Goal: Task Accomplishment & Management: Use online tool/utility

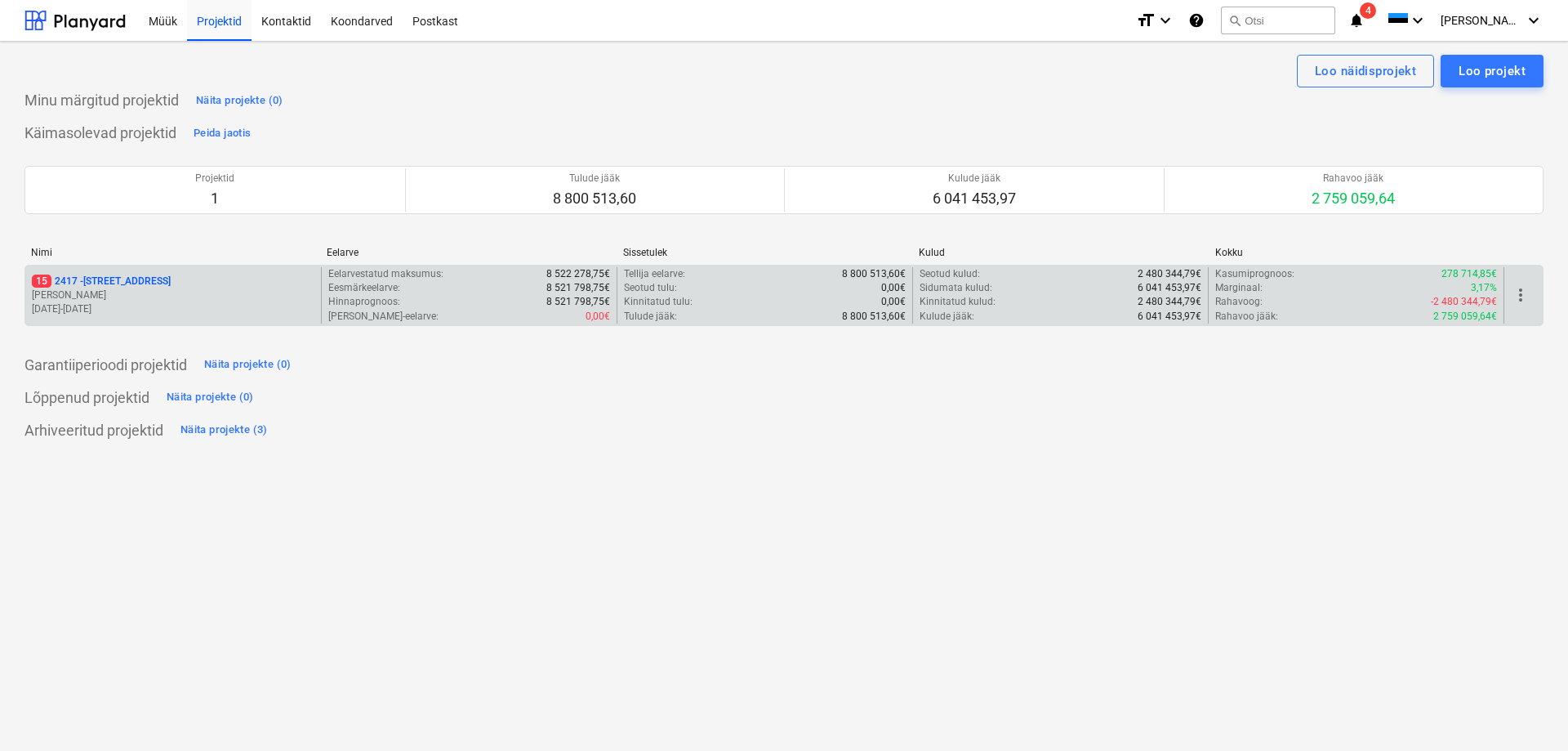
click at [141, 276] on p "15 [STREET_ADDRESS]" at bounding box center [101, 281] width 139 height 14
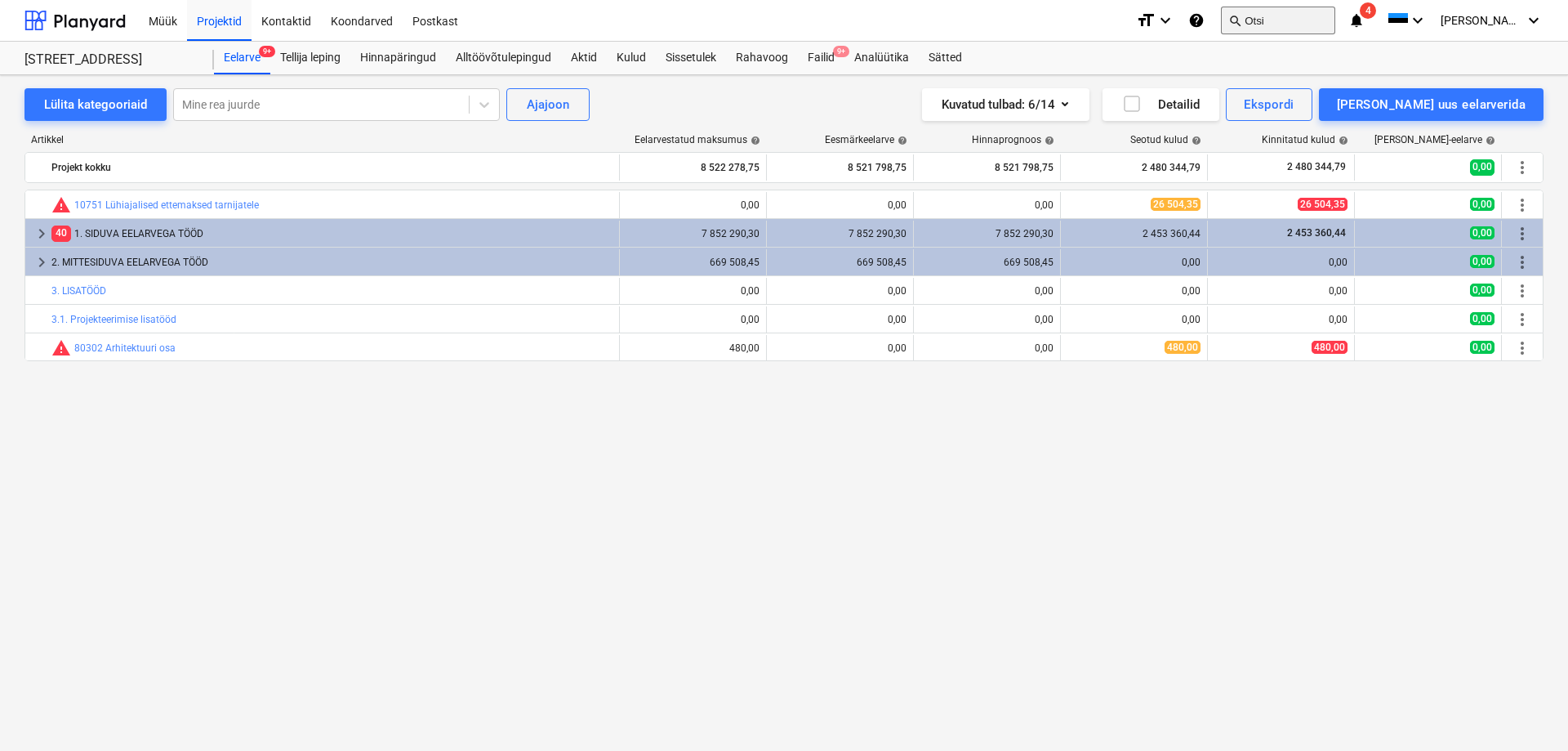
click at [1307, 20] on button "search Otsi" at bounding box center [1278, 20] width 114 height 28
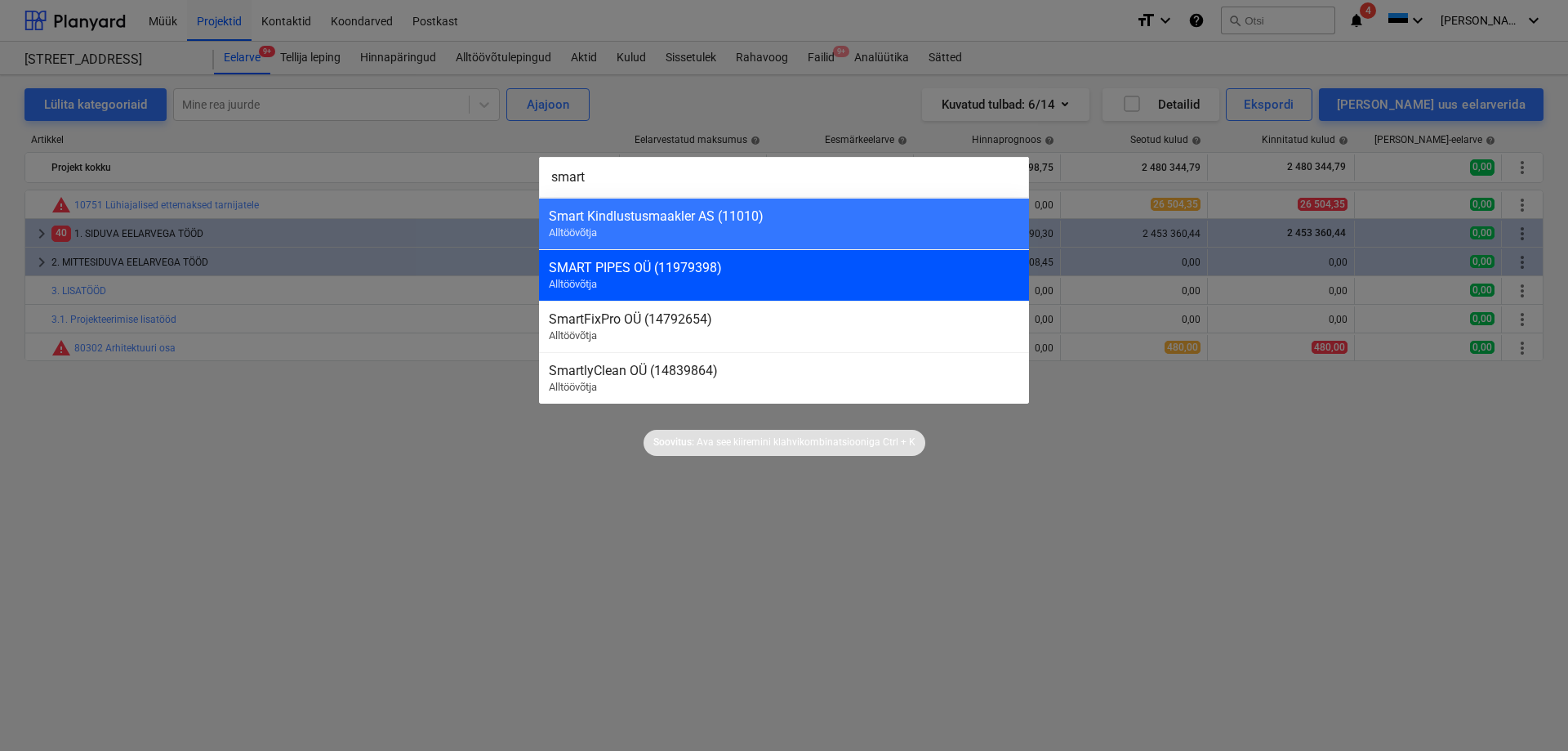
type input "smart"
click at [614, 263] on div "SMART PIPES OÜ (11979398)" at bounding box center [784, 267] width 471 height 16
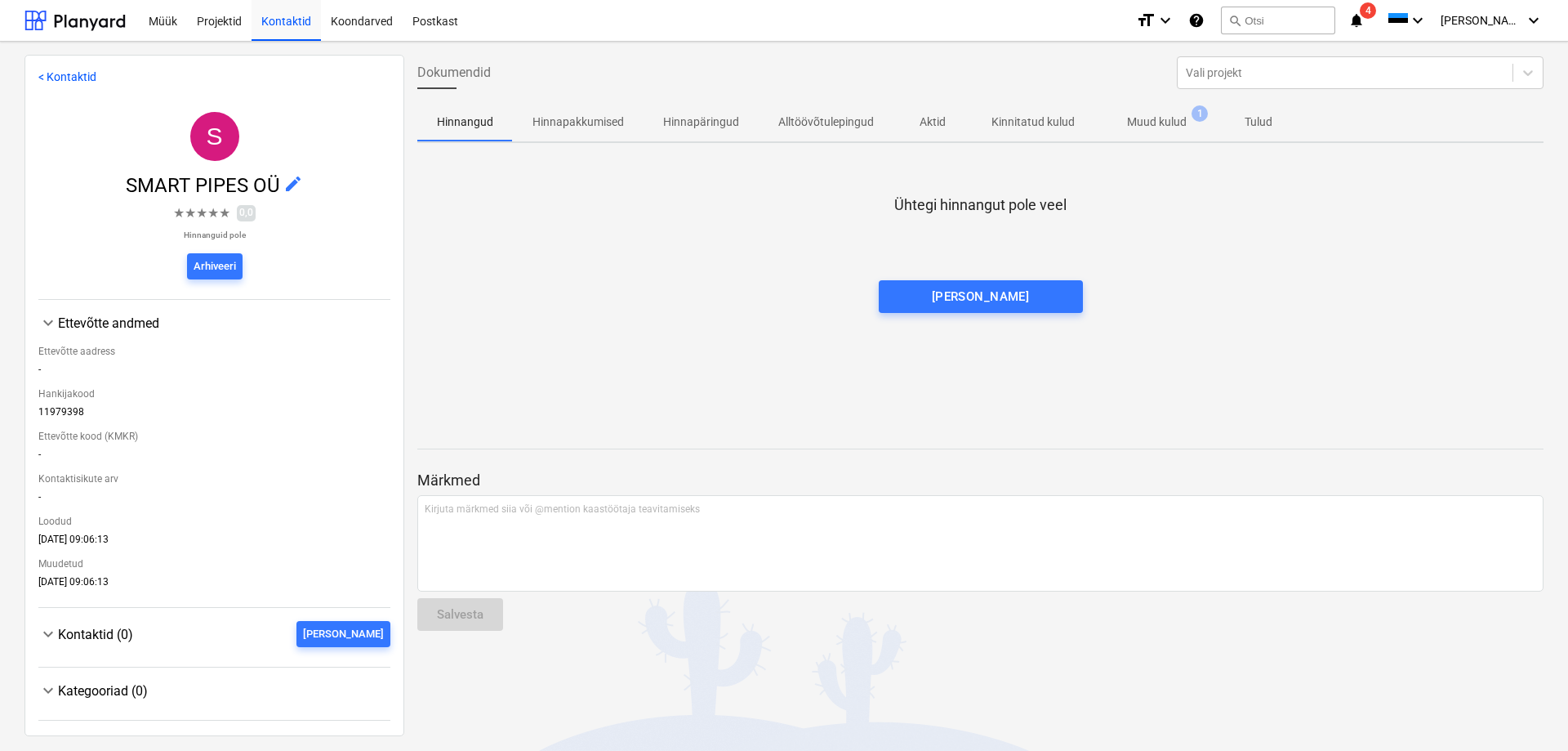
click at [1160, 119] on p "Muud kulud" at bounding box center [1156, 122] width 60 height 18
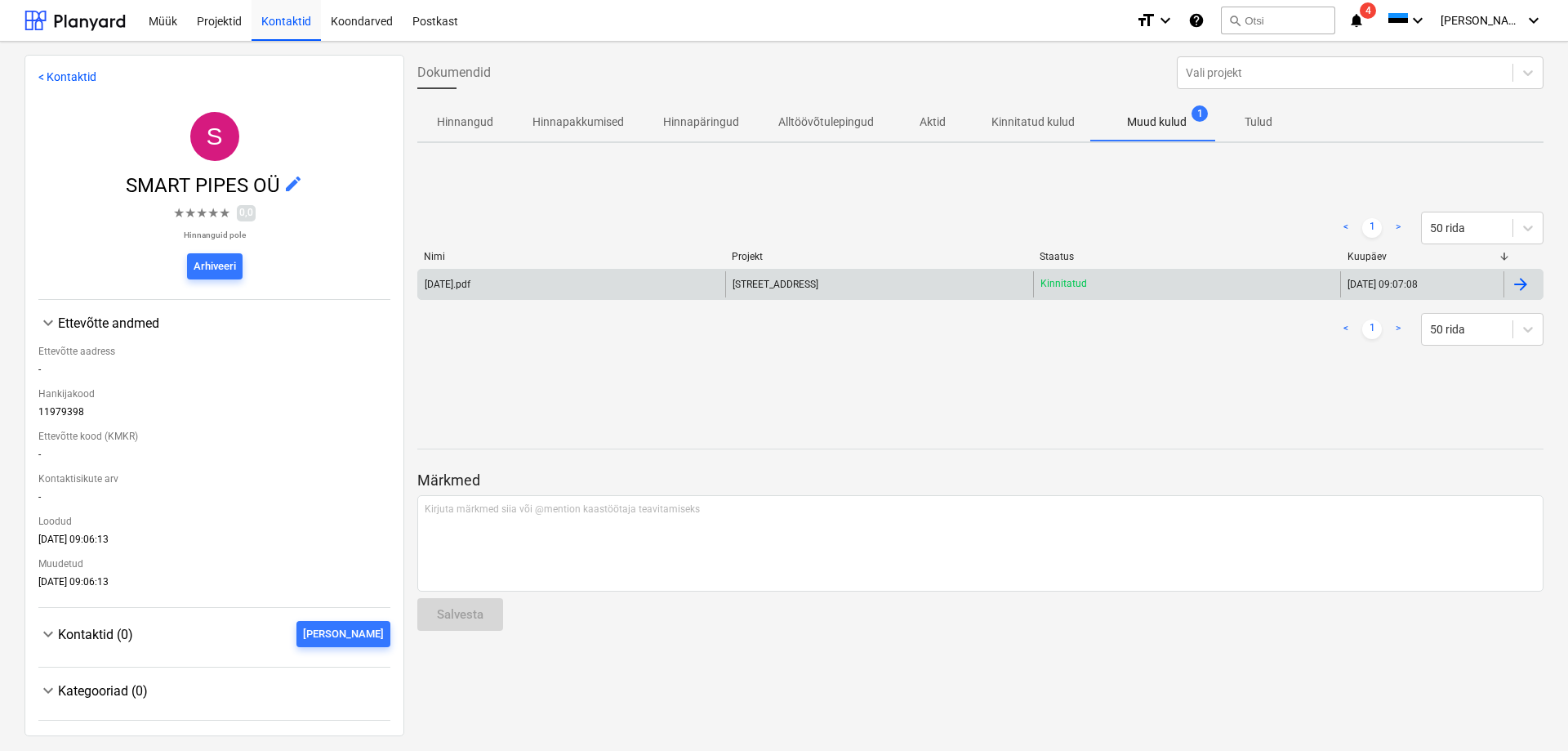
click at [463, 283] on div "[DATE].pdf" at bounding box center [448, 284] width 46 height 11
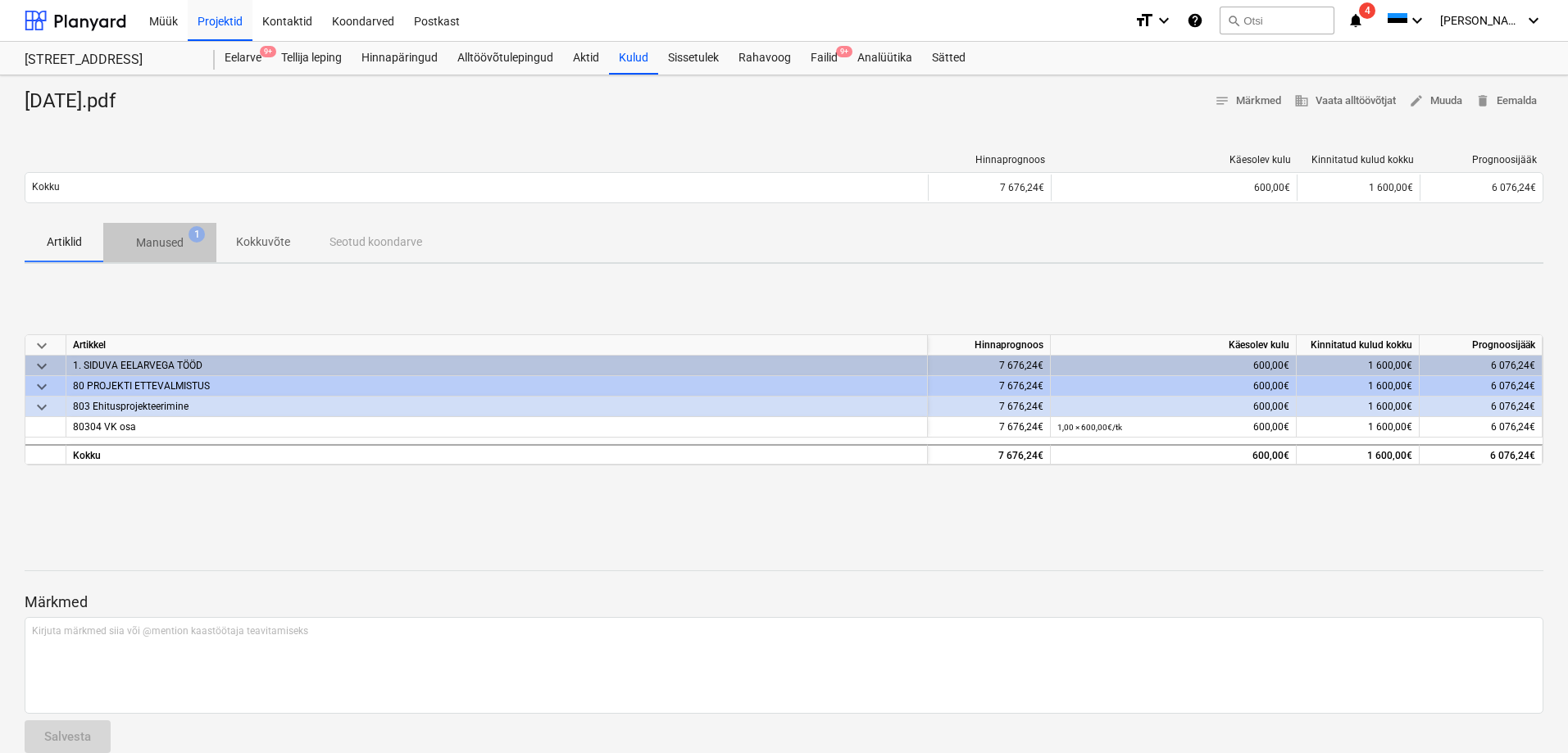
click at [172, 234] on span "Manused 1" at bounding box center [160, 242] width 113 height 30
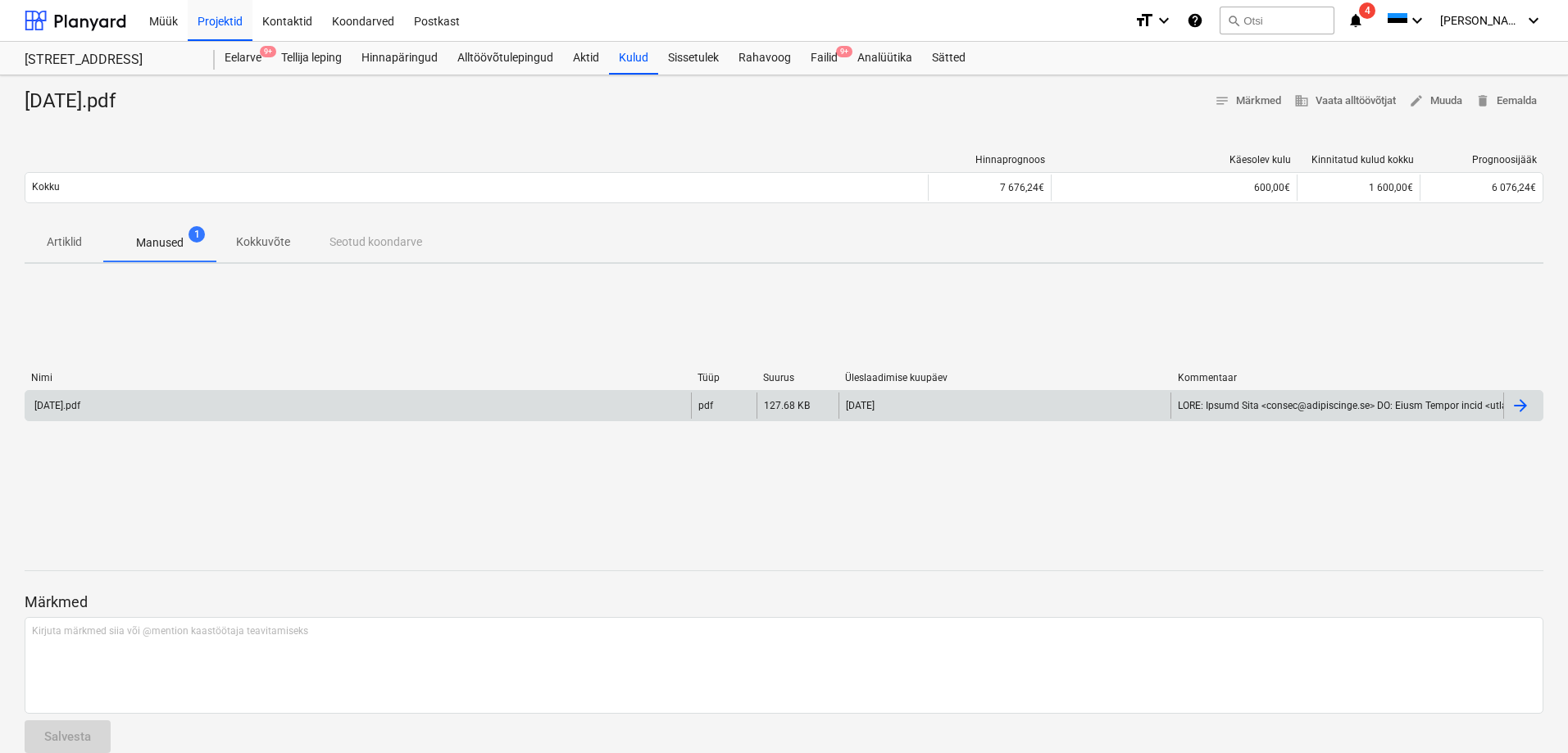
click at [80, 403] on div "[DATE].pdf" at bounding box center [56, 406] width 48 height 11
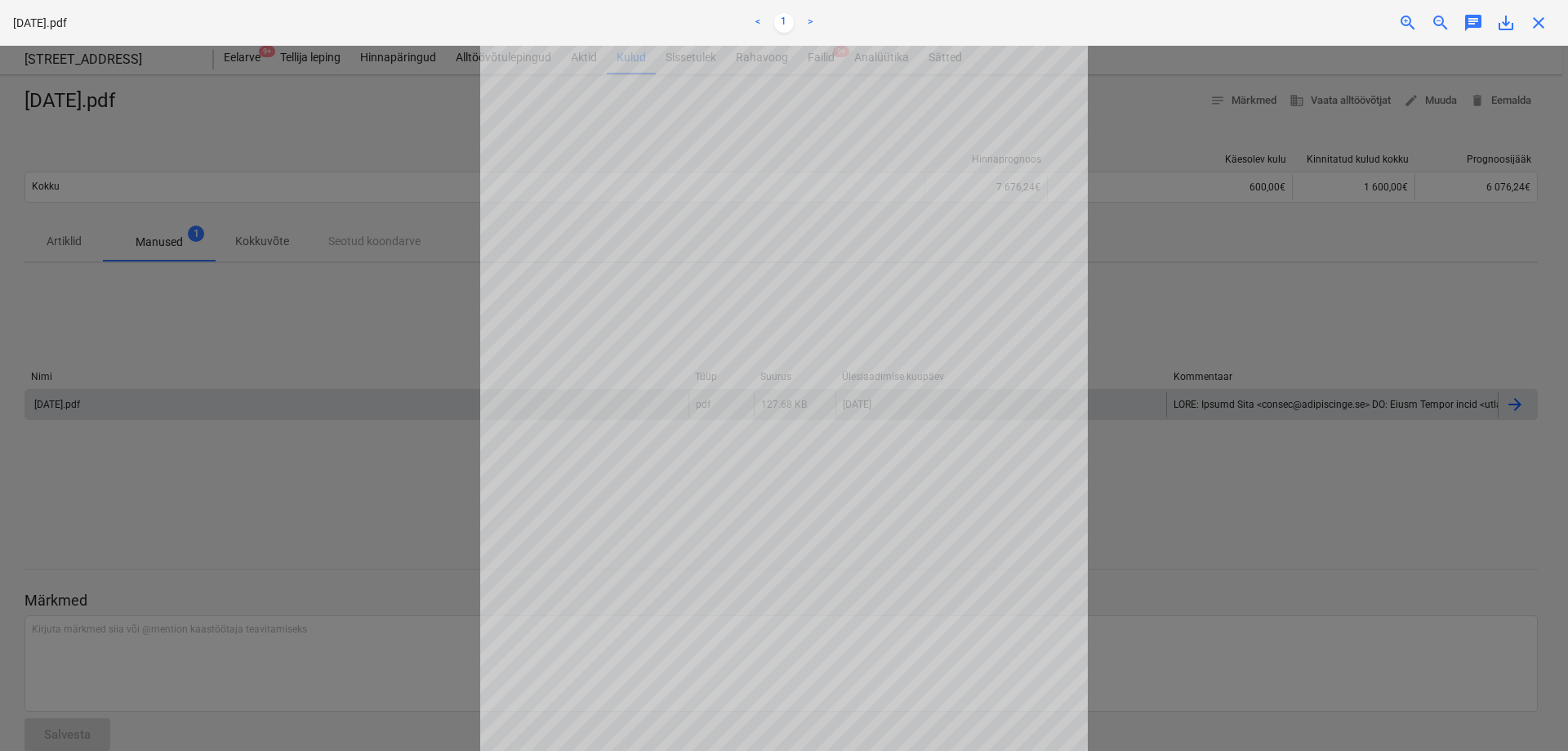
click at [1225, 319] on div at bounding box center [784, 398] width 1568 height 705
click at [1533, 25] on span "close" at bounding box center [1538, 22] width 19 height 19
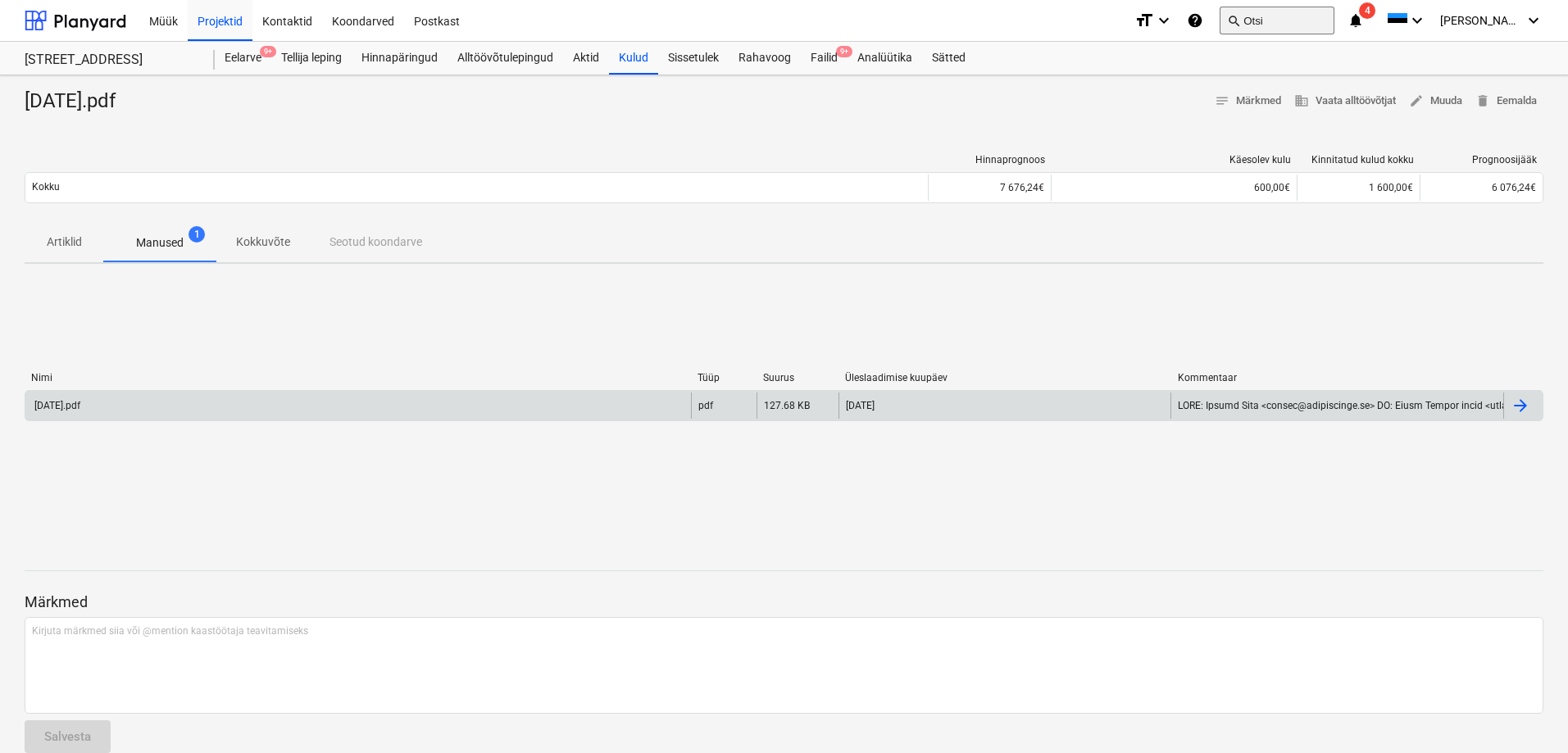
click at [1293, 21] on button "search Otsi" at bounding box center [1277, 20] width 115 height 28
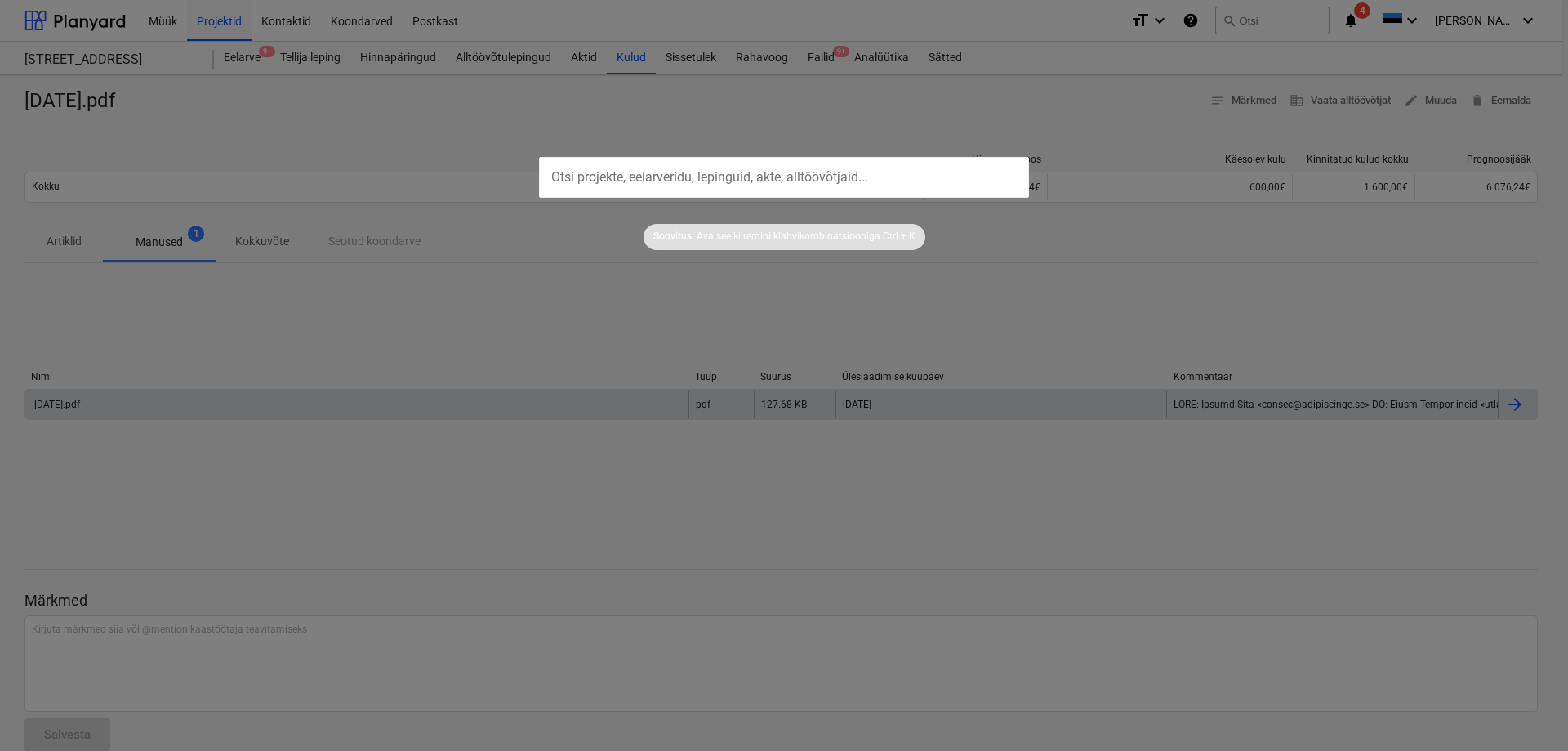
click at [443, 333] on div at bounding box center [784, 375] width 1568 height 751
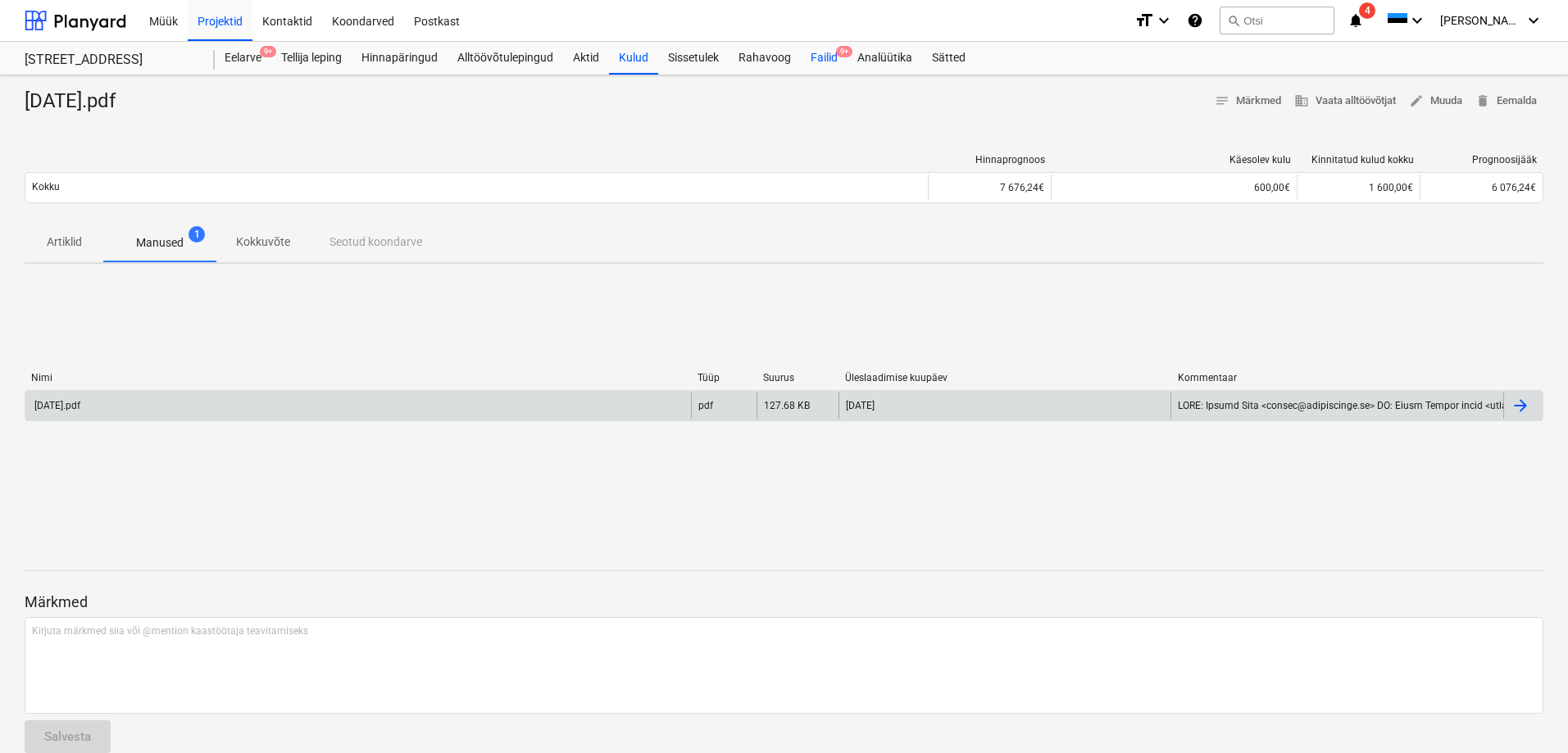
click at [818, 54] on div "Failid 9+" at bounding box center [824, 57] width 47 height 32
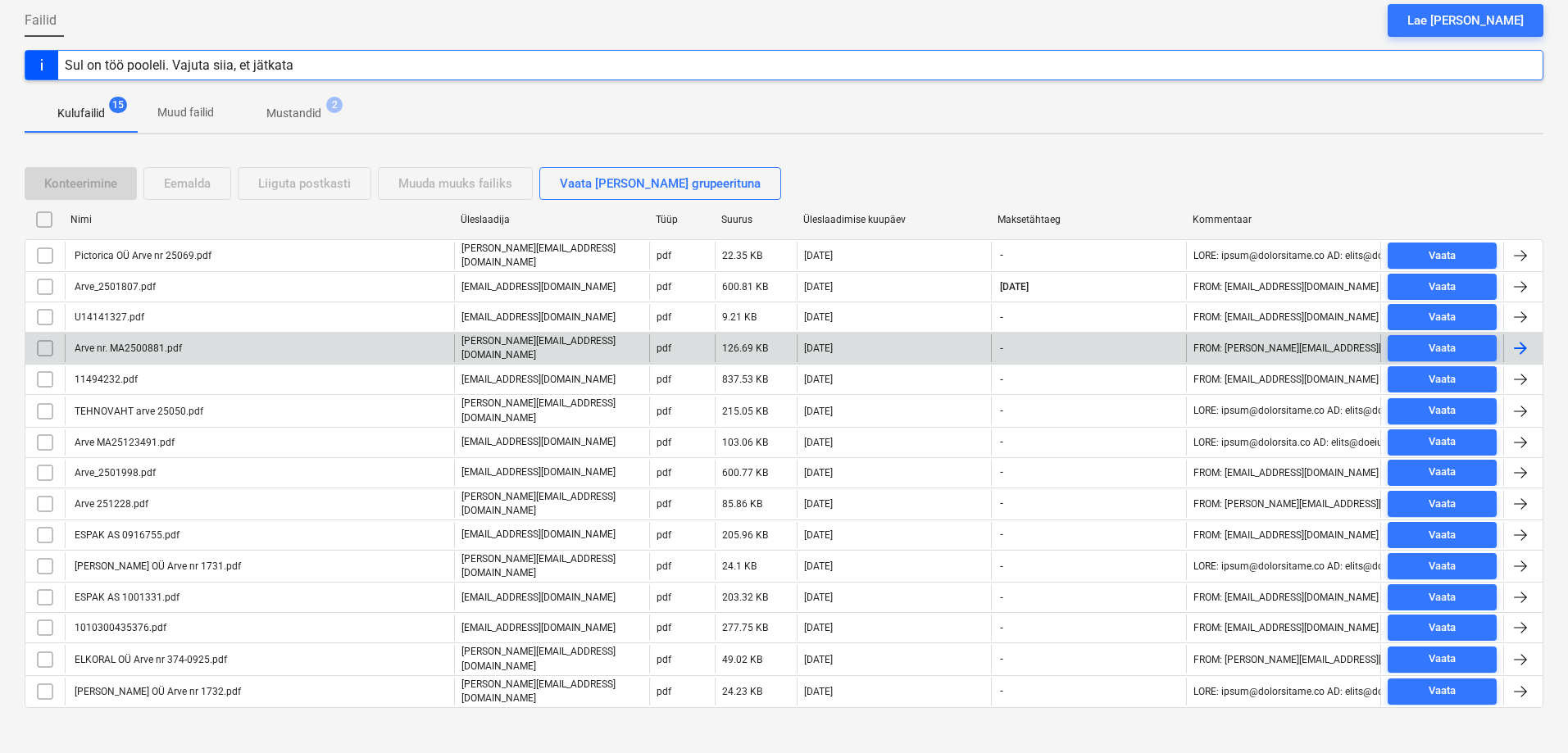
scroll to position [161, 0]
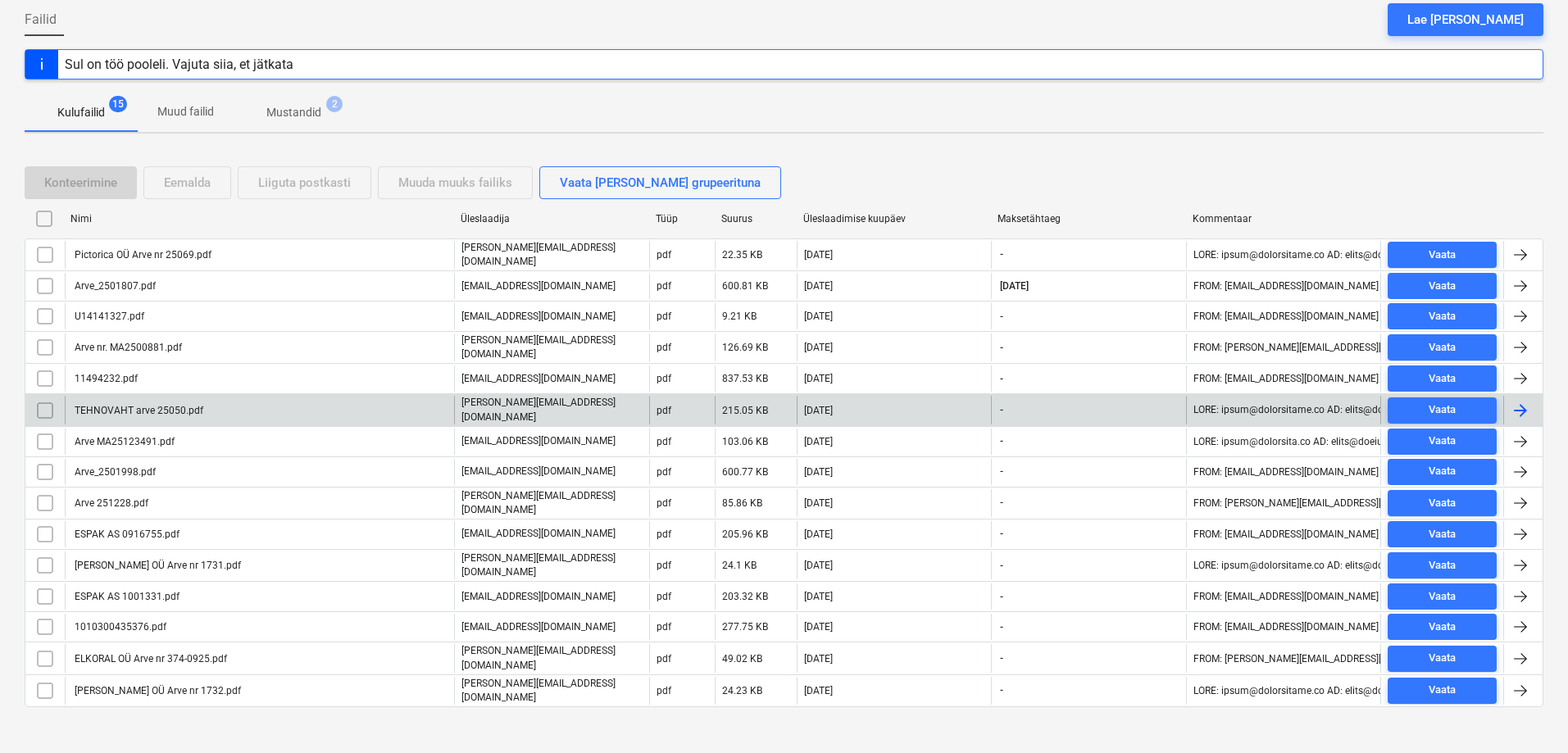
click at [112, 406] on div "TEHNOVAHT arve 25050.pdf" at bounding box center [138, 410] width 131 height 11
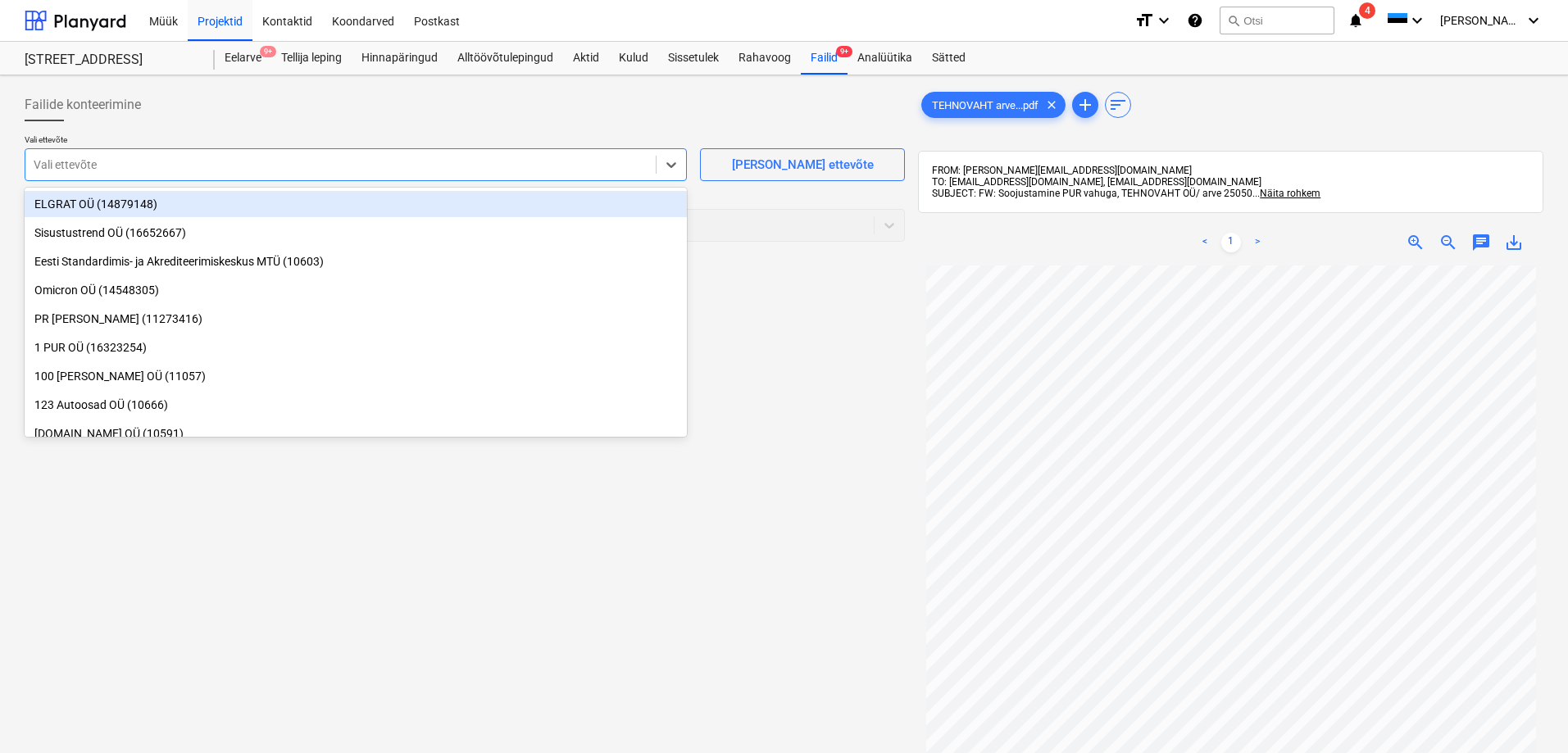
click at [263, 166] on div at bounding box center [340, 164] width 614 height 17
type input "tehno"
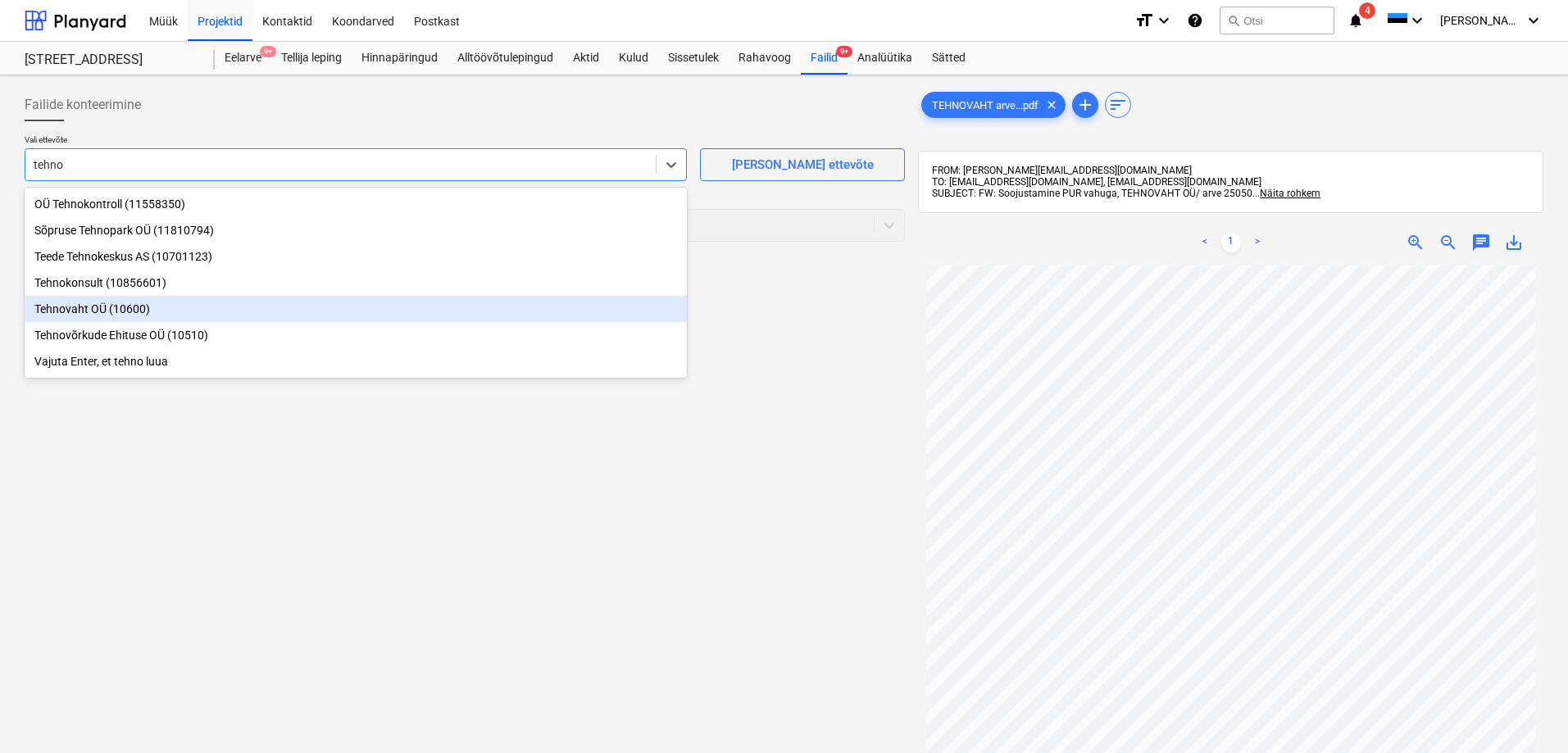
click at [68, 313] on div "Tehnovaht OÜ (10600)" at bounding box center [356, 309] width 662 height 26
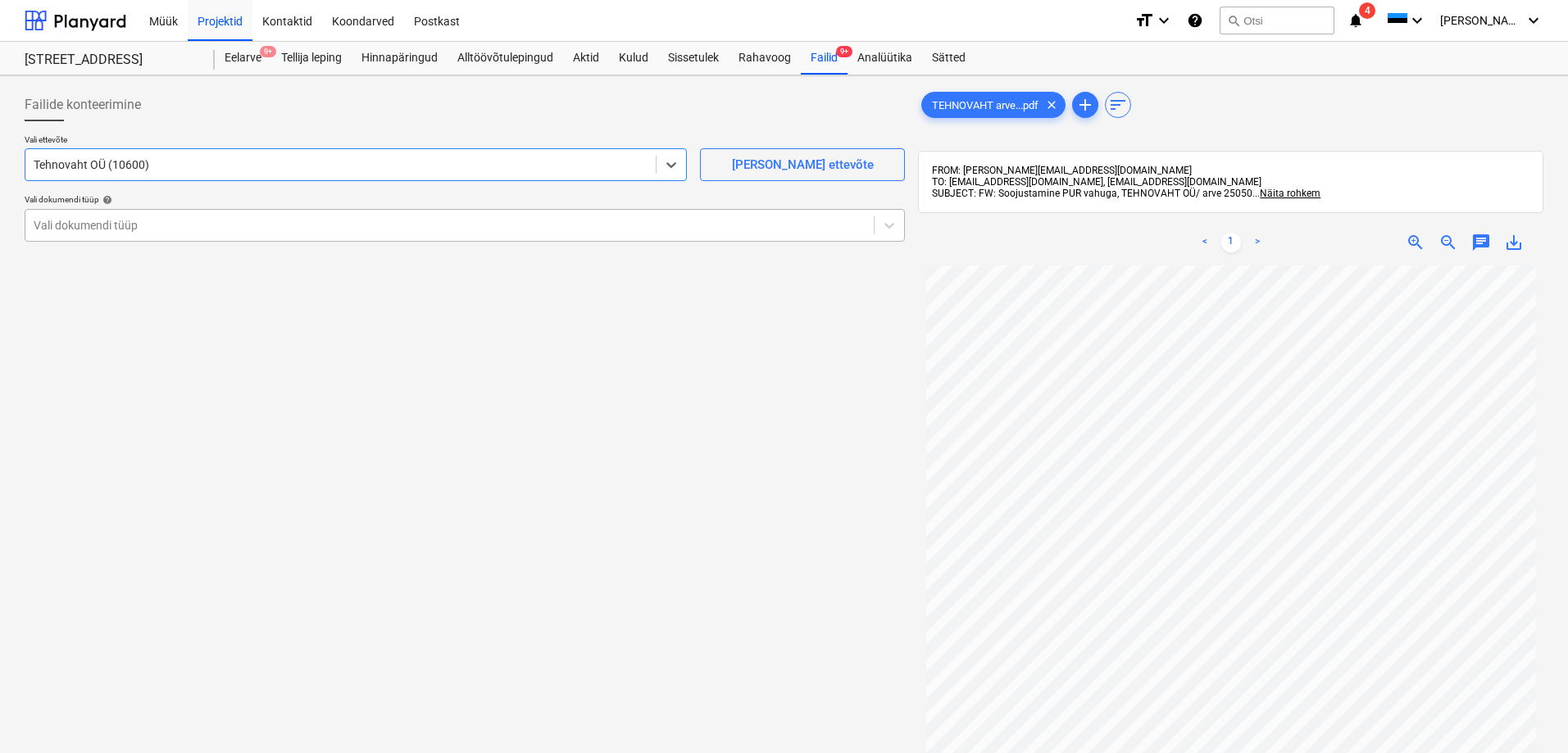
click at [114, 221] on div at bounding box center [449, 225] width 832 height 17
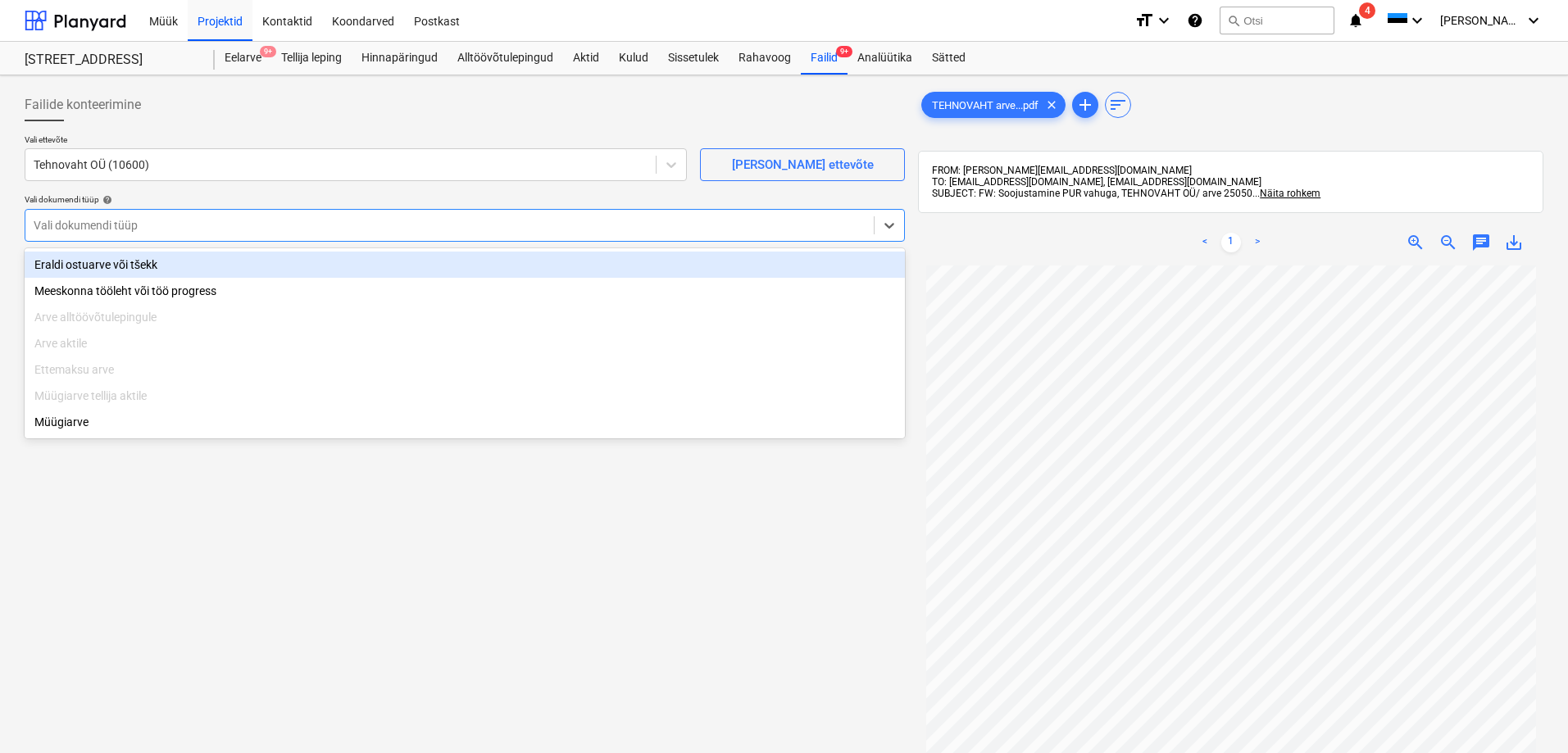
click at [114, 268] on div "Eraldi ostuarve või tšekk" at bounding box center [465, 264] width 880 height 26
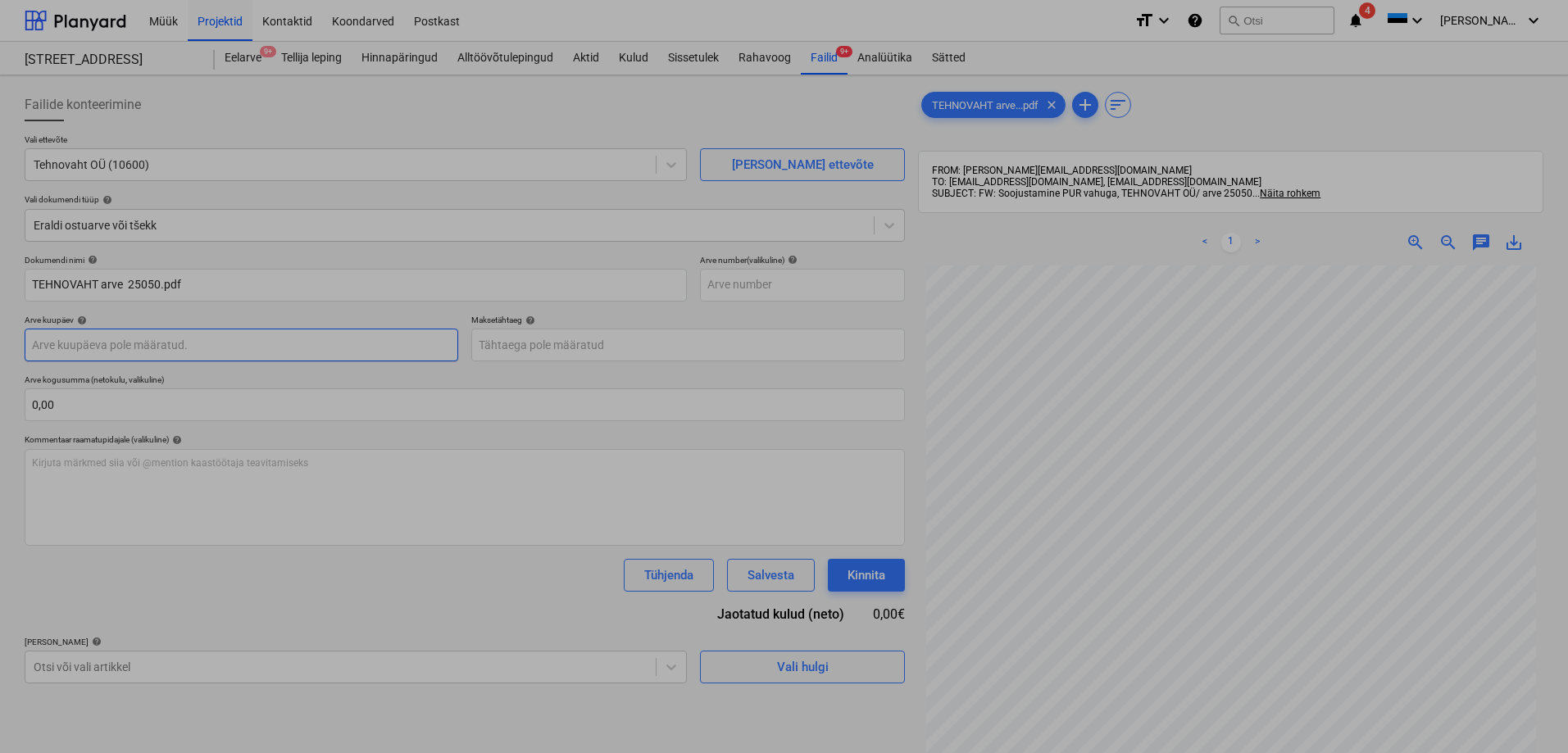
click at [153, 344] on body "Müük Projektid Kontaktid Koondarved Postkast format_size keyboard_arrow_down he…" at bounding box center [784, 376] width 1568 height 753
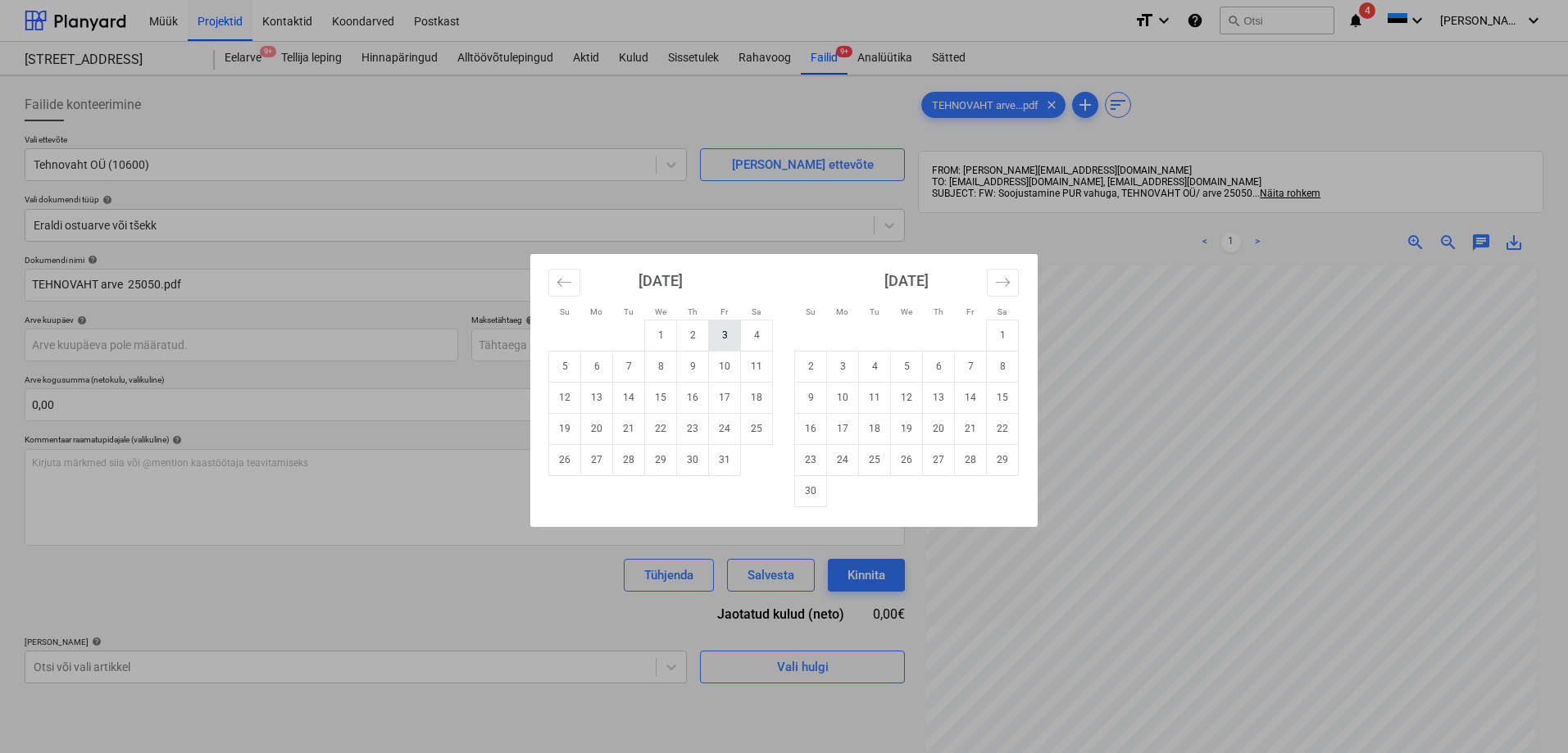
click at [729, 335] on td "3" at bounding box center [725, 335] width 32 height 31
type input "[DATE]"
click at [570, 342] on body "Müük Projektid Kontaktid Koondarved Postkast format_size keyboard_arrow_down he…" at bounding box center [784, 376] width 1568 height 753
click at [725, 367] on td "10" at bounding box center [725, 366] width 32 height 31
type input "[DATE]"
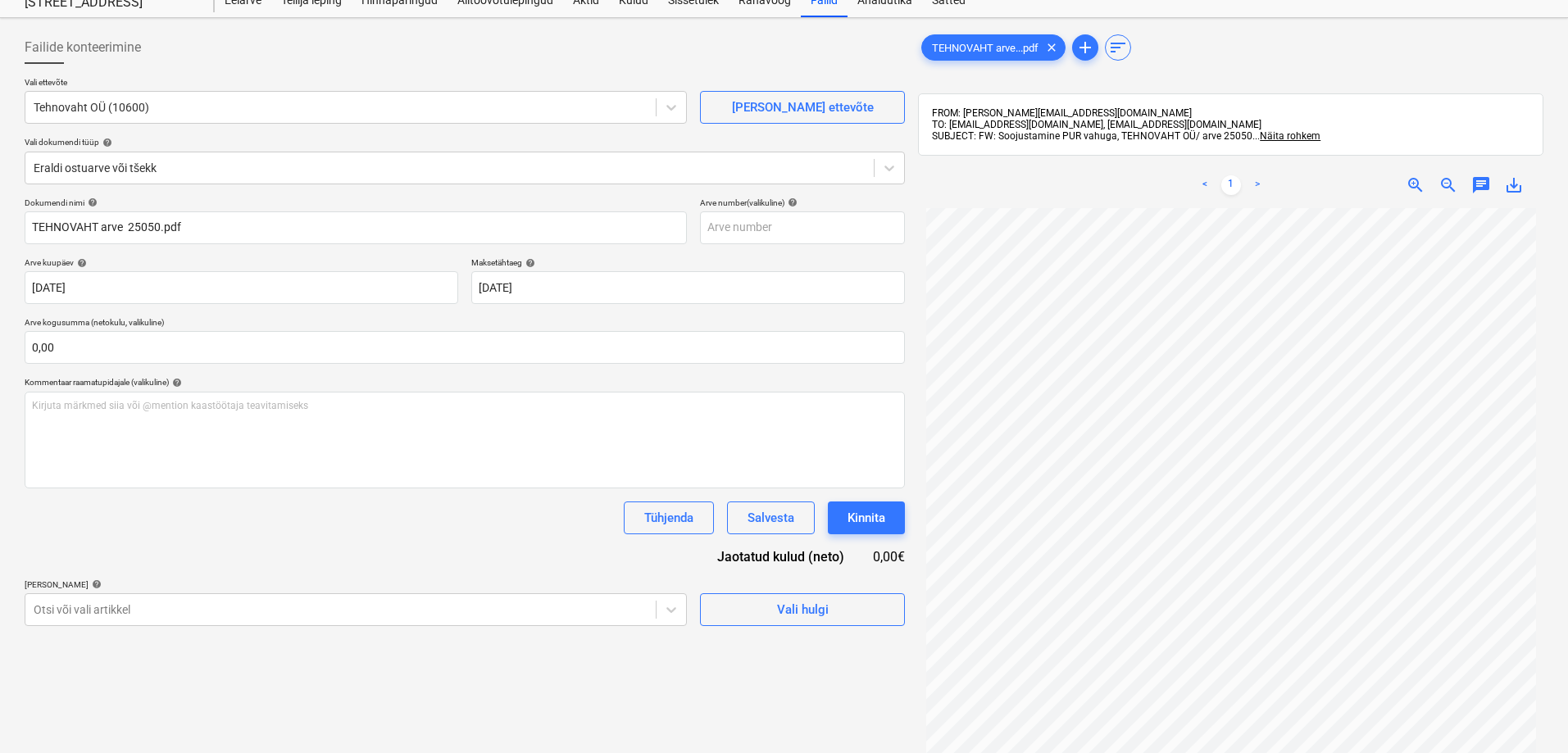
scroll to position [82, 0]
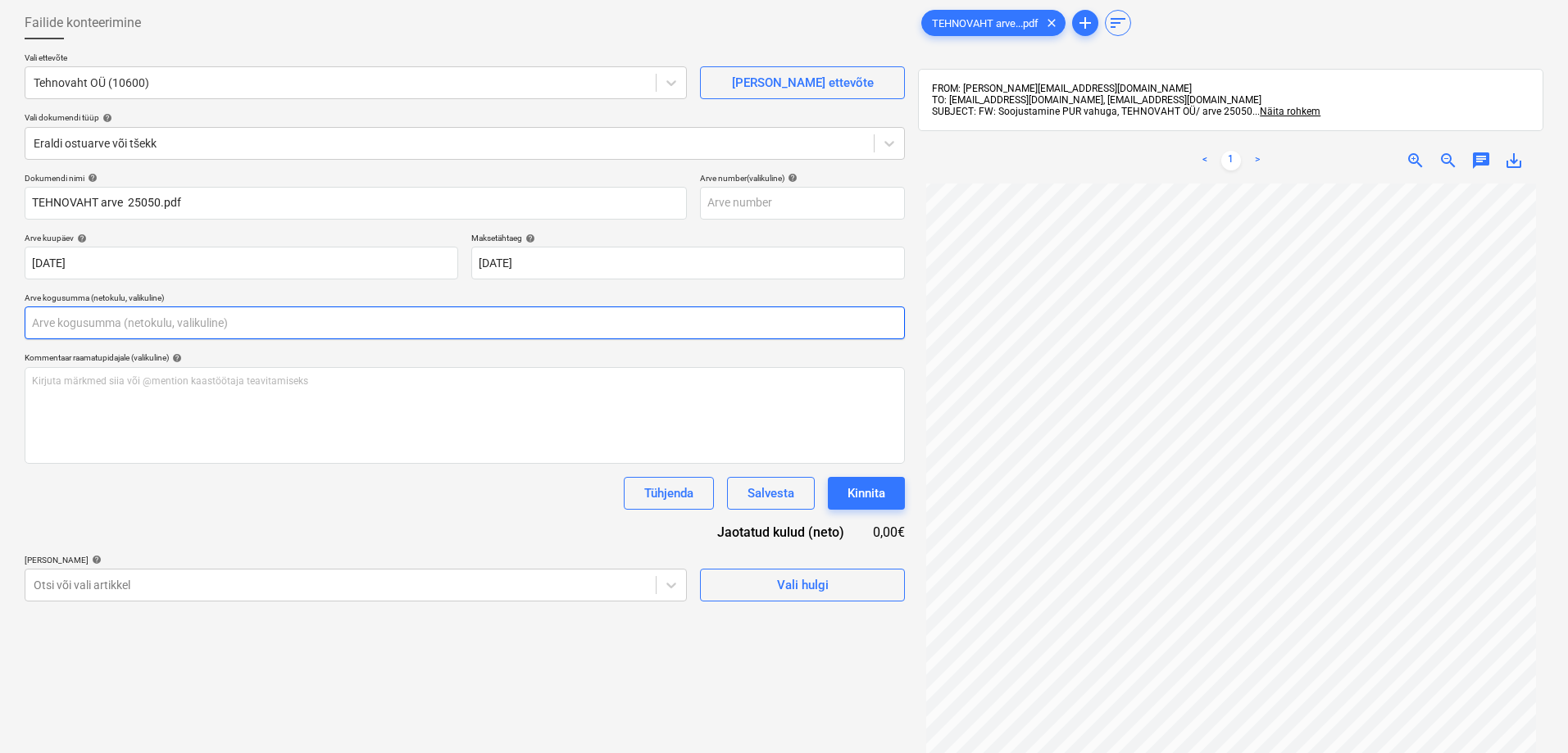
click at [97, 317] on input "text" at bounding box center [465, 322] width 880 height 32
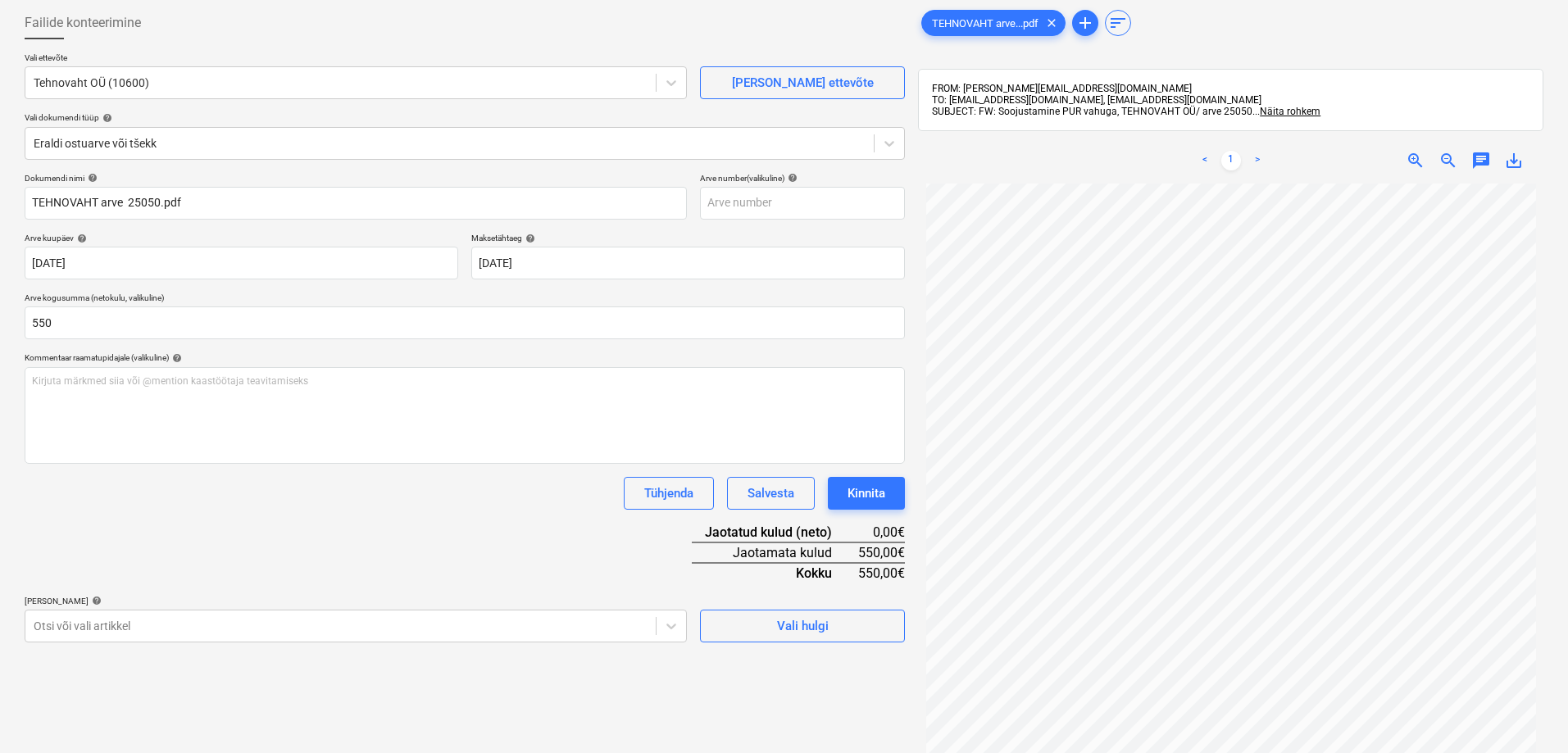
type input "550,00"
click at [120, 500] on div "Tühjenda Salvesta Kinnita" at bounding box center [465, 492] width 880 height 32
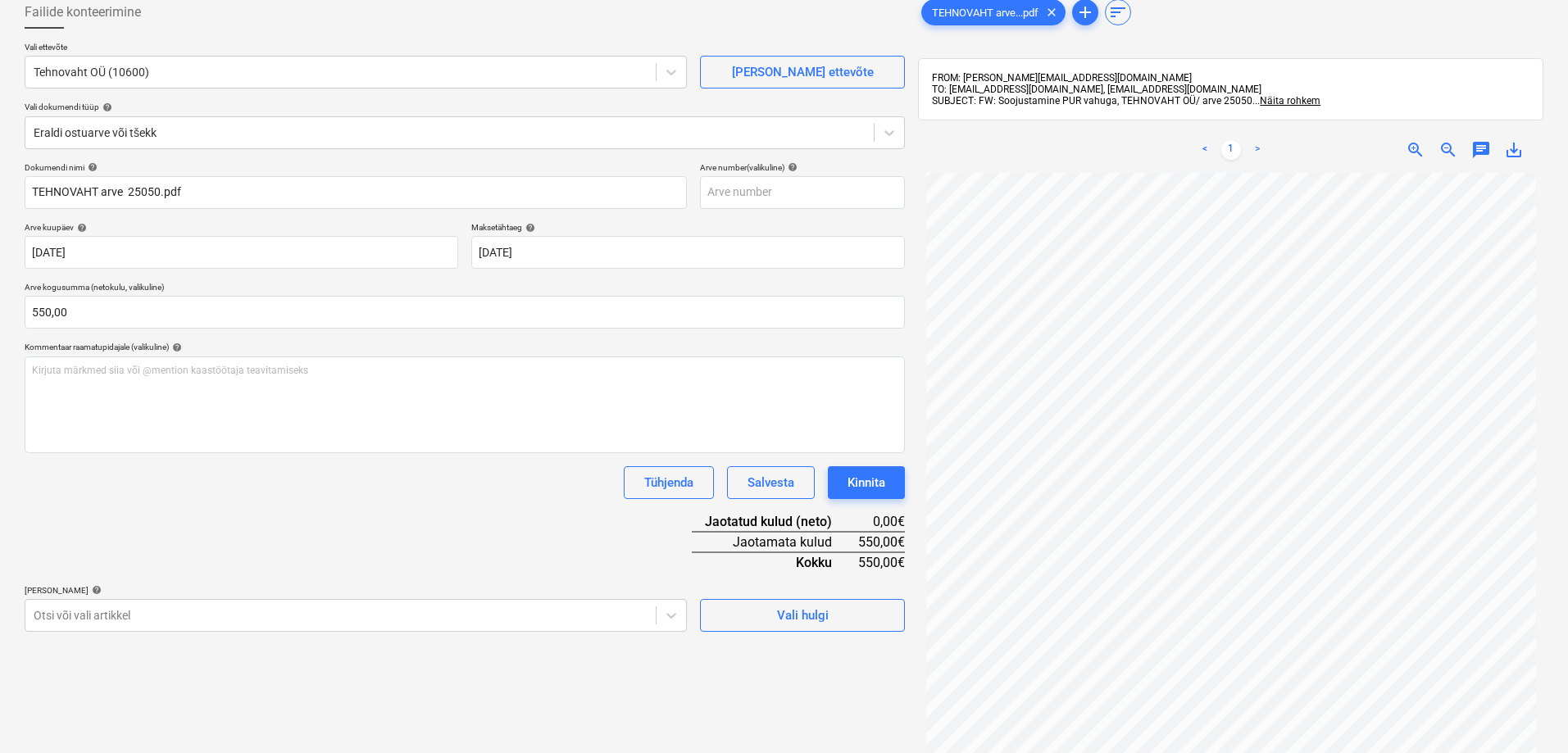
scroll to position [233, 0]
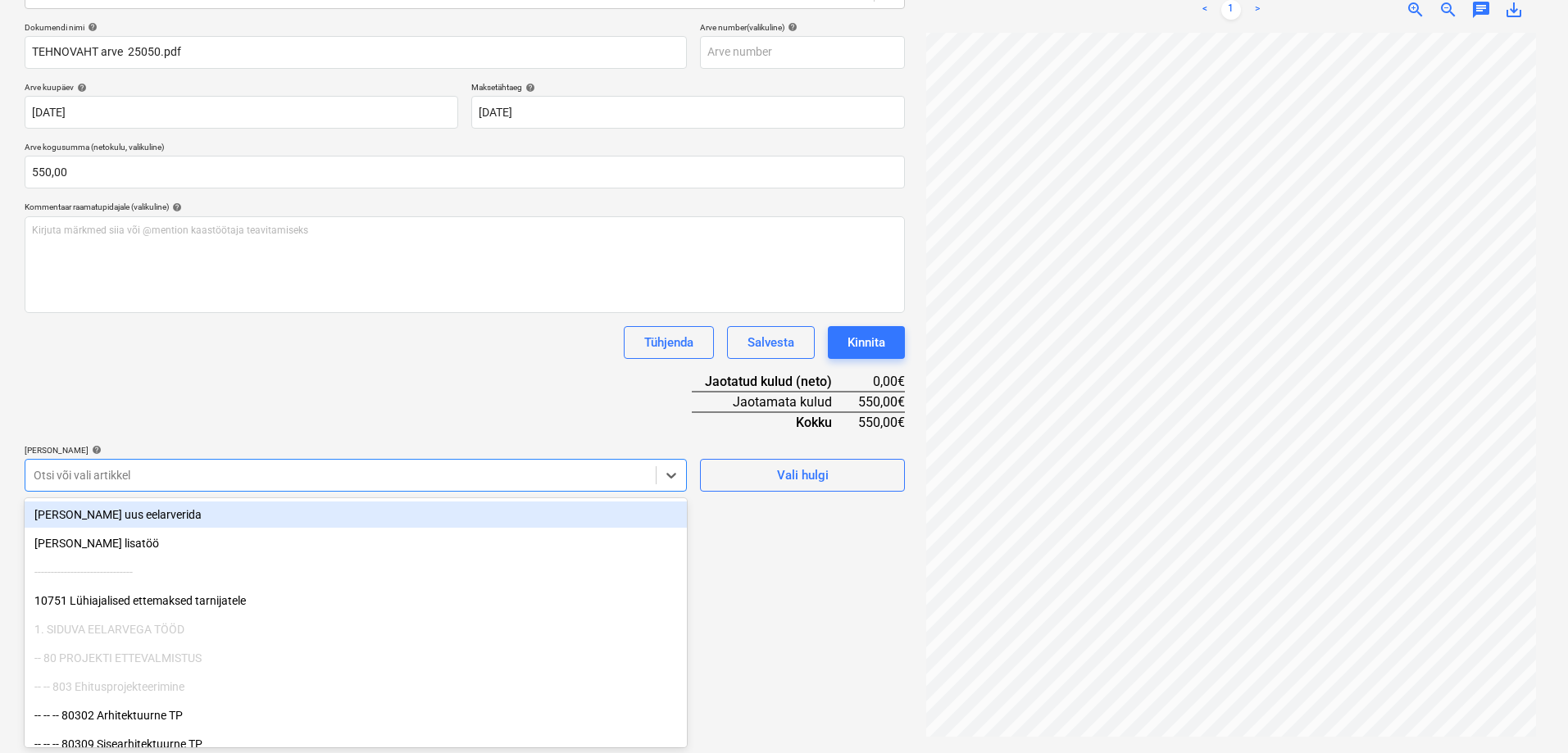
click at [132, 468] on div at bounding box center [340, 475] width 614 height 17
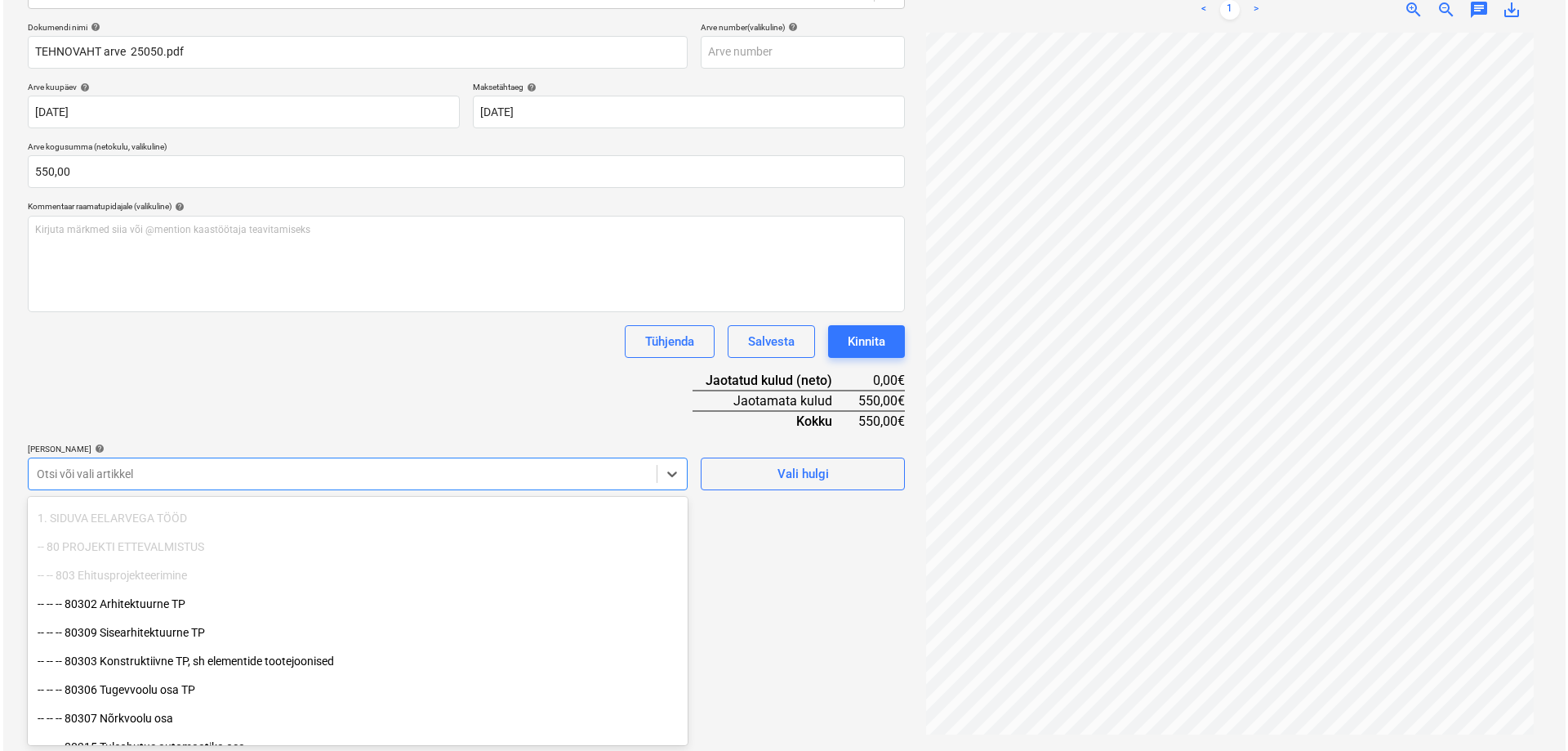
scroll to position [163, 0]
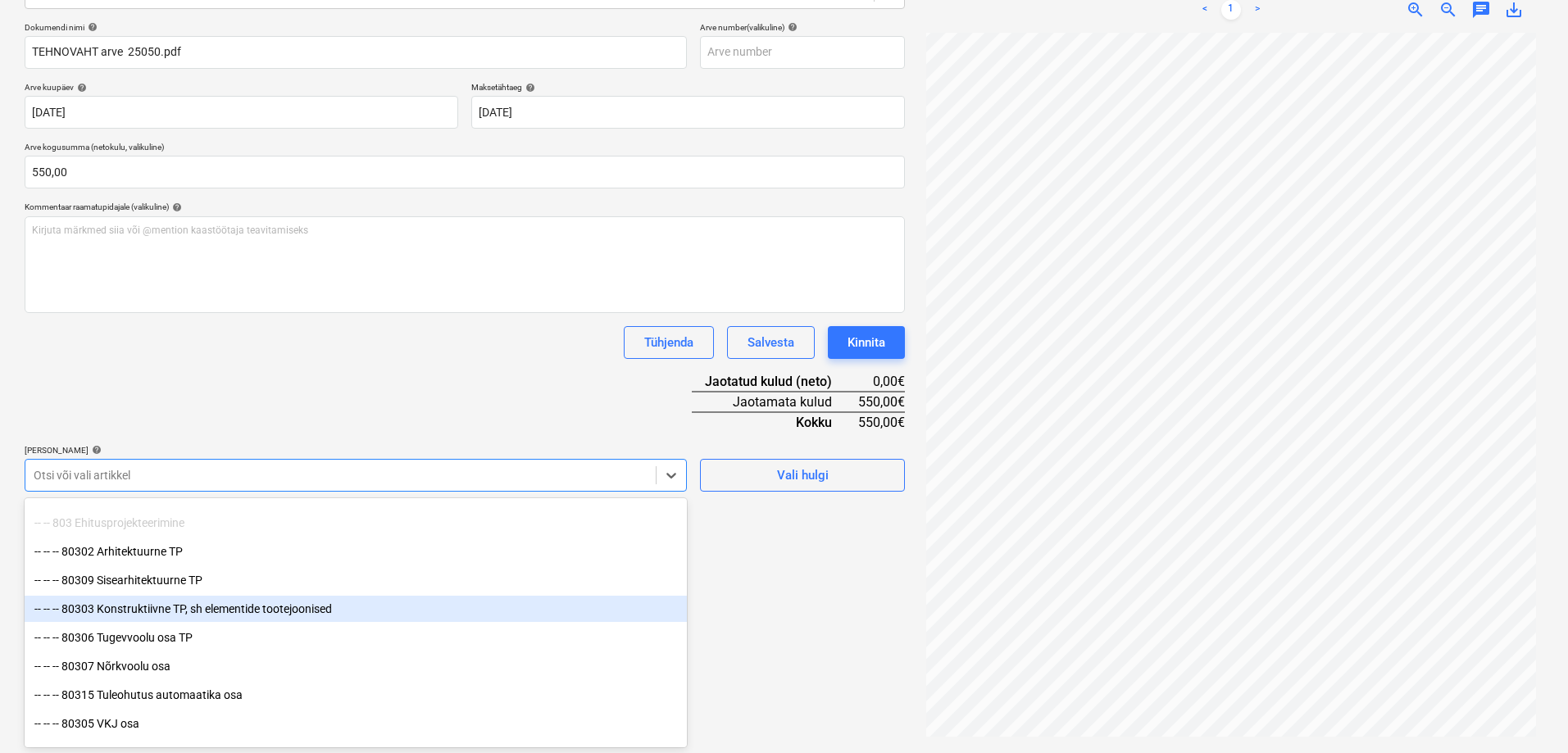
click at [779, 609] on div "Failide konteerimine Vali ettevõte Tehnovaht OÜ (10600) [PERSON_NAME] uus ettev…" at bounding box center [464, 298] width 893 height 897
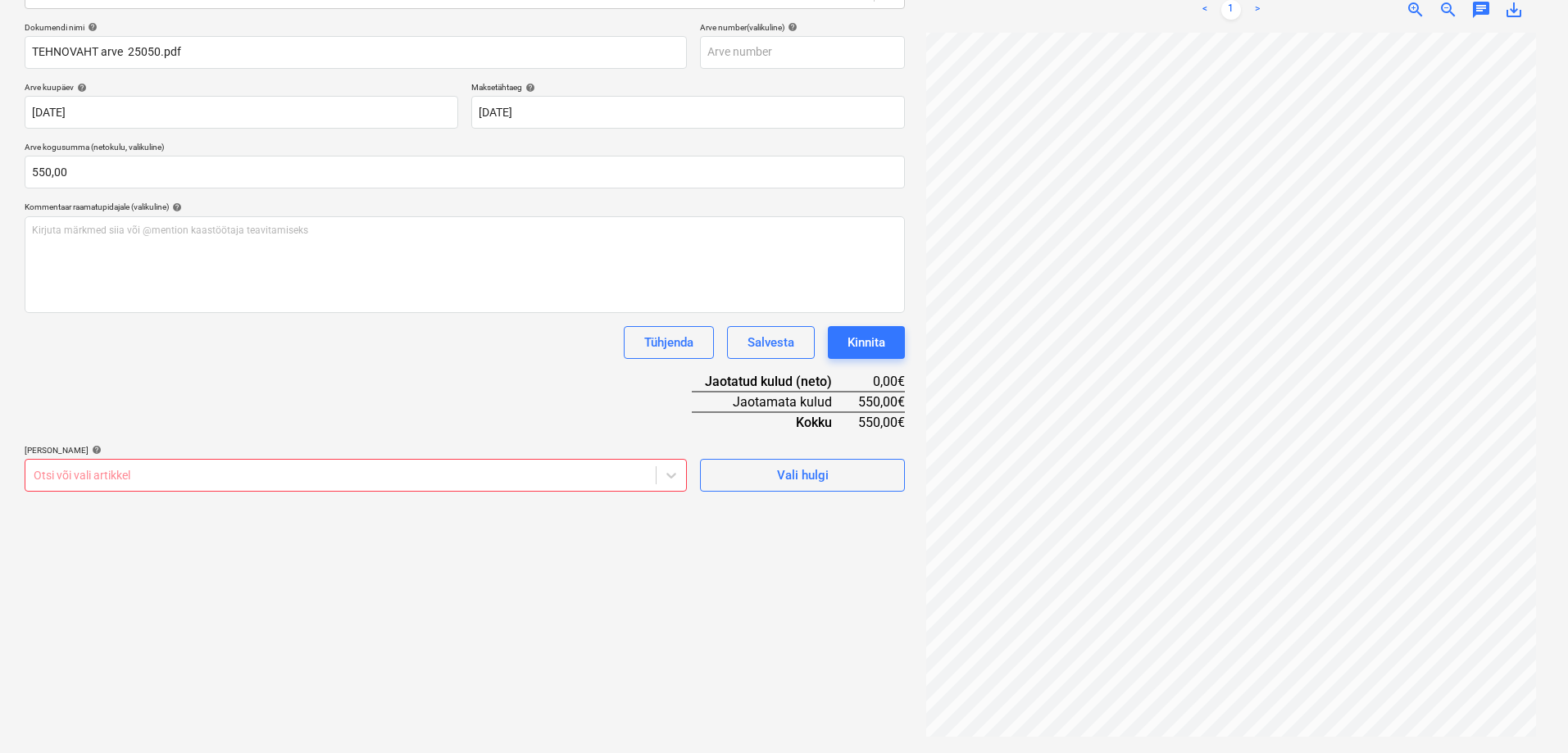
click at [124, 469] on div at bounding box center [340, 475] width 614 height 17
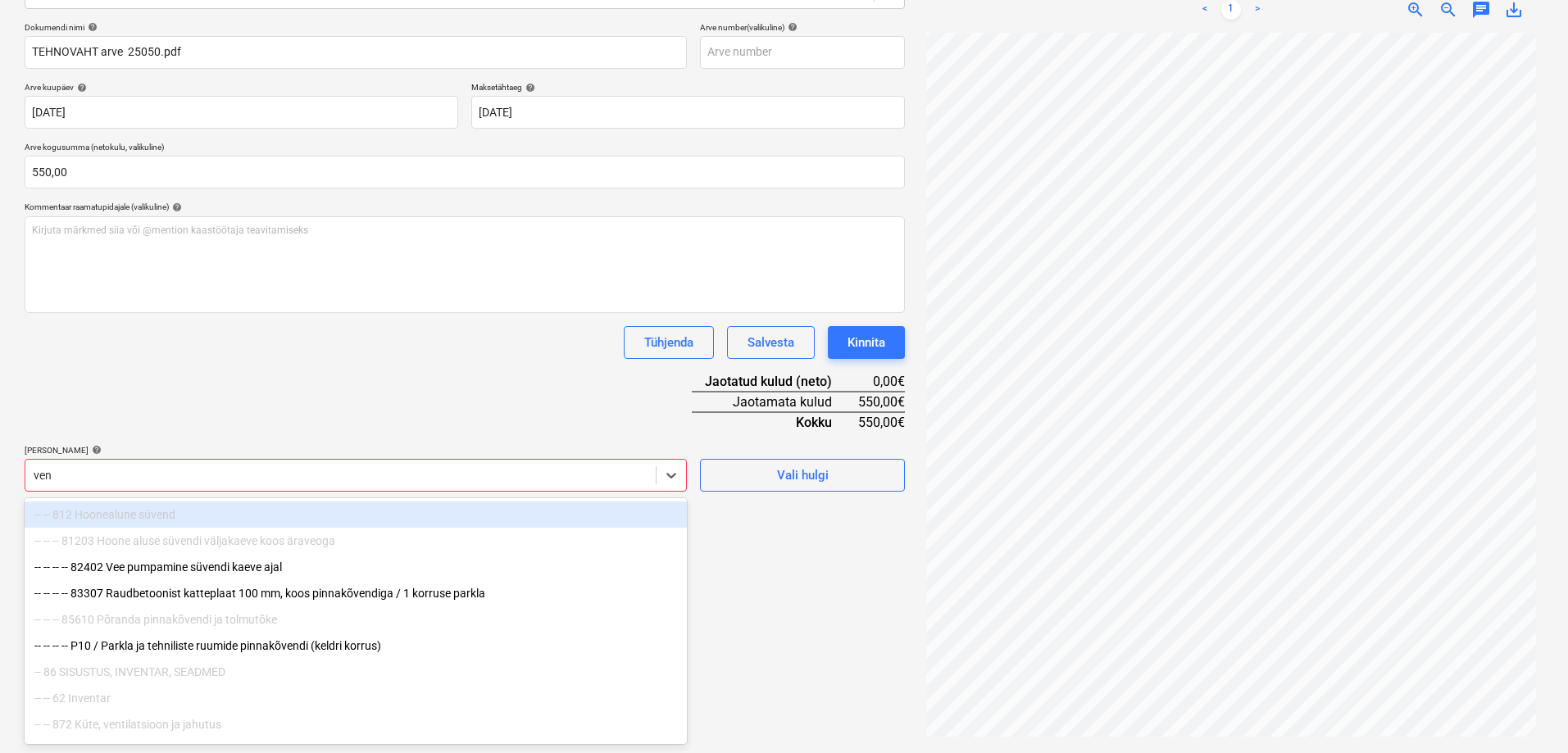
type input "vent"
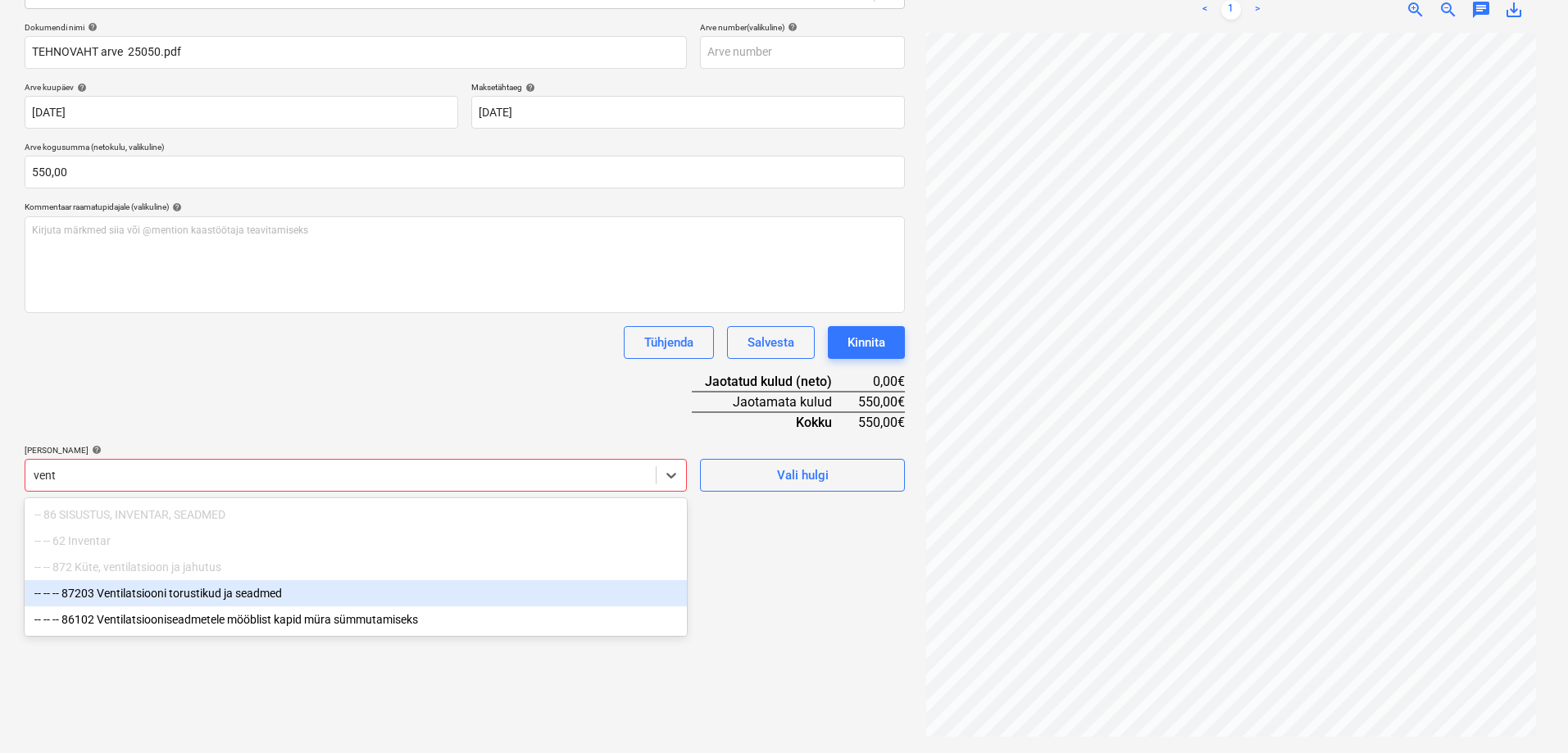
click at [207, 596] on div "-- -- -- 87203 Ventilatsiooni torustikud ja seadmed" at bounding box center [356, 593] width 662 height 26
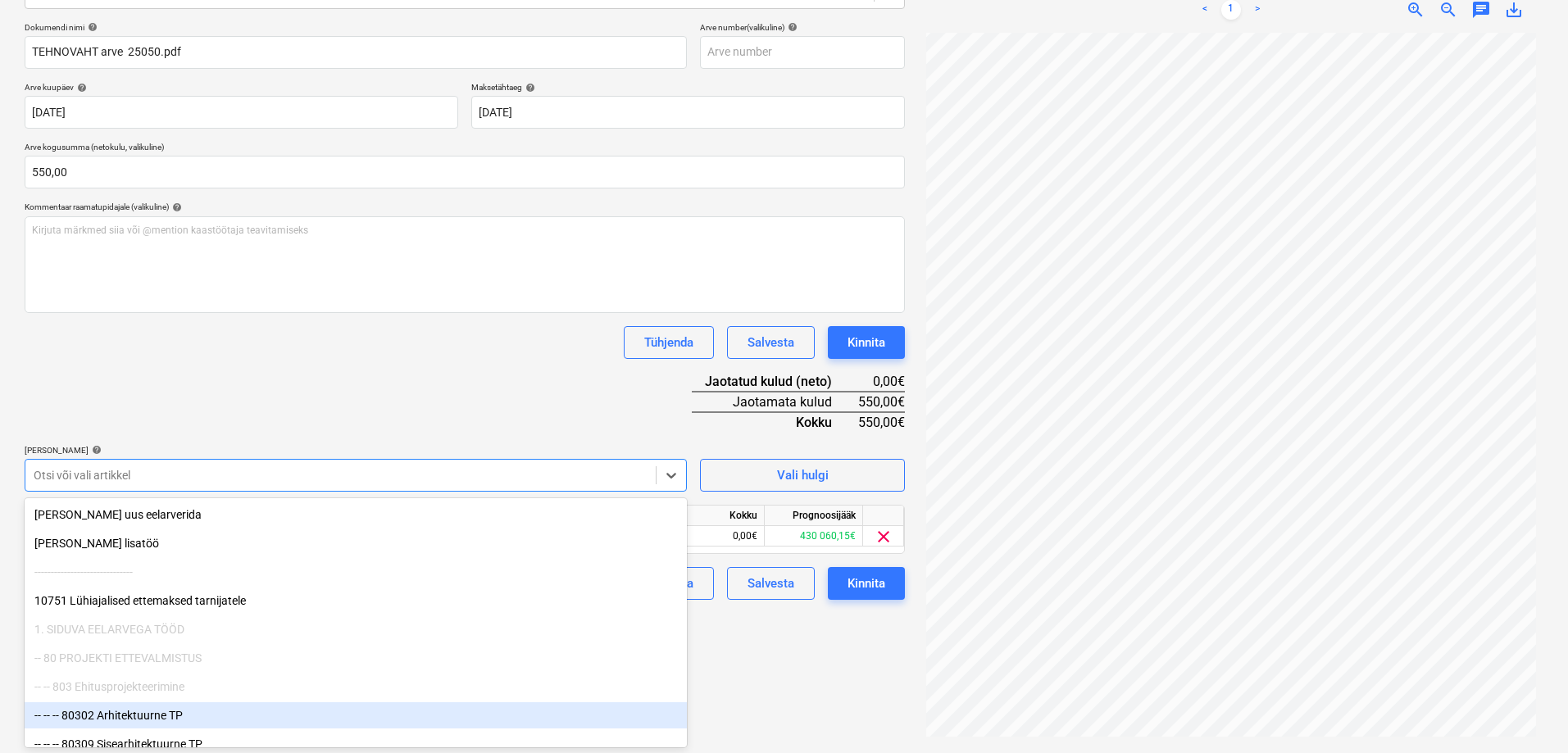
click at [729, 693] on div "Failide konteerimine Vali ettevõte Tehnovaht OÜ (10600) [PERSON_NAME] uus ettev…" at bounding box center [464, 298] width 893 height 897
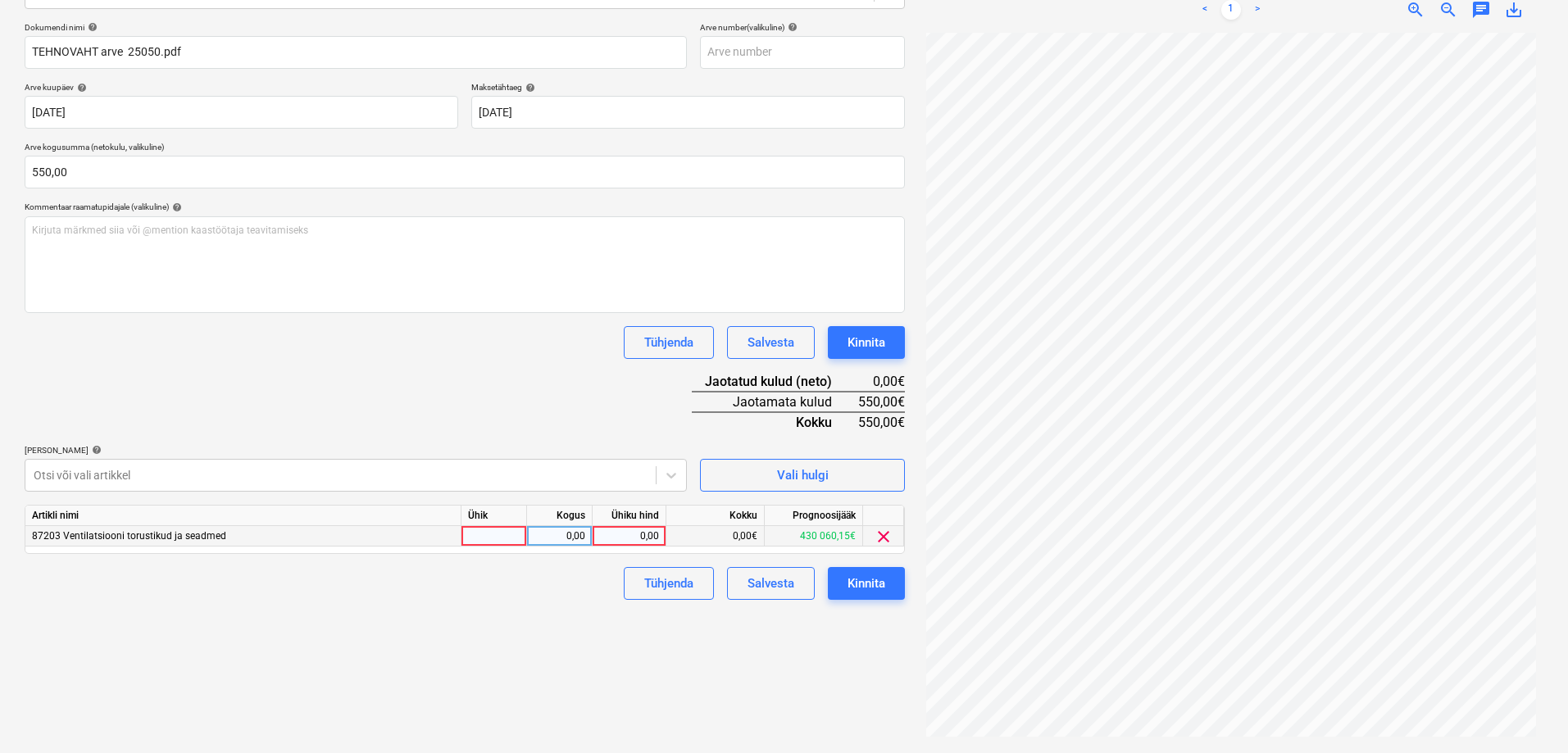
click at [638, 537] on div "0,00" at bounding box center [629, 536] width 60 height 20
type input "550"
click at [486, 679] on div "Failide konteerimine Vali ettevõte Tehnovaht OÜ (10600) [PERSON_NAME] uus ettev…" at bounding box center [464, 298] width 893 height 897
click at [862, 582] on div "Kinnita" at bounding box center [865, 583] width 38 height 21
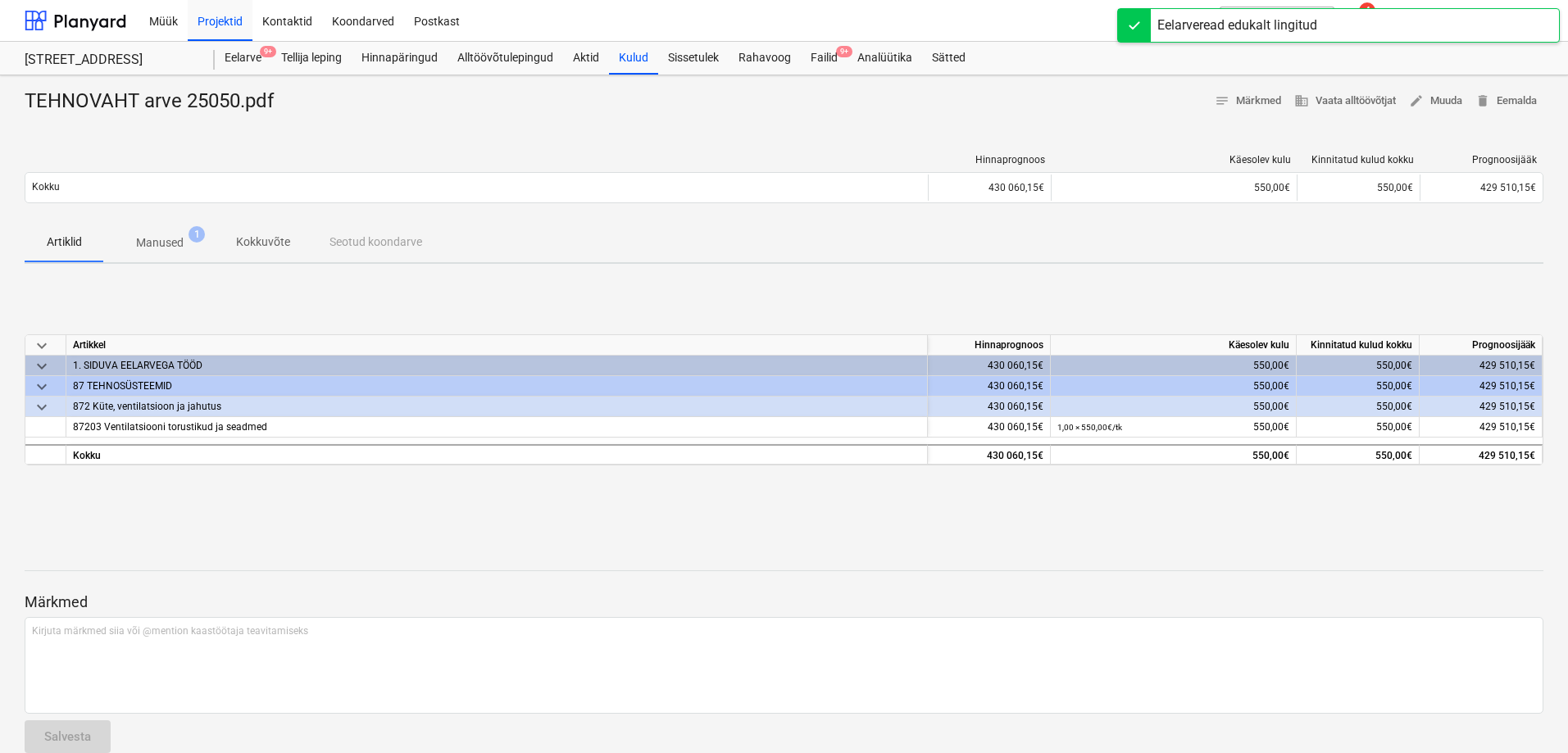
click at [1108, 125] on div at bounding box center [784, 121] width 1518 height 13
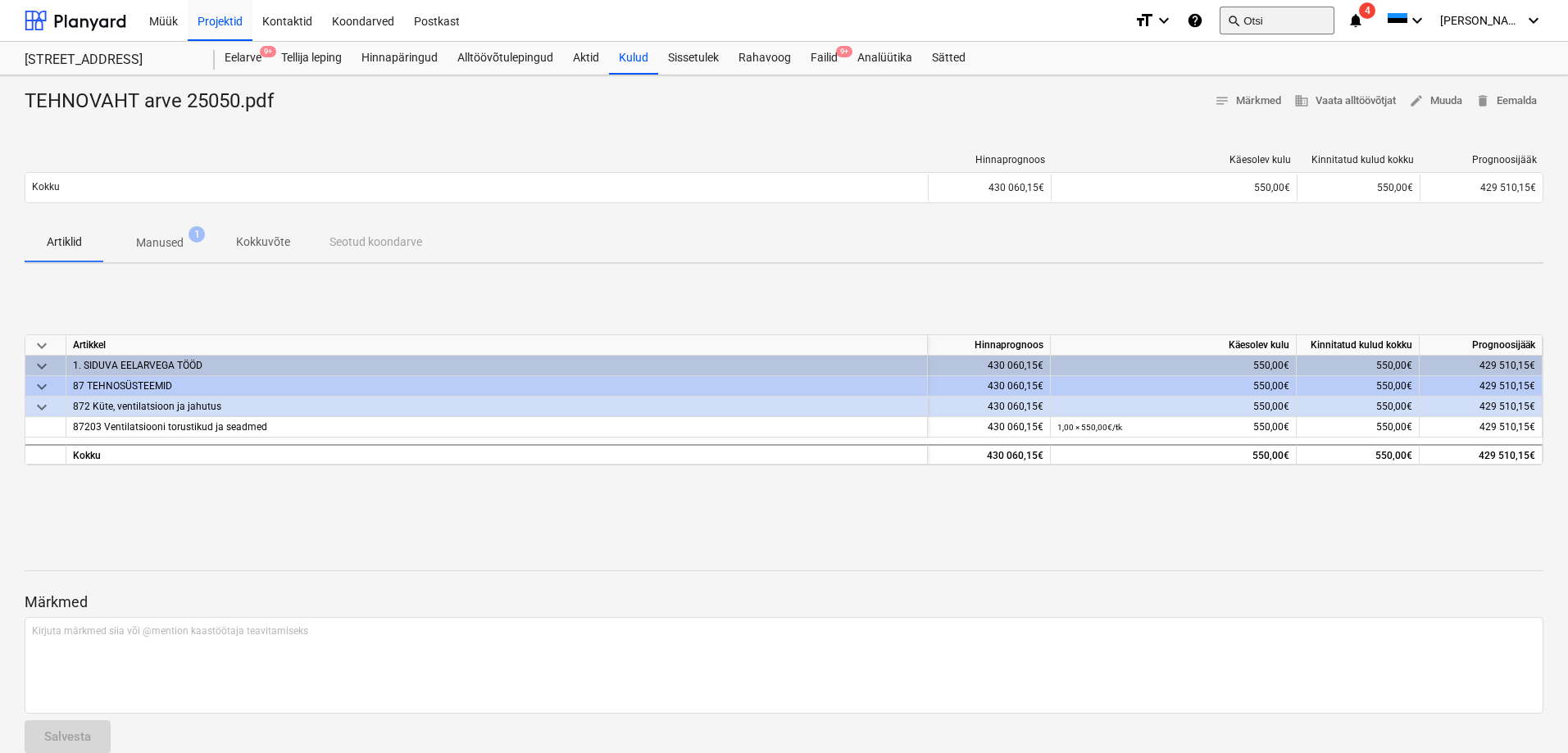
click at [1240, 18] on span "search" at bounding box center [1233, 20] width 13 height 13
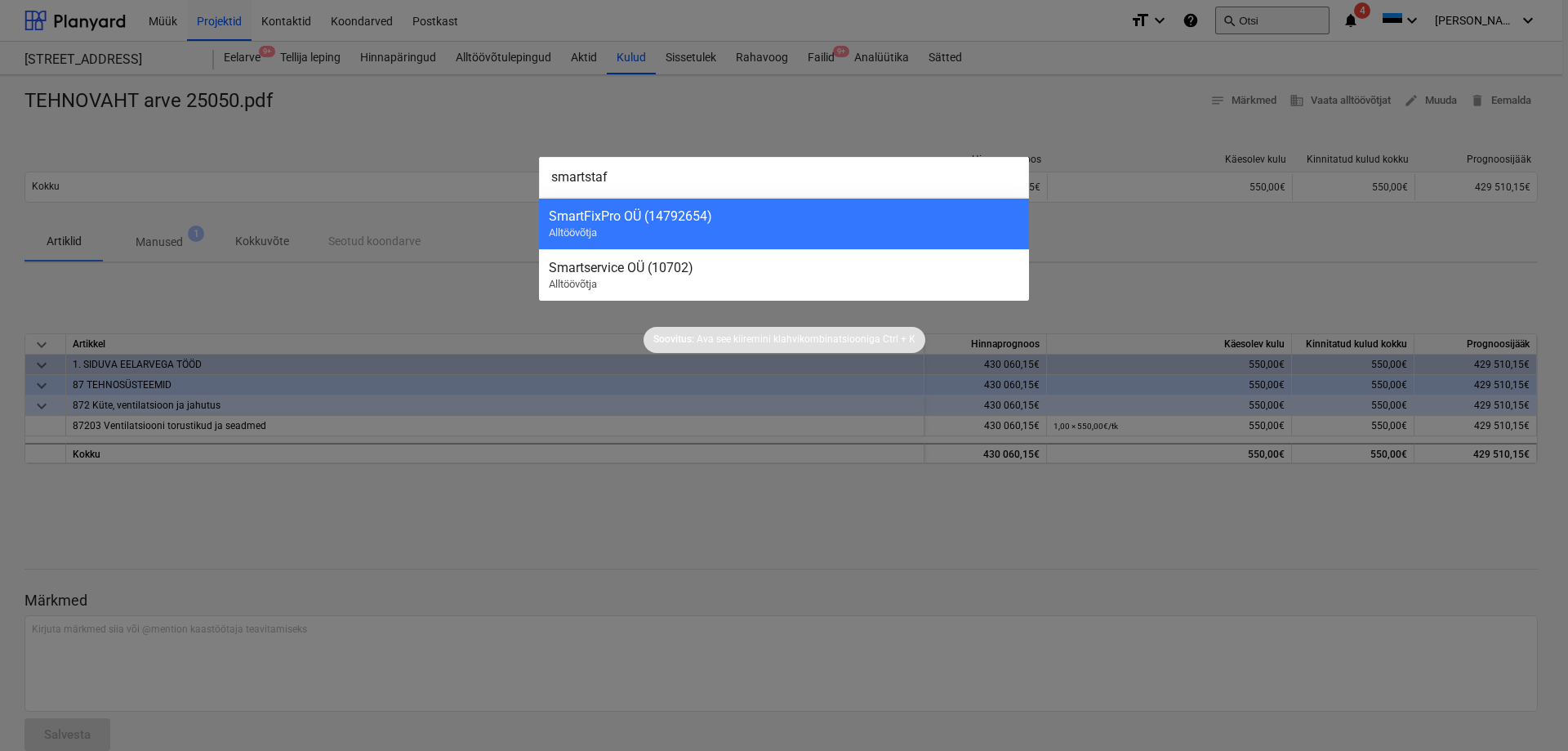
type input "smartstaff"
drag, startPoint x: 614, startPoint y: 178, endPoint x: 623, endPoint y: 158, distance: 21.9
click at [623, 158] on input "smartstaff" at bounding box center [784, 177] width 490 height 41
drag, startPoint x: 672, startPoint y: 181, endPoint x: 535, endPoint y: 178, distance: 137.0
click at [535, 178] on div "smartstaff SmartFixPro OÜ (14792654) Alltöövõtja Smartservice OÜ (10702) Alltöö…" at bounding box center [784, 375] width 1568 height 751
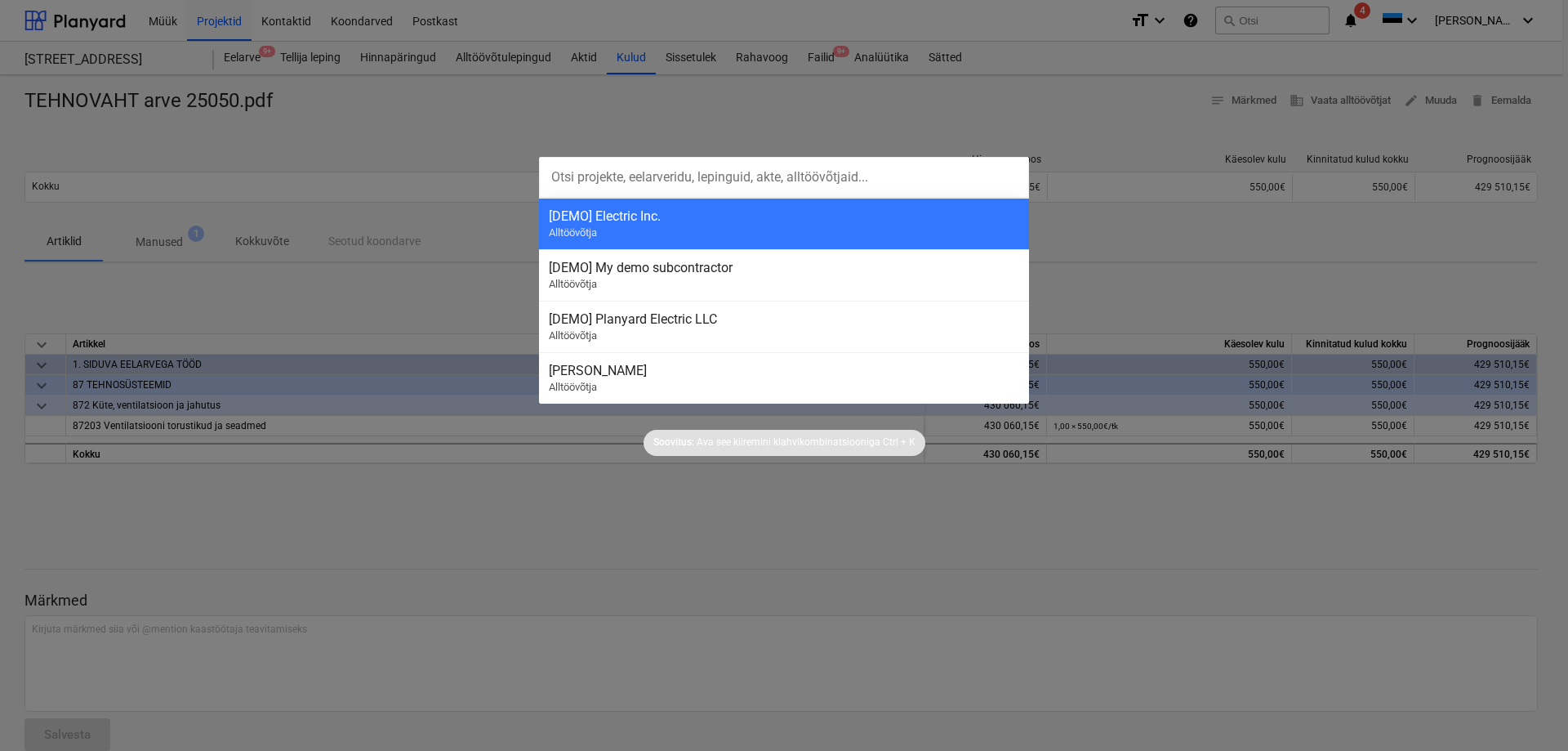
click at [1164, 281] on div at bounding box center [784, 375] width 1568 height 751
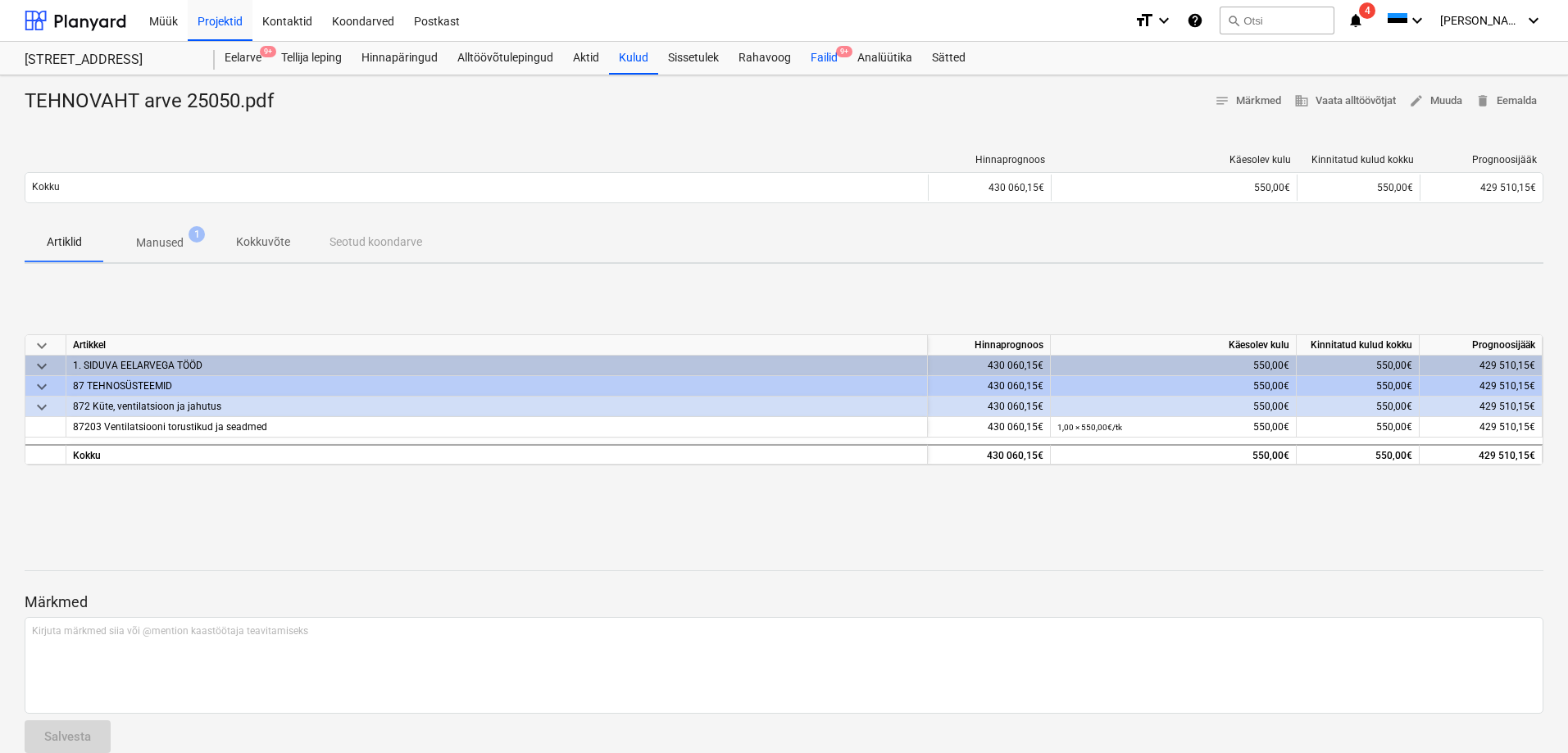
click at [826, 56] on div "Failid 9+" at bounding box center [824, 57] width 47 height 32
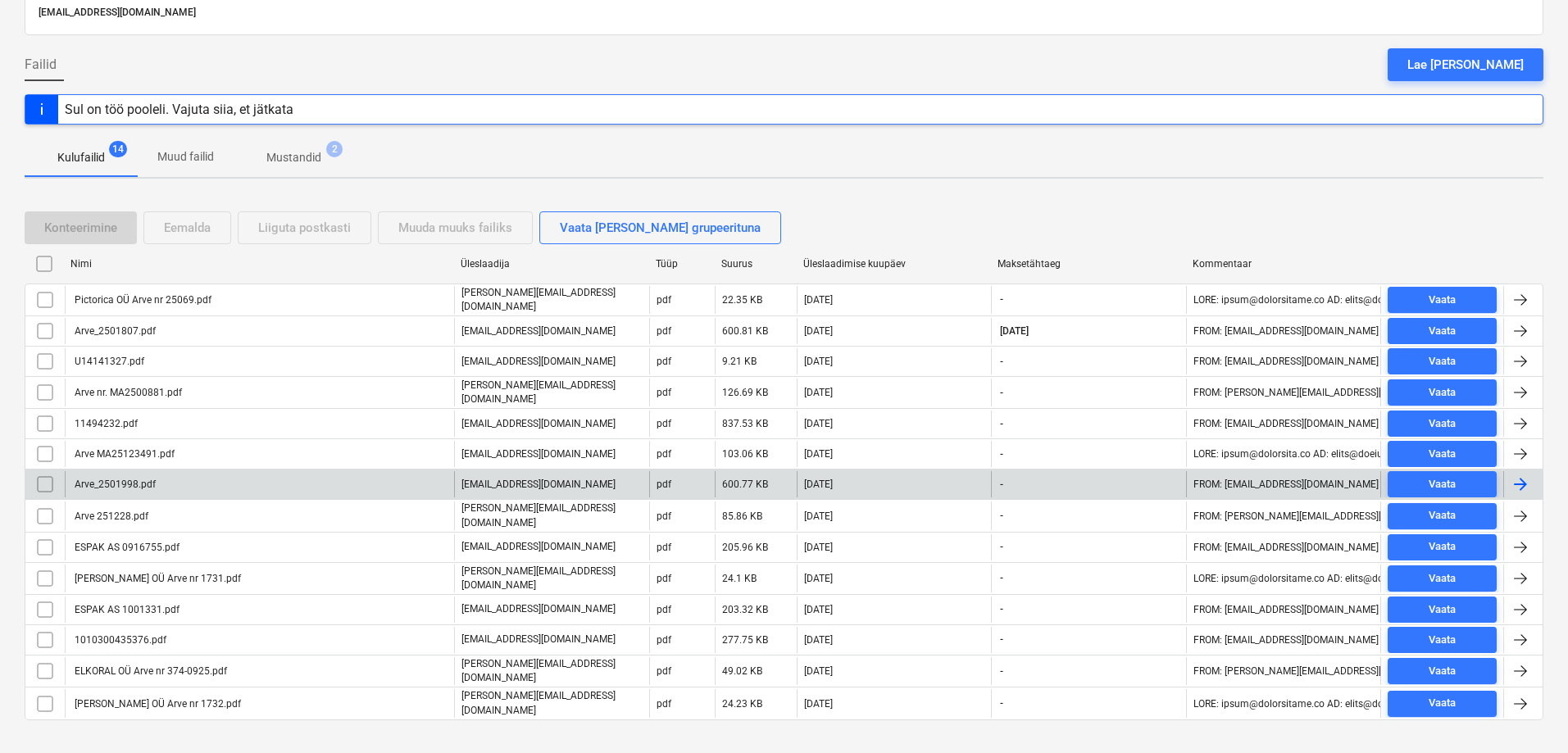
scroll to position [130, 0]
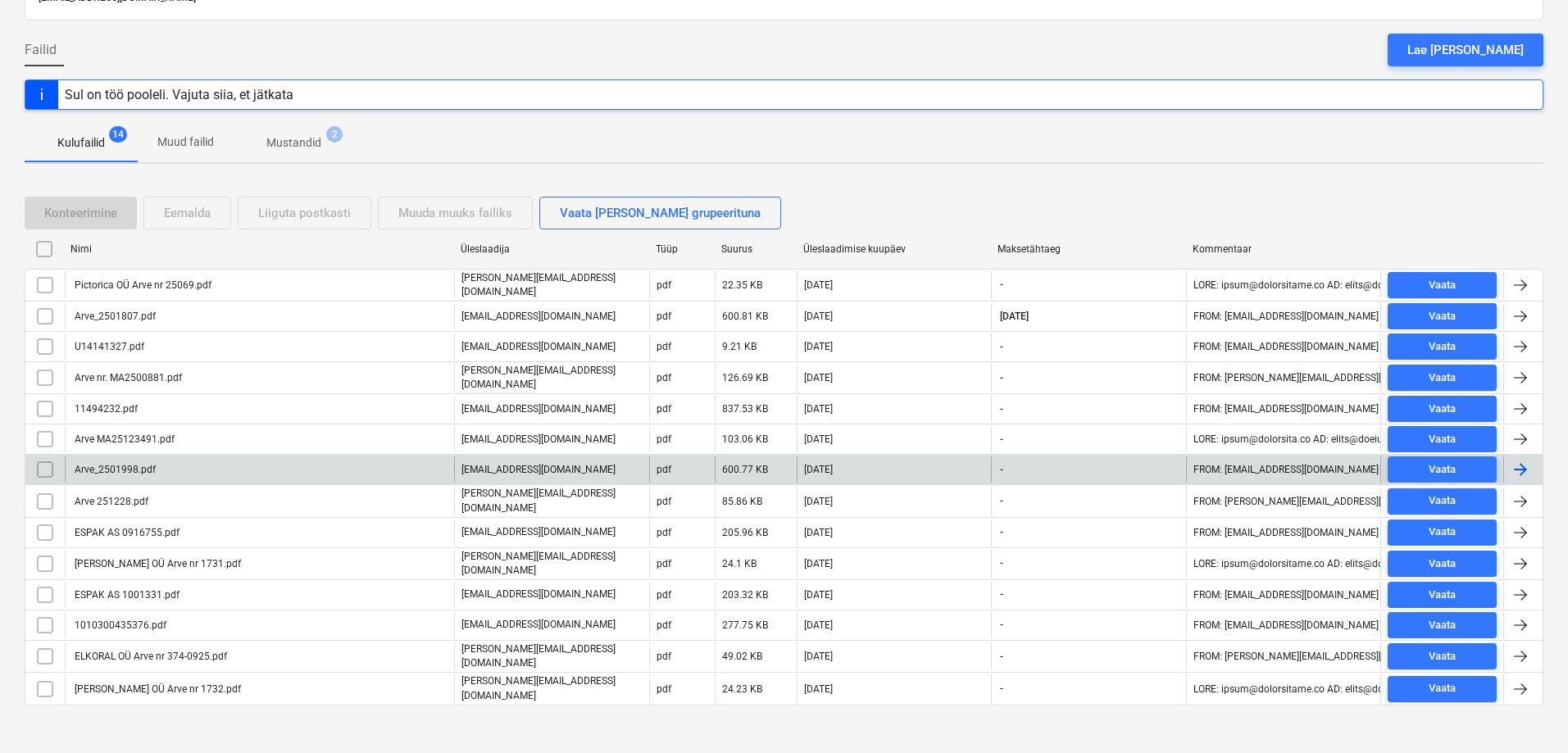
click at [117, 469] on div "Arve_2501998.pdf" at bounding box center [114, 469] width 83 height 11
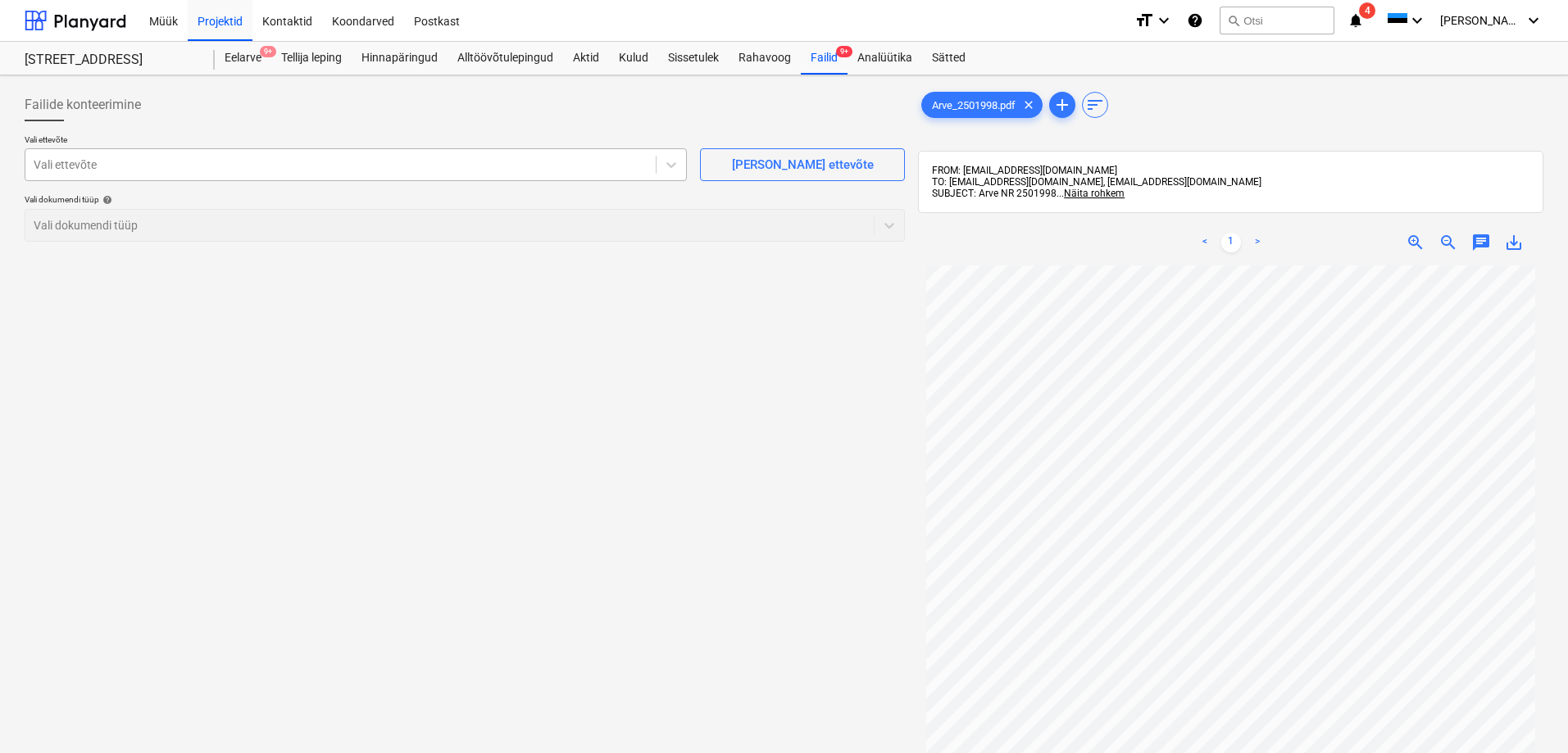
click at [82, 170] on div at bounding box center [340, 164] width 614 height 17
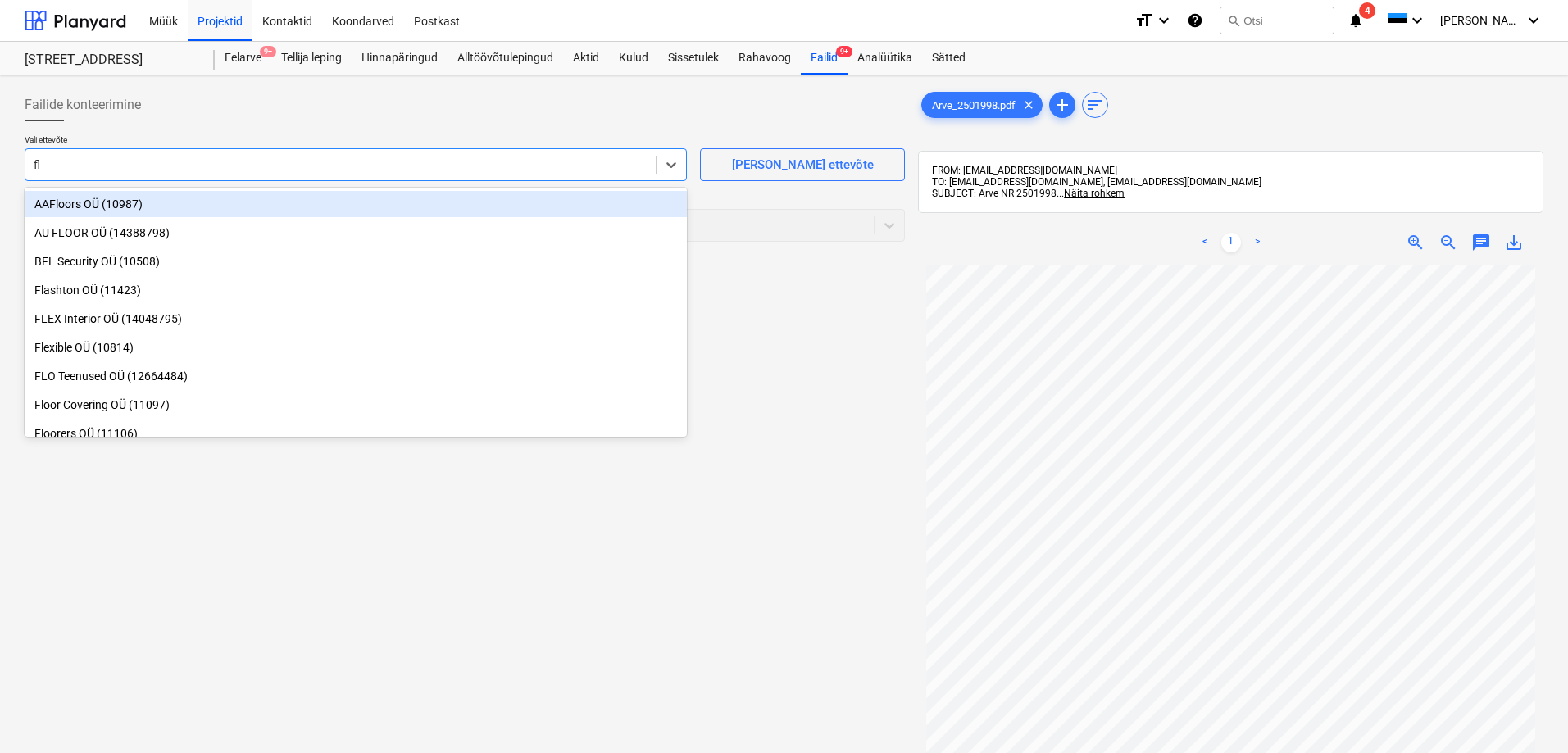
type input "fls"
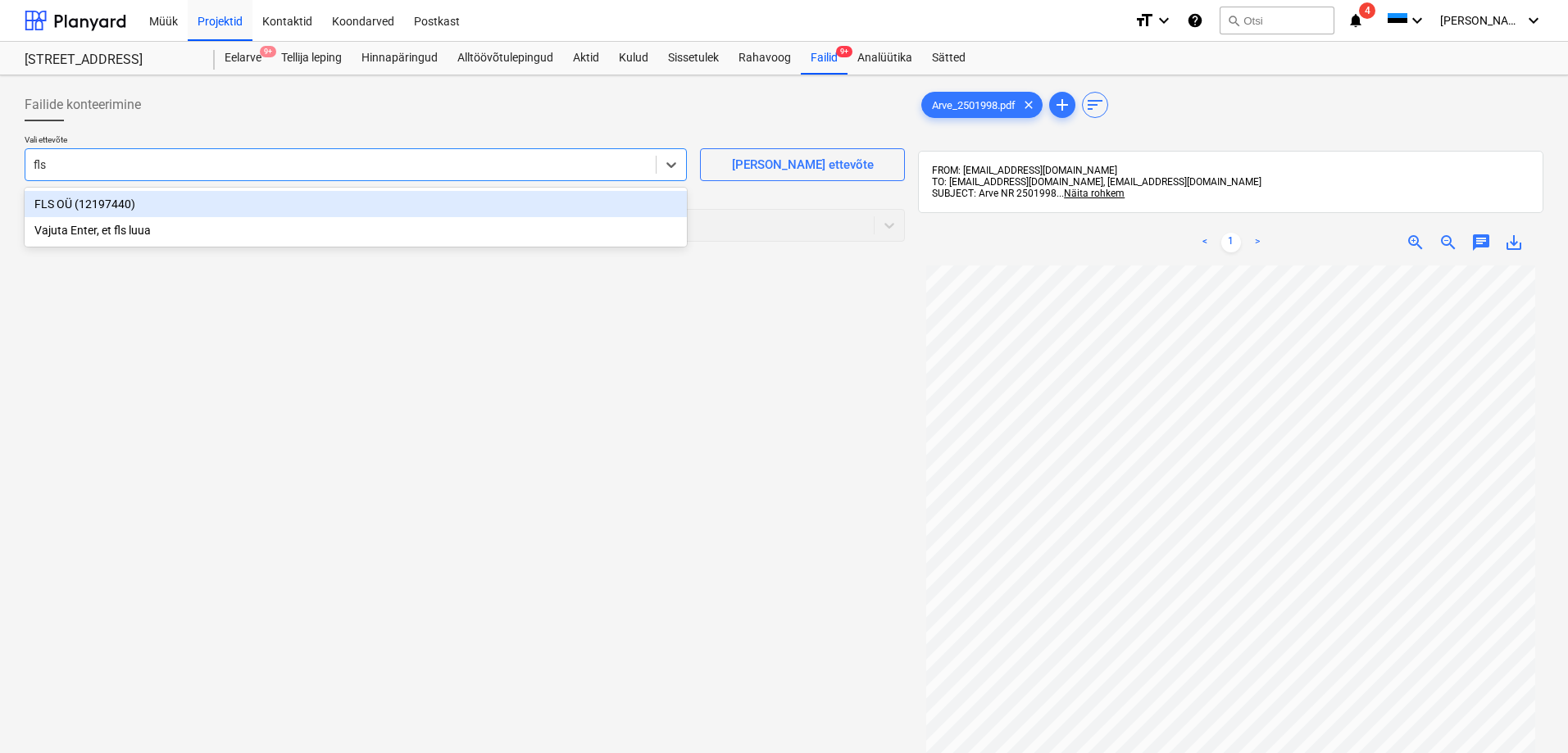
click at [49, 201] on div "FLS OÜ (12197440)" at bounding box center [356, 204] width 662 height 26
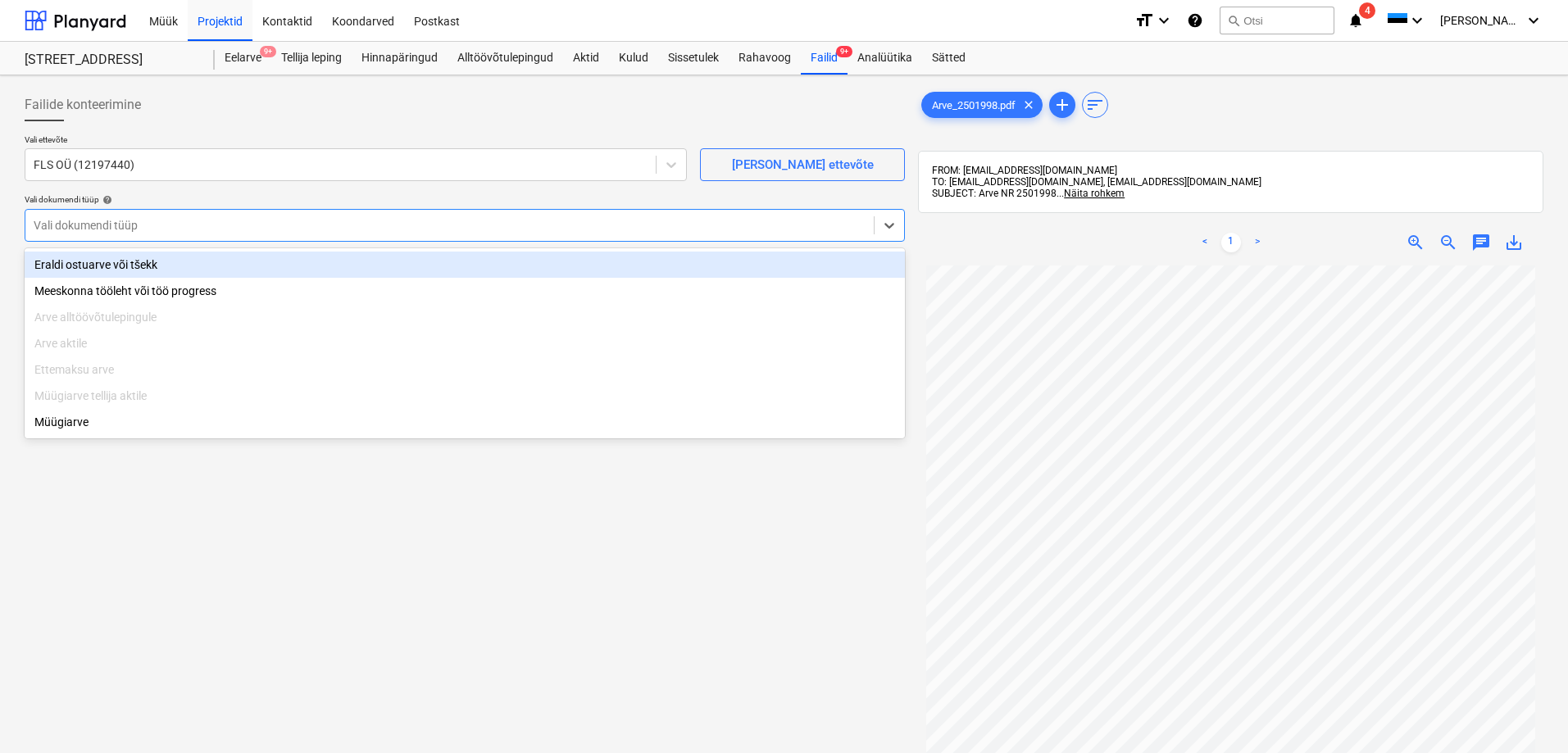
click at [74, 226] on div at bounding box center [449, 225] width 832 height 17
click at [93, 263] on div "Eraldi ostuarve või tšekk" at bounding box center [465, 264] width 880 height 26
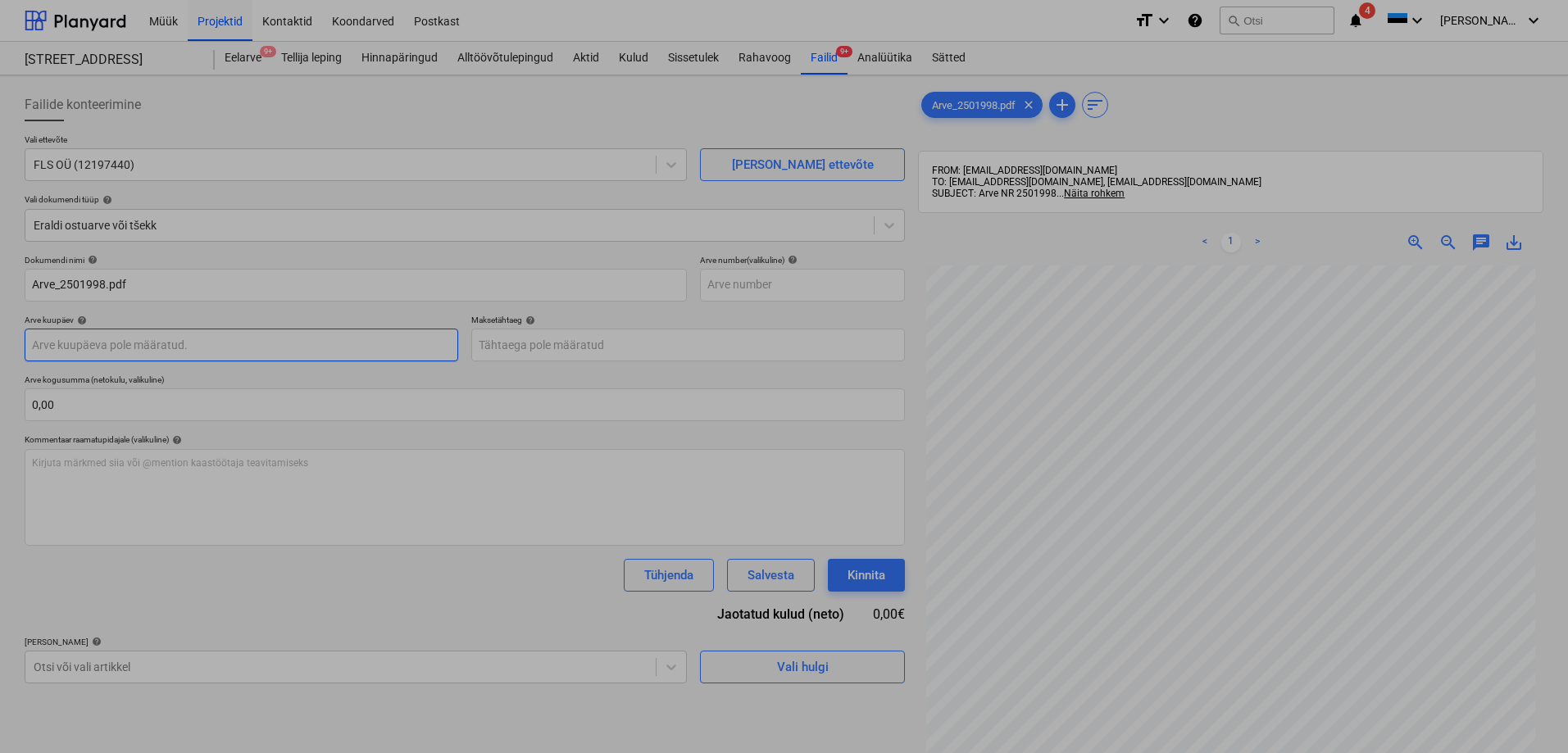
click at [169, 343] on body "Müük Projektid Kontaktid Koondarved Postkast format_size keyboard_arrow_down he…" at bounding box center [784, 376] width 1568 height 753
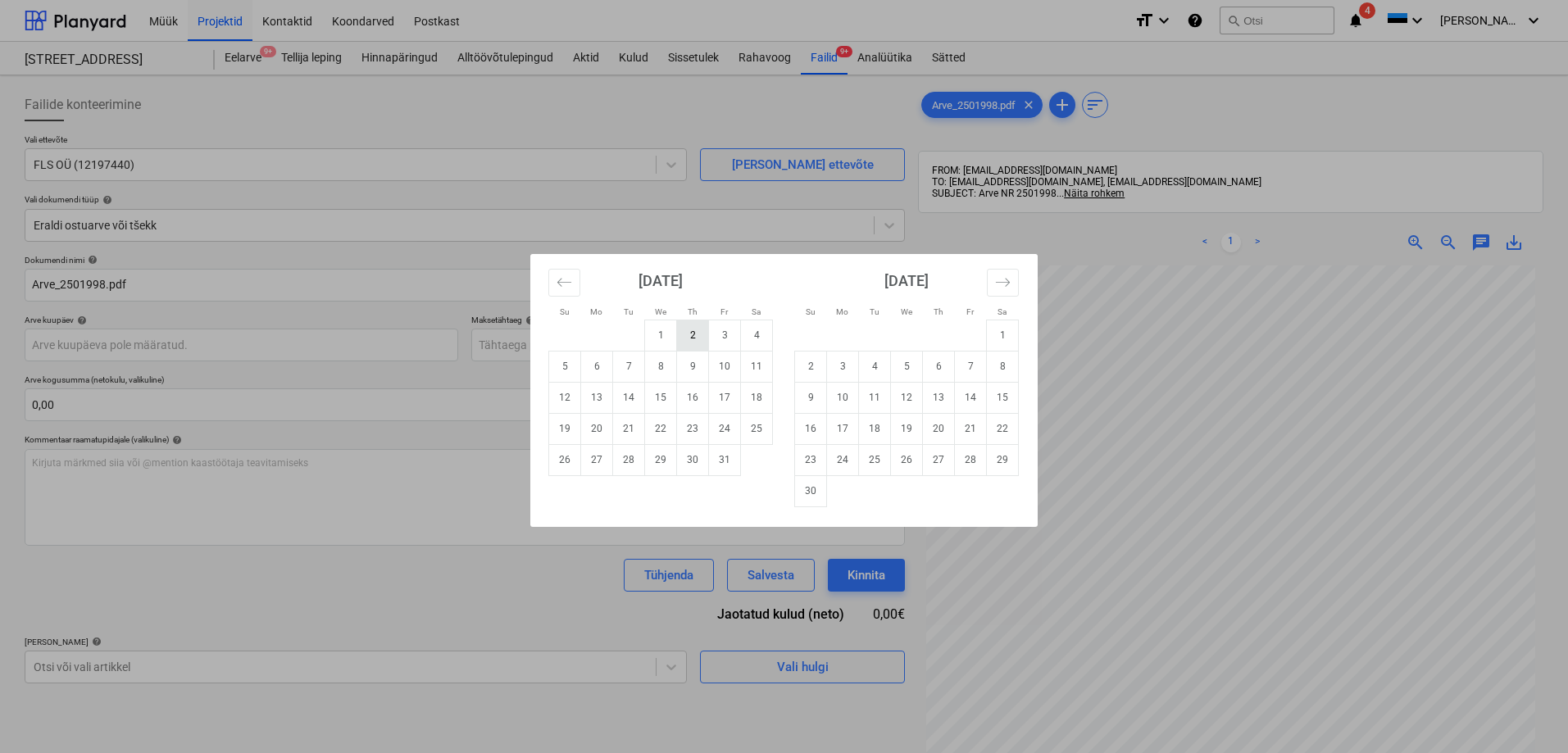
click at [693, 334] on td "2" at bounding box center [692, 335] width 32 height 31
type input "[DATE]"
click at [588, 343] on body "Müük Projektid Kontaktid Koondarved Postkast format_size keyboard_arrow_down he…" at bounding box center [784, 376] width 1568 height 753
click at [694, 365] on td "9" at bounding box center [692, 366] width 32 height 31
type input "[DATE]"
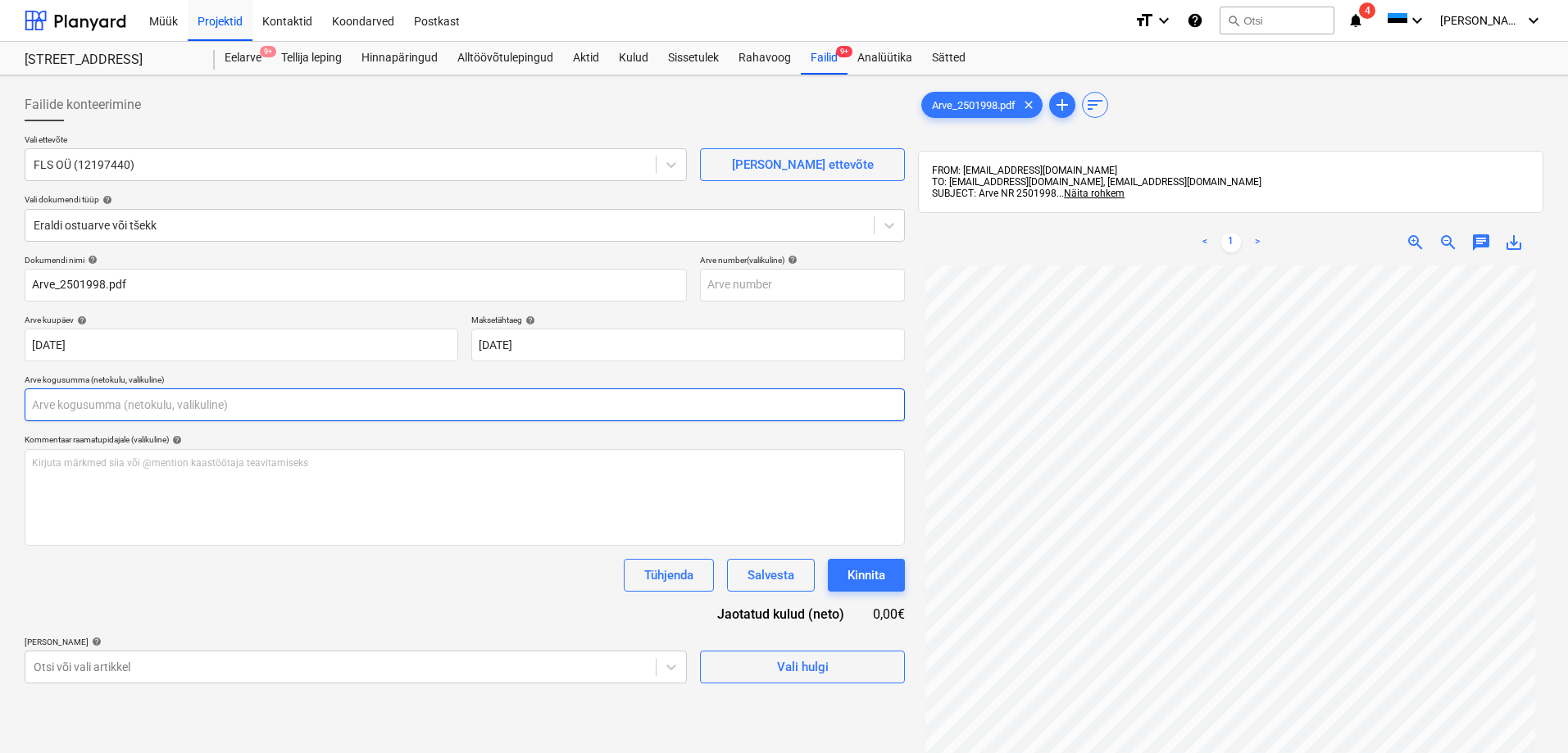
click at [364, 408] on input "text" at bounding box center [465, 404] width 880 height 32
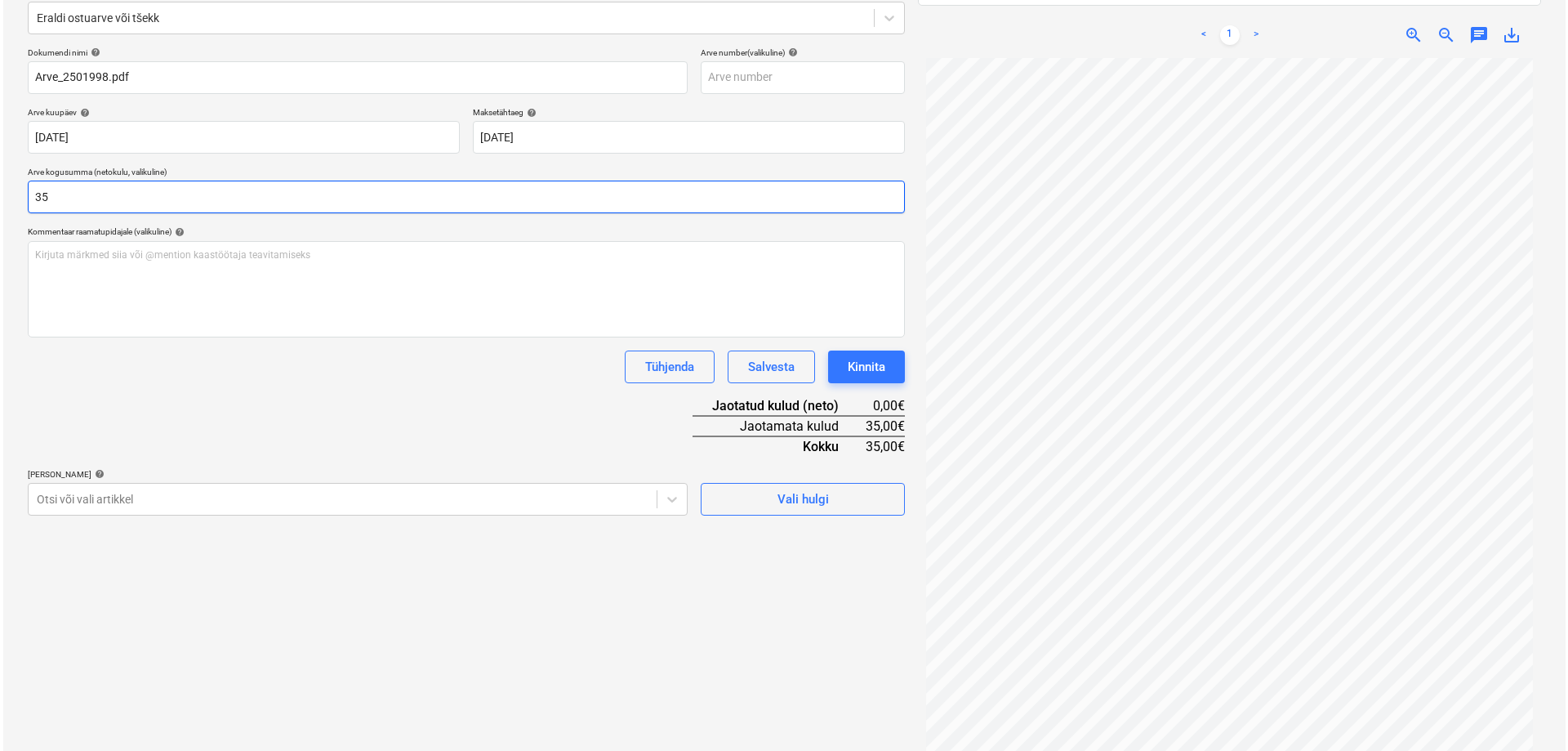
scroll to position [232, 0]
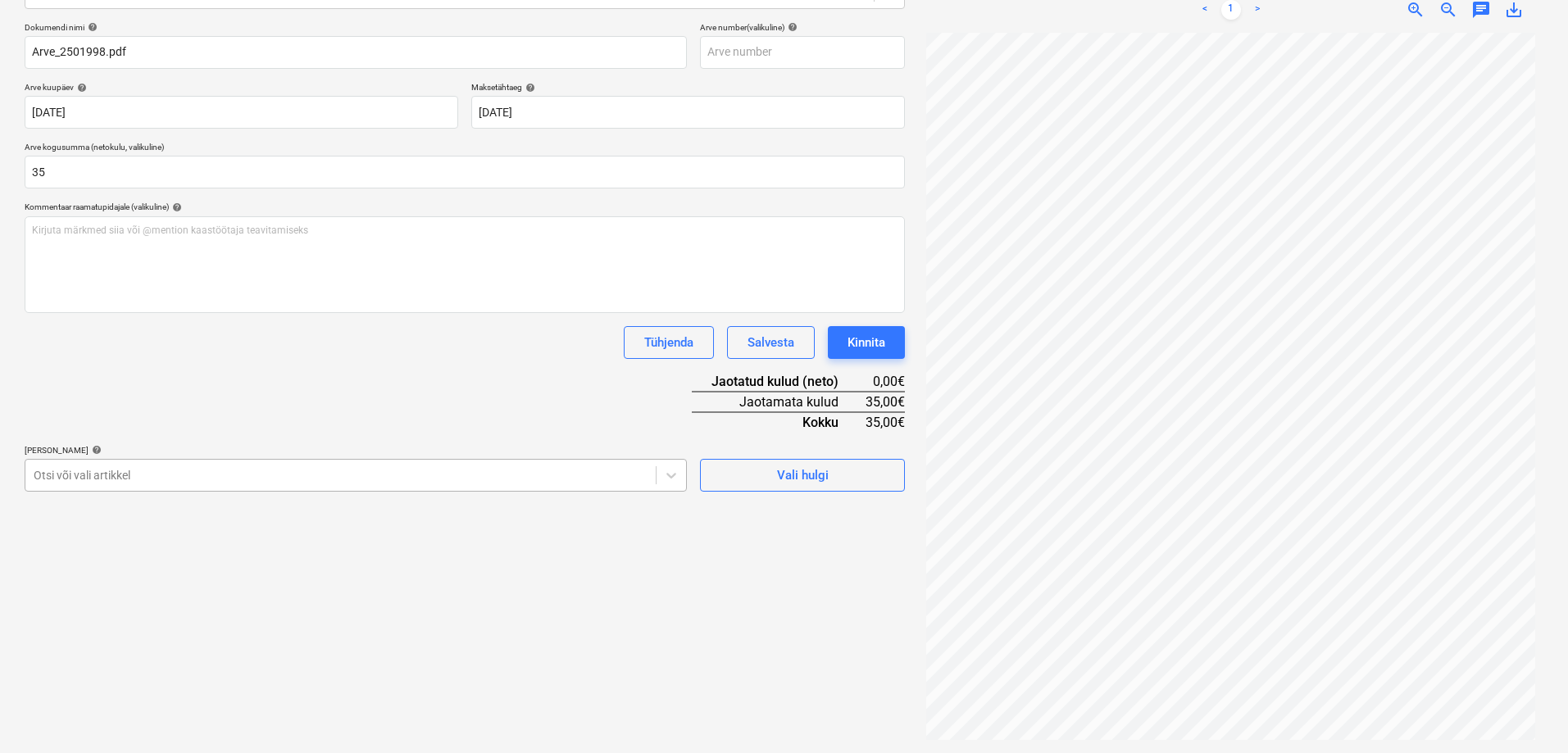
type input "35,00"
click at [155, 476] on div at bounding box center [340, 475] width 614 height 17
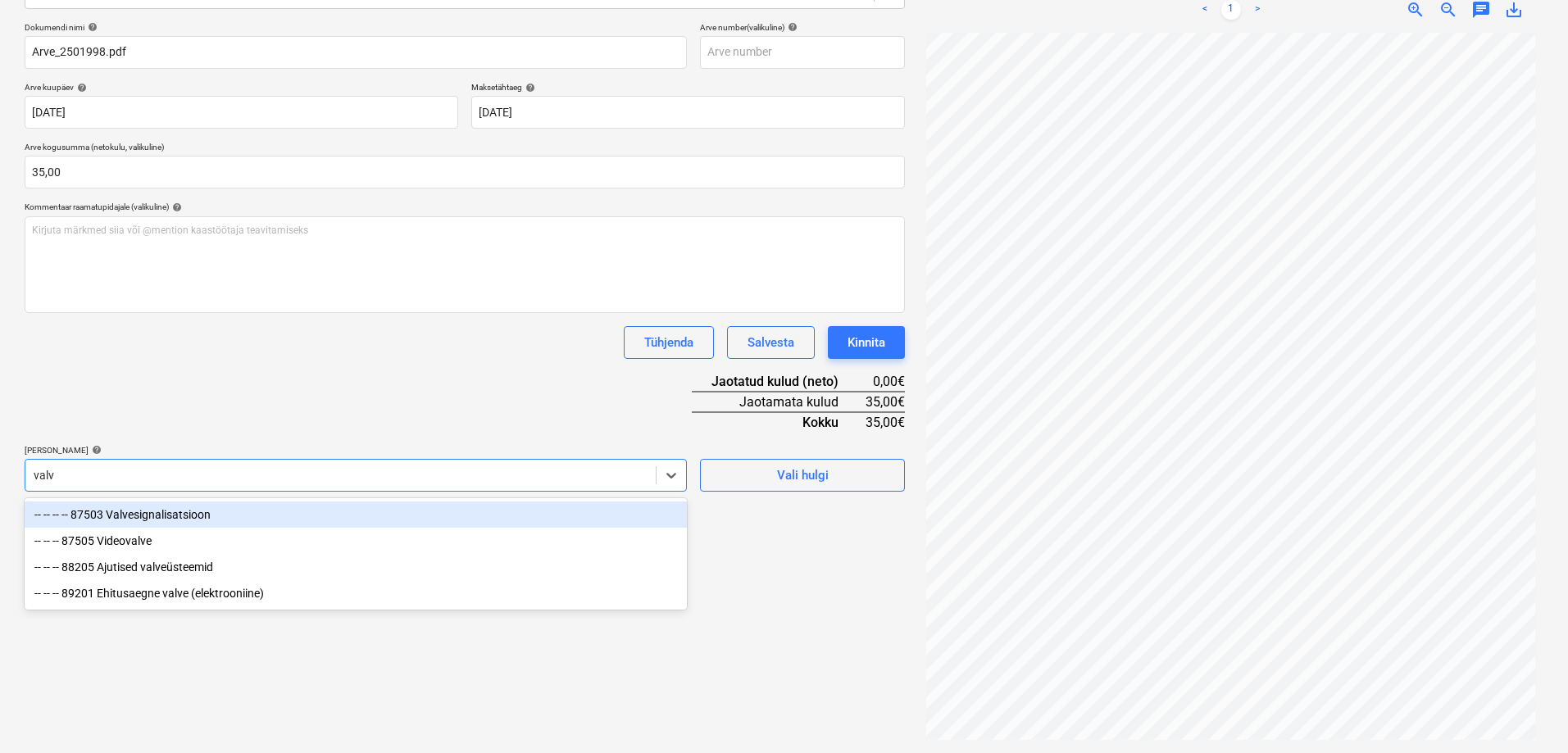
type input "valve"
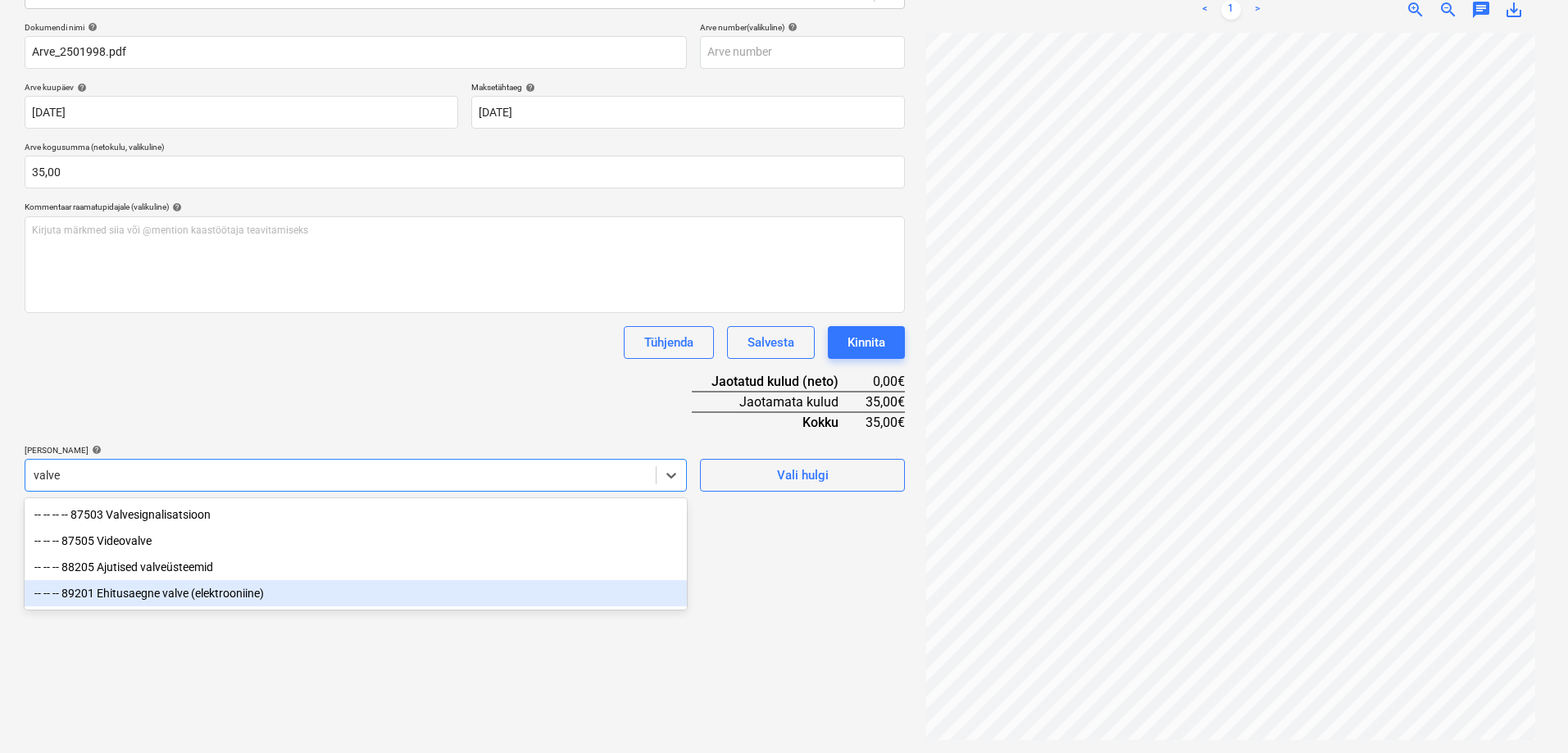
click at [139, 595] on div "-- -- -- 89201 Ehitusaegne valve (elektrooniine)" at bounding box center [356, 593] width 662 height 26
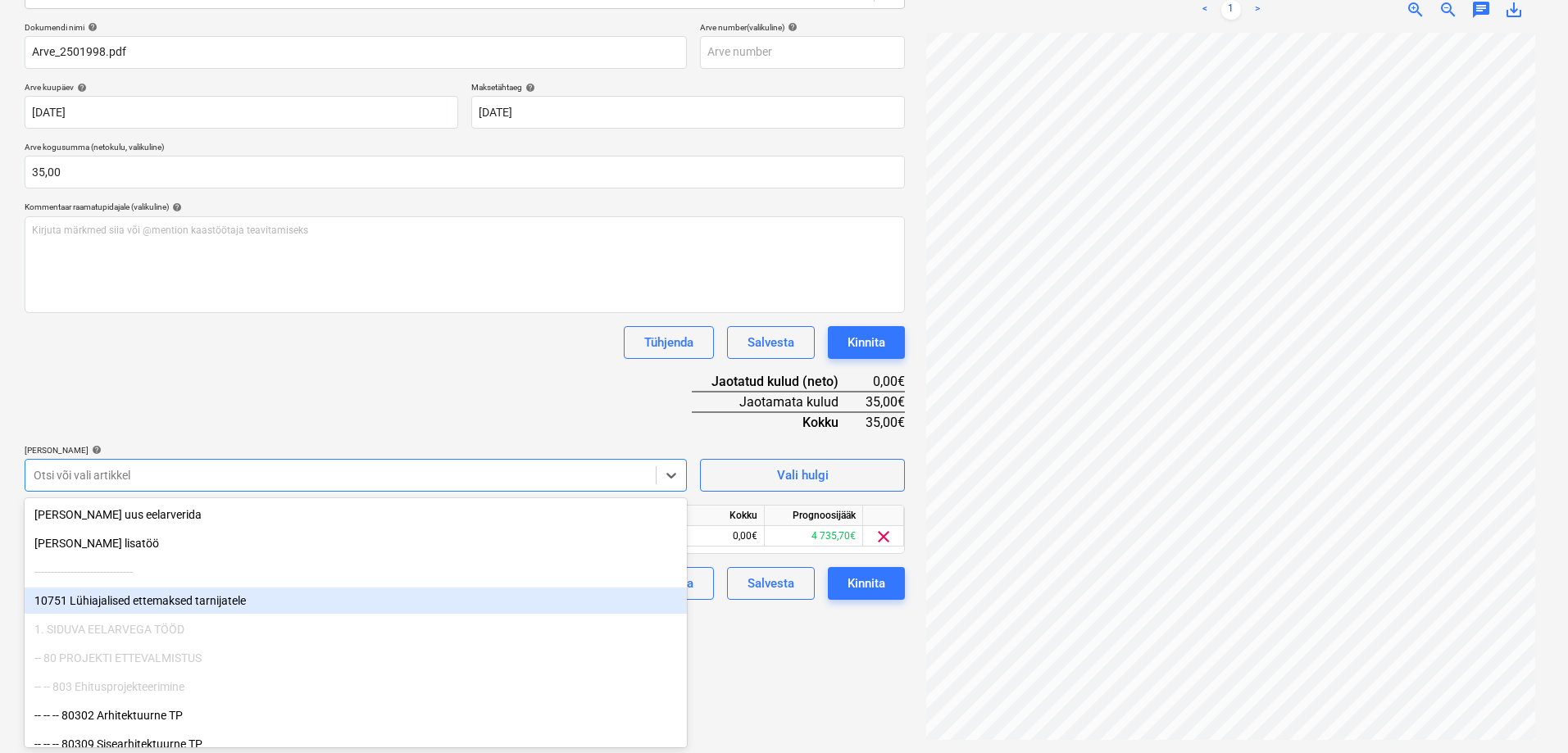
click at [796, 681] on div "Failide konteerimine Vali ettevõte FLS OÜ (12197440) [PERSON_NAME] uus ettevõte…" at bounding box center [464, 298] width 893 height 897
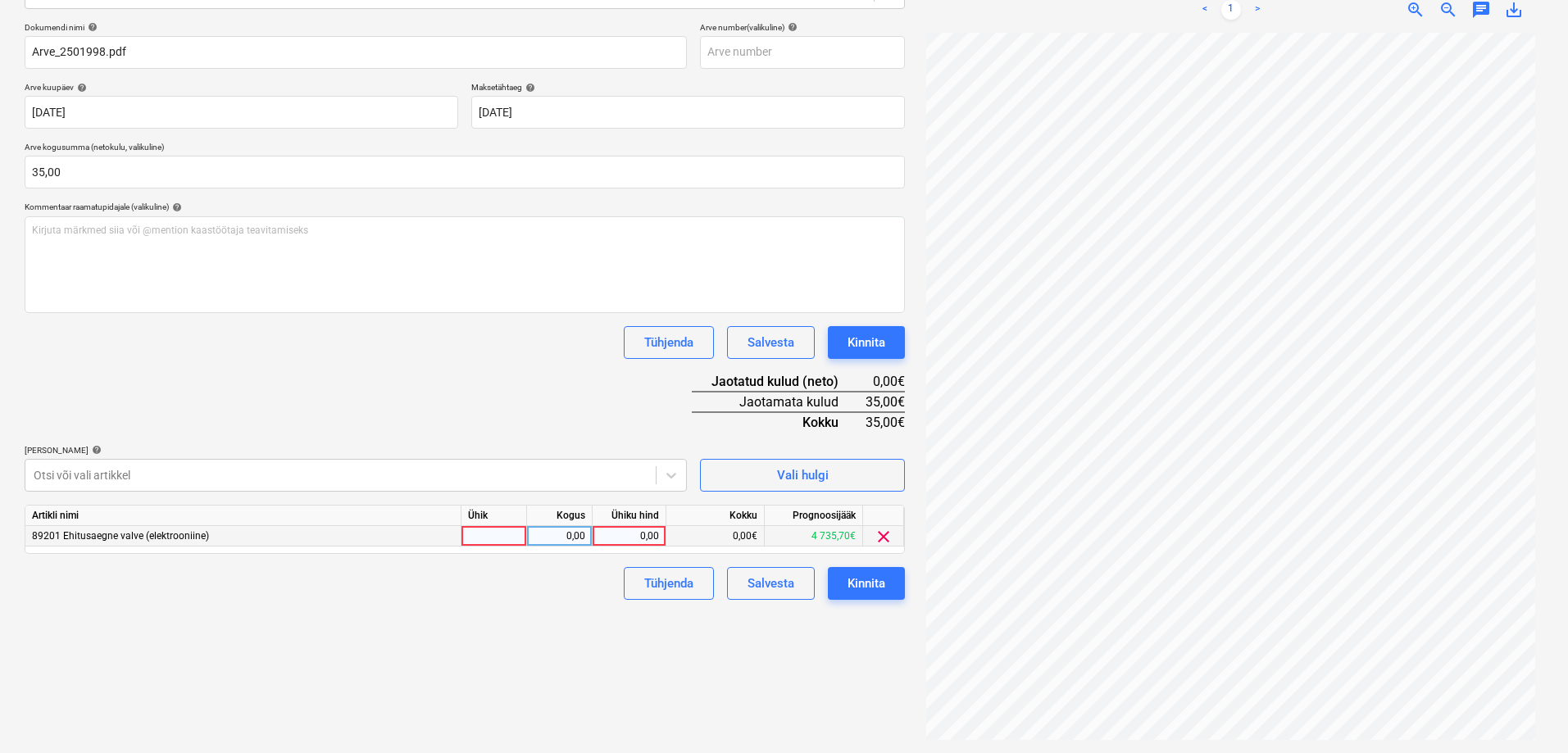
click at [631, 536] on div "0,00" at bounding box center [629, 536] width 60 height 20
type input "35"
click at [478, 596] on div "Tühjenda Salvesta Kinnita" at bounding box center [465, 582] width 880 height 32
click at [361, 608] on div "Failide konteerimine Vali ettevõte FLS OÜ (12197440) [PERSON_NAME] uus ettevõte…" at bounding box center [464, 298] width 893 height 897
click at [363, 604] on div "Failide konteerimine Vali ettevõte FLS OÜ (12197440) [PERSON_NAME] uus ettevõte…" at bounding box center [464, 298] width 893 height 897
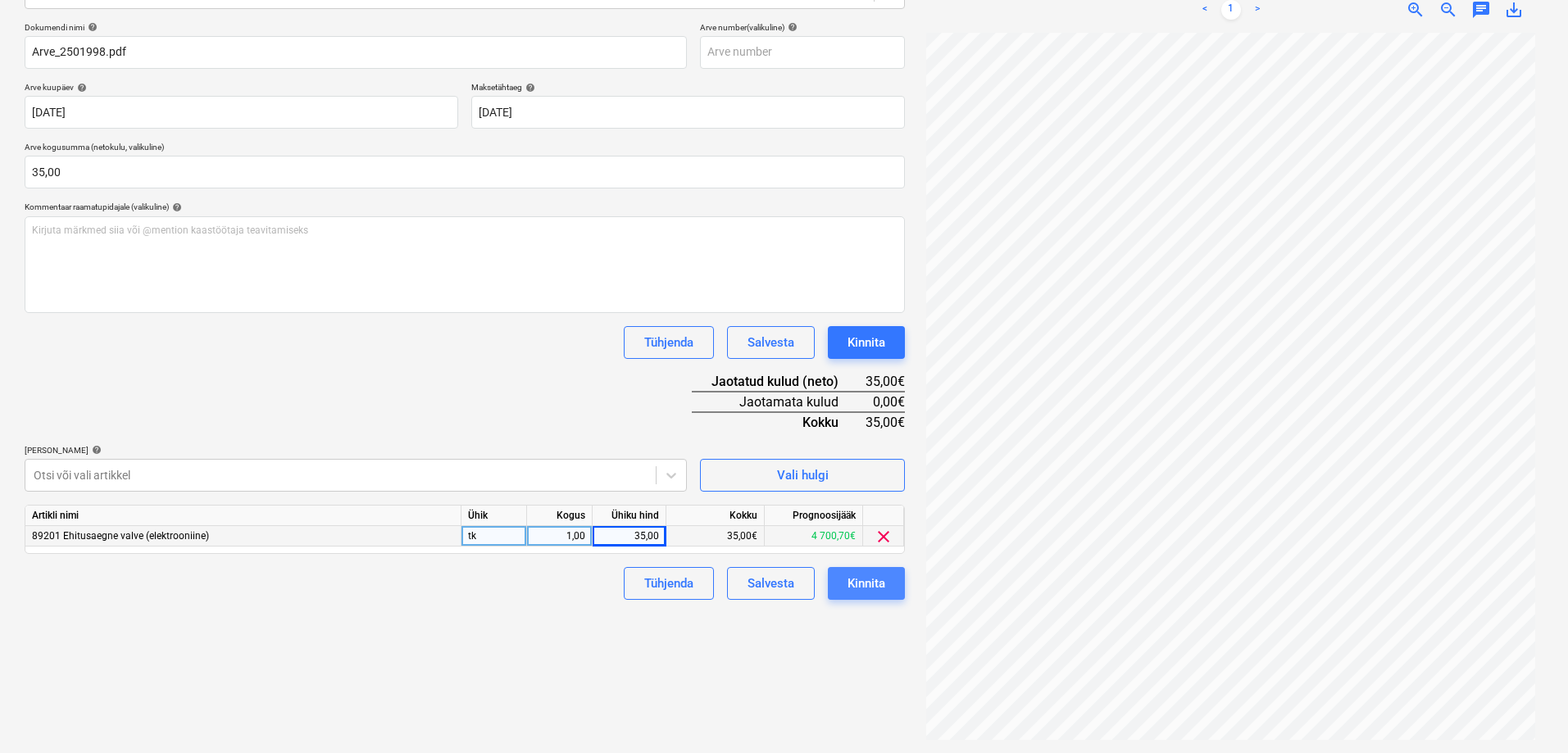
click at [878, 580] on div "Kinnita" at bounding box center [865, 583] width 38 height 21
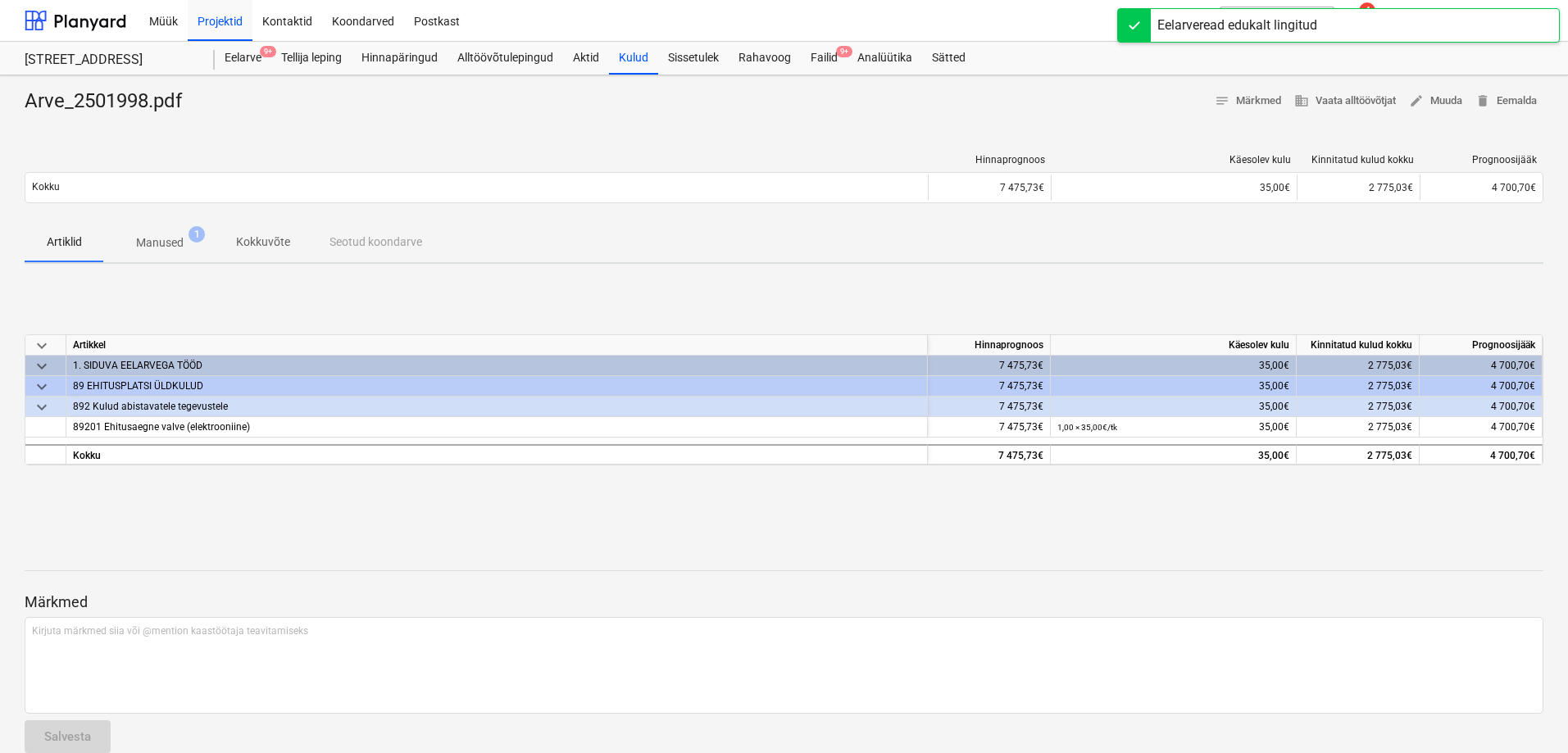
click at [162, 241] on p "Manused" at bounding box center [159, 242] width 47 height 18
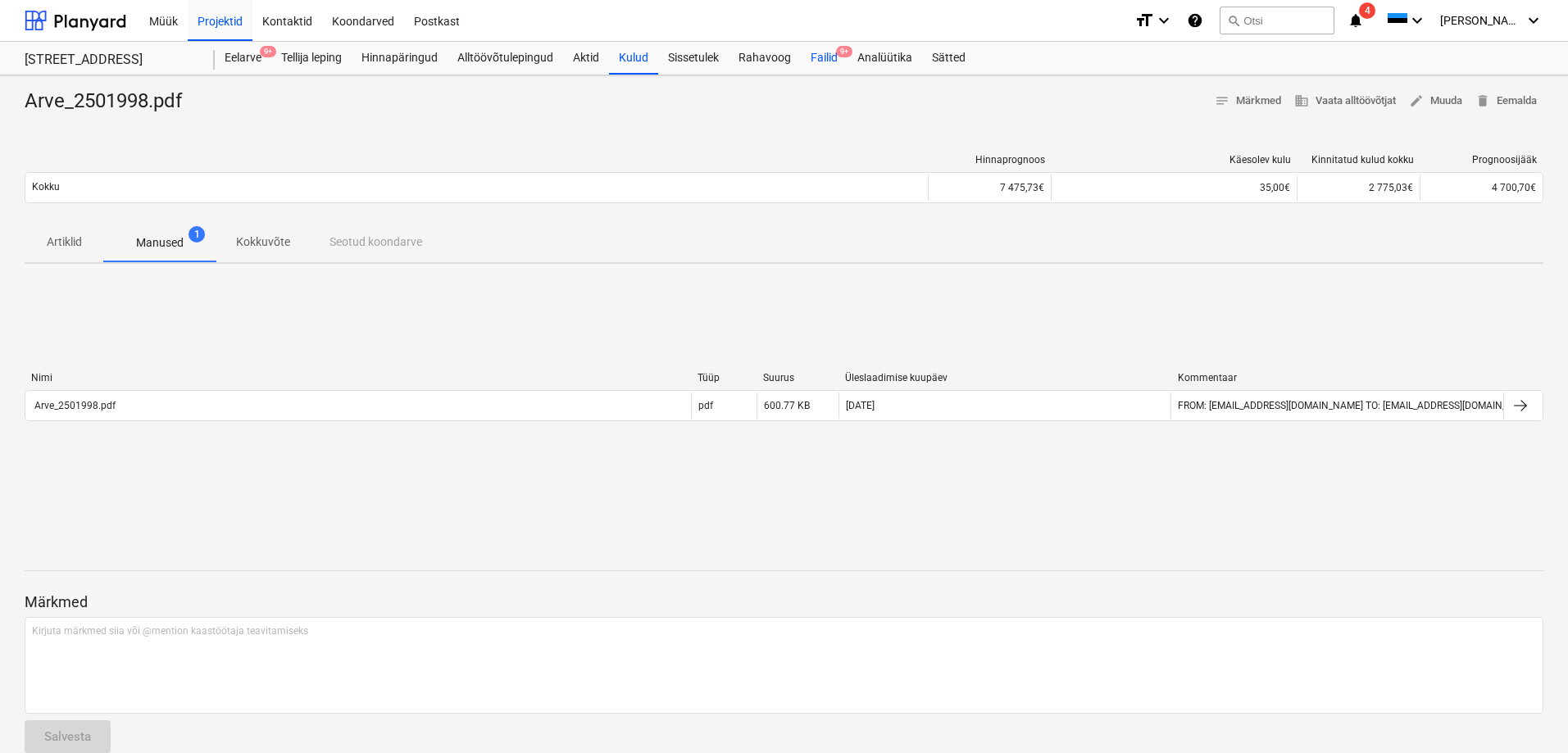
click at [827, 55] on div "Failid 9+" at bounding box center [824, 57] width 47 height 32
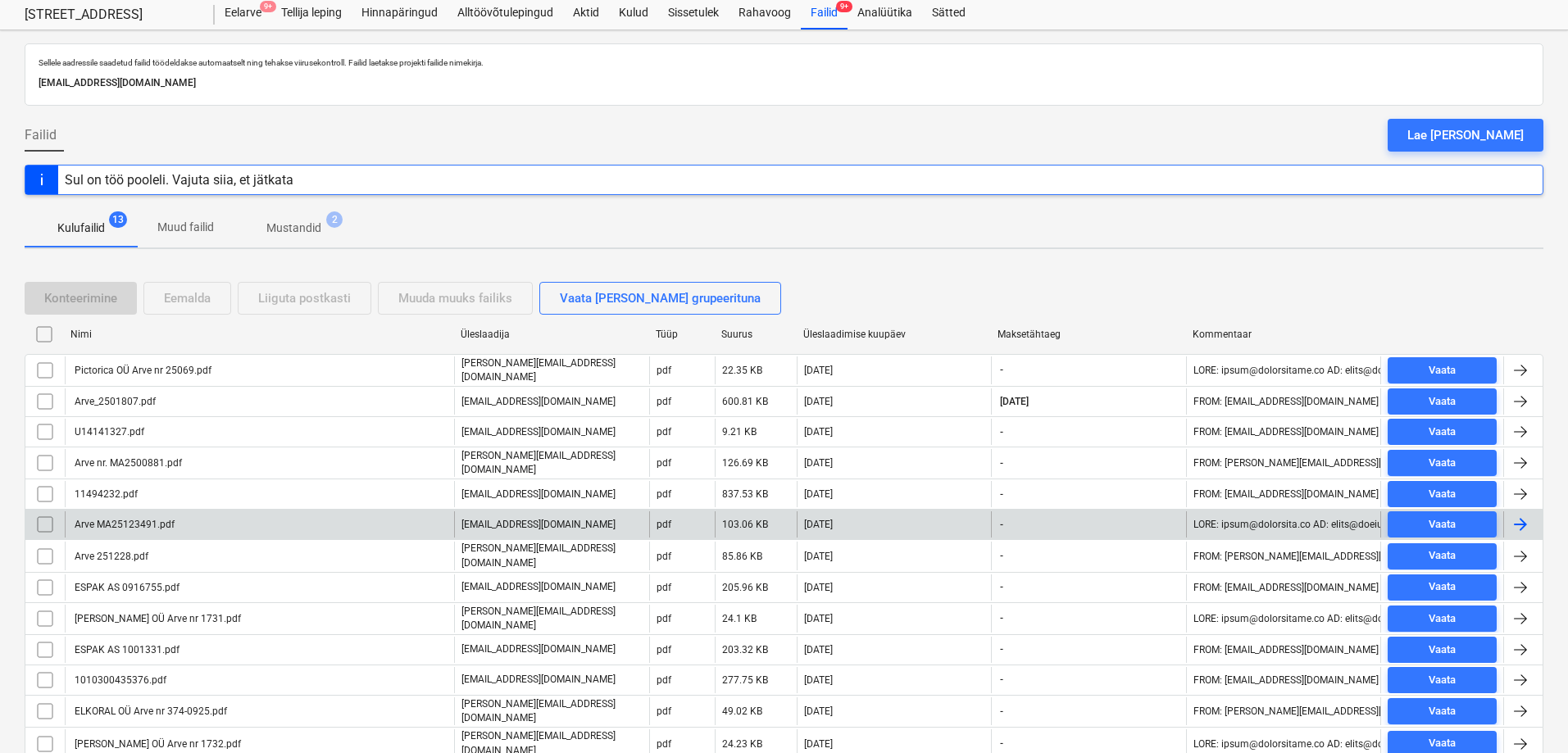
scroll to position [82, 0]
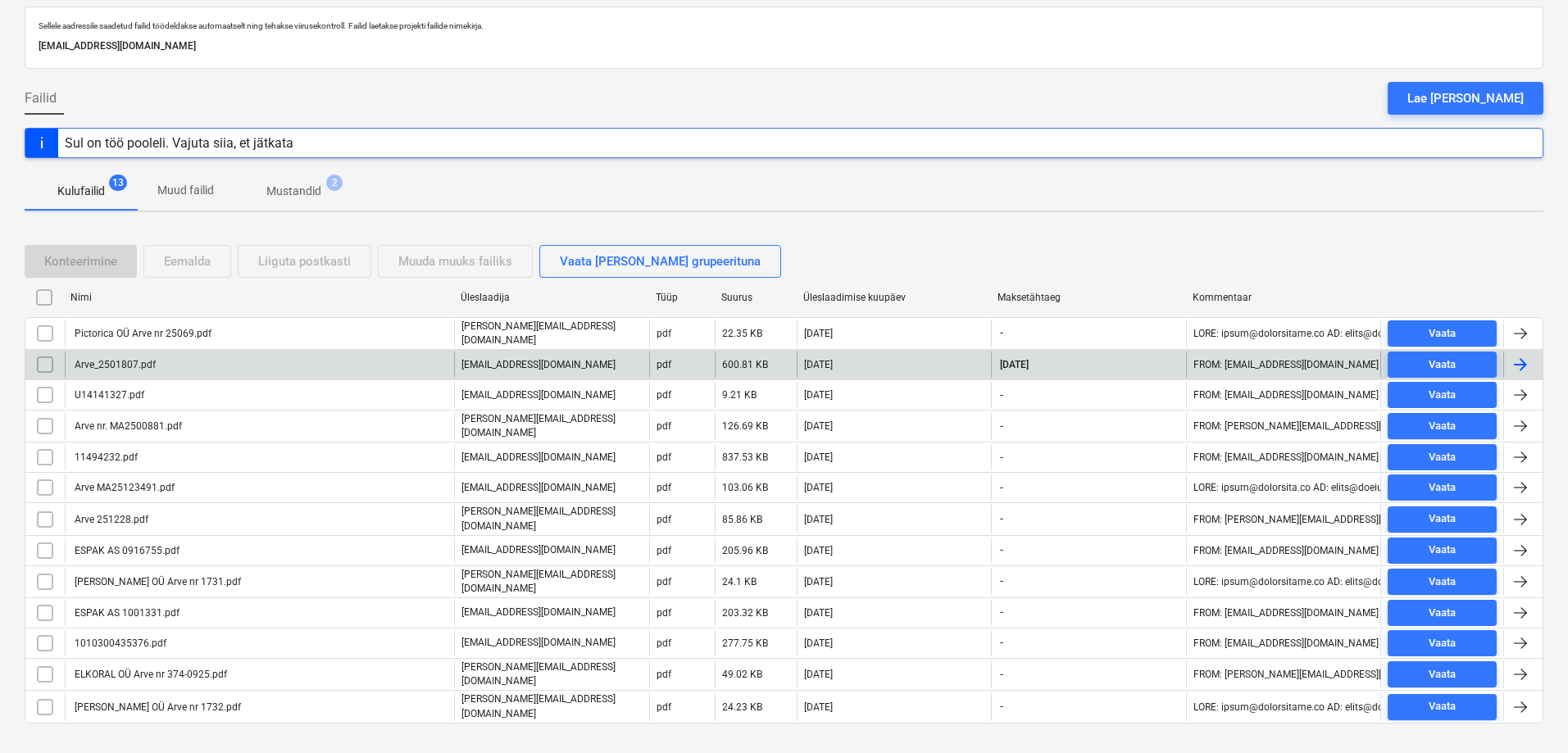
click at [115, 360] on div "Arve_2501807.pdf" at bounding box center [114, 364] width 83 height 11
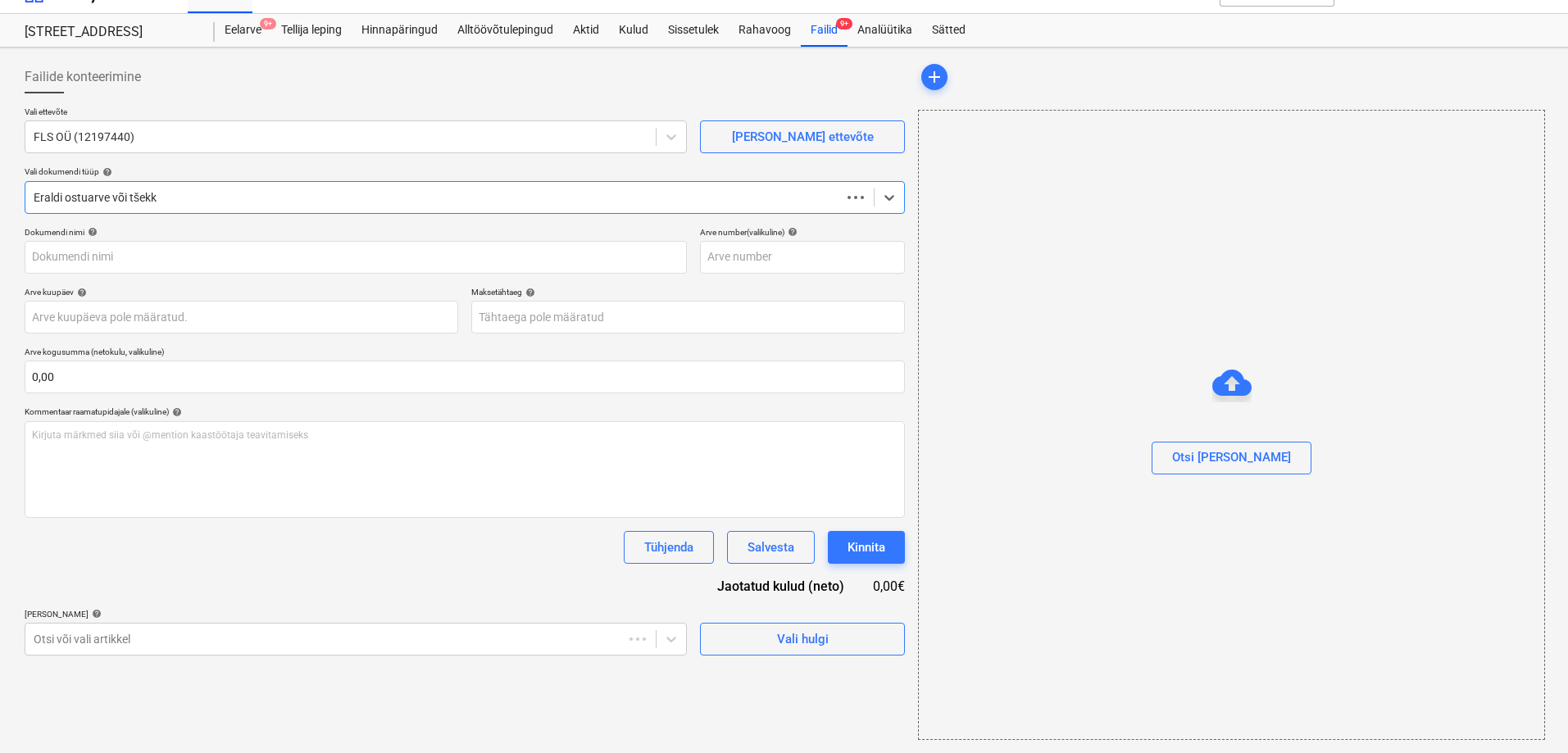
scroll to position [28, 0]
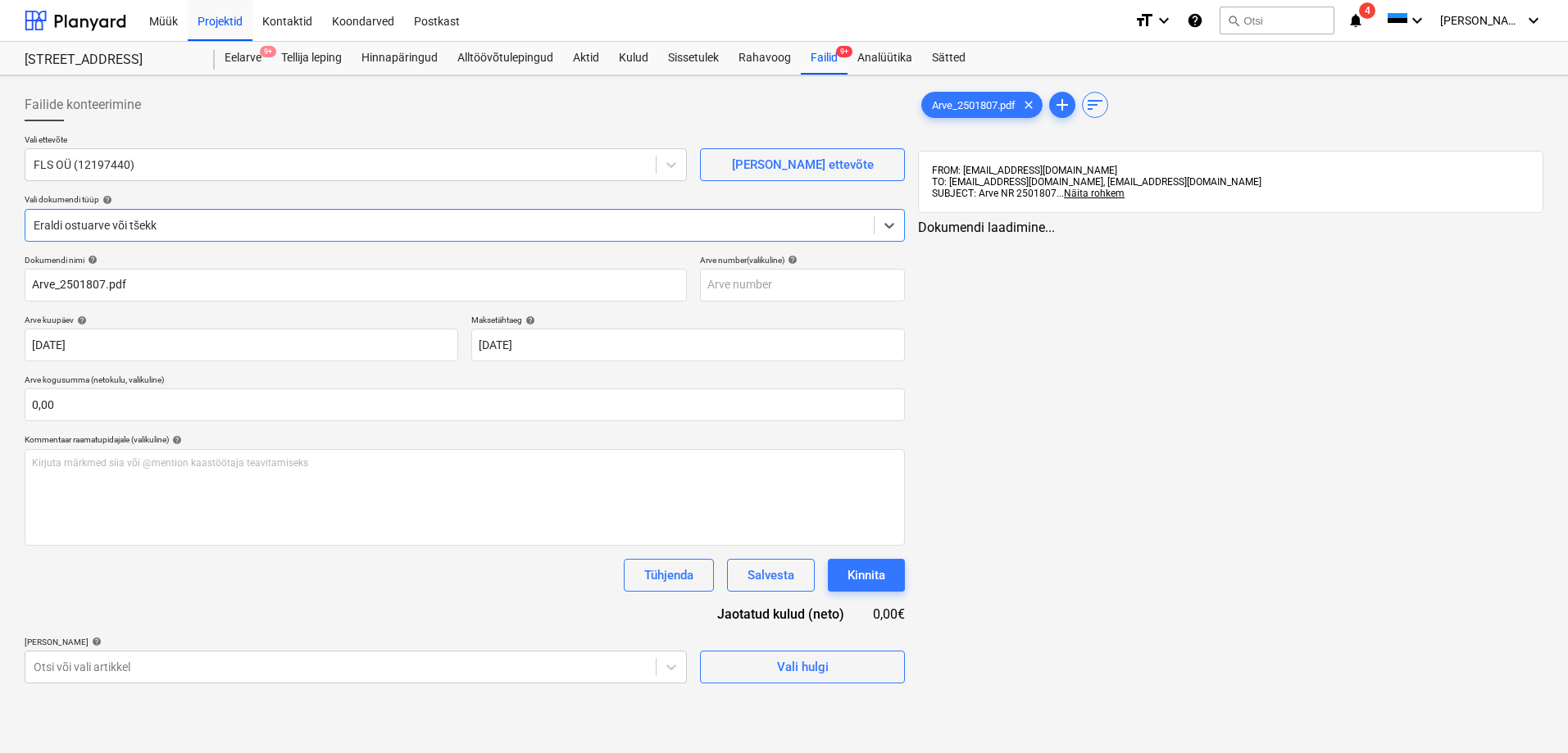
type input "Arve_2501807.pdf"
type input "[DATE]"
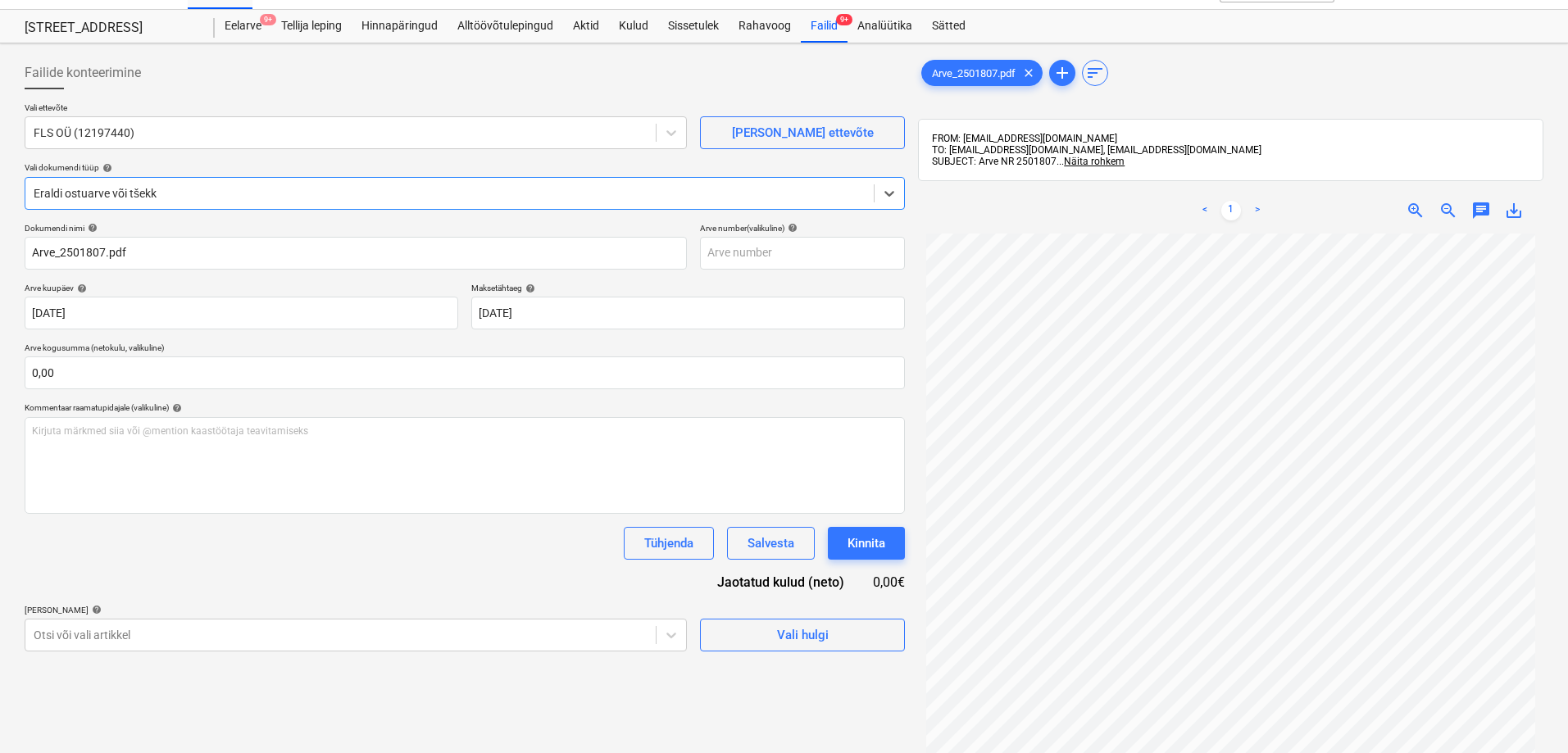
scroll to position [0, 0]
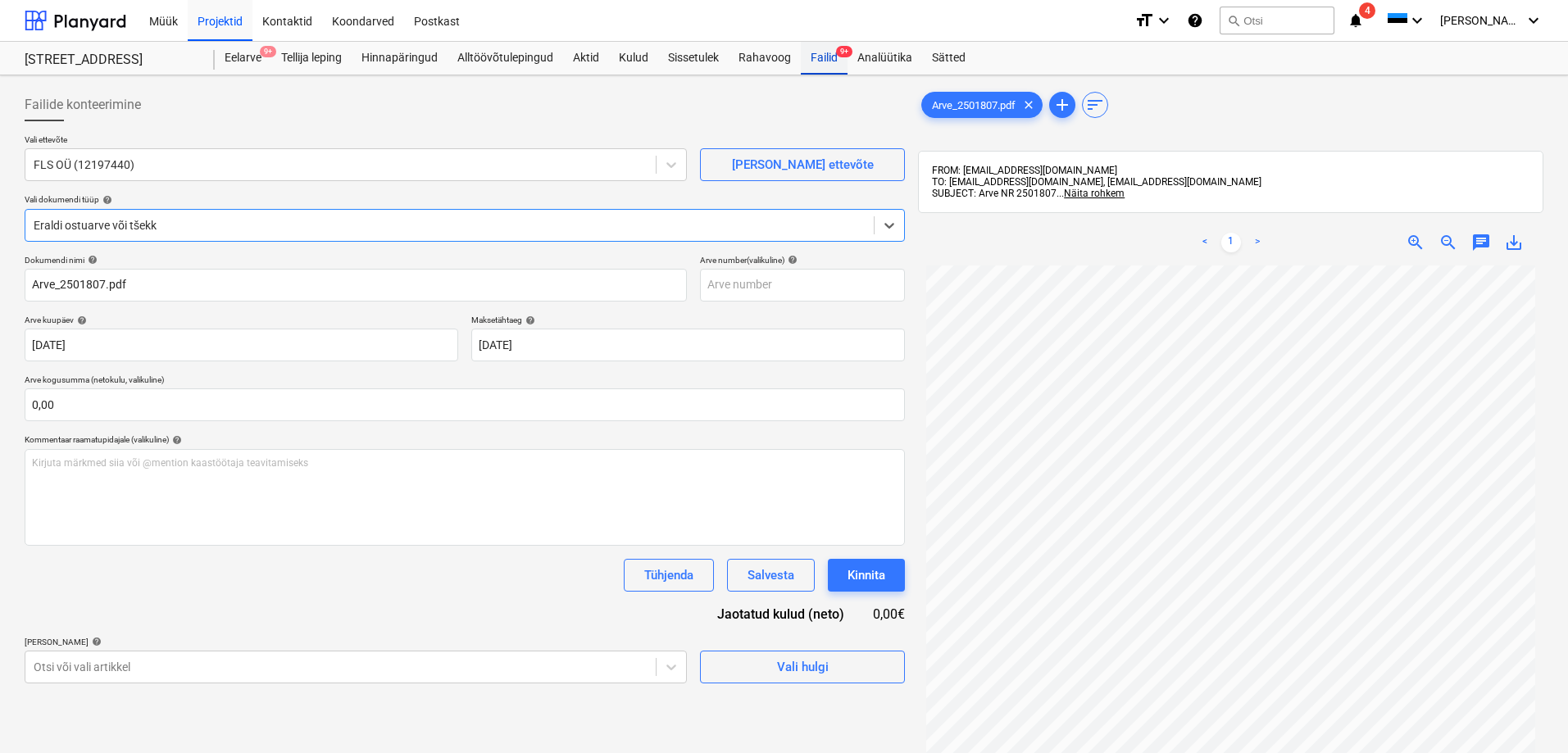
click at [820, 57] on div "Failid 9+" at bounding box center [824, 57] width 47 height 32
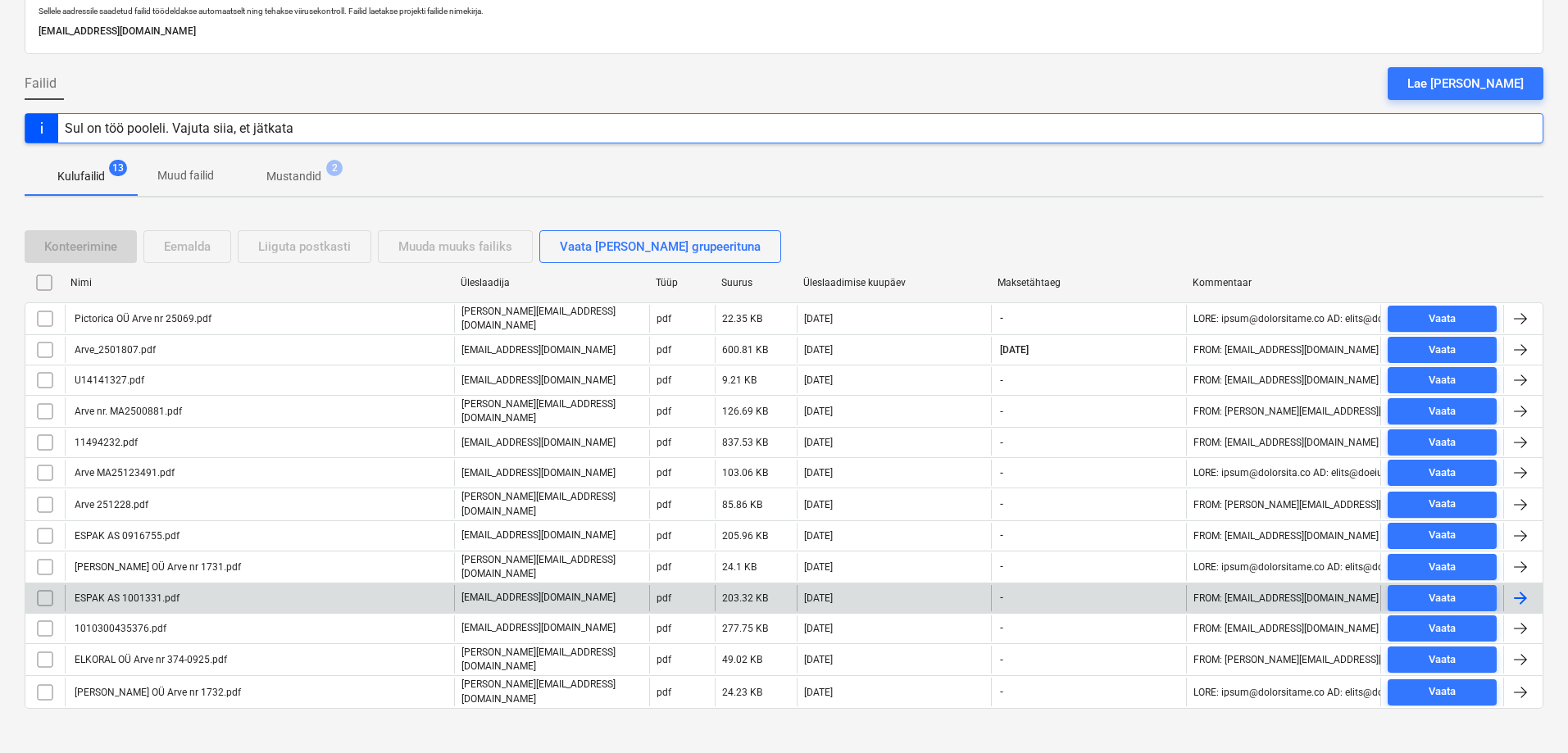
scroll to position [100, 0]
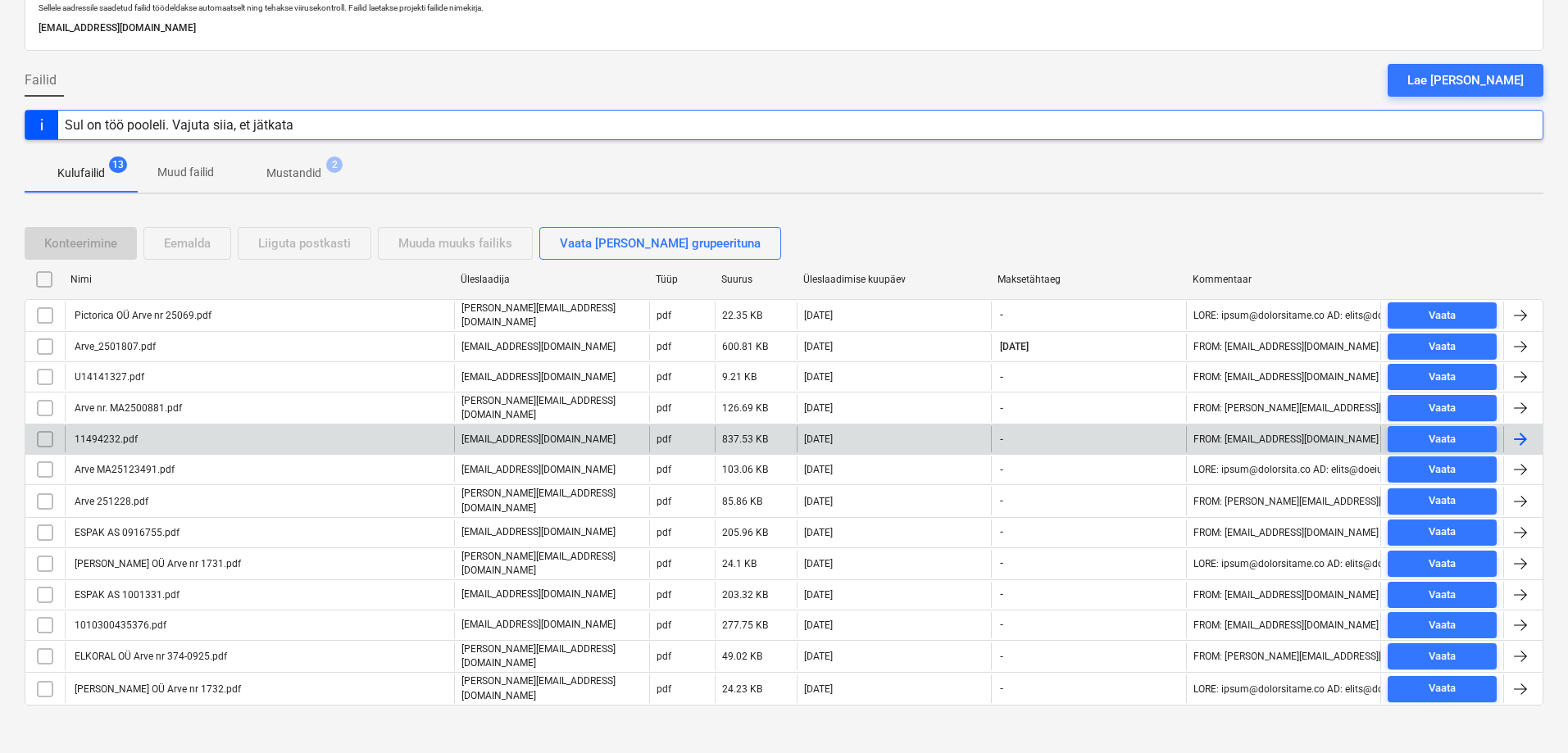
click at [100, 433] on div "11494232.pdf" at bounding box center [104, 439] width 66 height 11
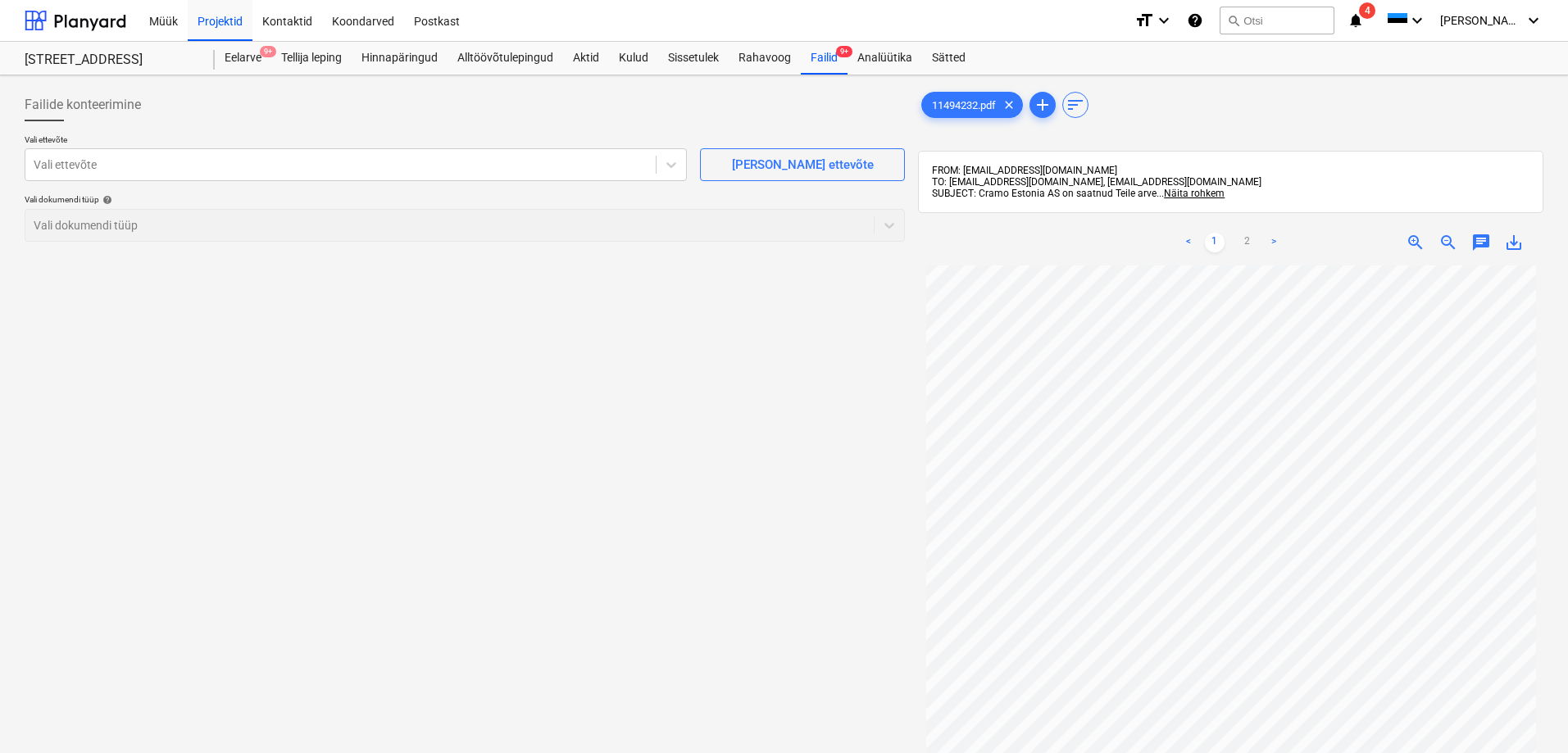
scroll to position [76, 0]
click at [72, 162] on div at bounding box center [340, 164] width 614 height 17
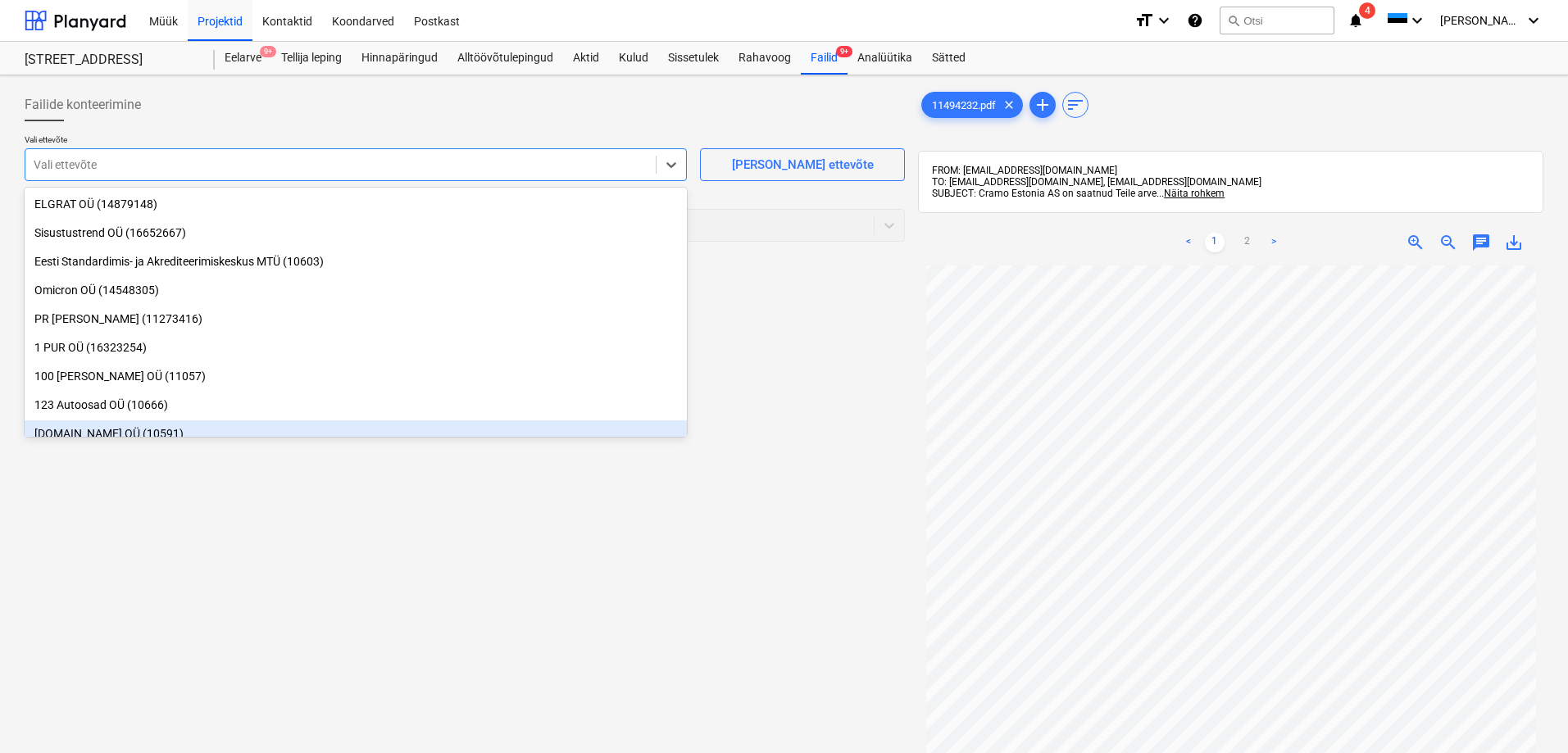
scroll to position [0, 0]
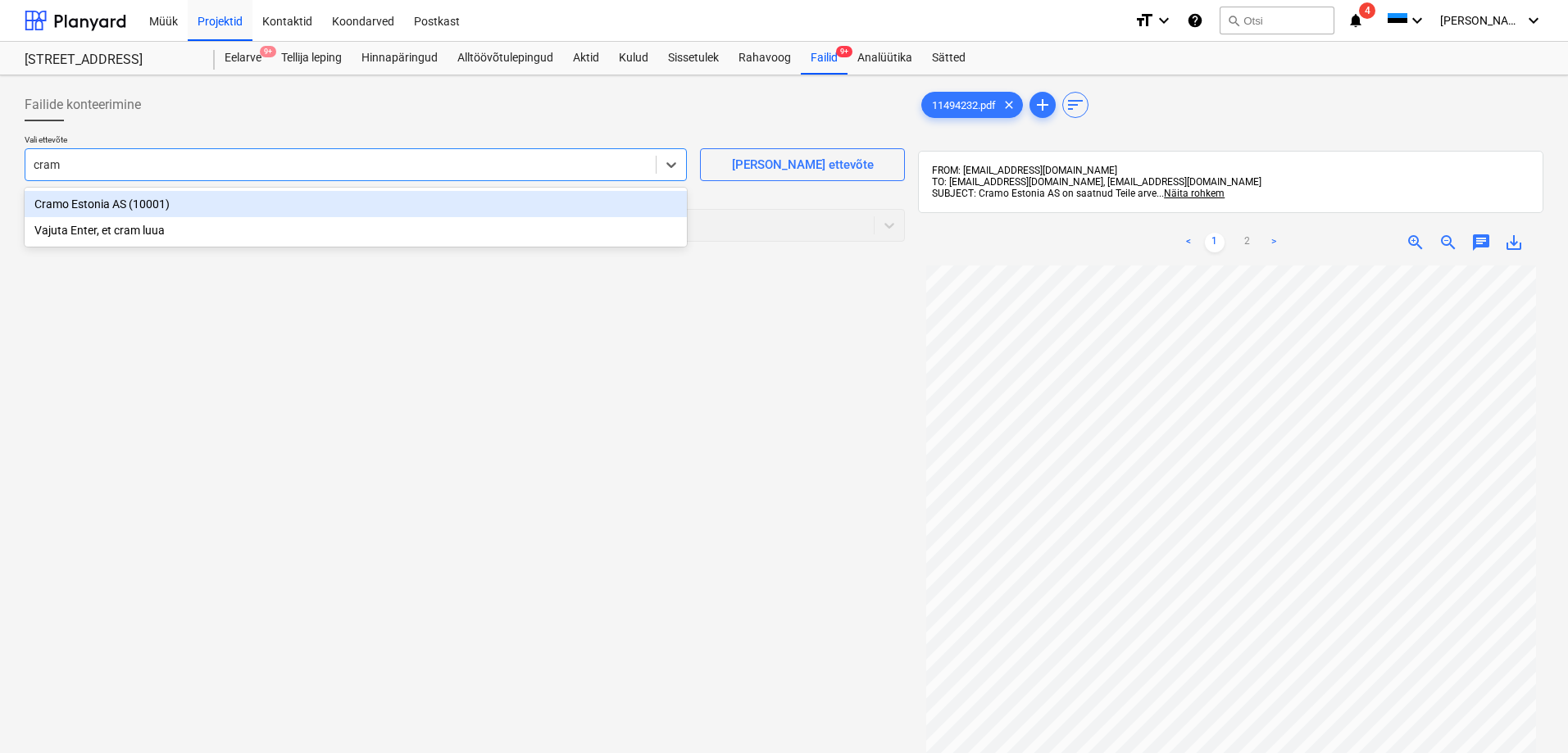
type input "cramo"
click at [85, 202] on div "Cramo Estonia AS (10001)" at bounding box center [356, 204] width 662 height 26
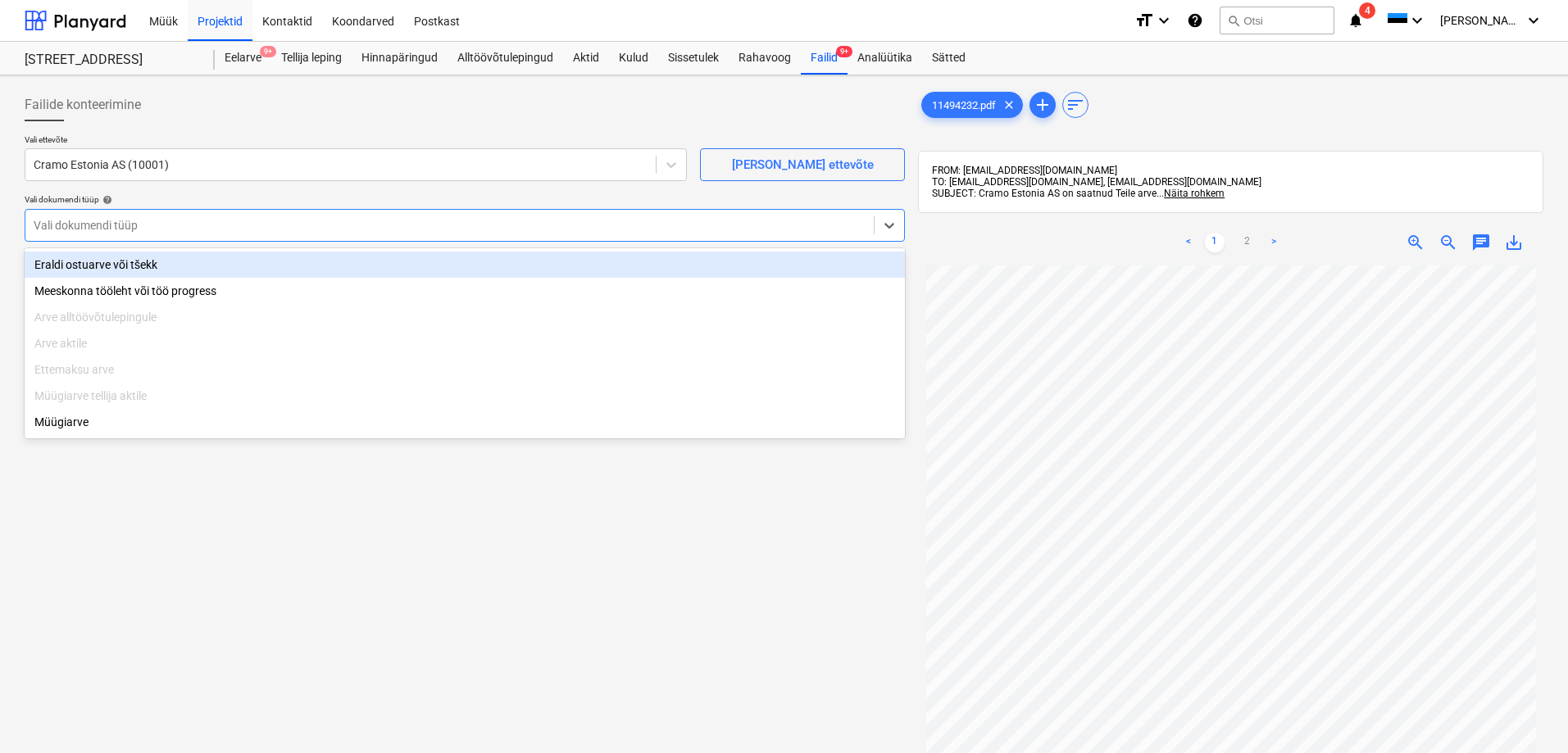
click at [112, 229] on div at bounding box center [449, 225] width 832 height 17
click at [108, 263] on div "Eraldi ostuarve või tšekk" at bounding box center [465, 264] width 880 height 26
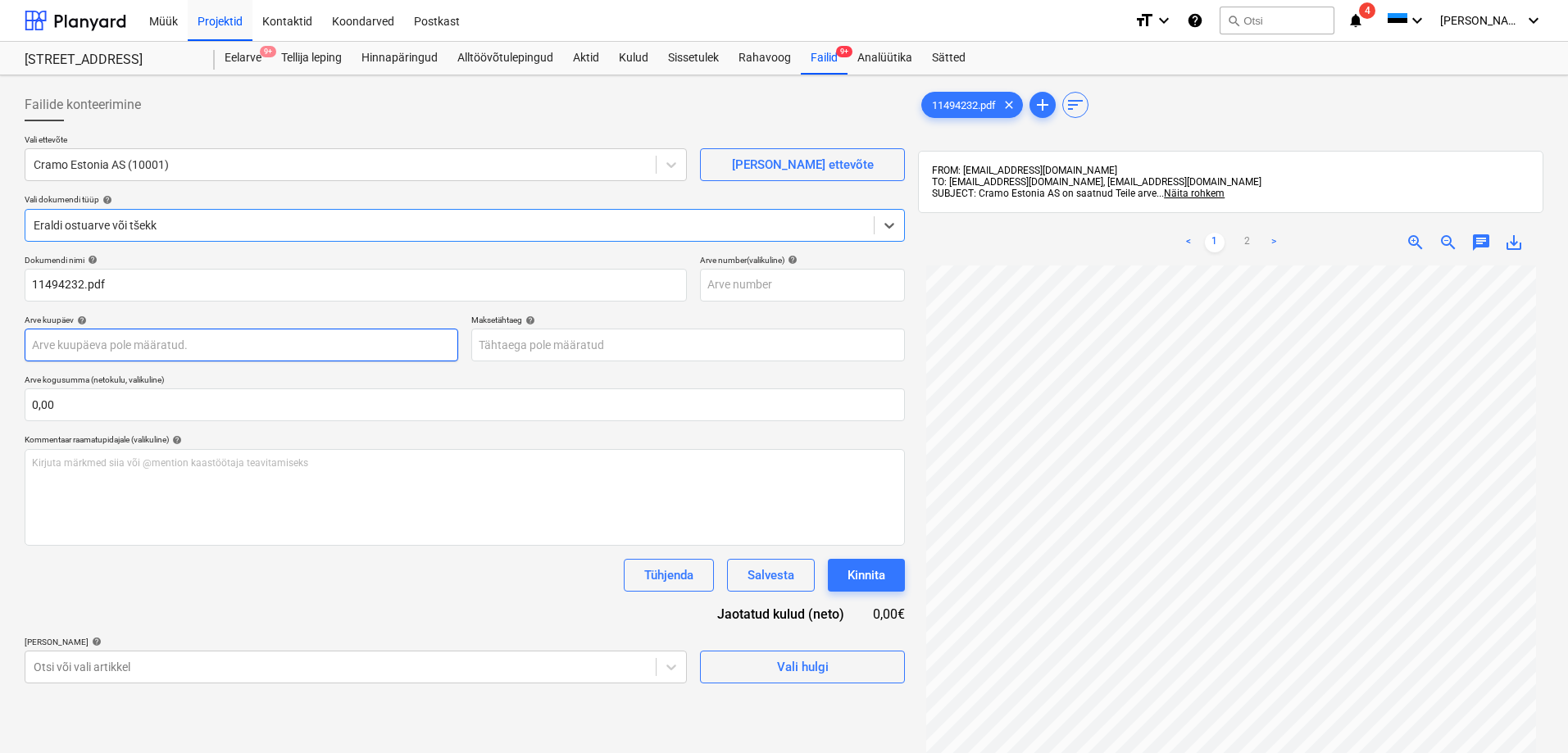
click at [120, 348] on body "Müük Projektid Kontaktid Koondarved Postkast format_size keyboard_arrow_down he…" at bounding box center [784, 376] width 1568 height 753
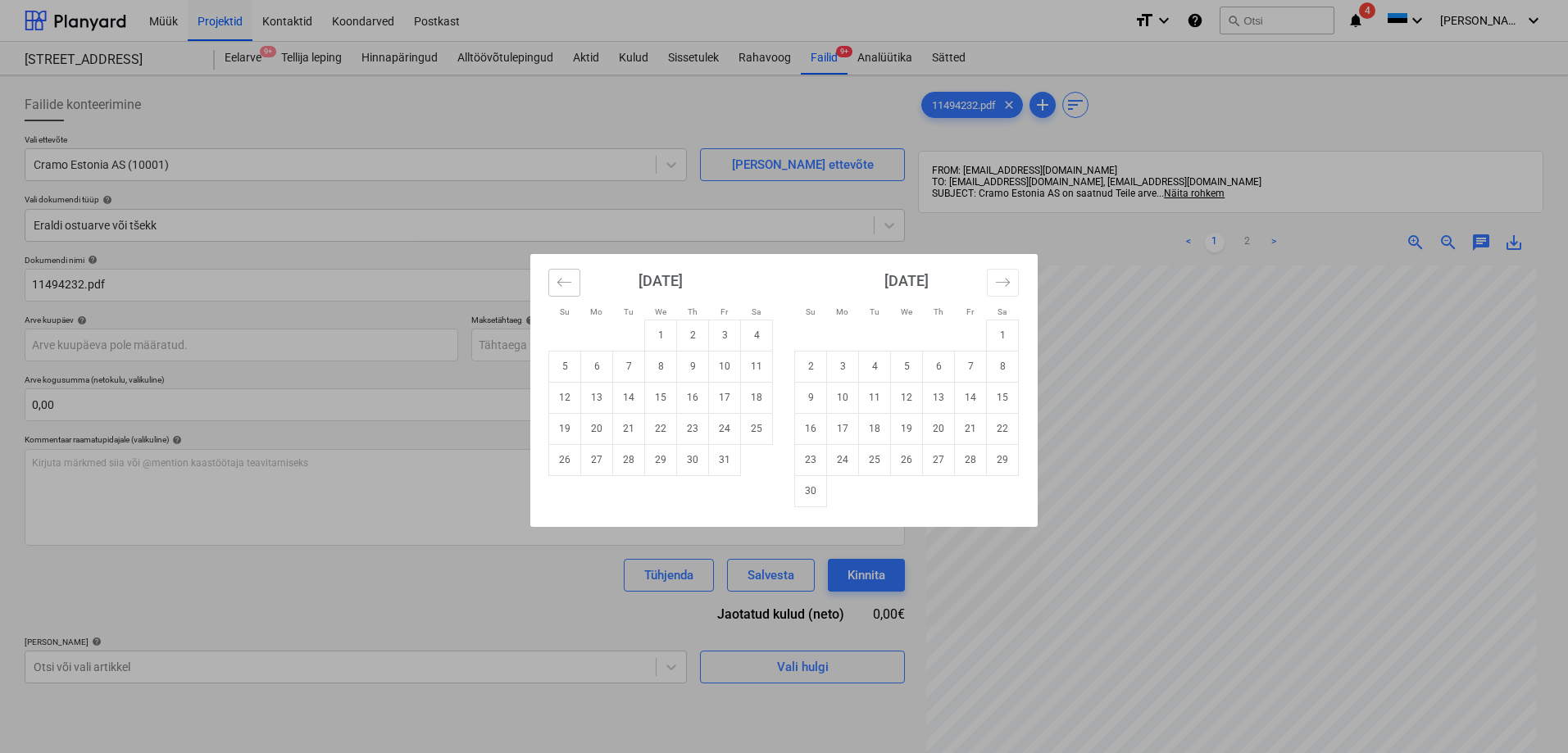
click at [565, 279] on icon "Move backward to switch to the previous month." at bounding box center [564, 282] width 16 height 16
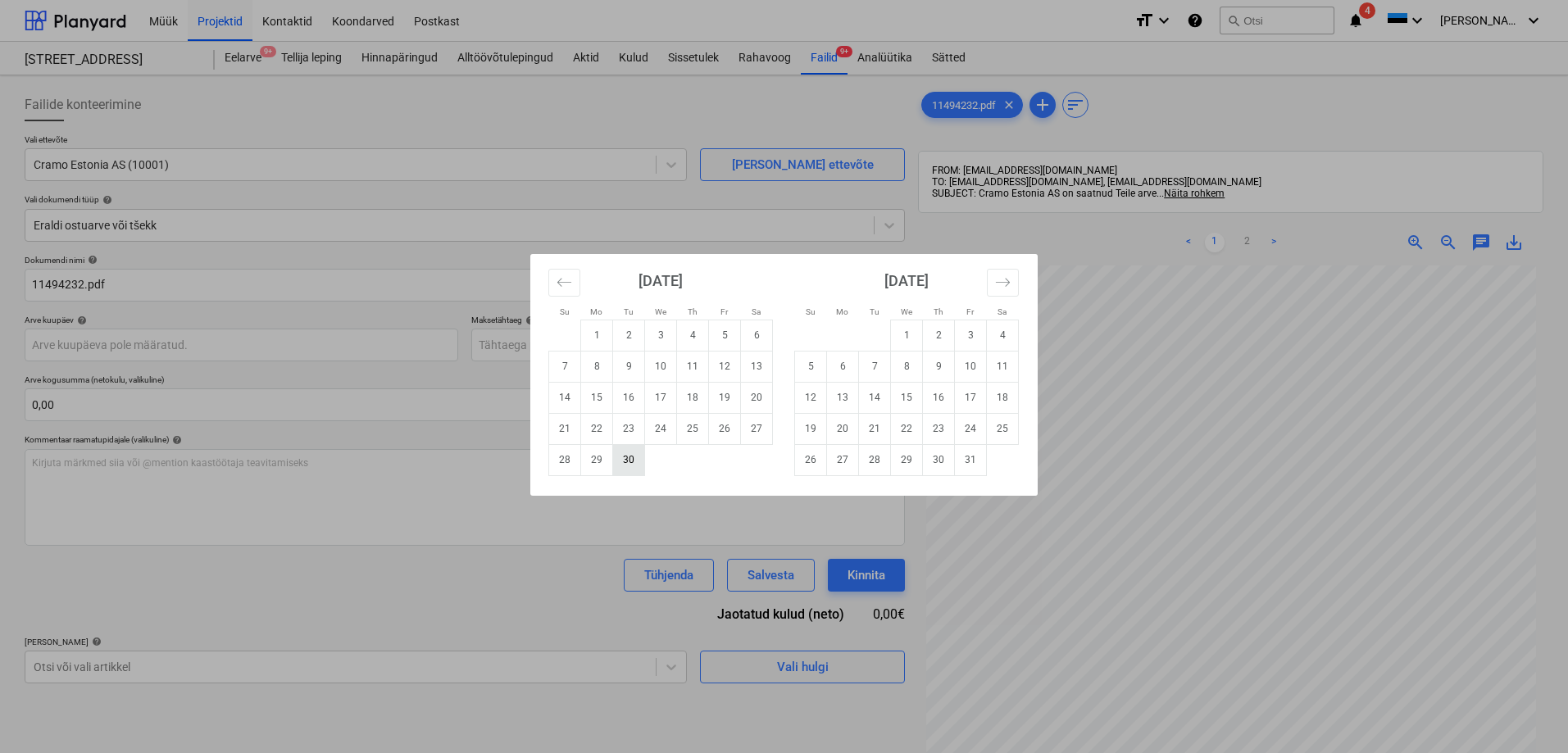
click at [623, 457] on td "30" at bounding box center [629, 459] width 32 height 31
type input "[DATE]"
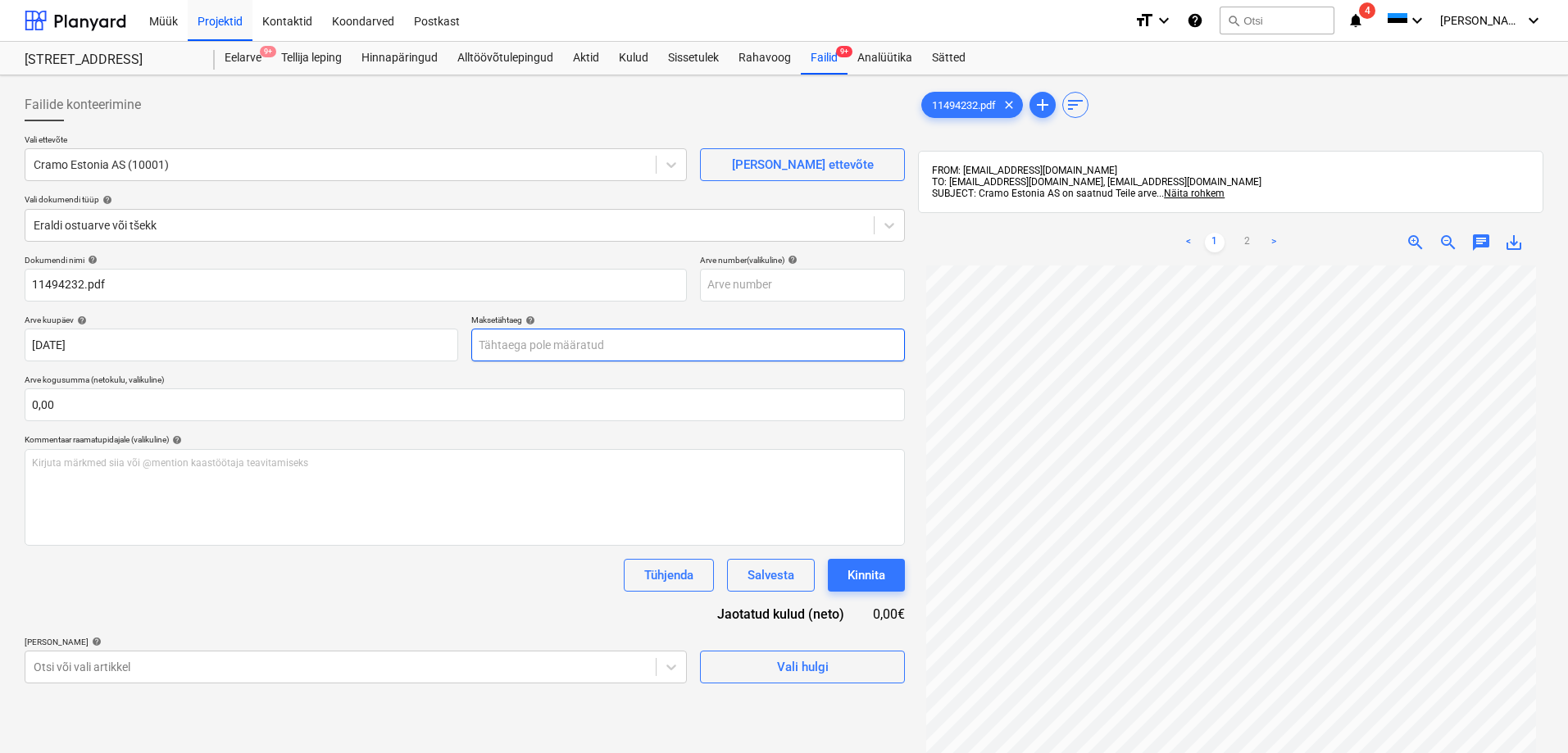
click at [557, 340] on body "Müük Projektid Kontaktid Koondarved Postkast format_size keyboard_arrow_down he…" at bounding box center [784, 376] width 1568 height 753
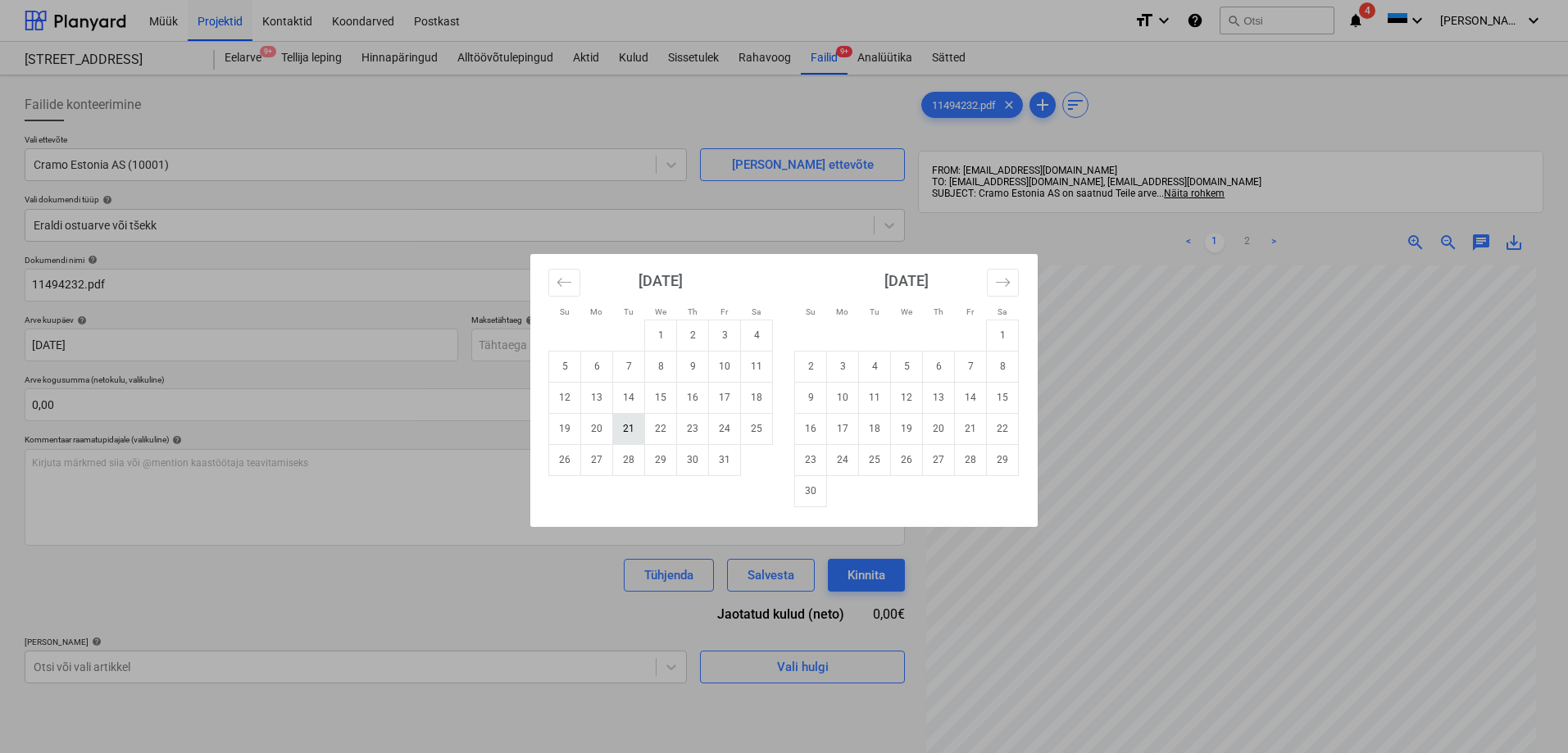
click at [626, 428] on td "21" at bounding box center [629, 429] width 32 height 31
type input "[DATE]"
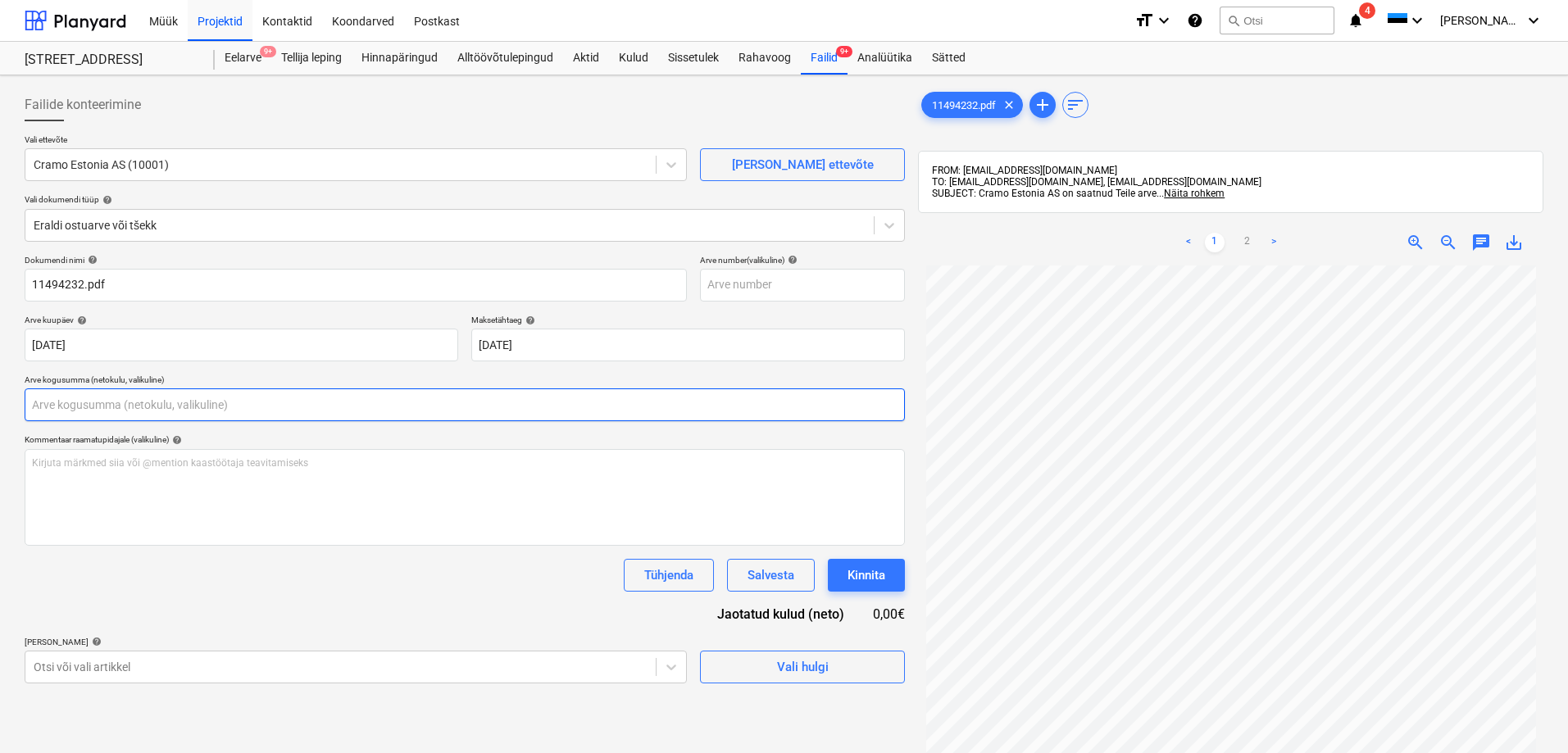
click at [306, 412] on input "text" at bounding box center [465, 404] width 880 height 32
type input "0,00"
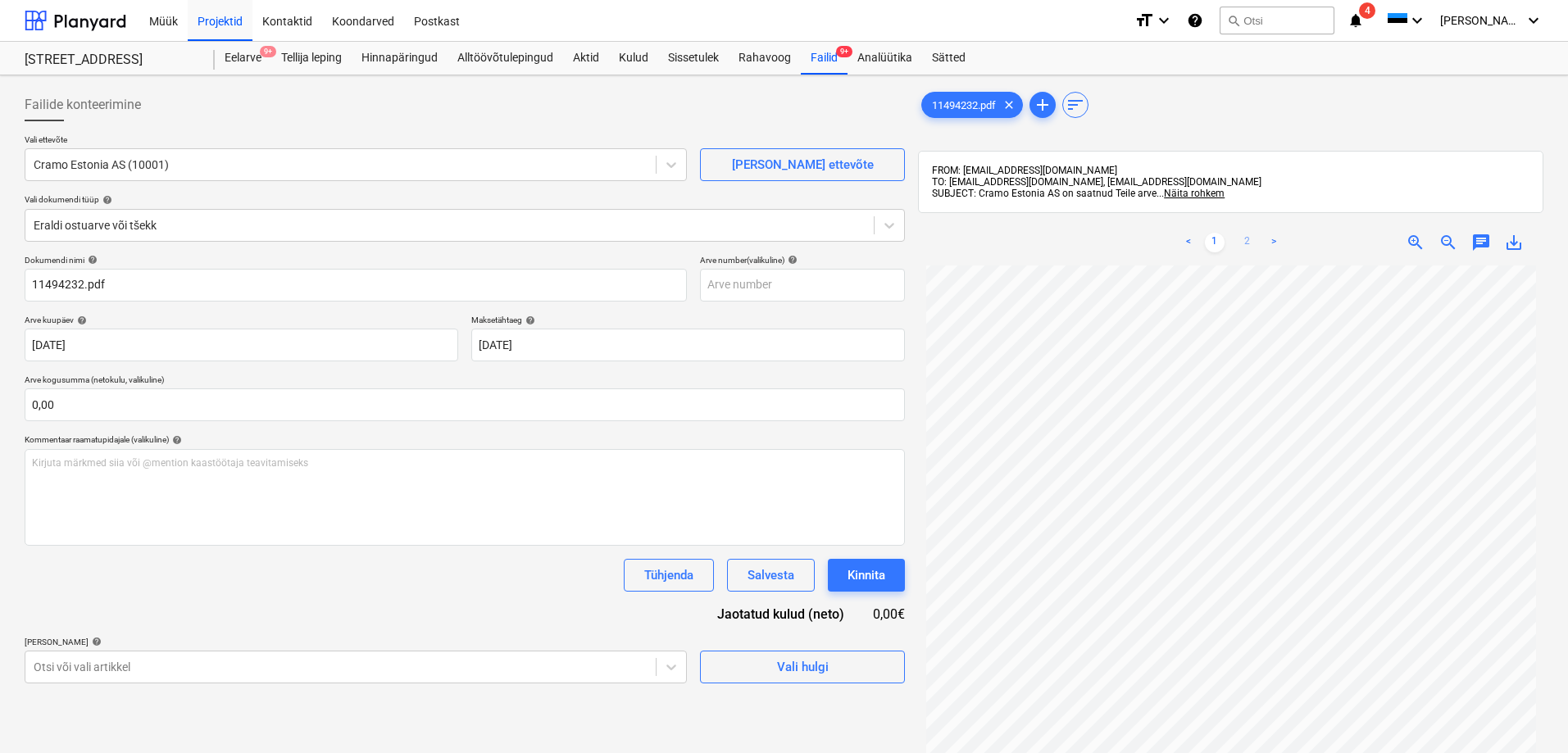
click at [1246, 241] on link "2" at bounding box center [1246, 242] width 19 height 19
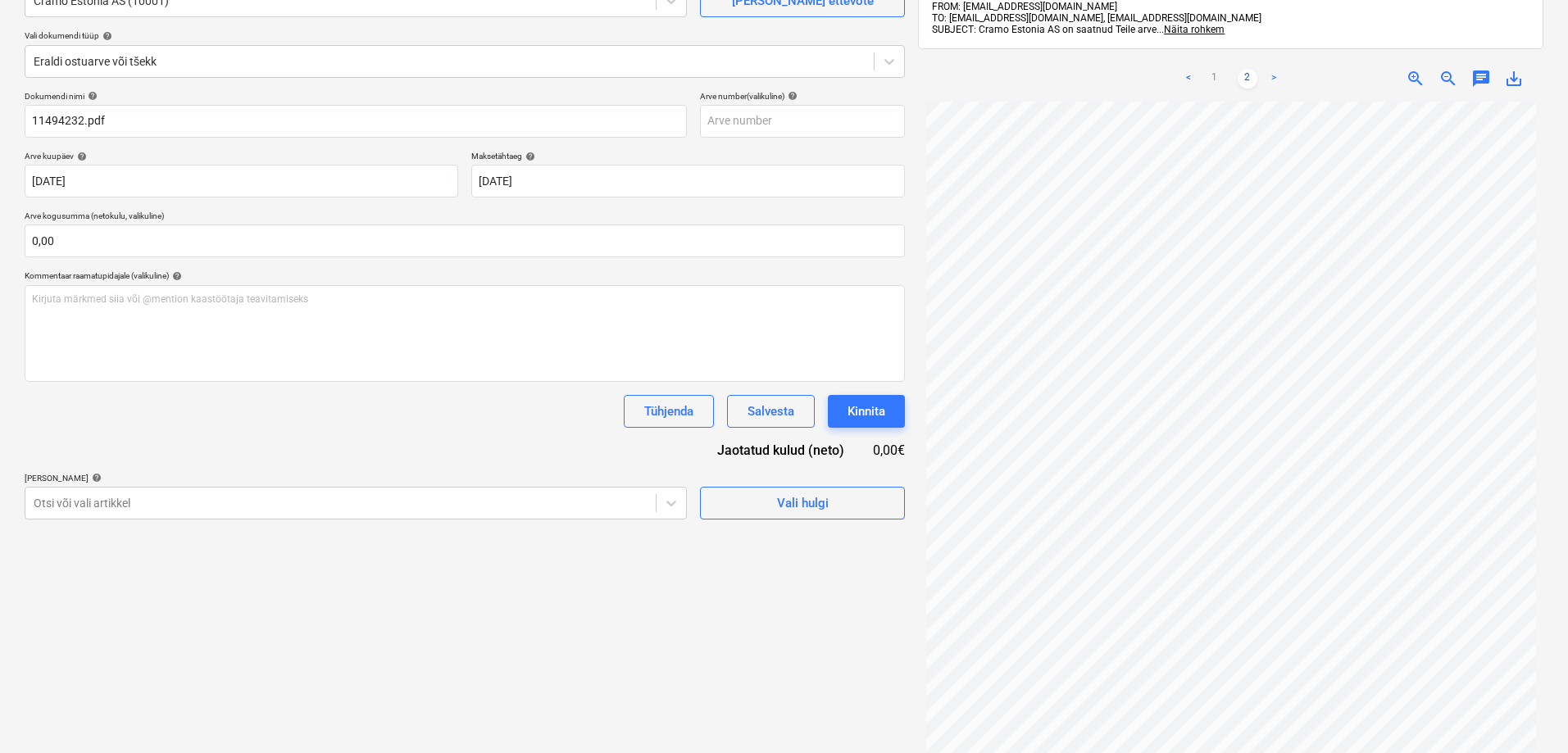
scroll to position [0, 0]
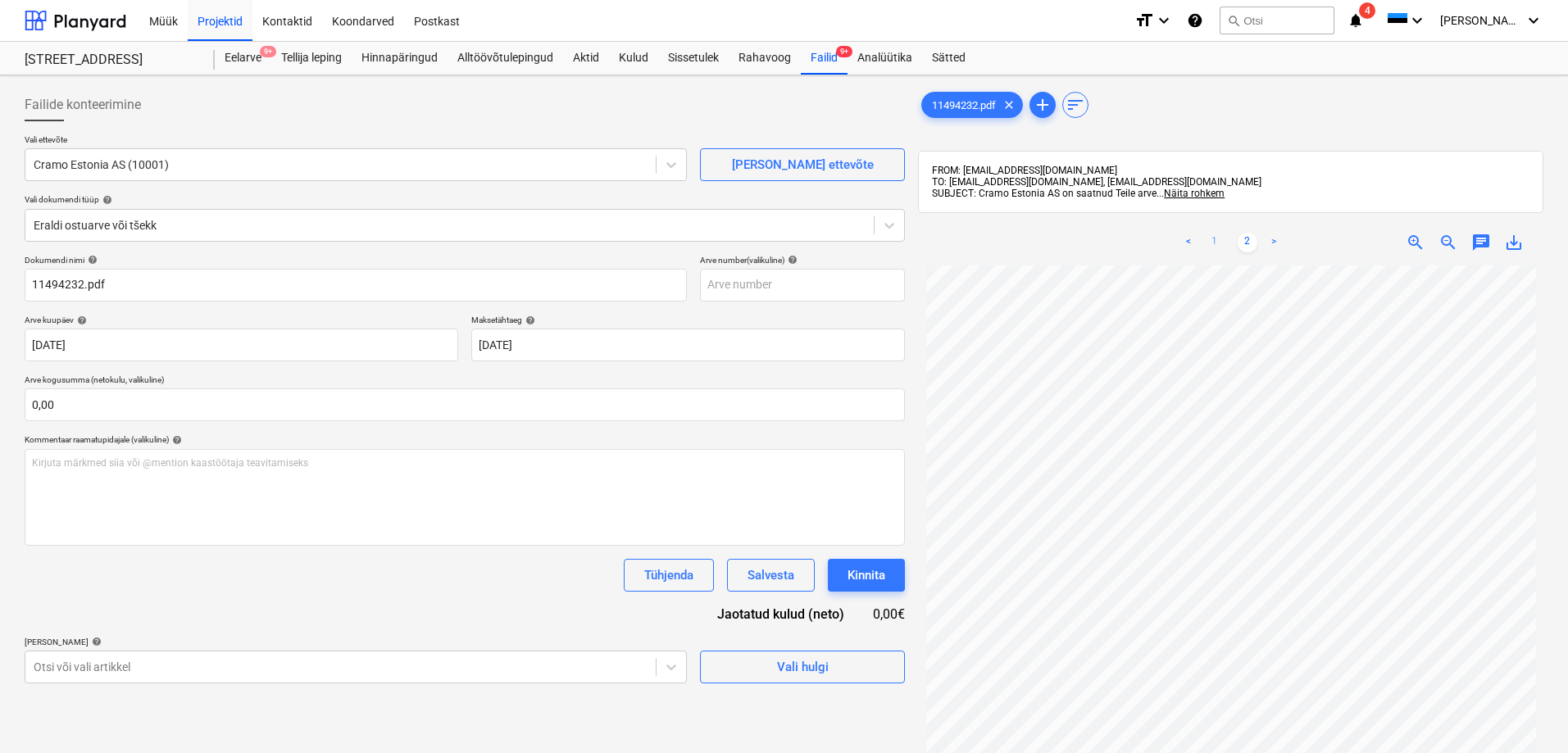
click at [1212, 241] on link "1" at bounding box center [1214, 242] width 19 height 19
click at [817, 56] on div "Failid 9+" at bounding box center [824, 57] width 47 height 32
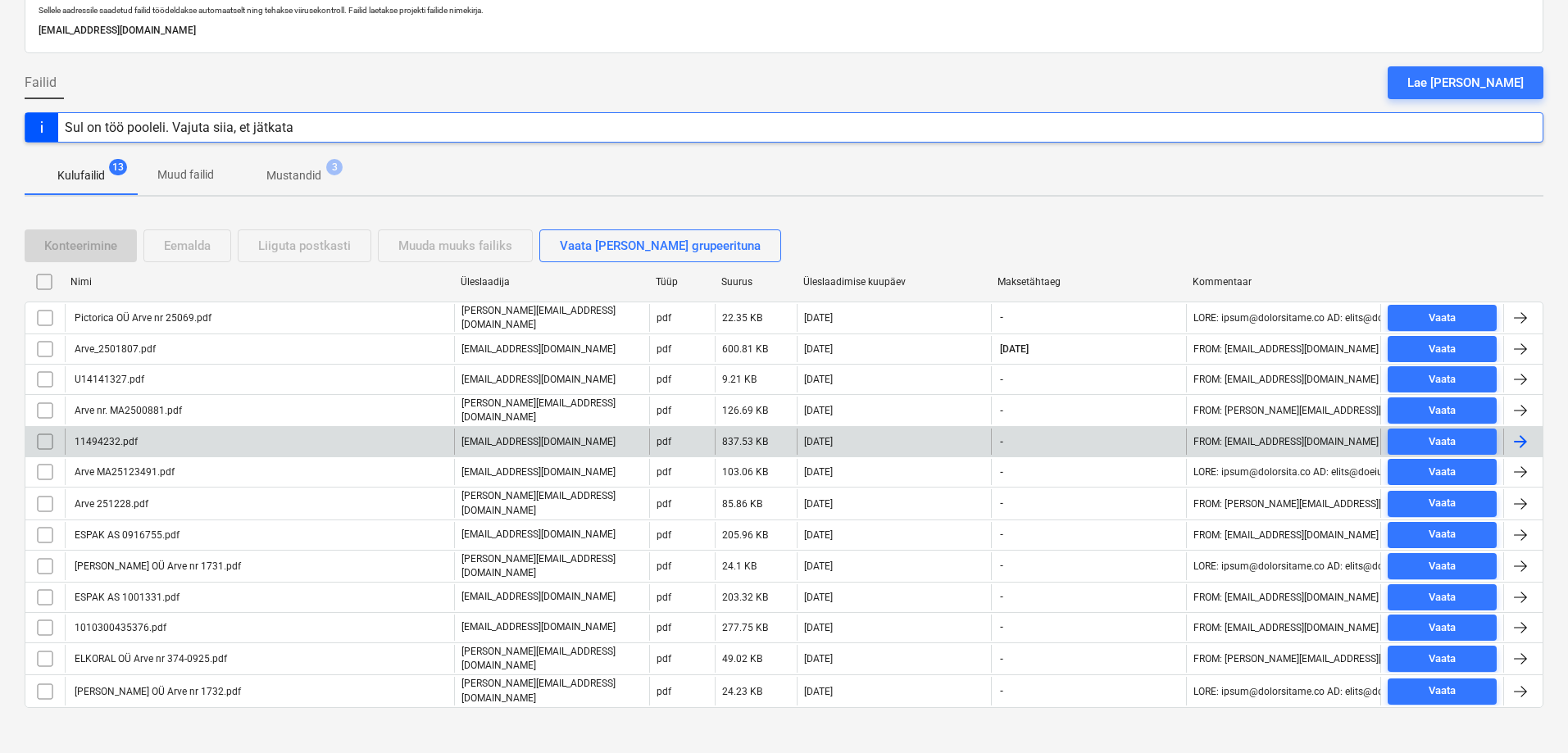
scroll to position [100, 0]
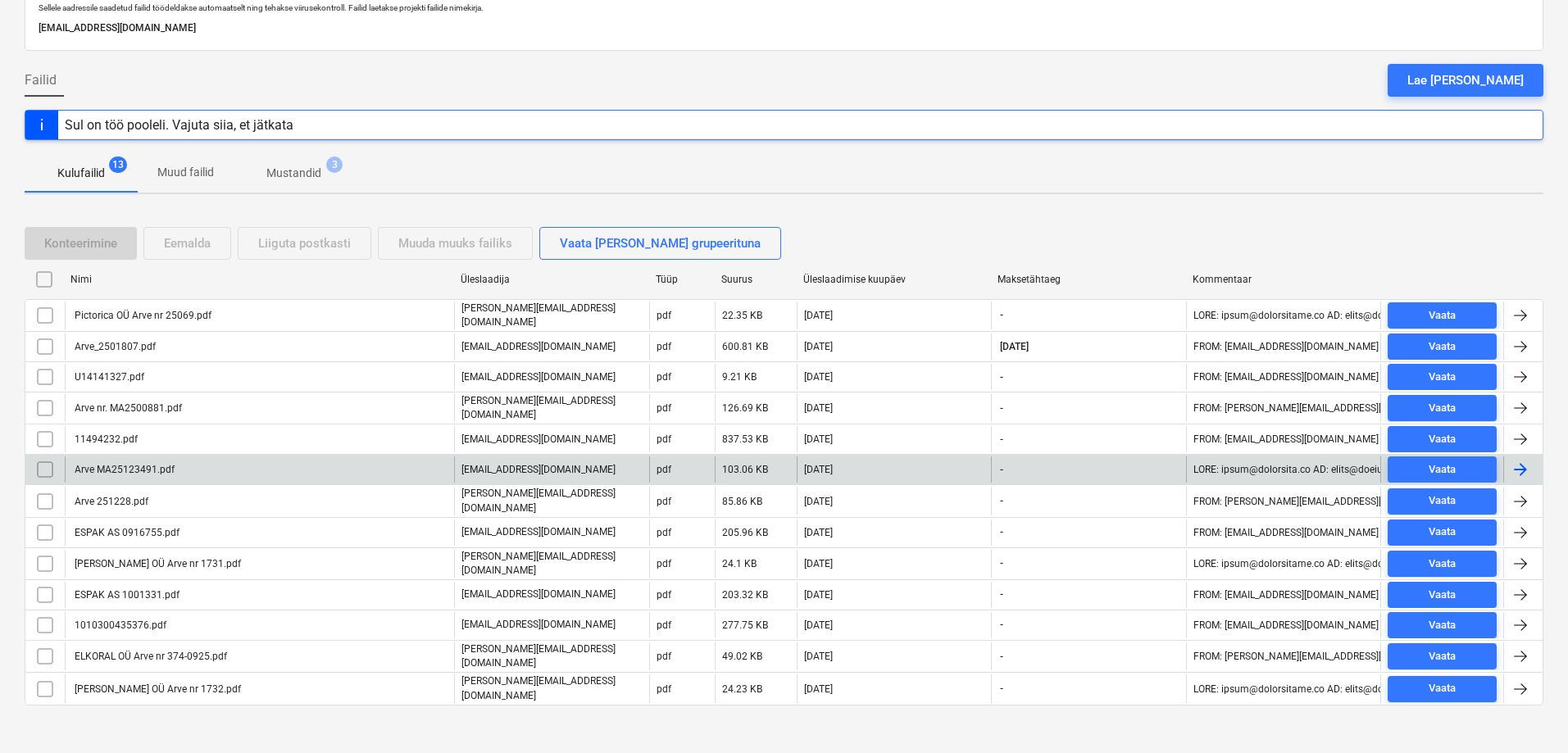
click at [121, 464] on div "Arve MA25123491.pdf" at bounding box center [123, 469] width 103 height 11
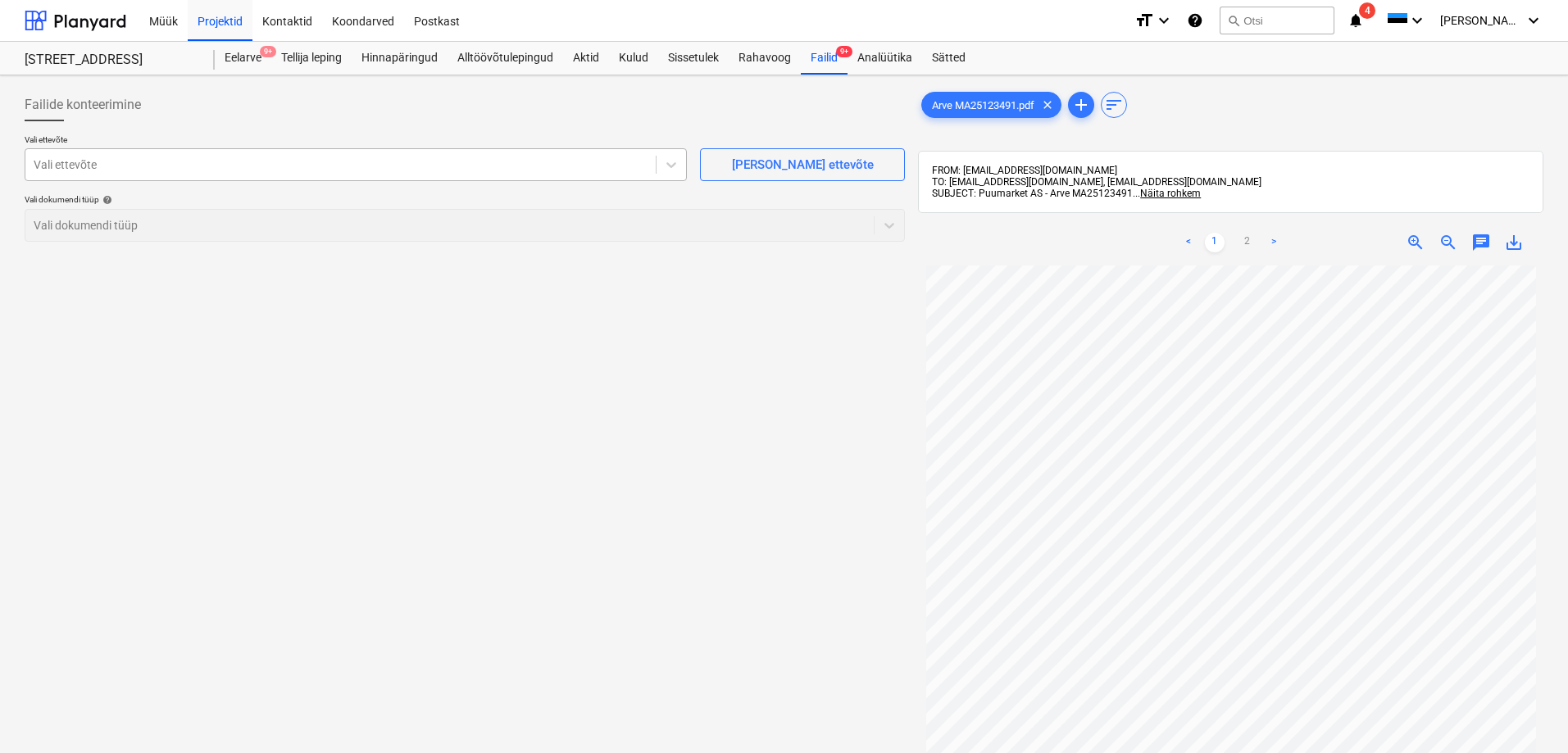
click at [75, 166] on div at bounding box center [340, 164] width 614 height 17
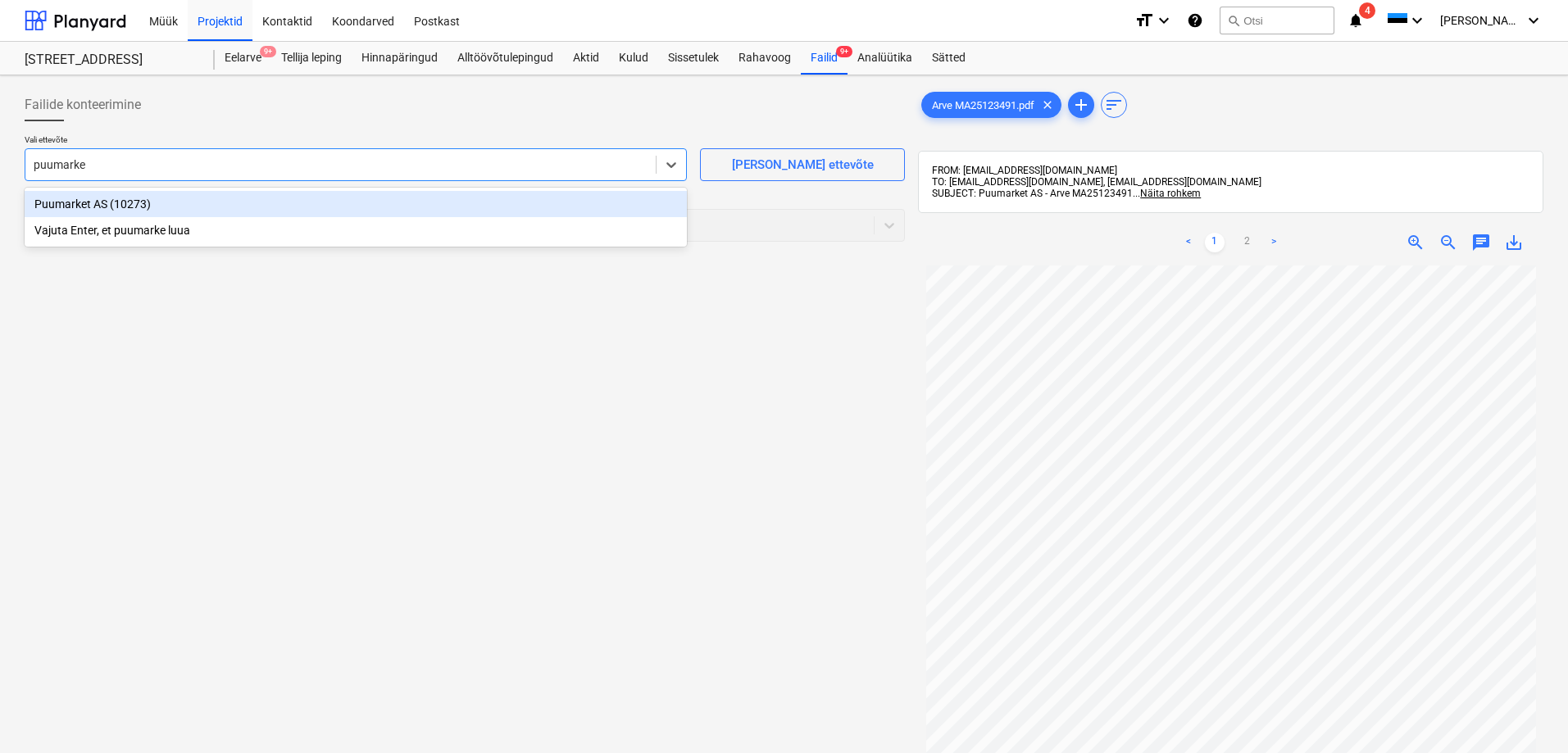
type input "puumarket"
click at [72, 201] on div "Puumarket AS (10273)" at bounding box center [356, 204] width 662 height 26
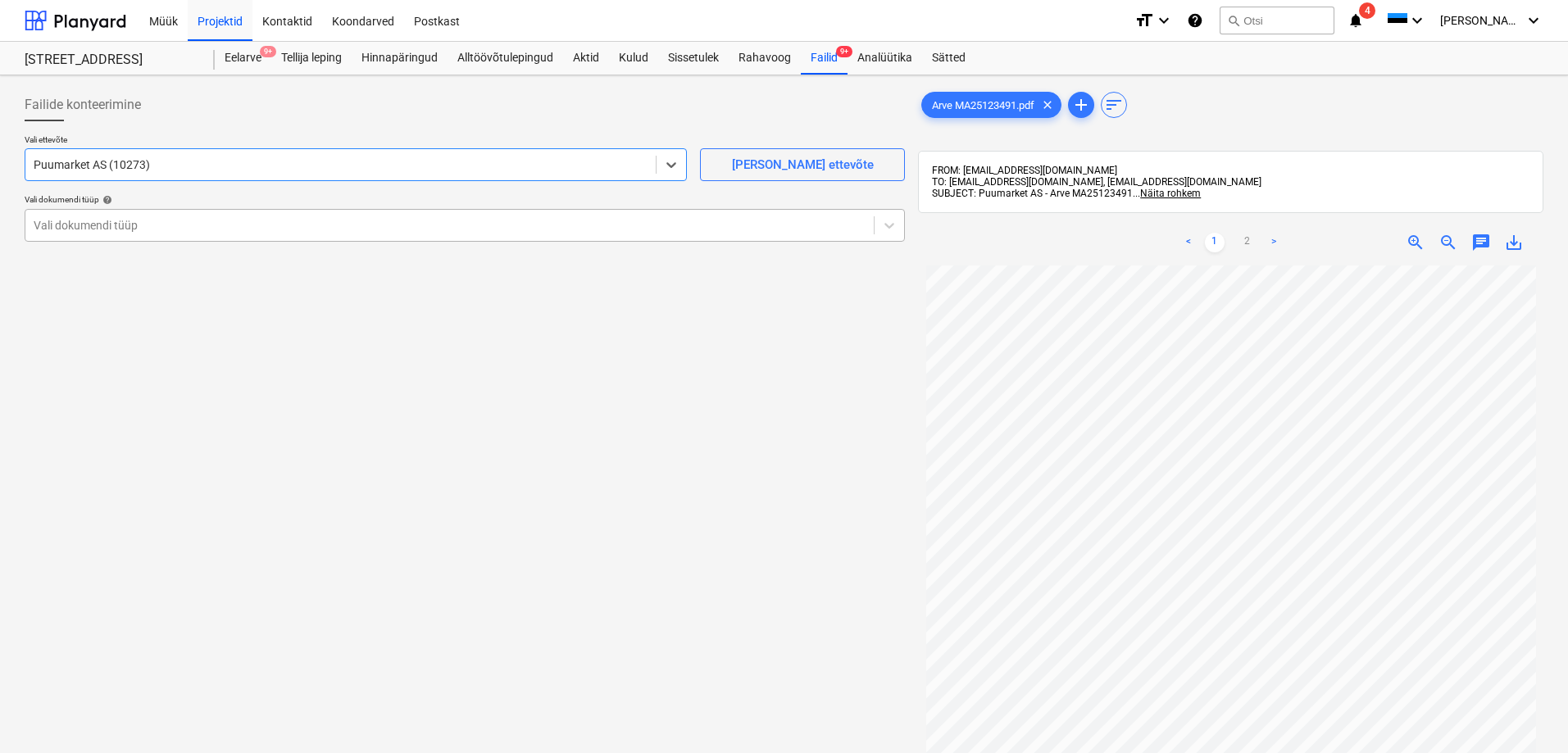
click at [119, 224] on div at bounding box center [449, 225] width 832 height 17
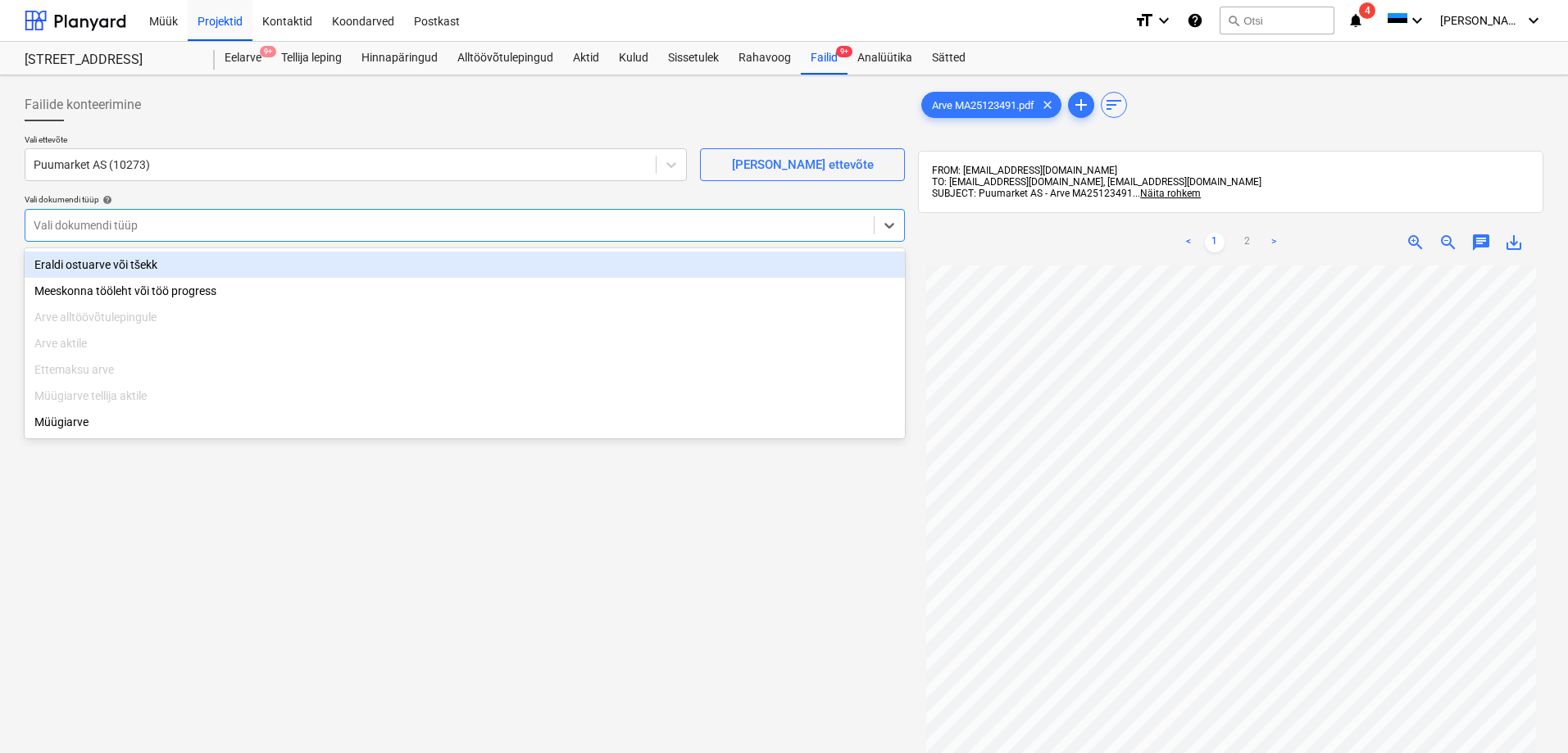
click at [107, 262] on div "Eraldi ostuarve või tšekk" at bounding box center [465, 264] width 880 height 26
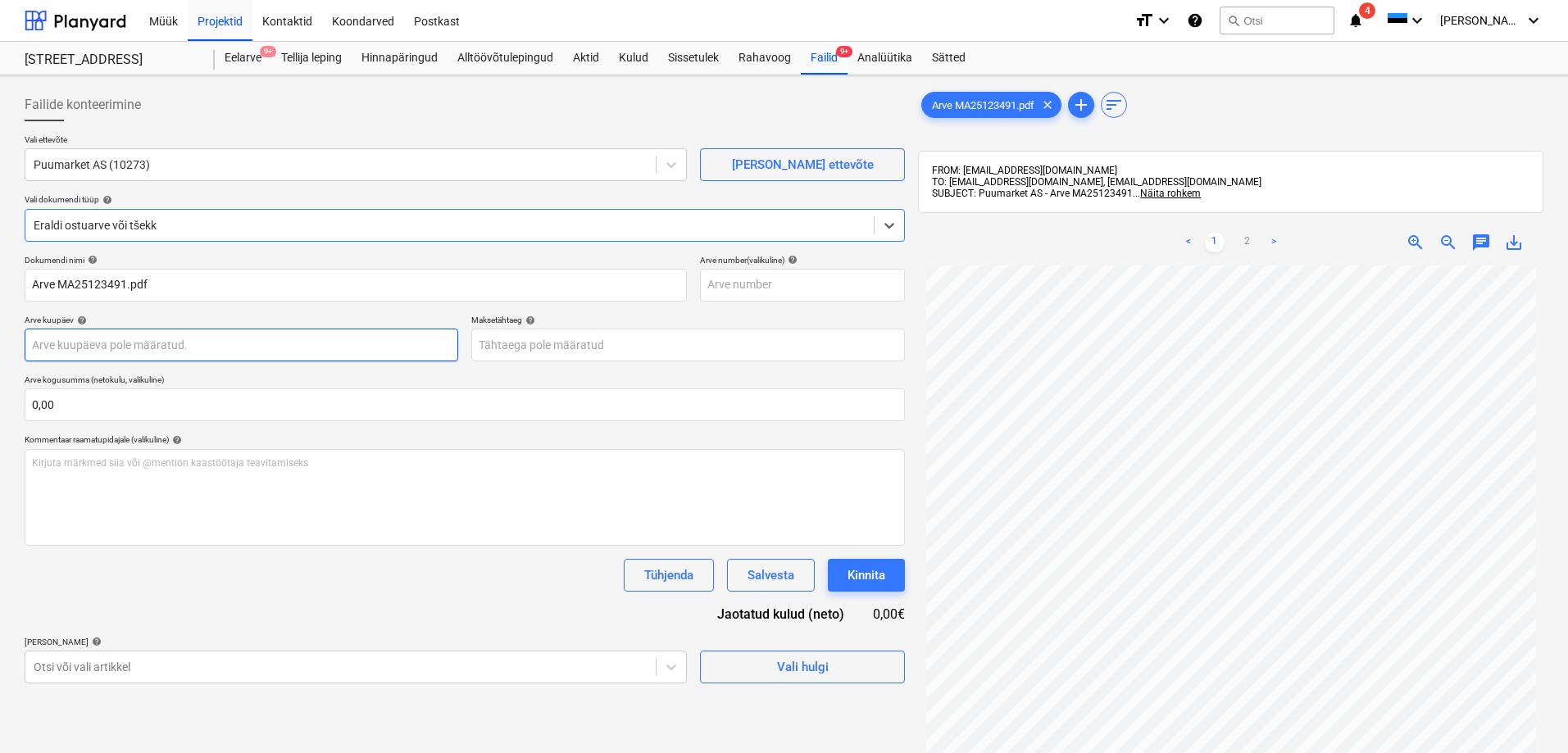
click at [135, 342] on body "Müük Projektid Kontaktid Koondarved Postkast format_size keyboard_arrow_down he…" at bounding box center [784, 376] width 1568 height 753
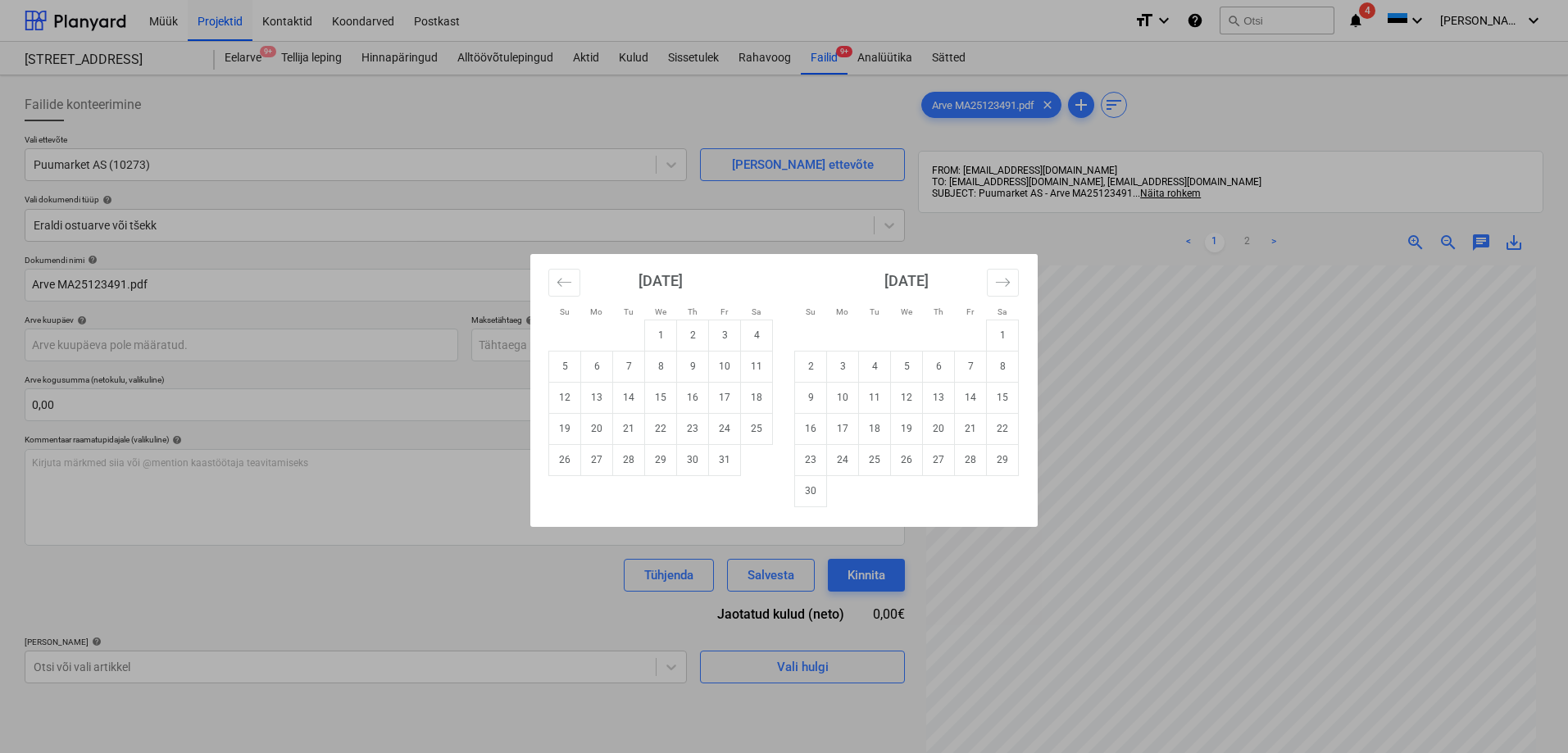
click at [1171, 504] on div "Su Mo Tu We Th Fr Sa Su Mo Tu We Th Fr Sa [DATE] 1 2 3 4 5 6 7 8 9 10 11 12 13 …" at bounding box center [784, 376] width 1568 height 753
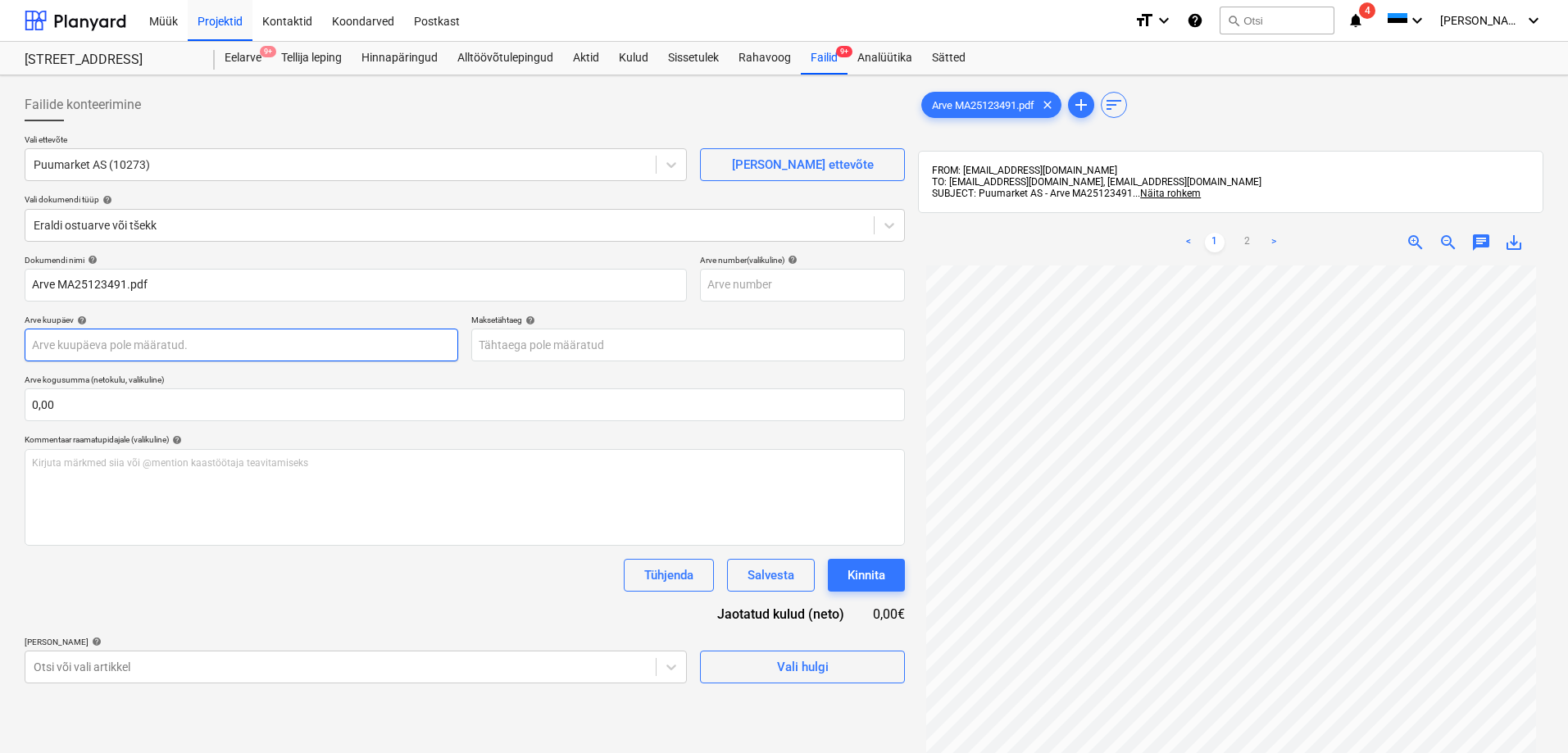
click at [190, 350] on body "Müük Projektid Kontaktid Koondarved Postkast format_size keyboard_arrow_down he…" at bounding box center [784, 376] width 1568 height 753
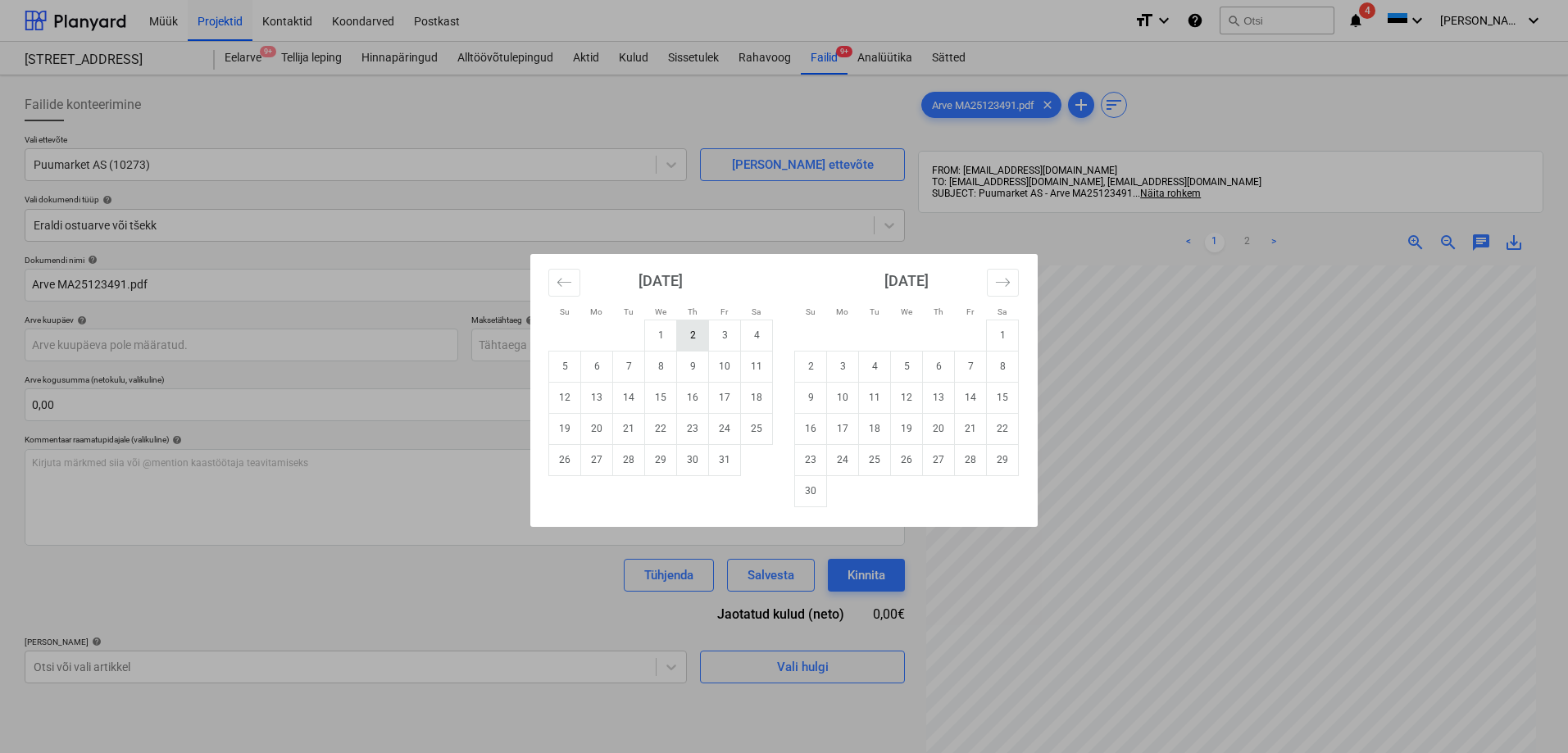
click at [687, 335] on td "2" at bounding box center [692, 335] width 32 height 31
type input "[DATE]"
click at [587, 341] on body "Müük Projektid Kontaktid Koondarved Postkast format_size keyboard_arrow_down he…" at bounding box center [784, 376] width 1568 height 753
click at [1002, 333] on td "1" at bounding box center [1002, 335] width 32 height 31
type input "[DATE]"
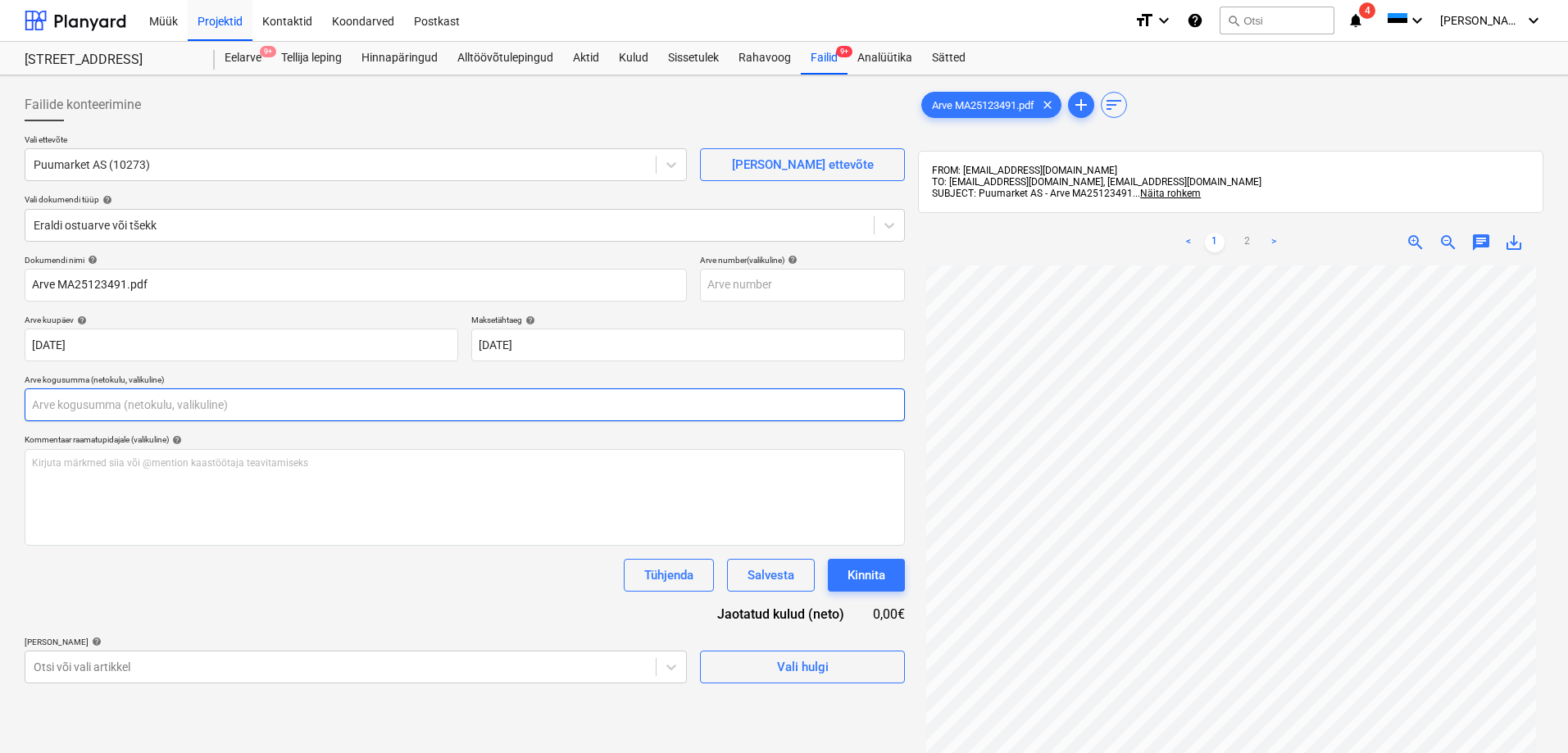
click at [396, 403] on input "text" at bounding box center [465, 404] width 880 height 32
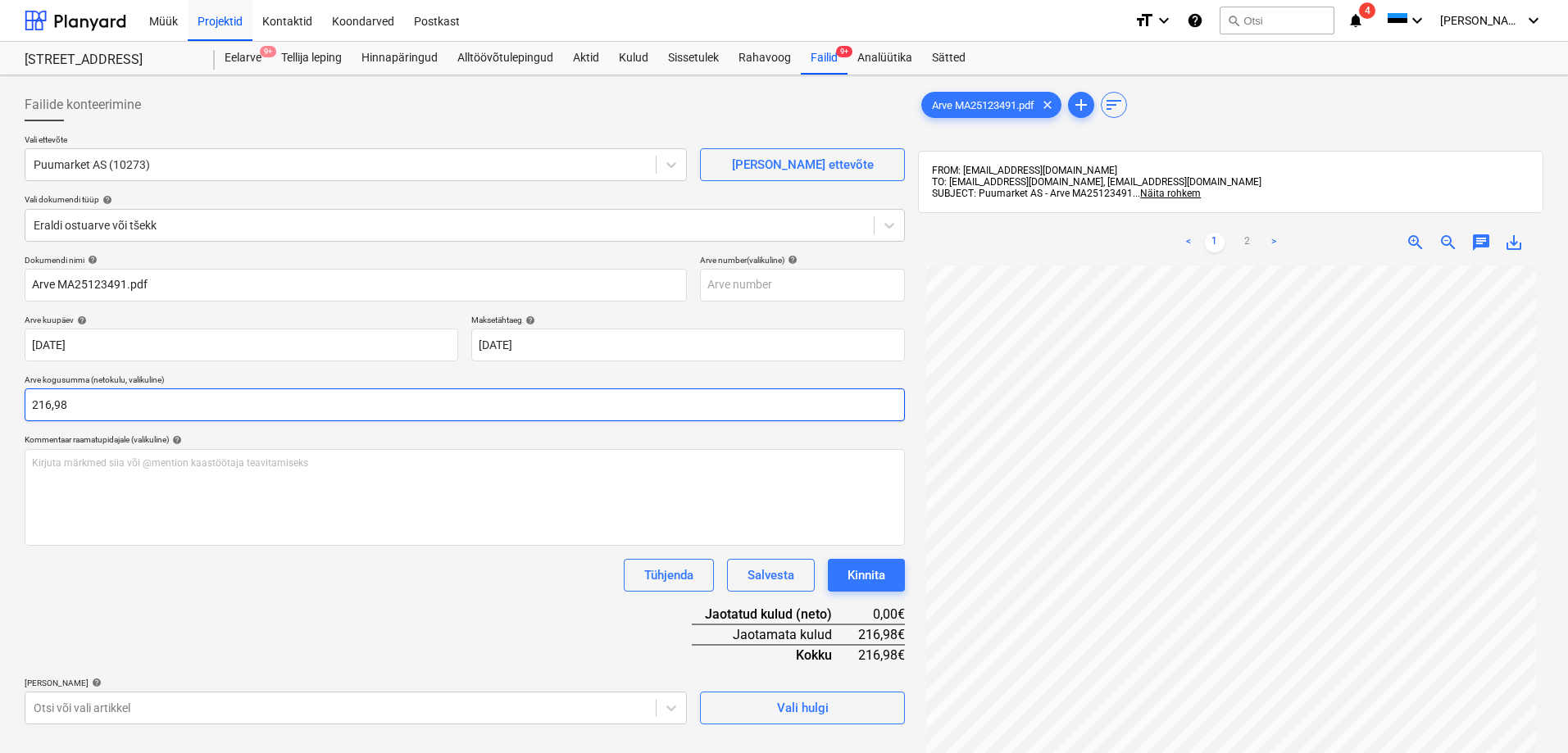
type input "216,98"
click at [576, 612] on div "Dokumendi nimi help Arve MA25123491.pdf Arve number (valikuline) help Arve kuup…" at bounding box center [465, 490] width 880 height 469
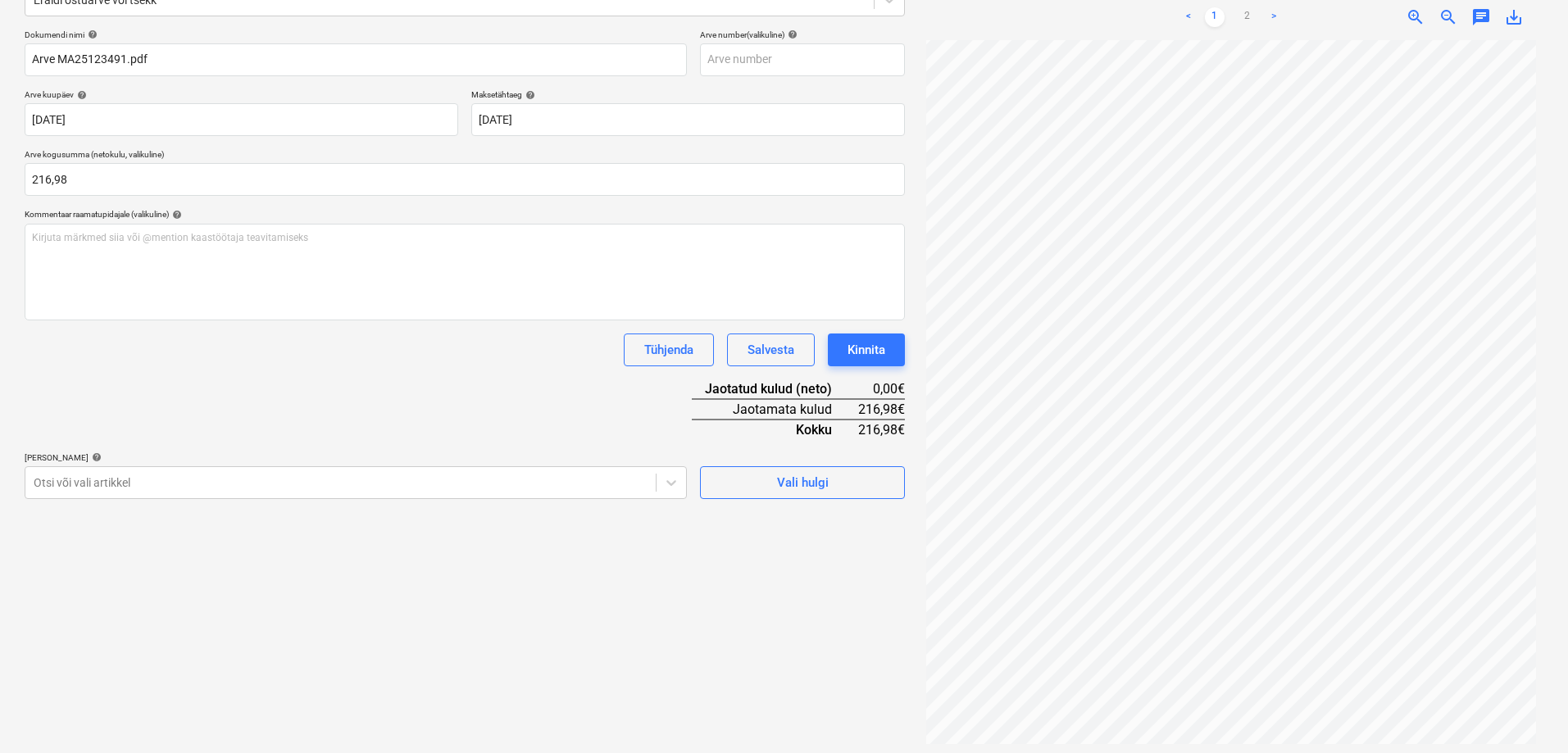
scroll to position [233, 0]
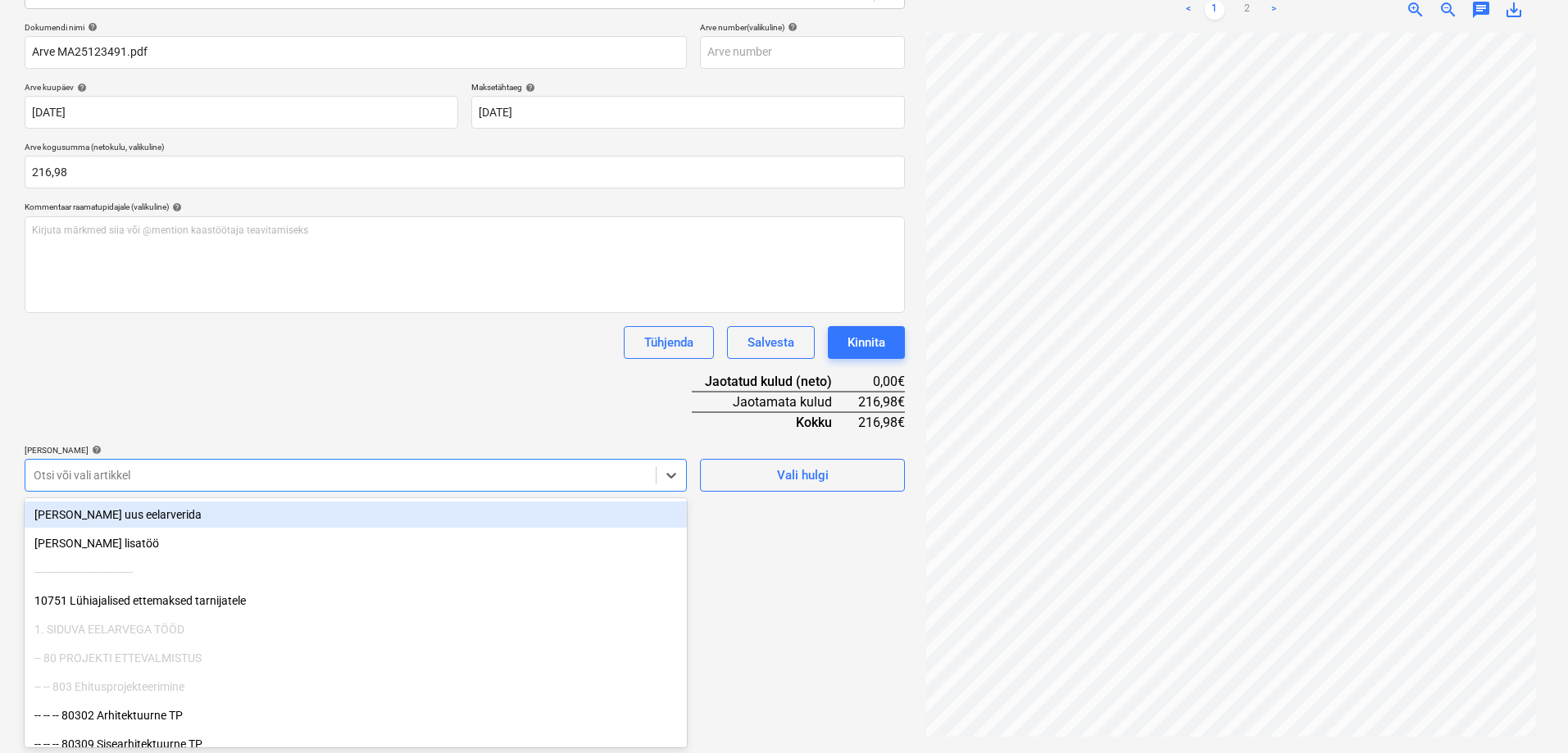
click at [317, 480] on div at bounding box center [340, 475] width 614 height 17
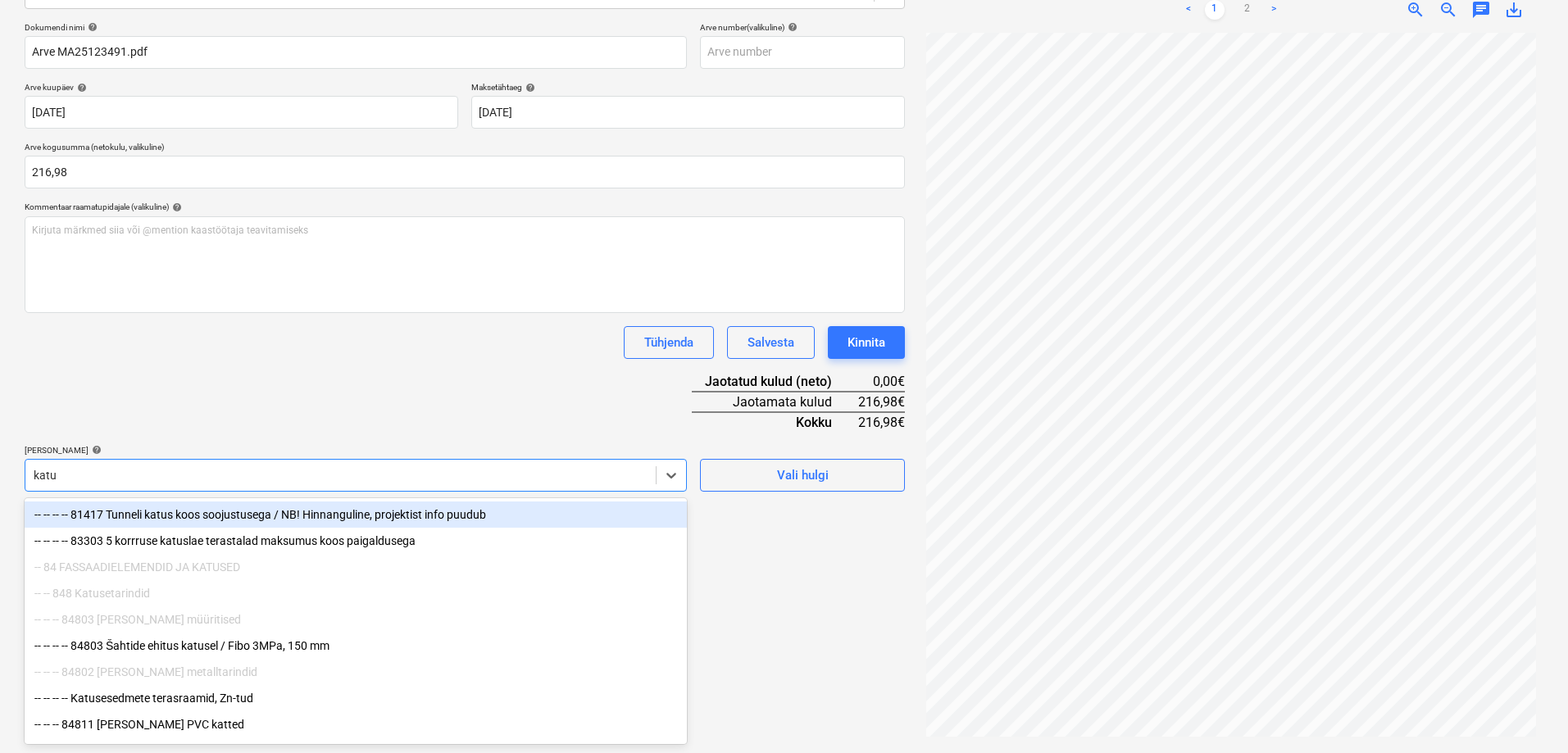
type input "katus"
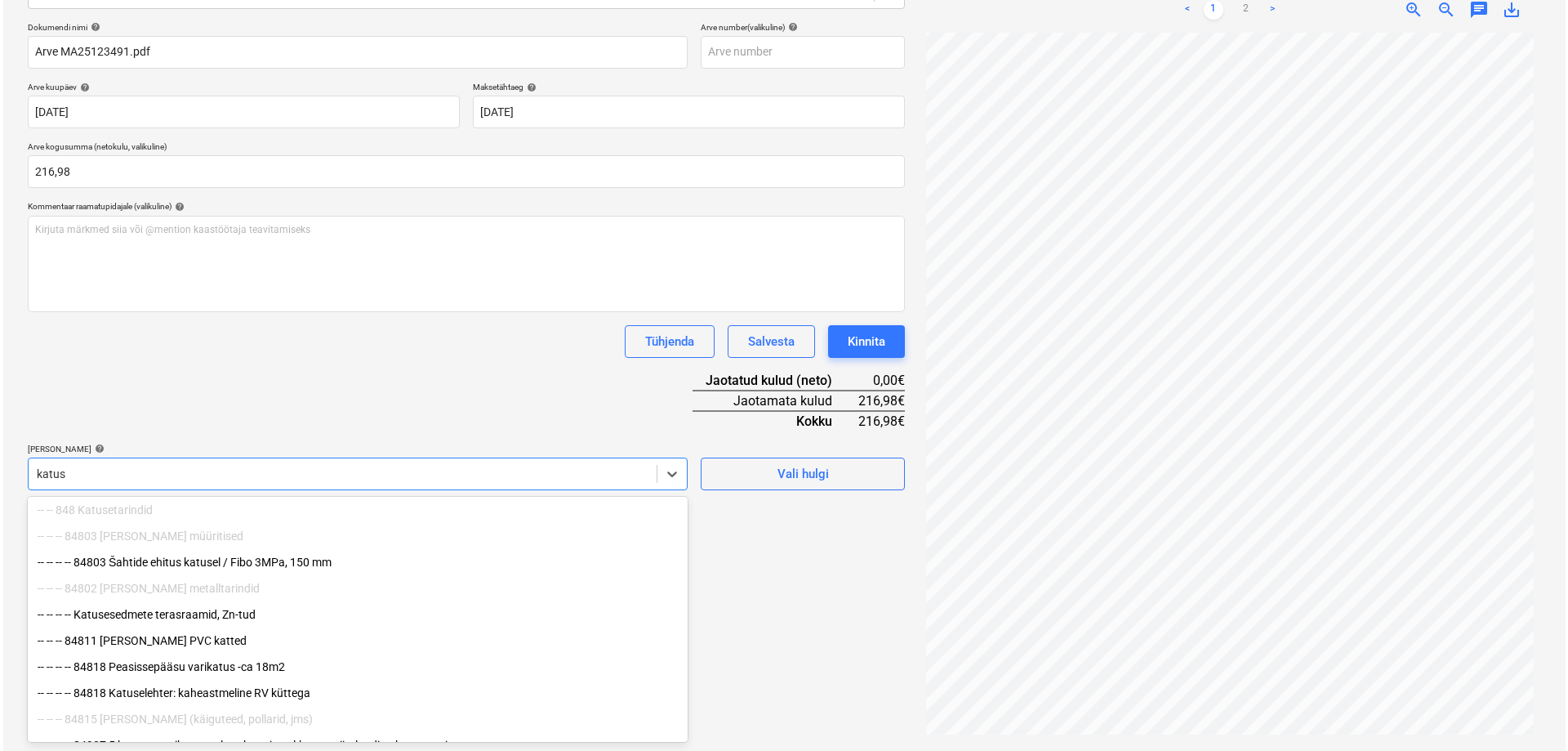
scroll to position [163, 0]
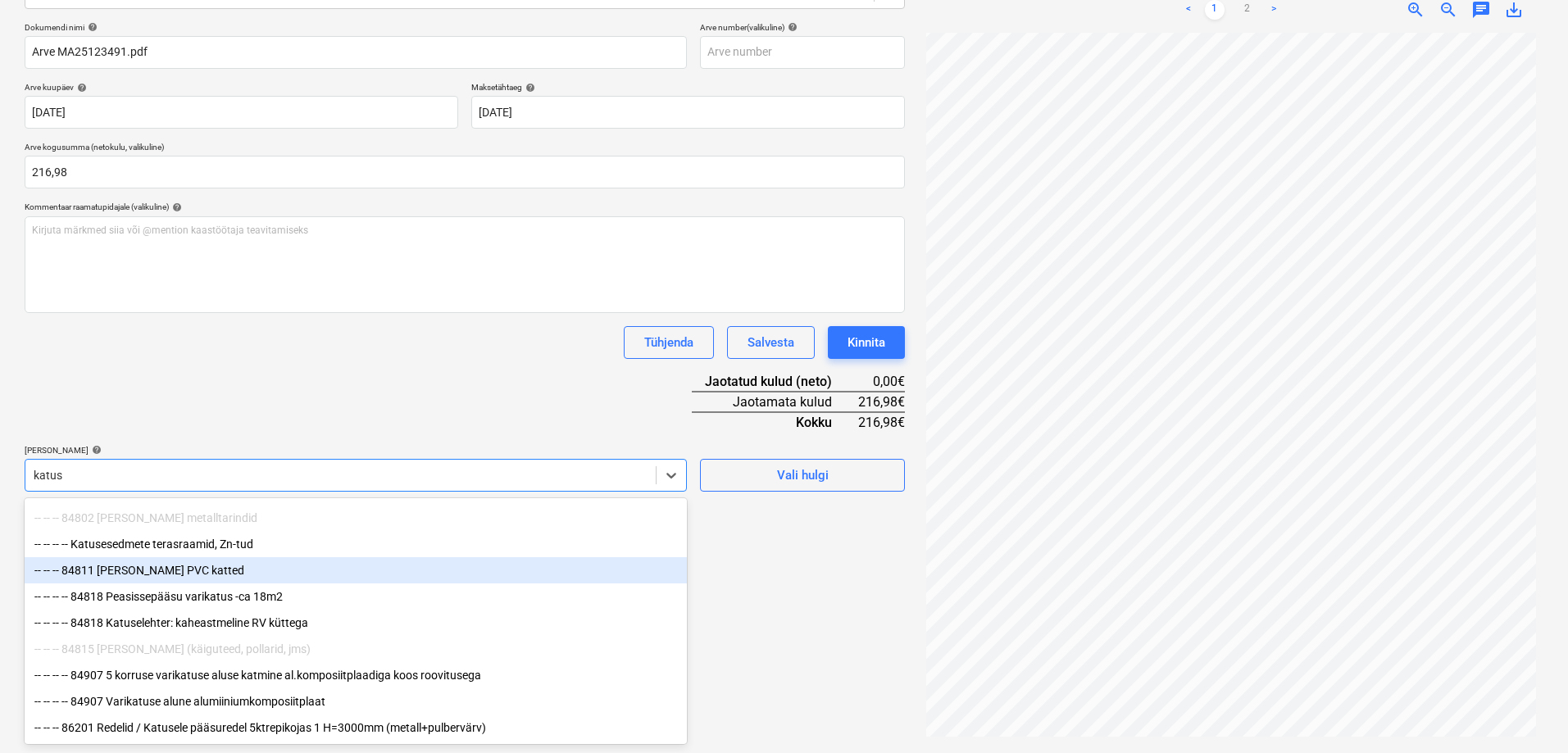
click at [160, 567] on div "-- -- -- 84811 [PERSON_NAME] PVC katted" at bounding box center [356, 570] width 662 height 26
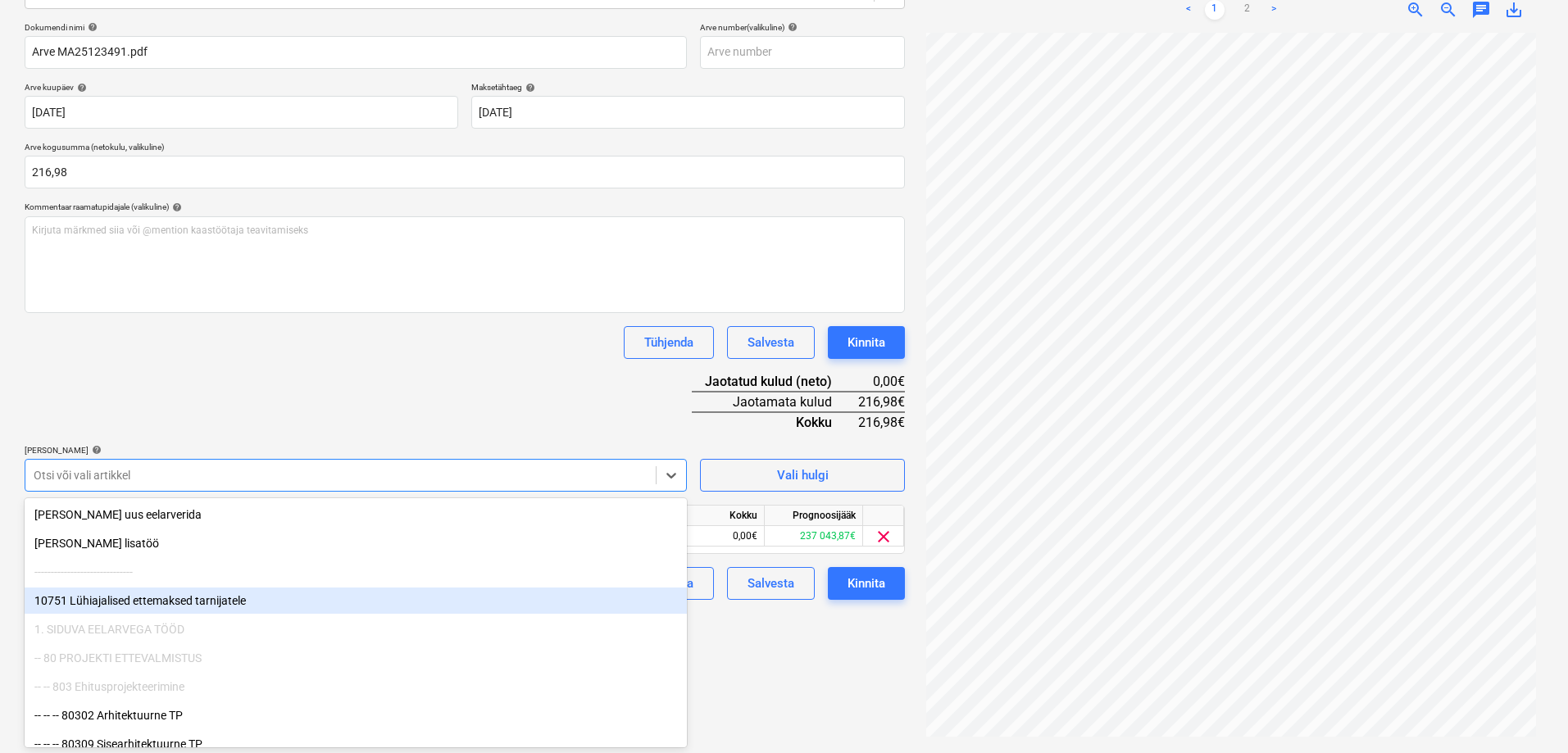
click at [808, 696] on div "Failide konteerimine Vali ettevõte Puumarket AS (10273) [PERSON_NAME] uus ettev…" at bounding box center [464, 298] width 893 height 897
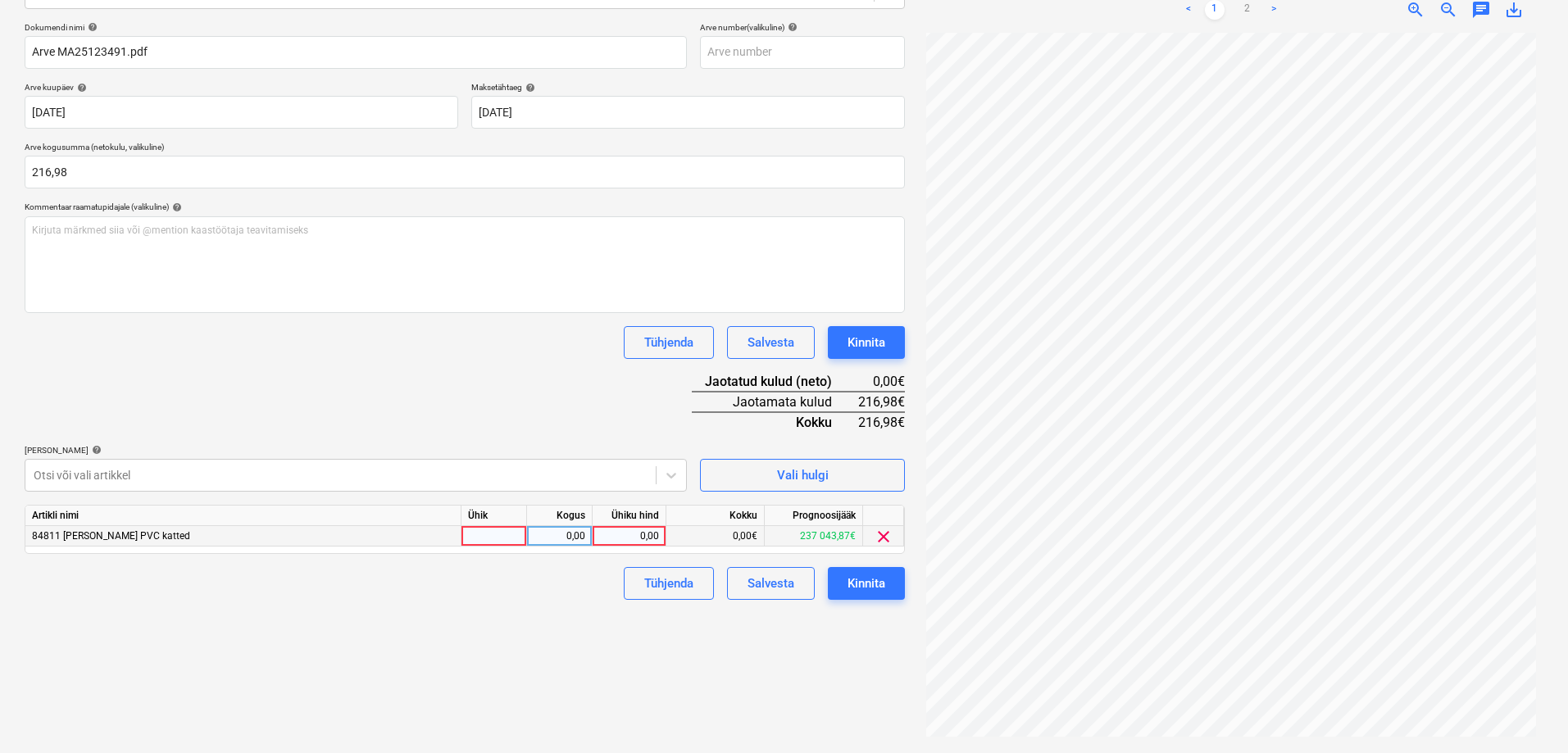
click at [631, 536] on div "0,00" at bounding box center [629, 536] width 60 height 20
type input "216,98"
click at [411, 605] on div "Failide konteerimine Vali ettevõte Puumarket AS (10273) [PERSON_NAME] uus ettev…" at bounding box center [464, 298] width 893 height 897
click at [863, 581] on div "Kinnita" at bounding box center [865, 583] width 38 height 21
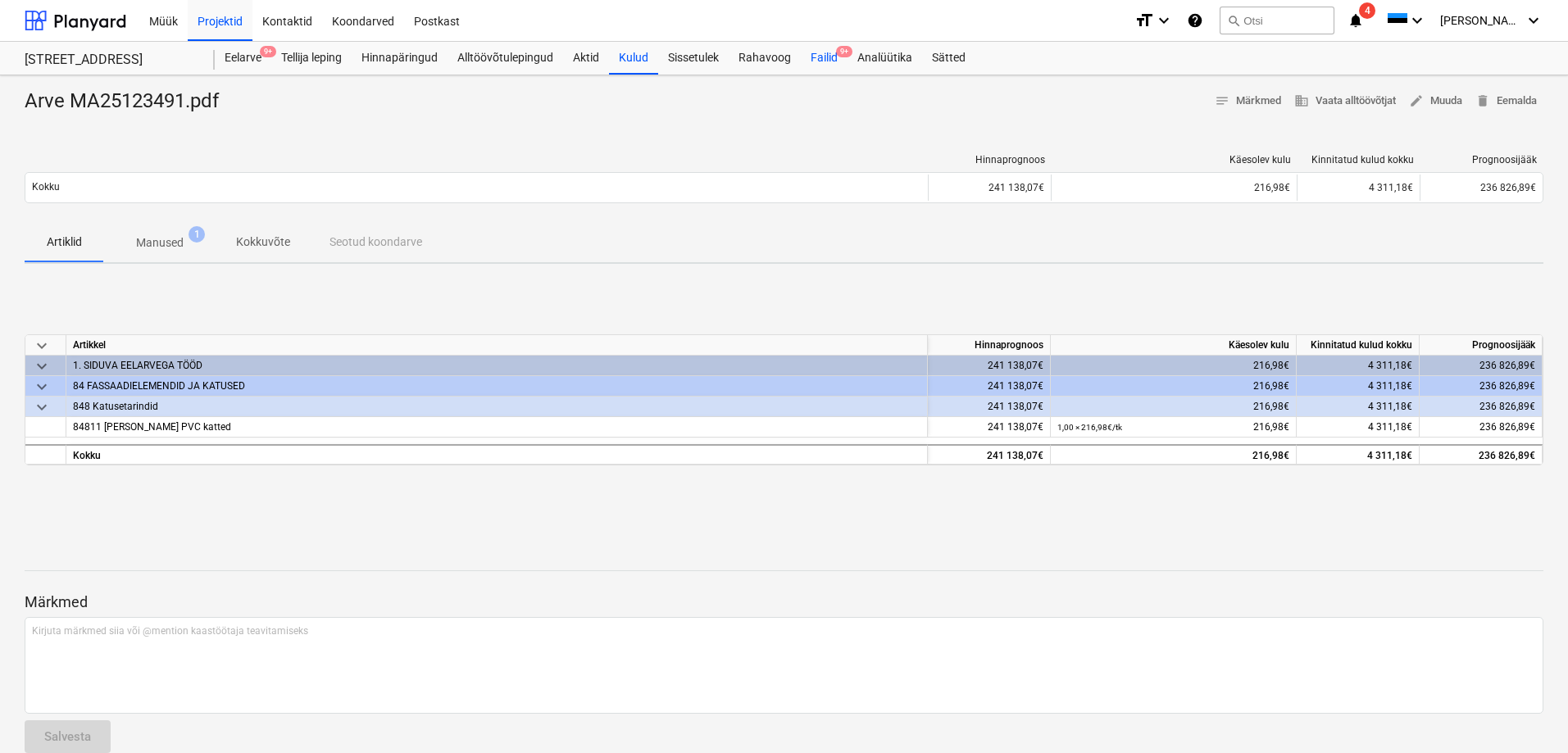
click at [820, 55] on div "Failid 9+" at bounding box center [824, 57] width 47 height 32
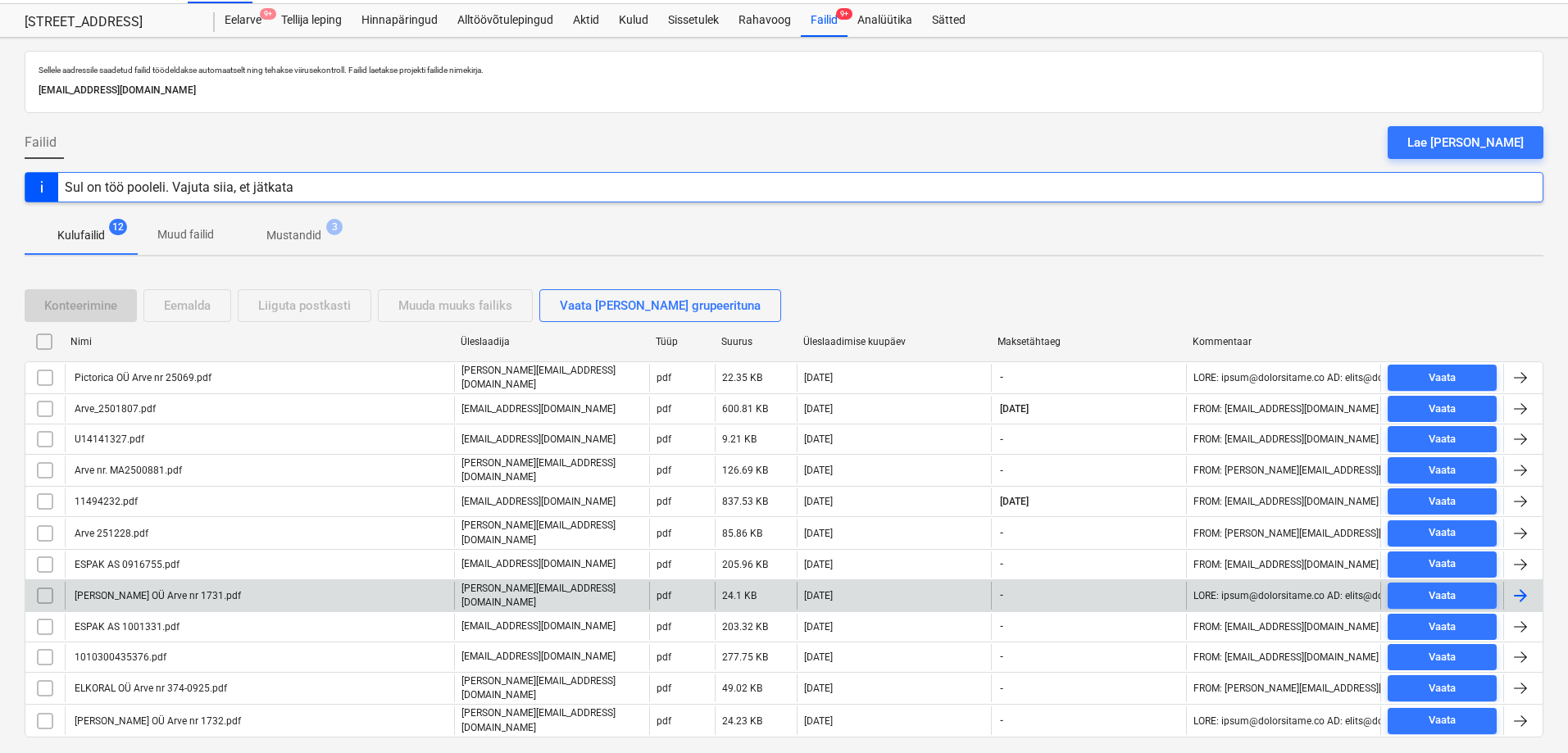
scroll to position [69, 0]
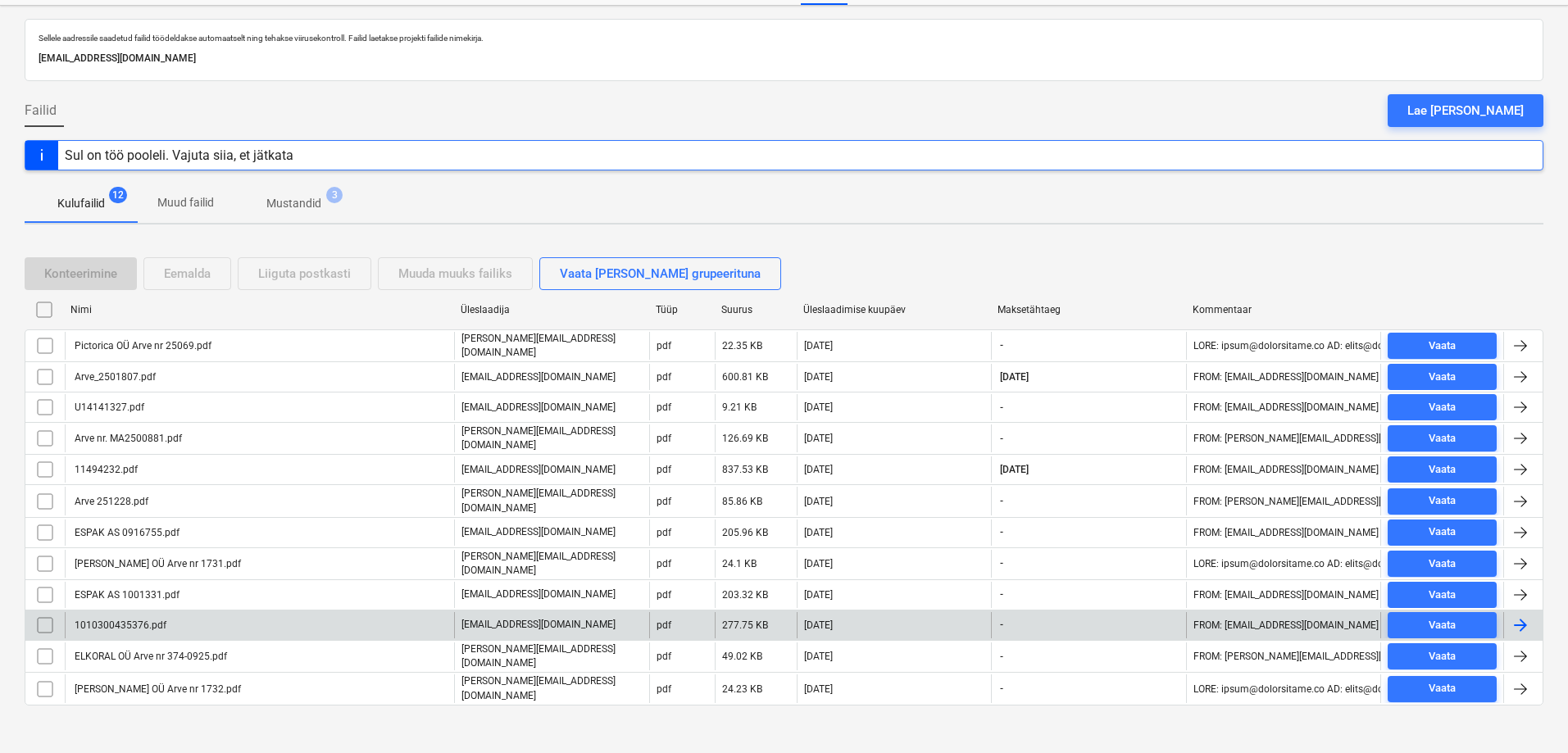
click at [116, 619] on div "1010300435376.pdf" at bounding box center [119, 625] width 94 height 11
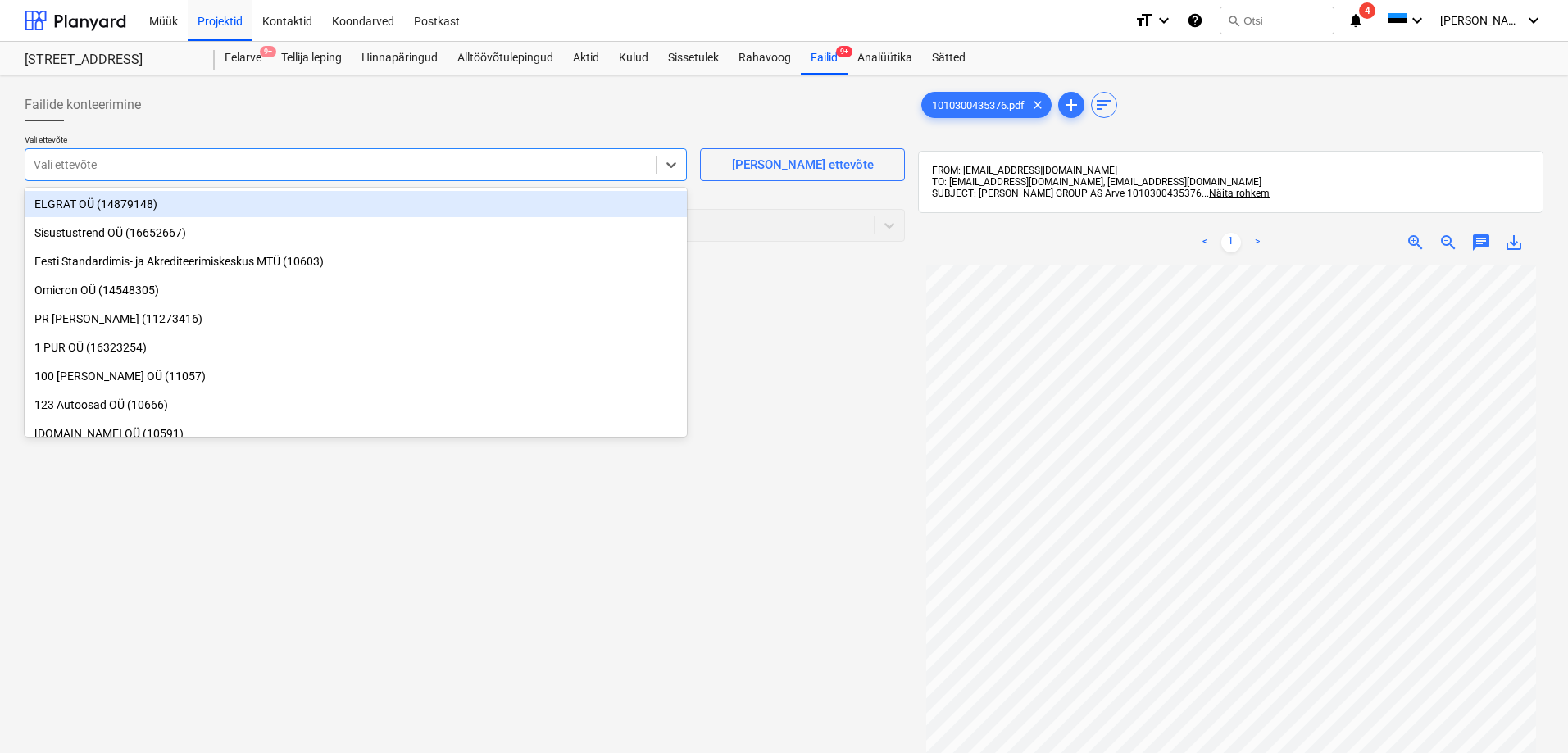
click at [368, 168] on div at bounding box center [340, 164] width 614 height 17
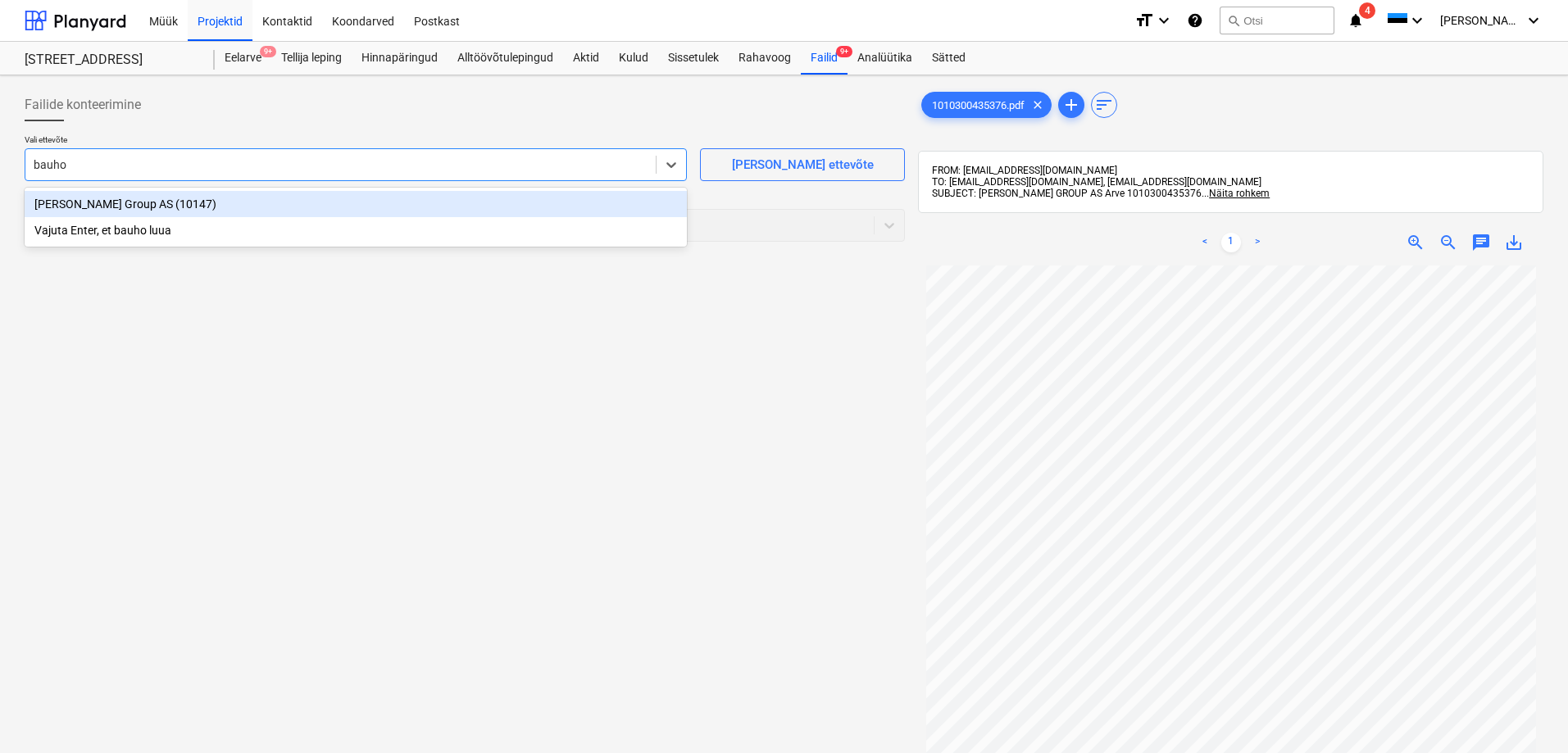
type input "[PERSON_NAME]"
click at [98, 201] on div "[PERSON_NAME] Group AS (10147)" at bounding box center [356, 204] width 662 height 26
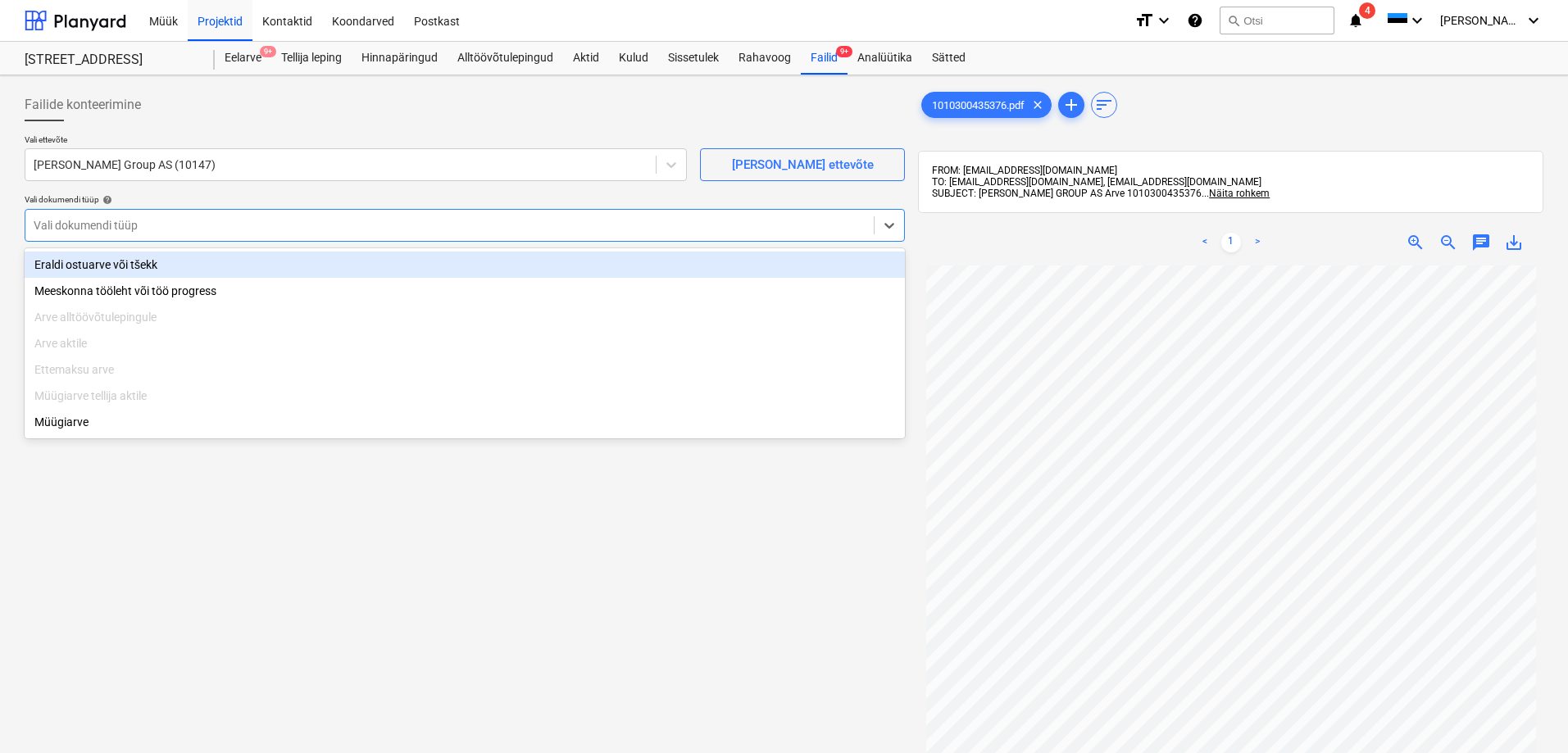
click at [117, 228] on div at bounding box center [449, 225] width 832 height 17
click at [112, 260] on div "Eraldi ostuarve või tšekk" at bounding box center [465, 264] width 880 height 26
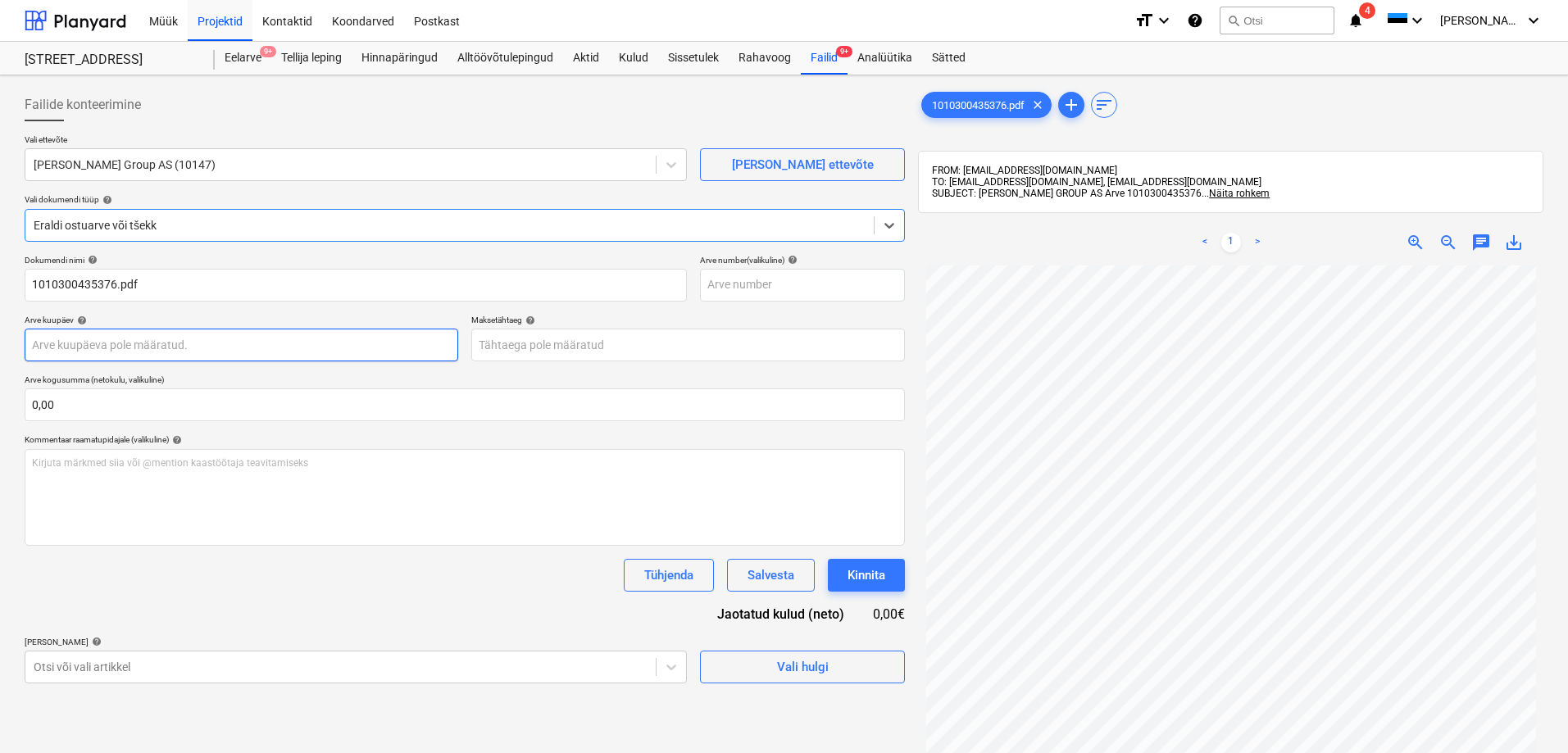
click at [116, 343] on body "Müük Projektid Kontaktid Koondarved Postkast format_size keyboard_arrow_down he…" at bounding box center [784, 376] width 1568 height 753
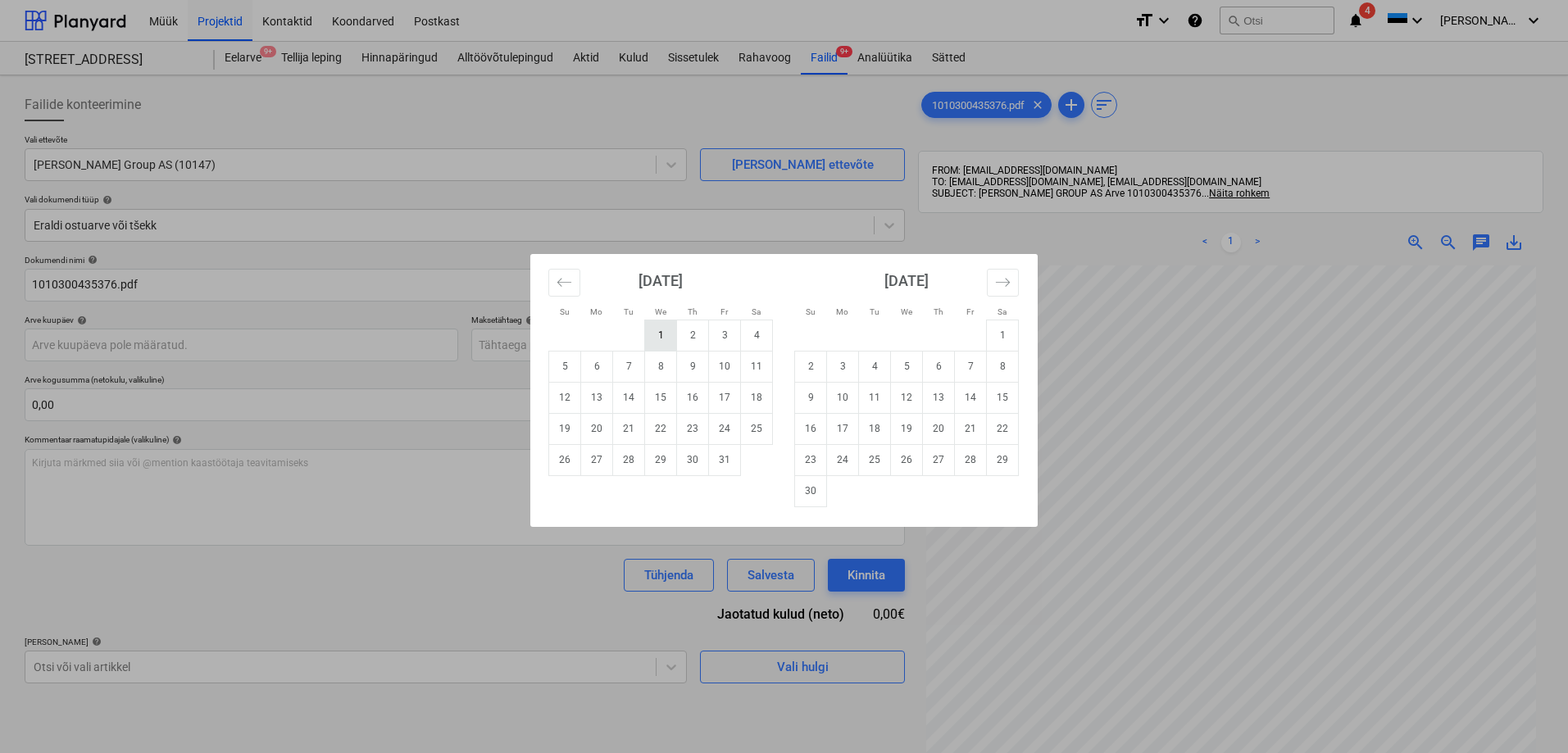
click at [659, 334] on td "1" at bounding box center [661, 335] width 32 height 31
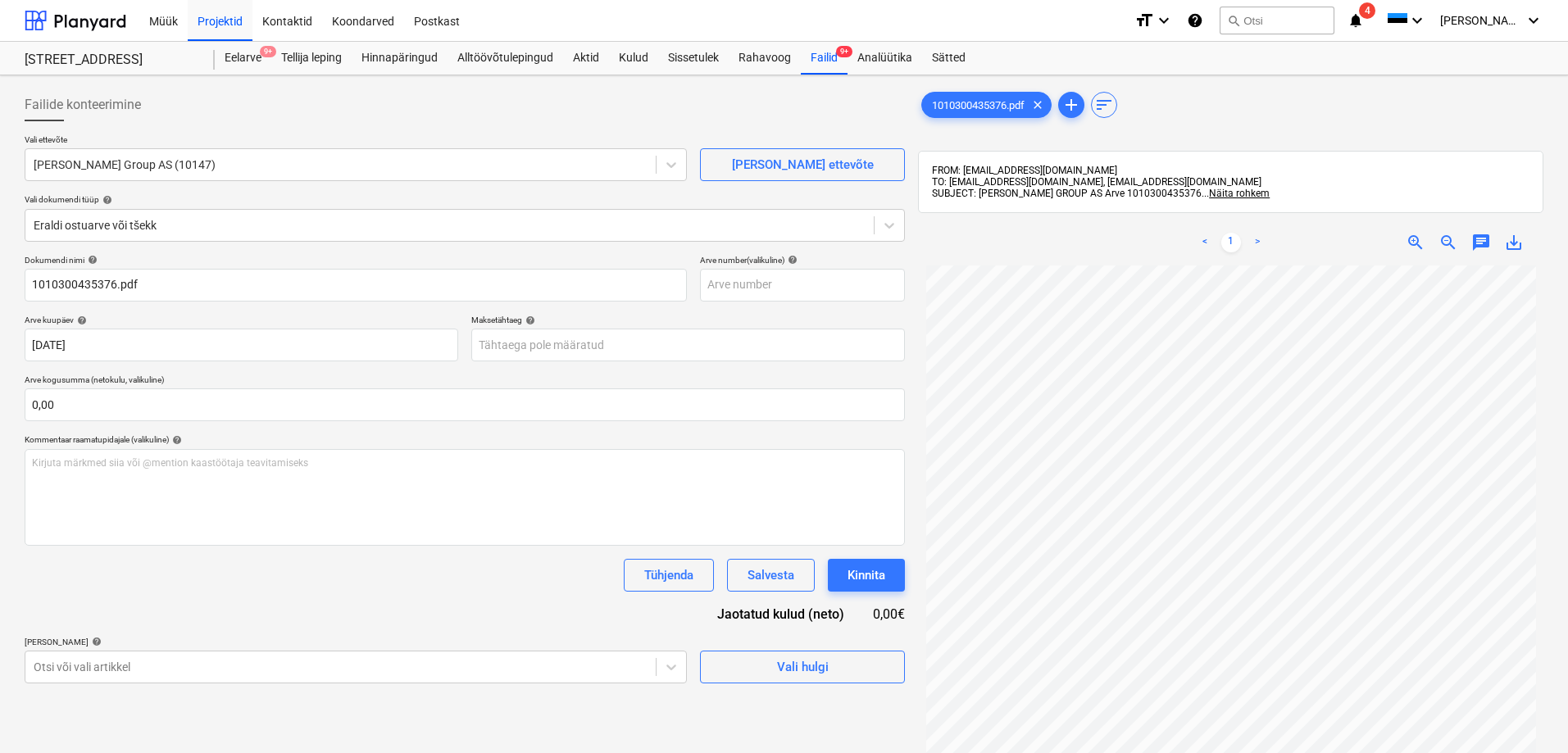
type input "[DATE]"
click at [569, 339] on body "Müük Projektid Kontaktid Koondarved Postkast format_size keyboard_arrow_down he…" at bounding box center [784, 376] width 1568 height 753
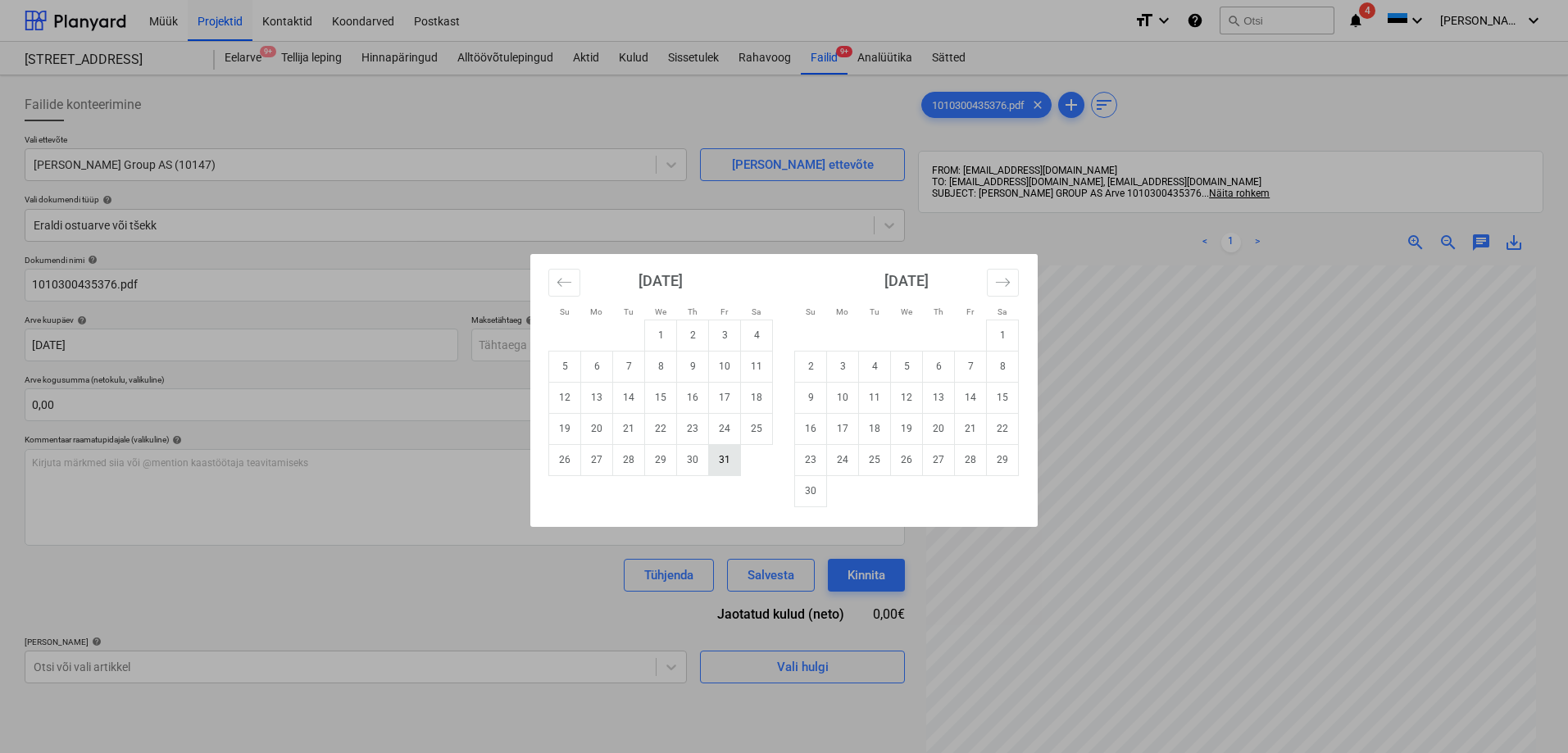
click at [722, 461] on td "31" at bounding box center [725, 459] width 32 height 31
type input "[DATE]"
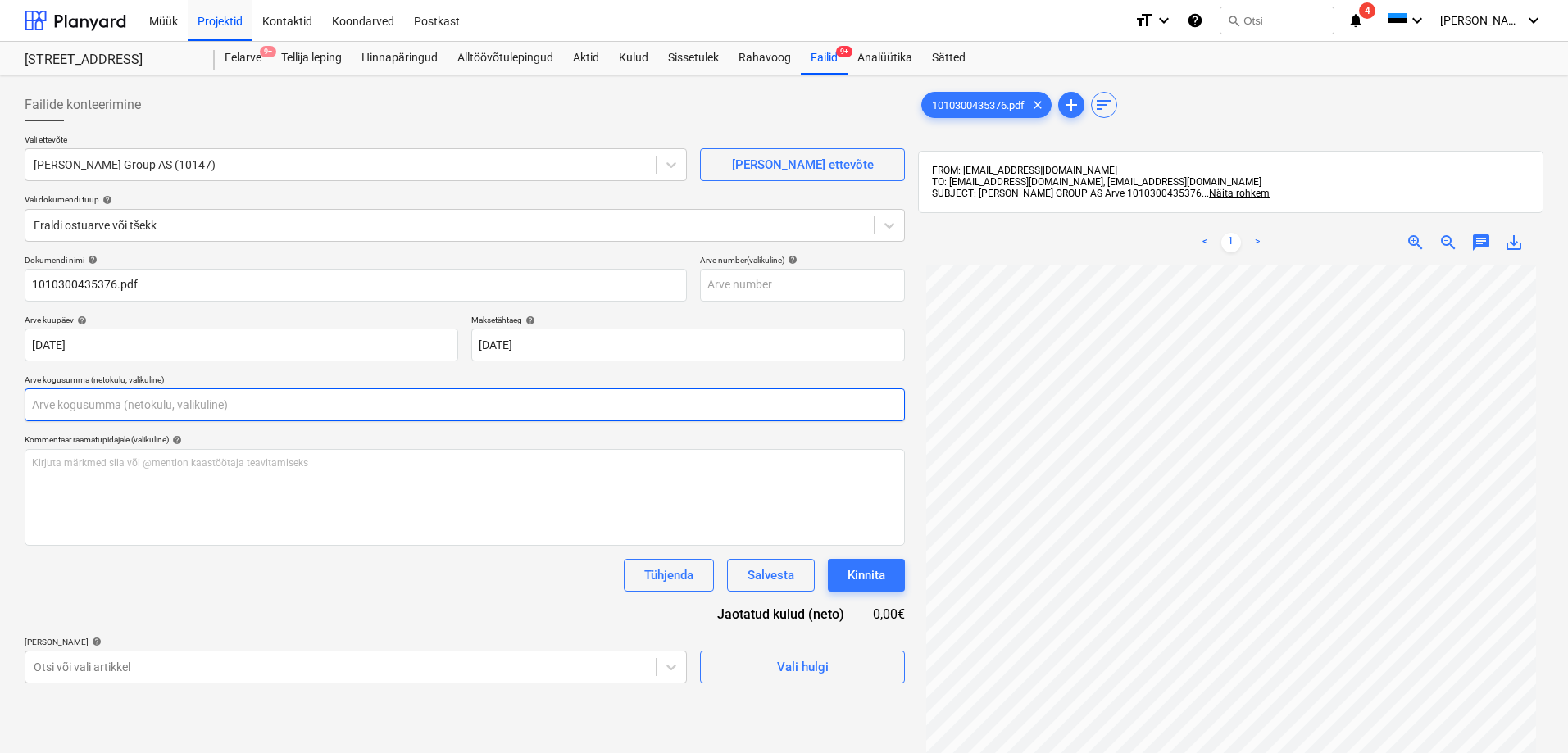
click at [122, 400] on input "text" at bounding box center [465, 404] width 880 height 32
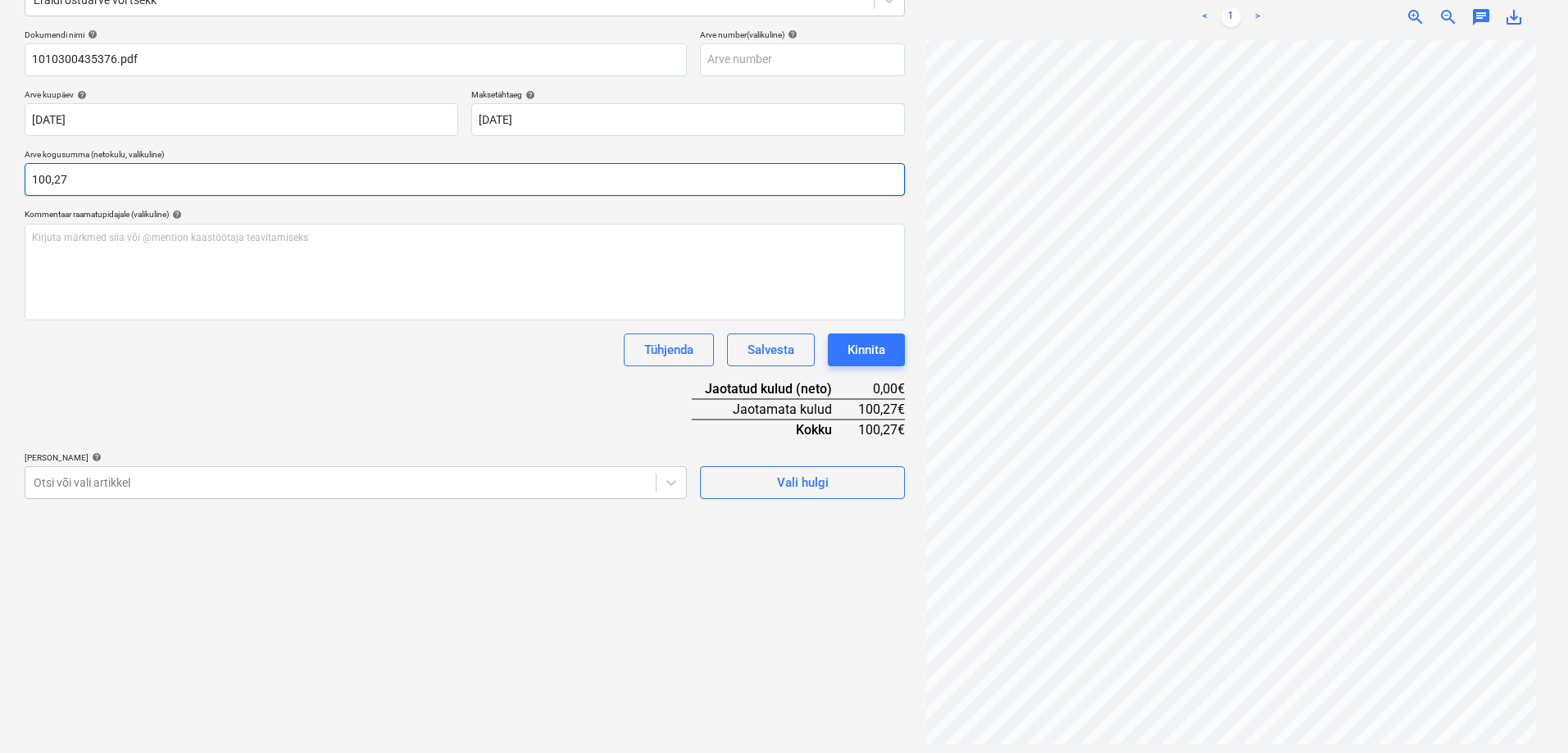
scroll to position [233, 0]
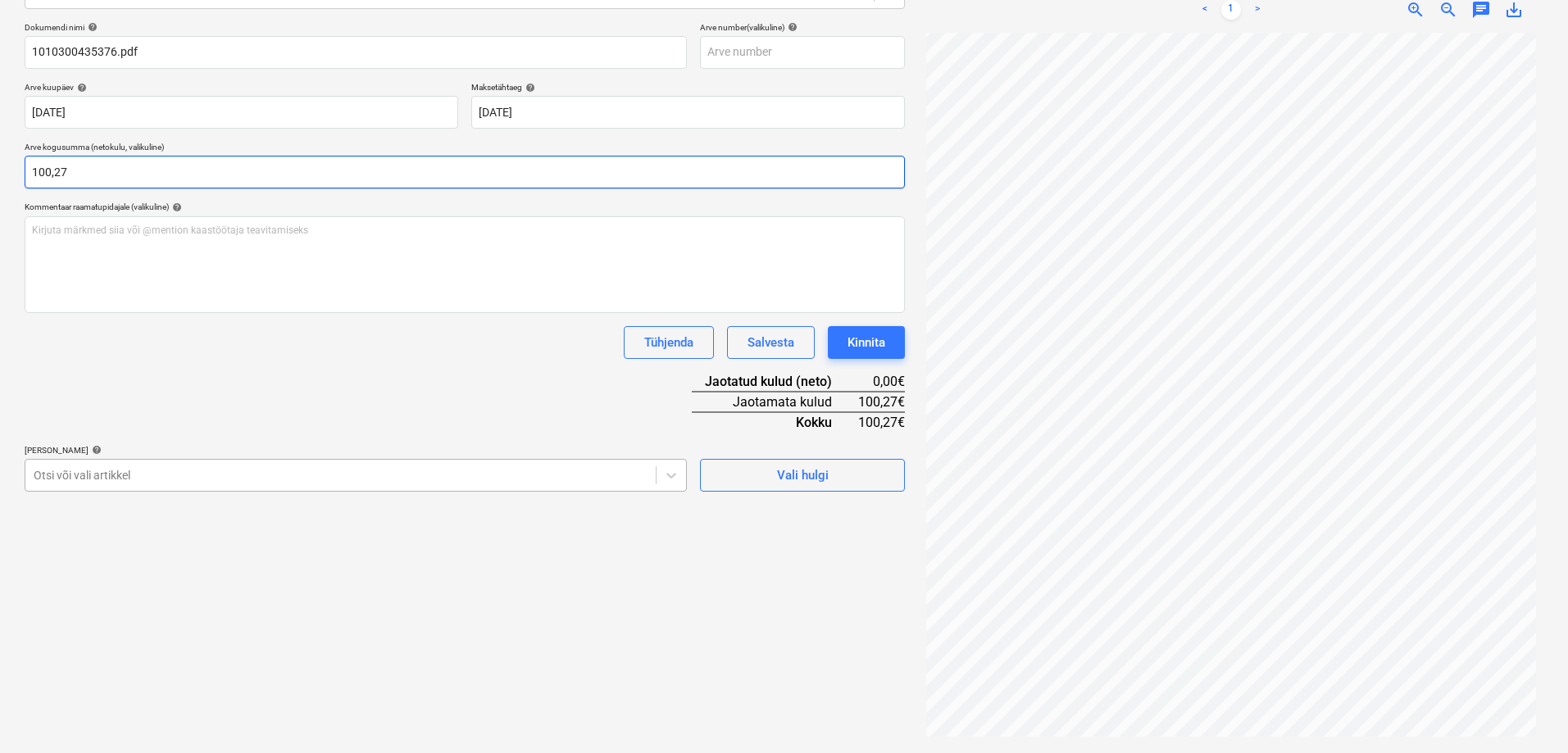
type input "100,27"
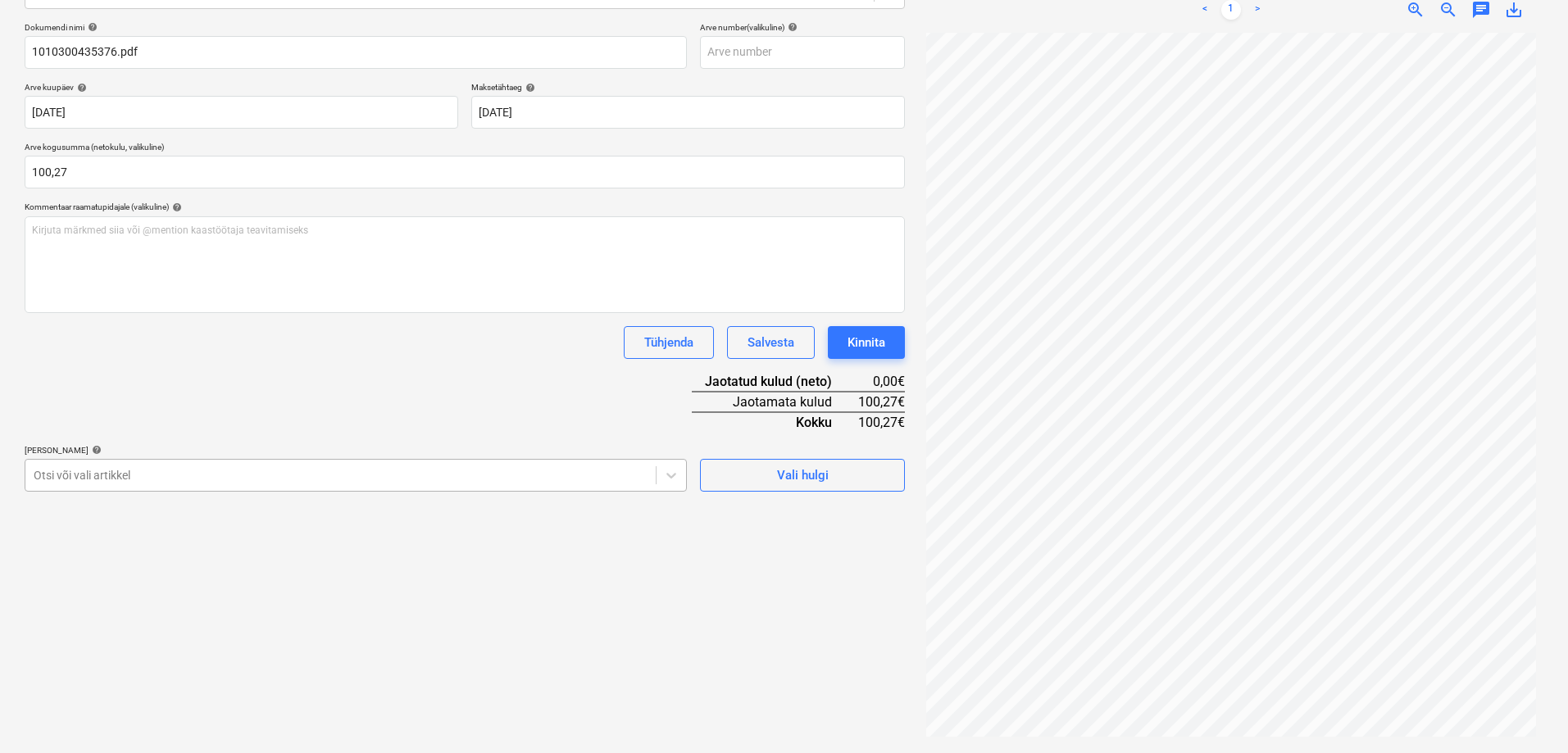
click at [184, 478] on div at bounding box center [340, 475] width 614 height 17
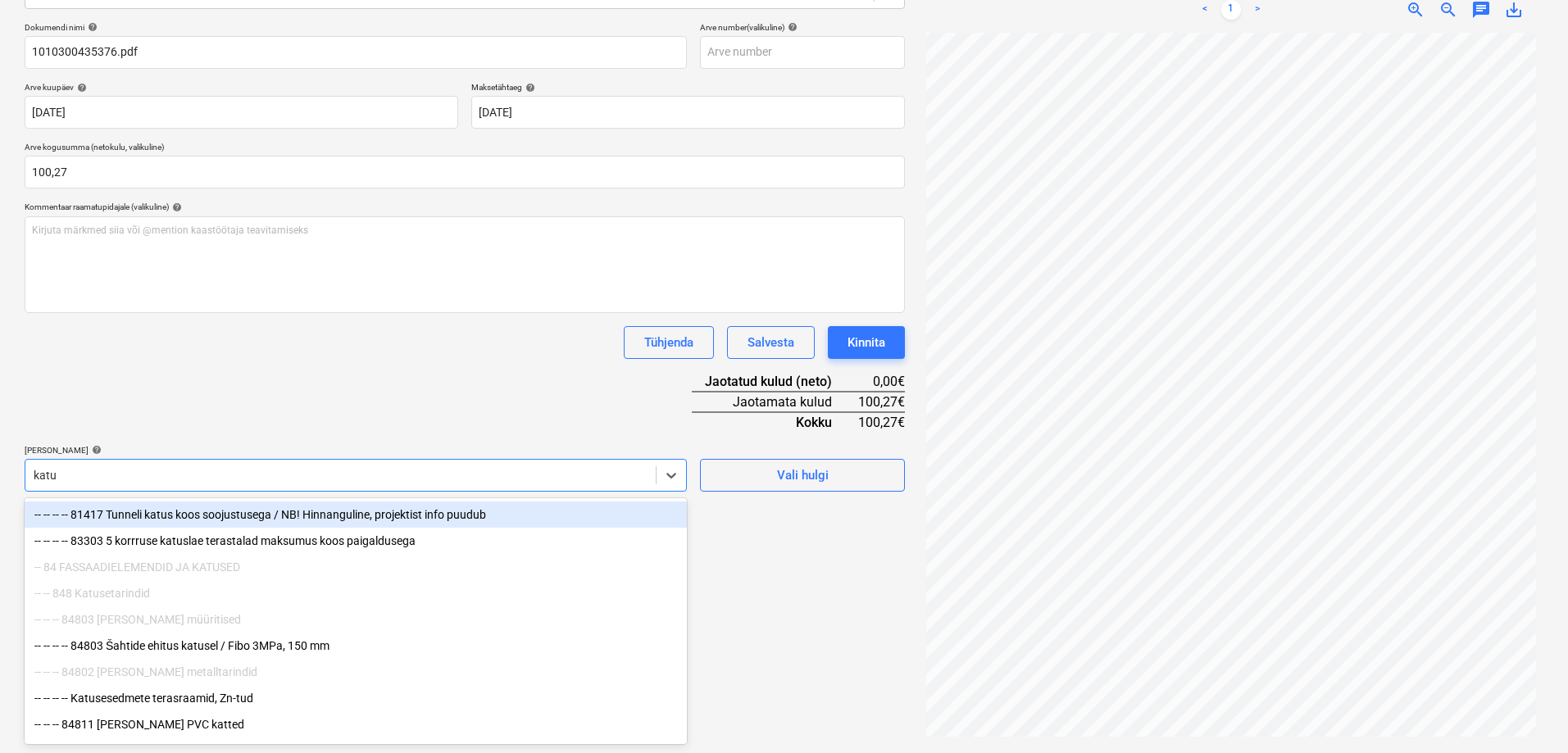
type input "katus"
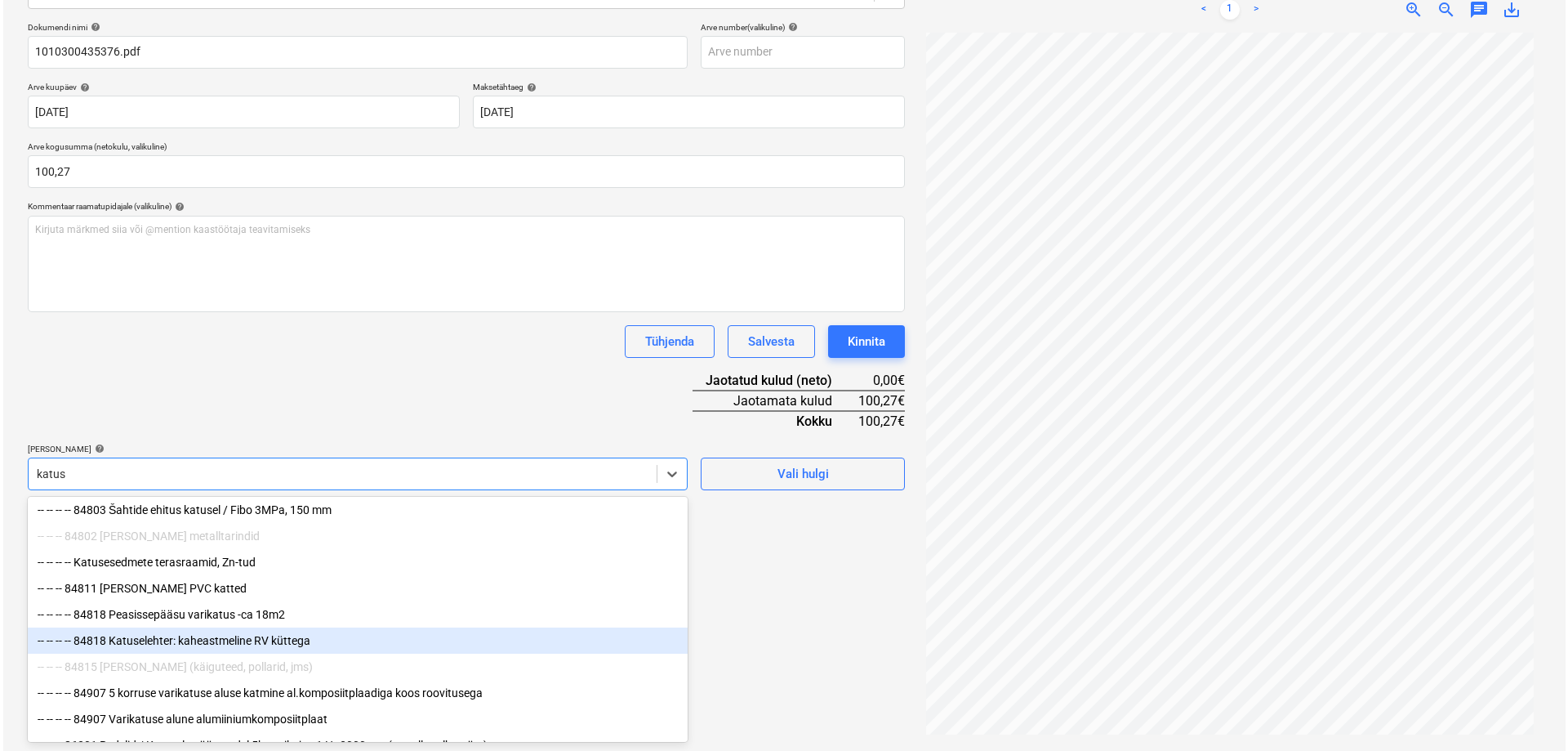
scroll to position [163, 0]
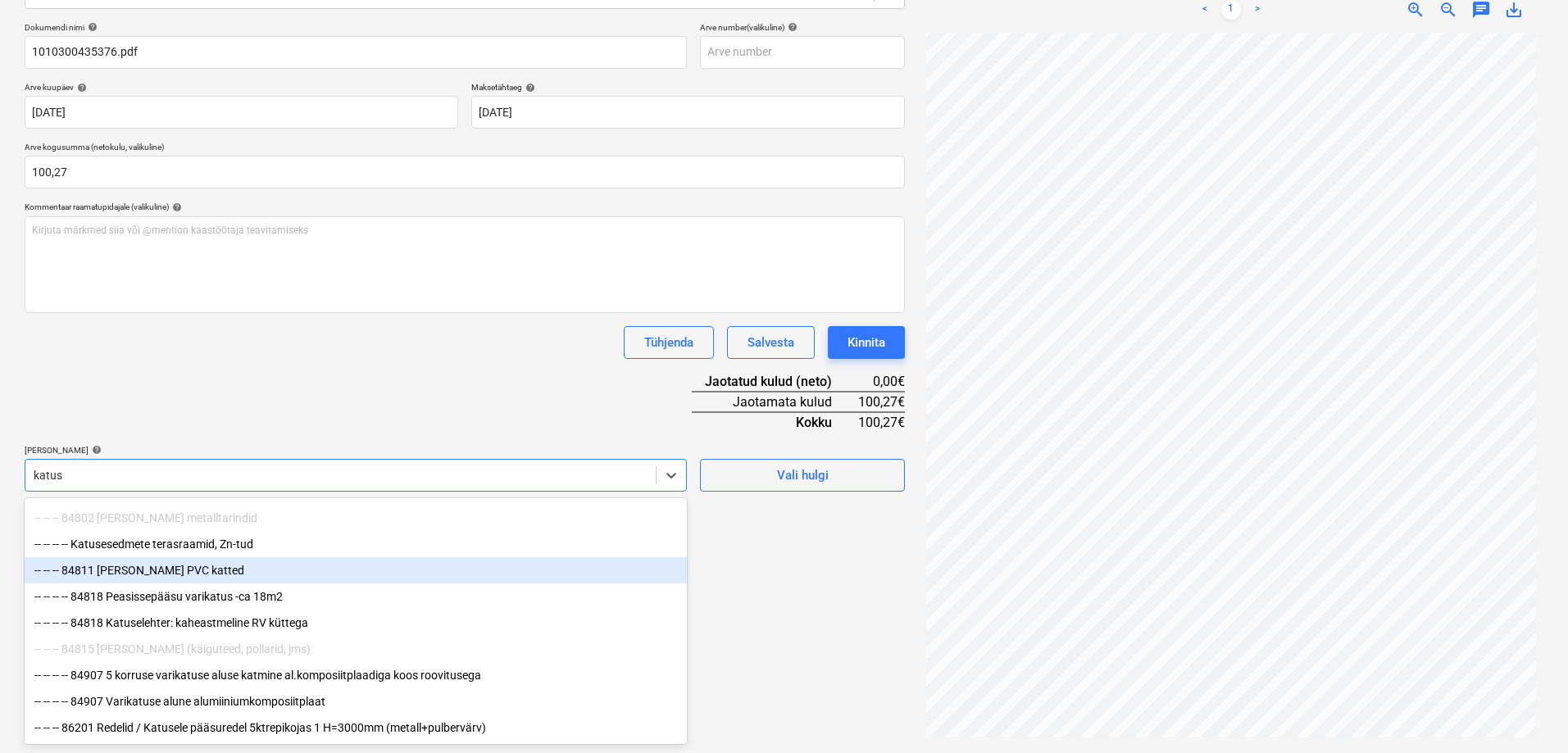
click at [144, 564] on div "-- -- -- 84811 [PERSON_NAME] PVC katted" at bounding box center [356, 570] width 662 height 26
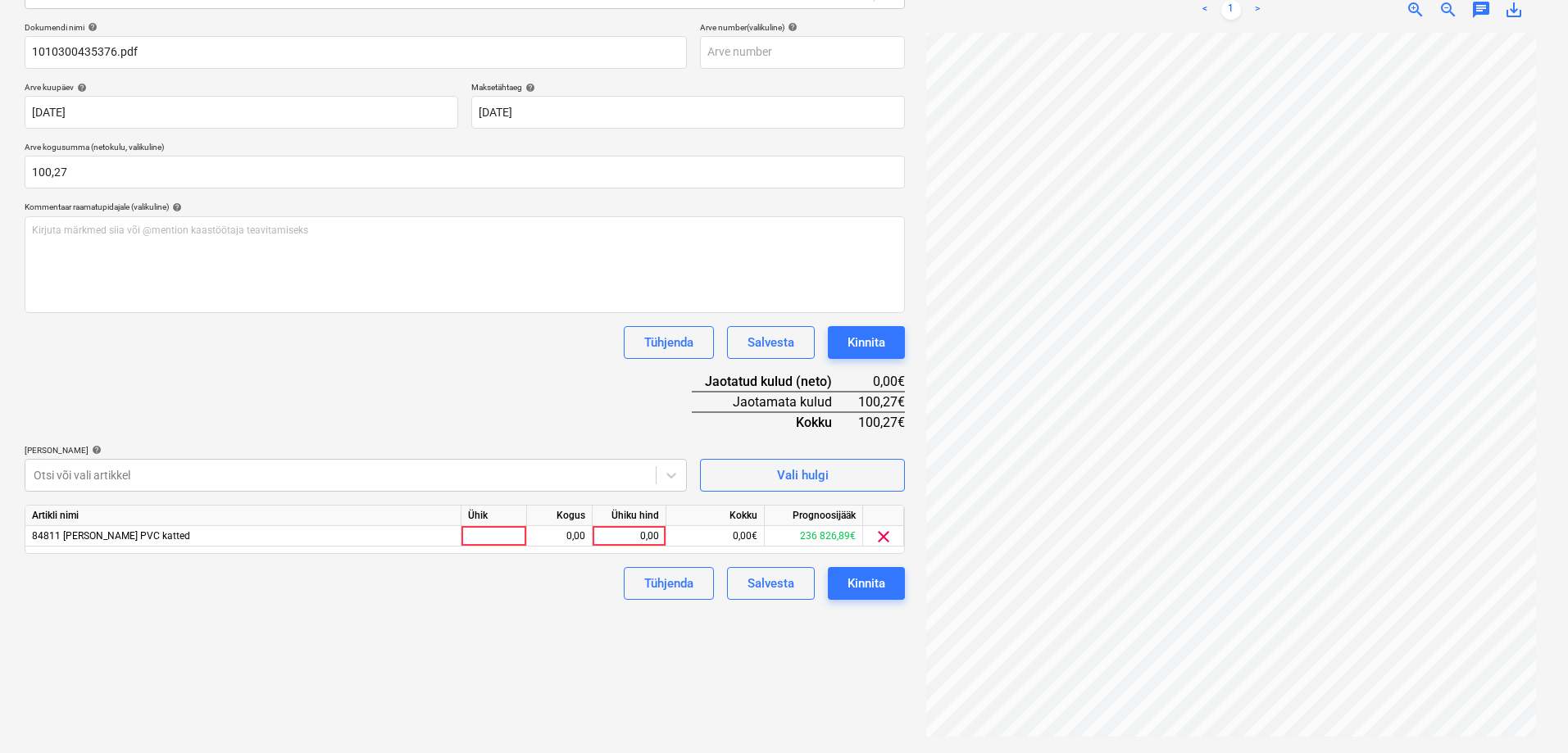
click at [782, 667] on div "Failide konteerimine Vali ettevõte [PERSON_NAME] Group AS (10147) [PERSON_NAME]…" at bounding box center [464, 298] width 893 height 897
click at [623, 534] on div "0,00" at bounding box center [629, 536] width 60 height 20
type input "100,27"
click at [565, 594] on div "Tühjenda Salvesta Kinnita" at bounding box center [465, 582] width 880 height 32
click at [530, 596] on div "Tühjenda Salvesta Kinnita" at bounding box center [465, 582] width 880 height 32
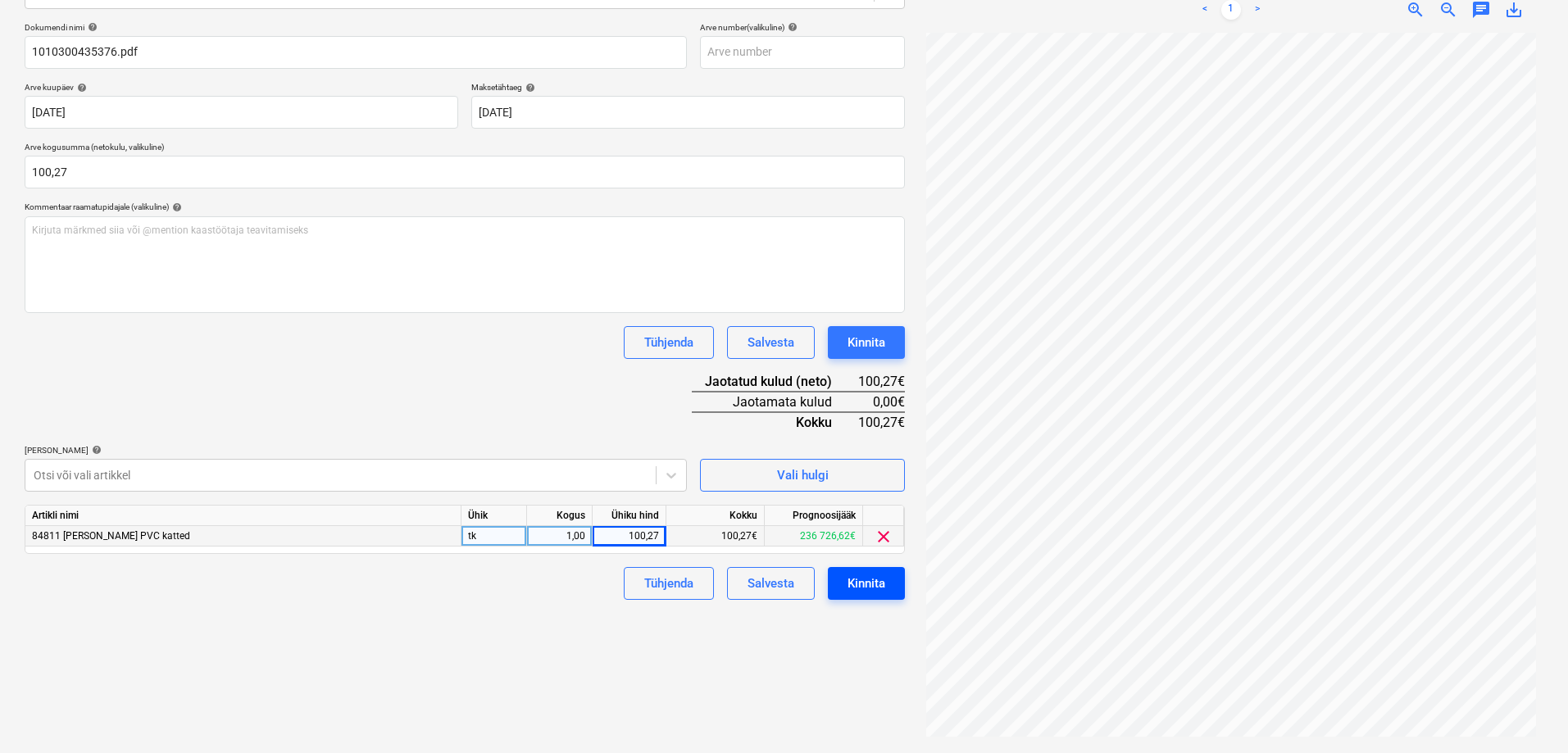
click at [868, 585] on div "Kinnita" at bounding box center [865, 583] width 38 height 21
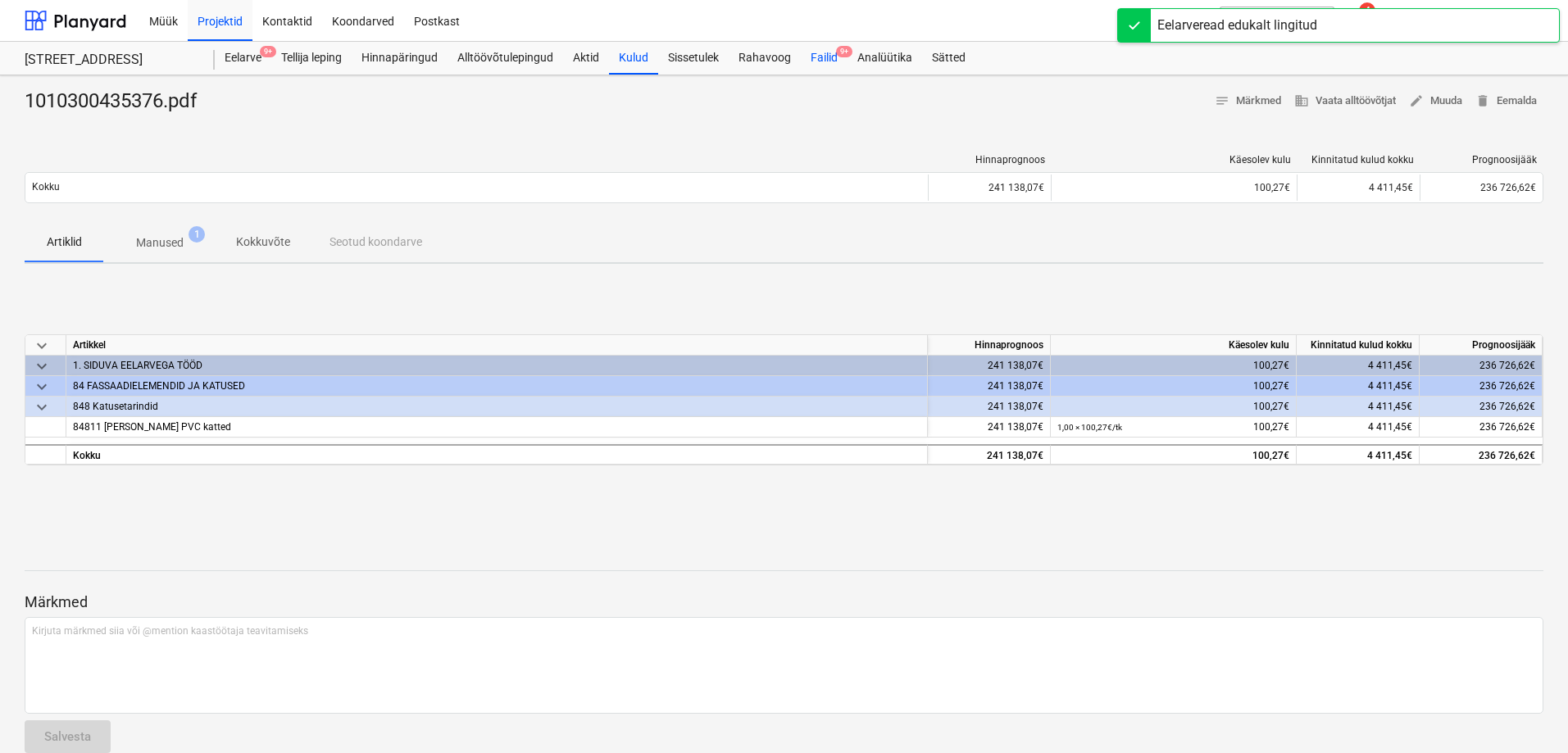
click at [833, 54] on div "Failid 9+" at bounding box center [824, 57] width 47 height 32
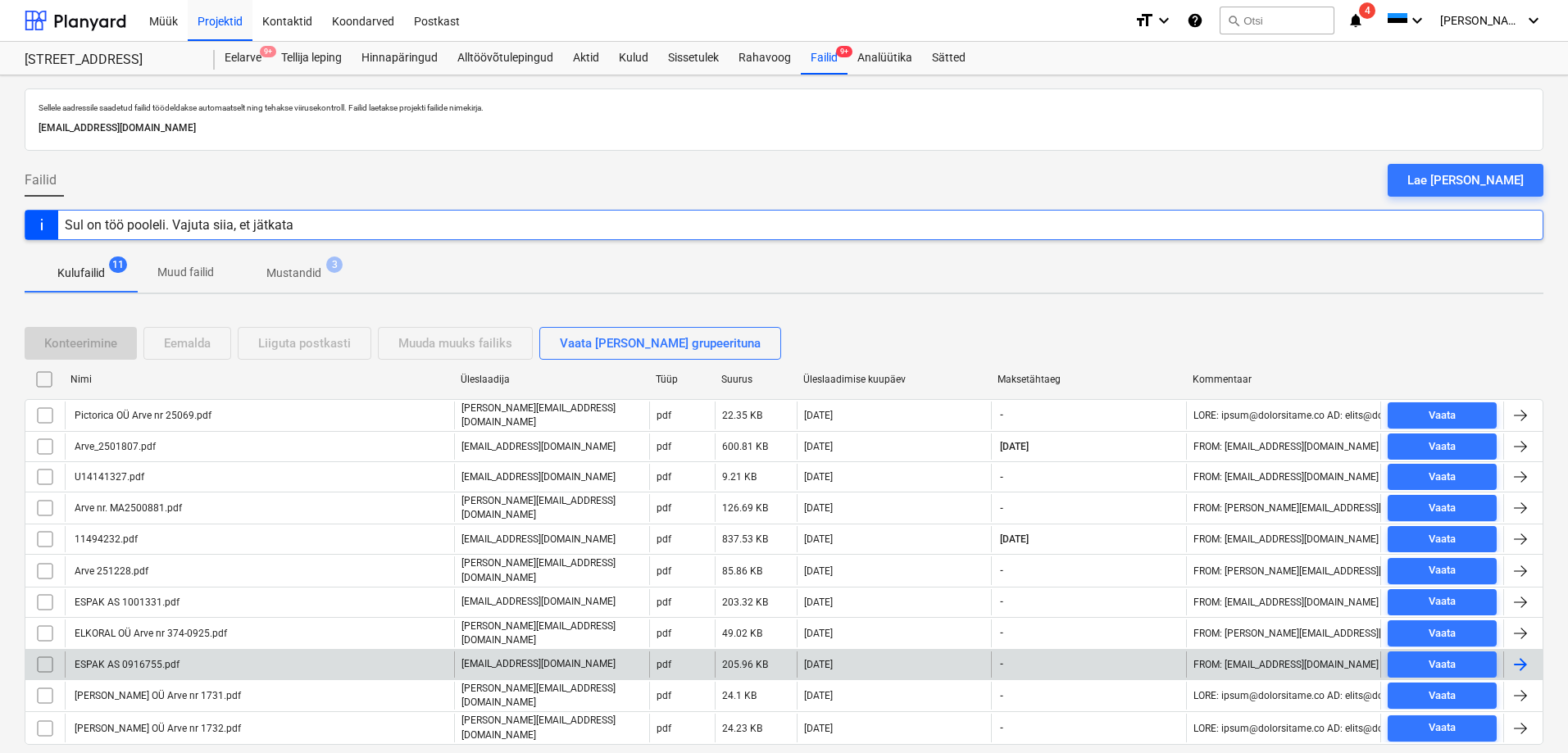
click at [132, 659] on div "ESPAK AS 0916755.pdf" at bounding box center [126, 664] width 107 height 11
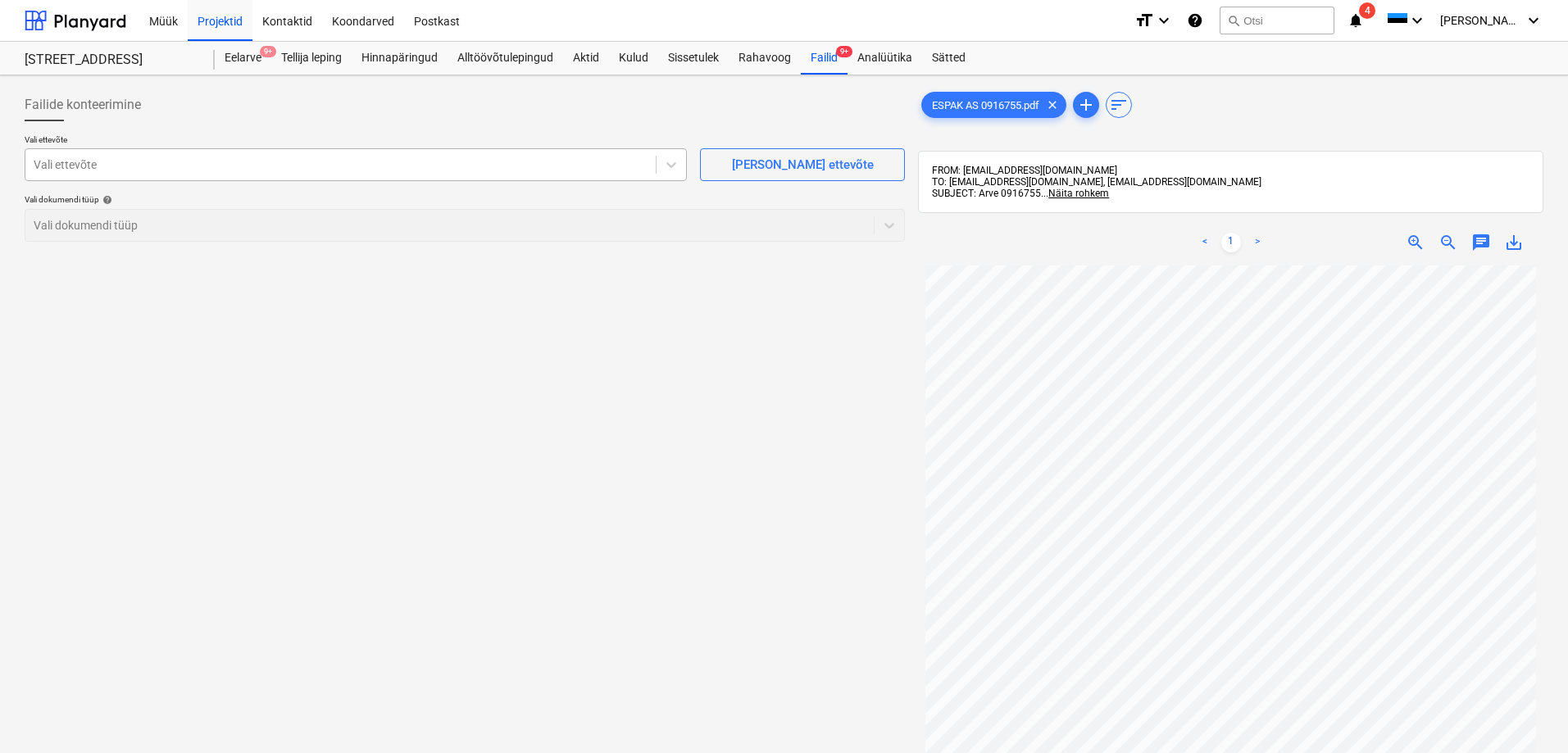
click at [112, 163] on div at bounding box center [340, 164] width 614 height 17
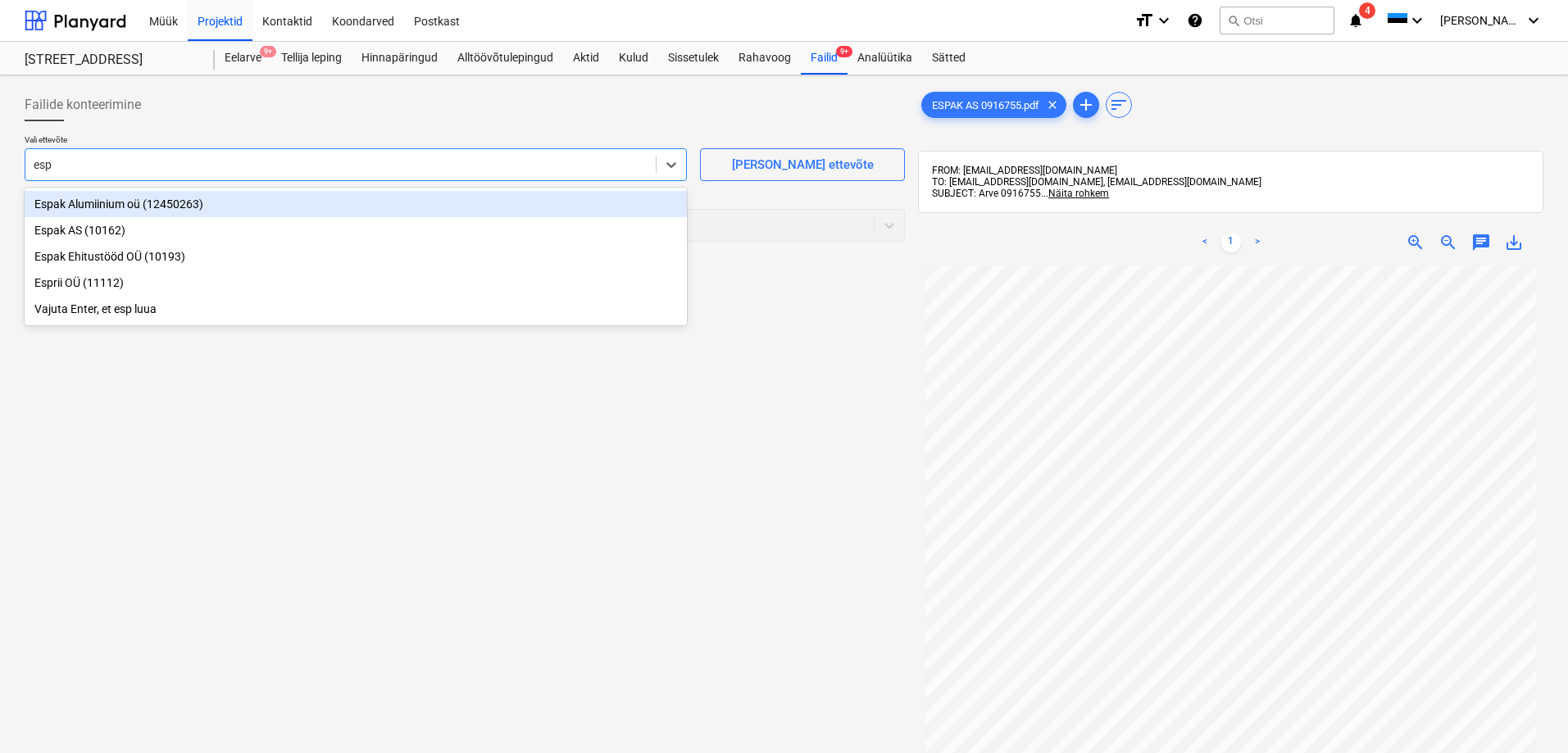
type input "espa"
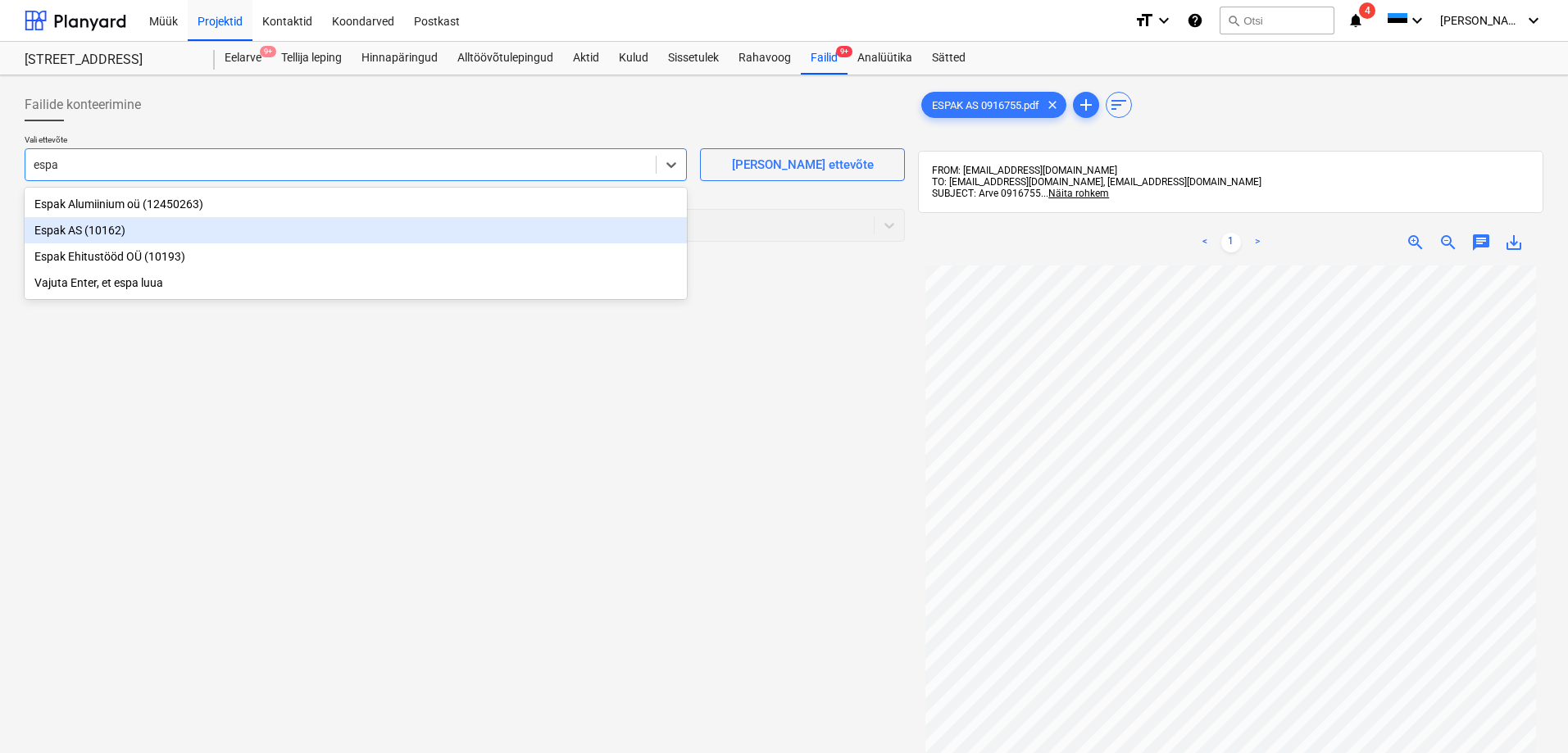
click at [55, 225] on div "Espak AS (10162)" at bounding box center [356, 230] width 662 height 26
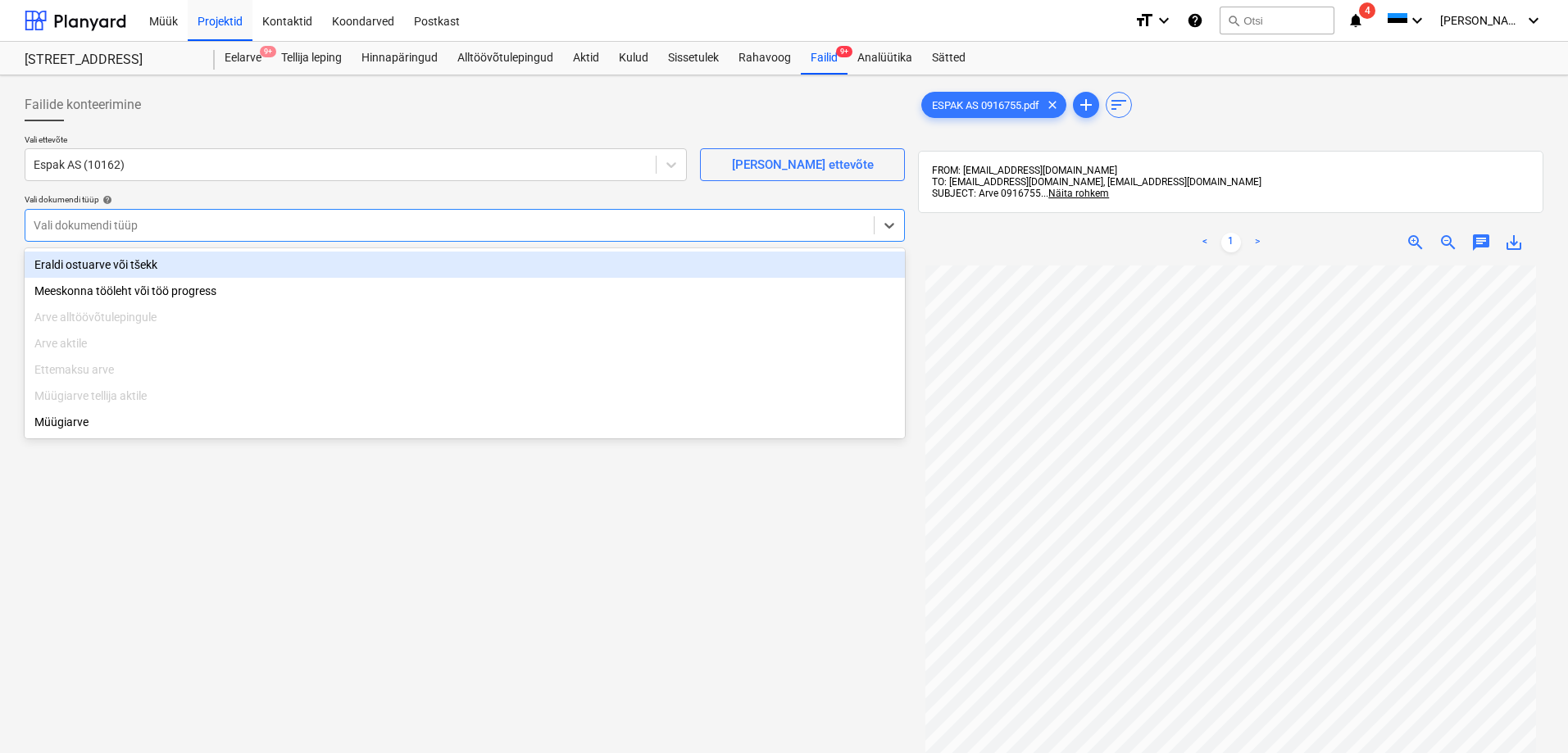
click at [58, 235] on div "Vali dokumendi tüüp" at bounding box center [448, 225] width 848 height 23
click at [67, 266] on div "Eraldi ostuarve või tšekk" at bounding box center [465, 264] width 880 height 26
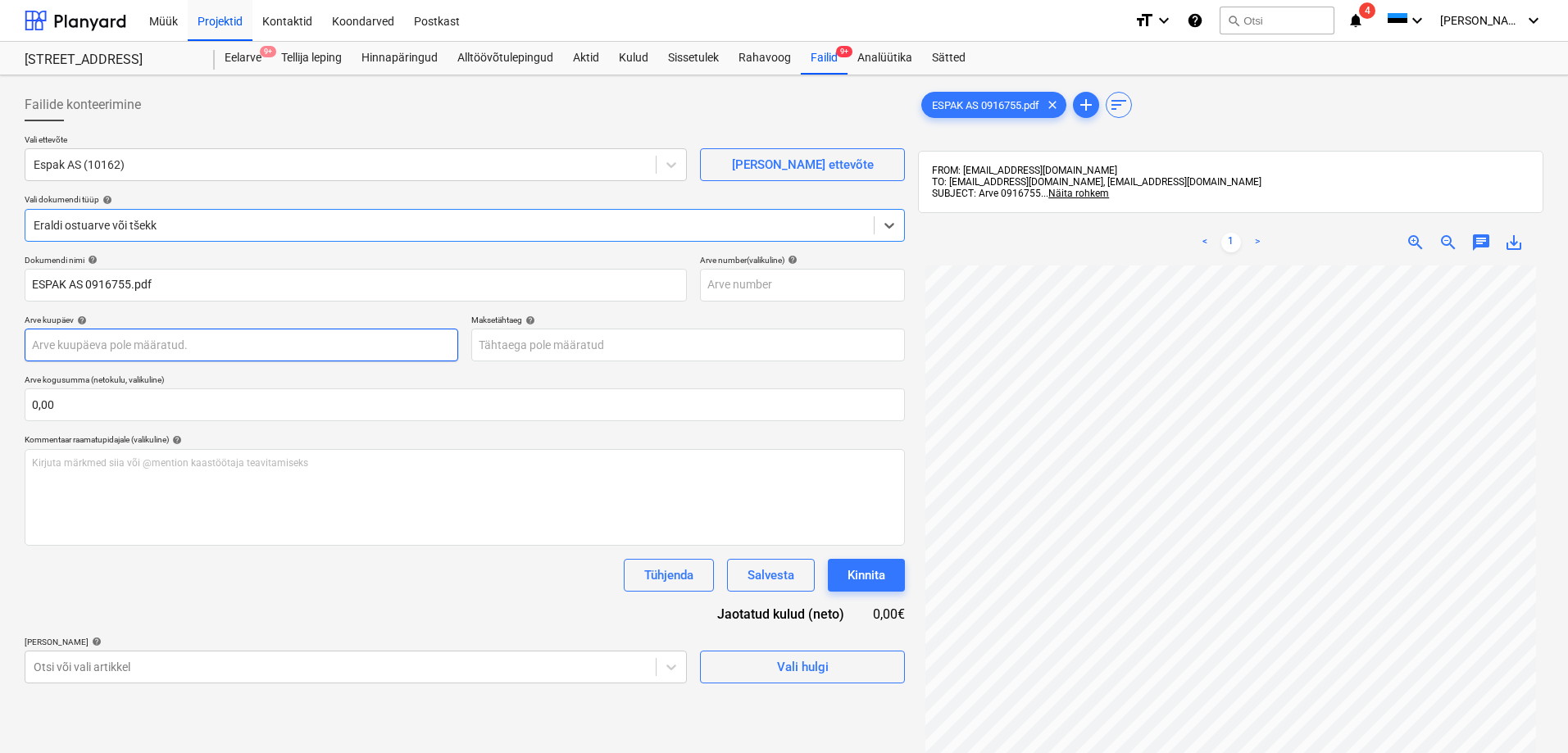
click at [83, 345] on body "Müük Projektid Kontaktid Koondarved Postkast format_size keyboard_arrow_down he…" at bounding box center [784, 376] width 1568 height 753
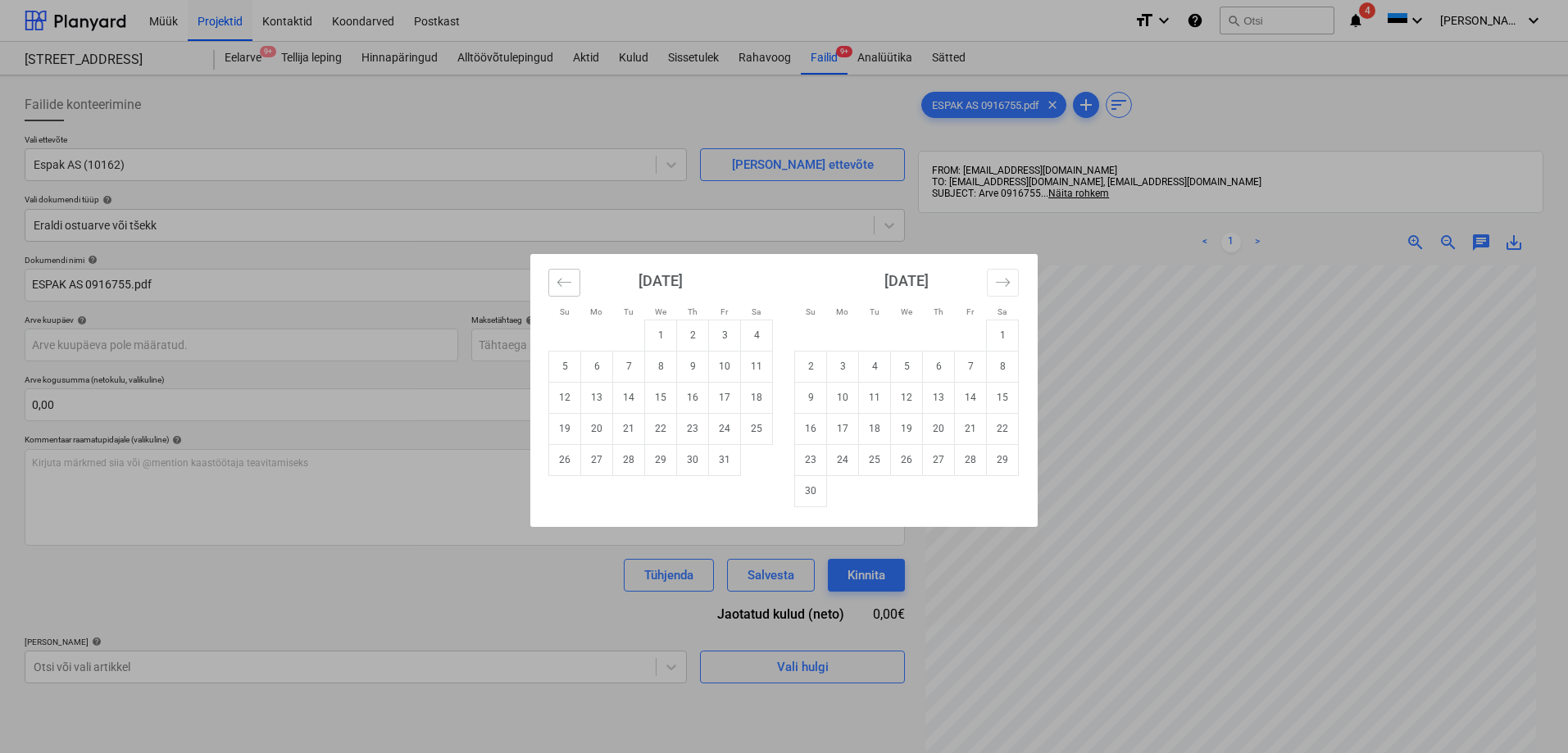
click at [566, 286] on icon "Move backward to switch to the previous month." at bounding box center [564, 282] width 16 height 16
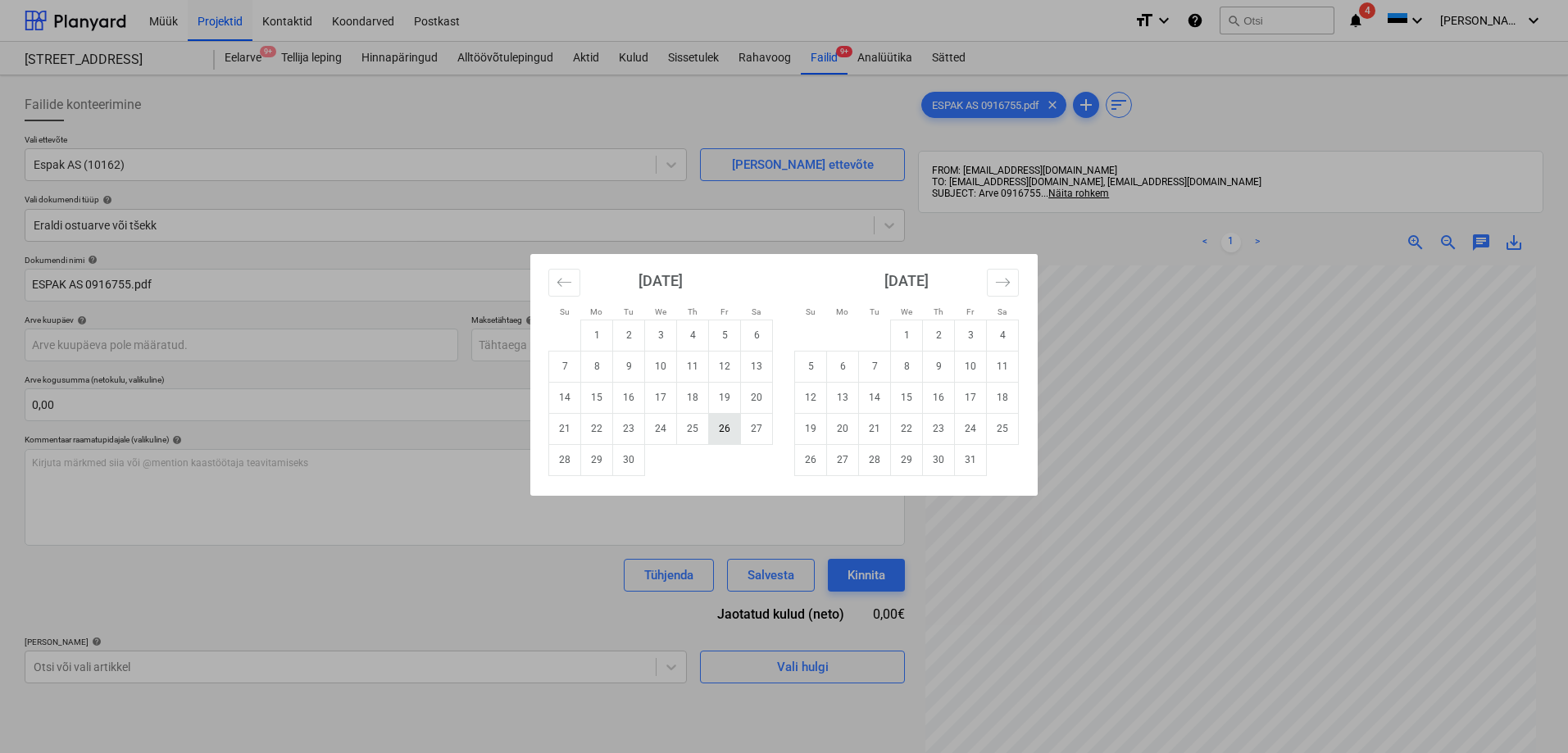
click at [721, 428] on td "26" at bounding box center [725, 429] width 32 height 31
type input "[DATE]"
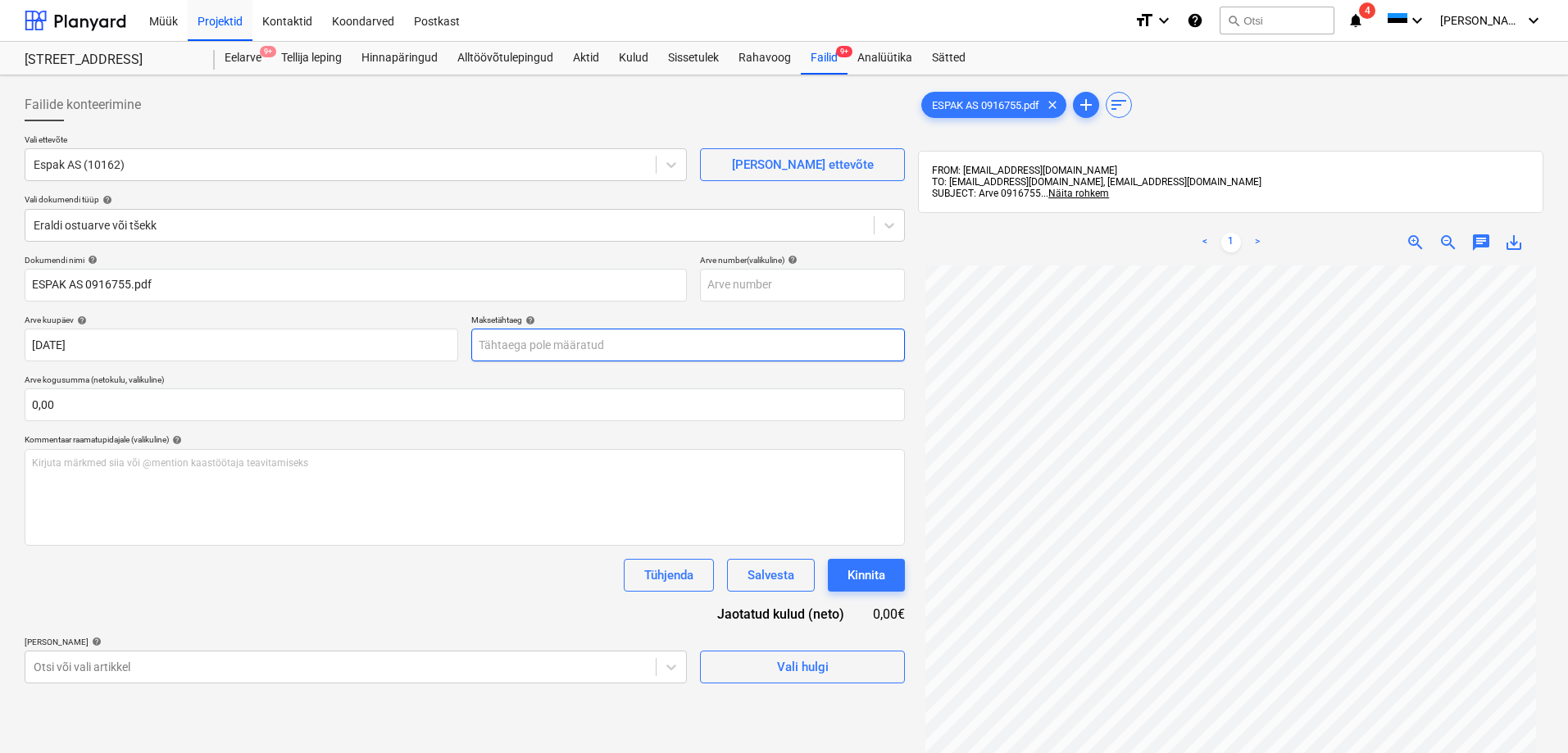
click at [574, 345] on body "Müük Projektid Kontaktid Koondarved Postkast format_size keyboard_arrow_down he…" at bounding box center [784, 376] width 1568 height 753
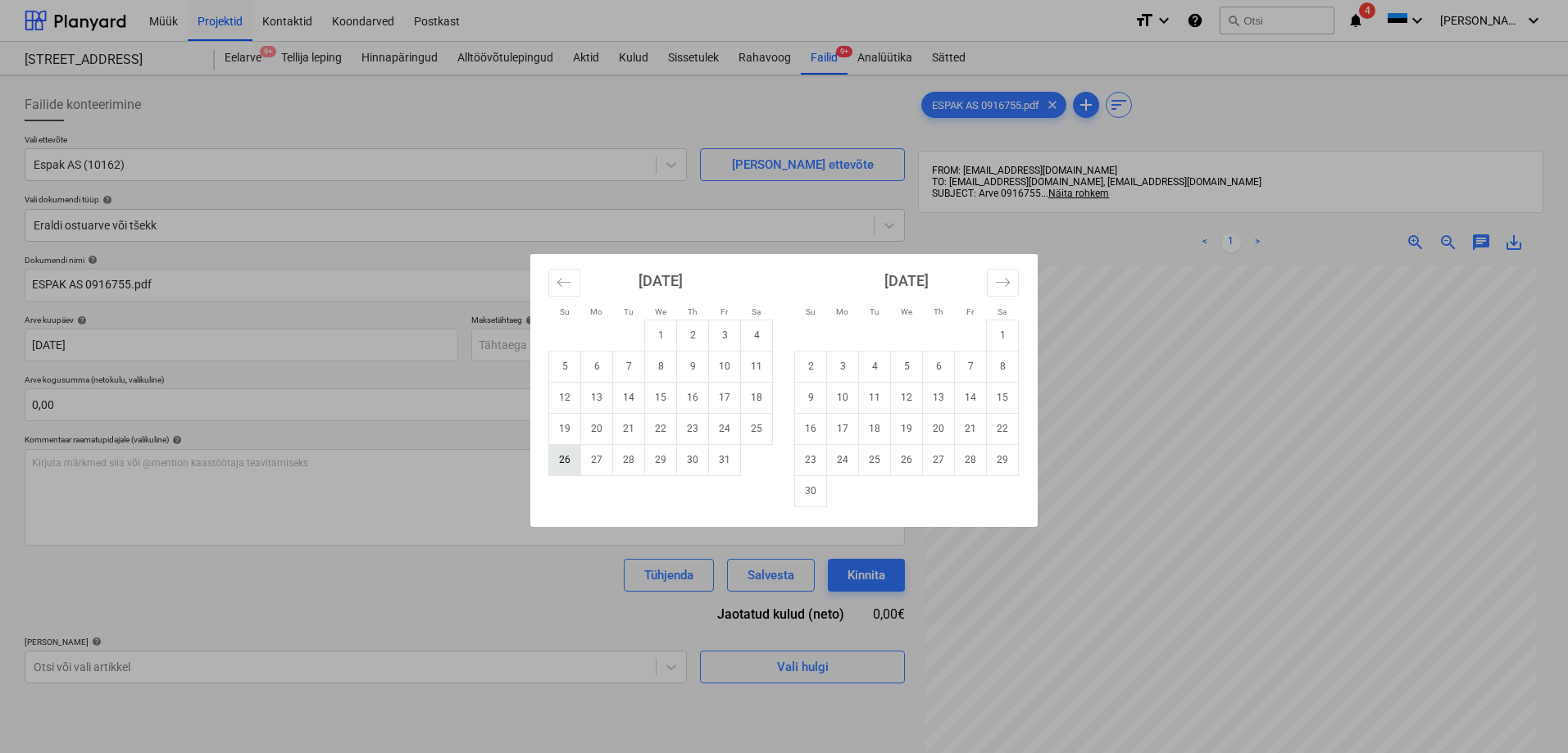
click at [563, 460] on td "26" at bounding box center [565, 459] width 32 height 31
type input "[DATE]"
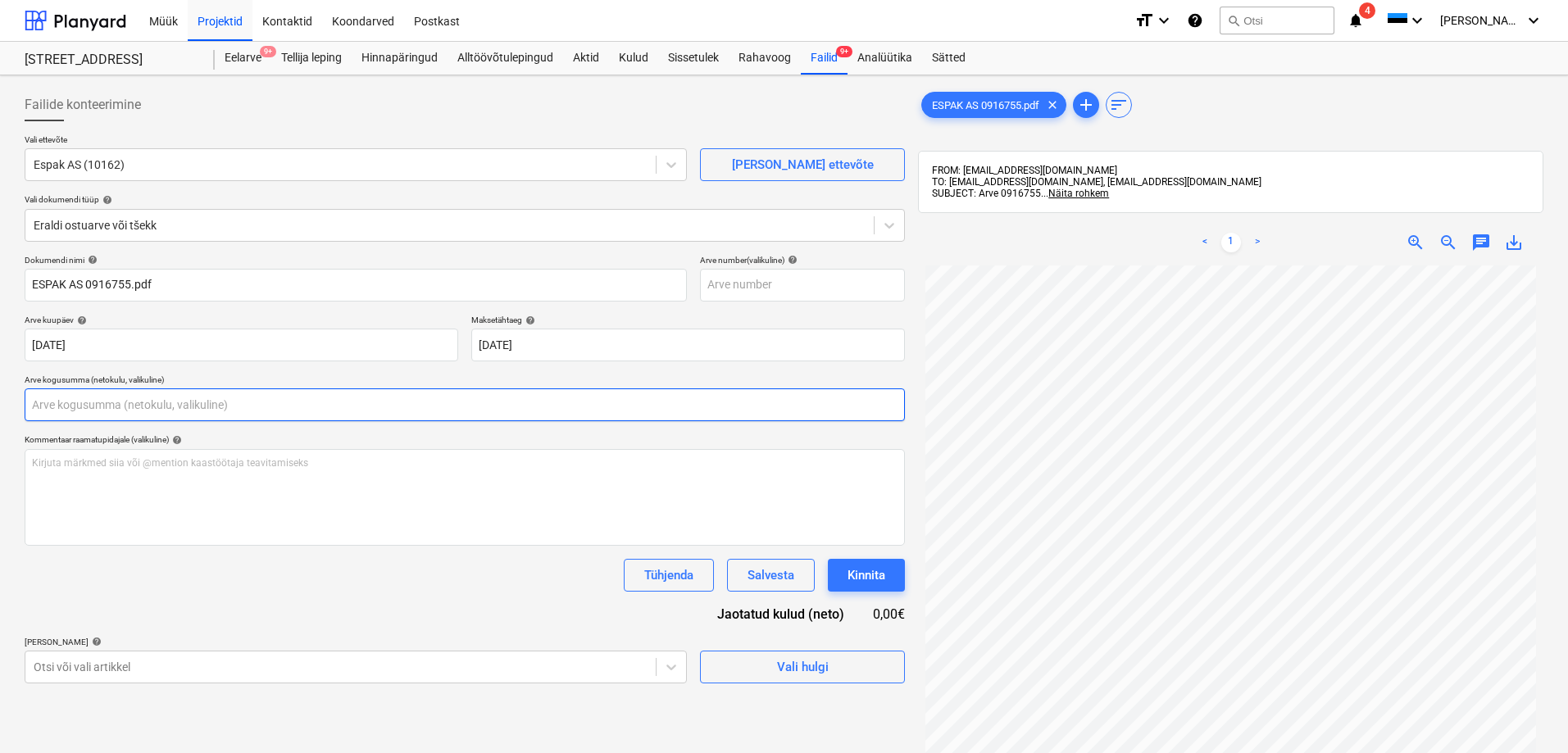
click at [153, 405] on input "text" at bounding box center [465, 404] width 880 height 32
click at [148, 396] on input "text" at bounding box center [465, 404] width 880 height 32
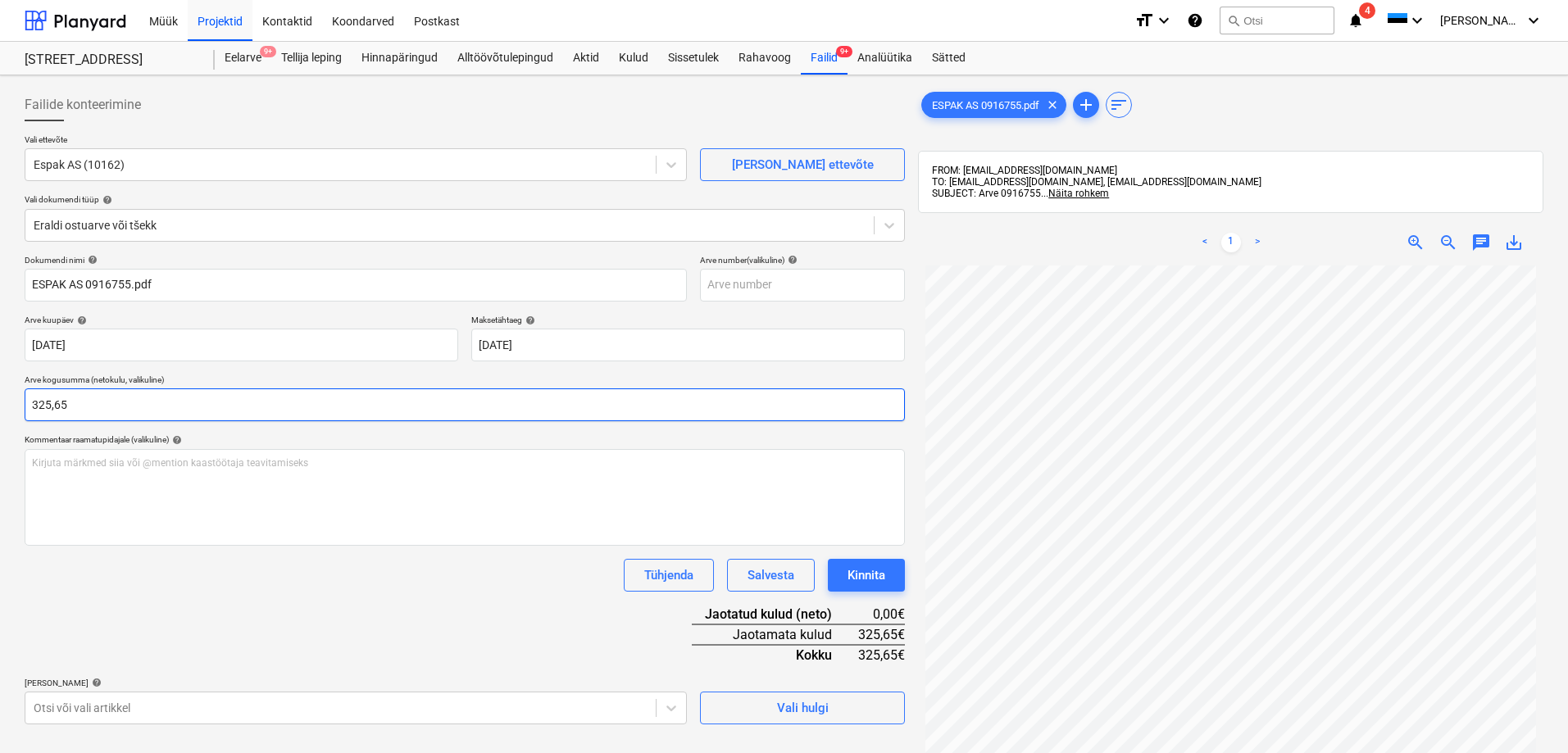
type input "325,65"
click at [202, 586] on div "Tühjenda Salvesta Kinnita" at bounding box center [465, 574] width 880 height 32
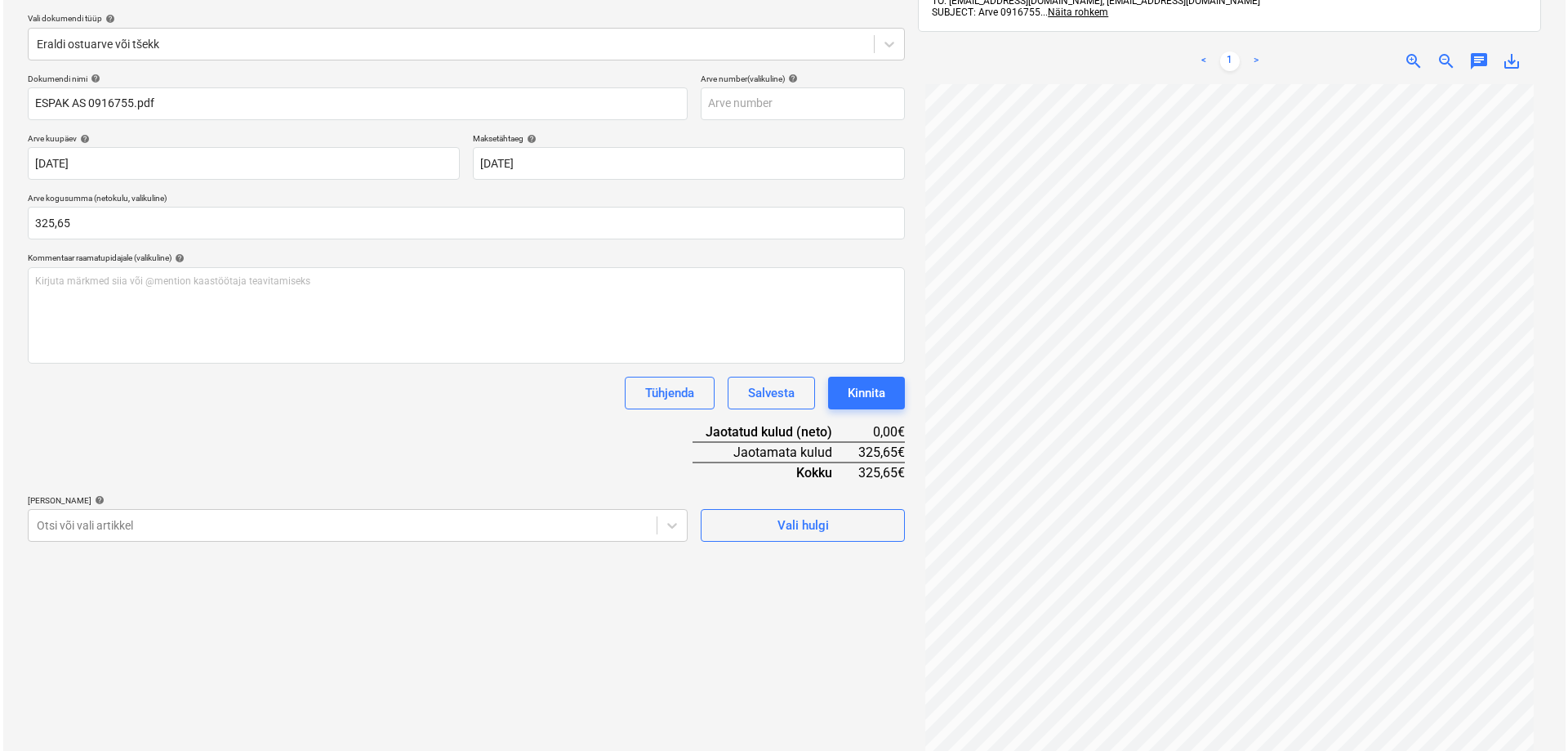
scroll to position [232, 0]
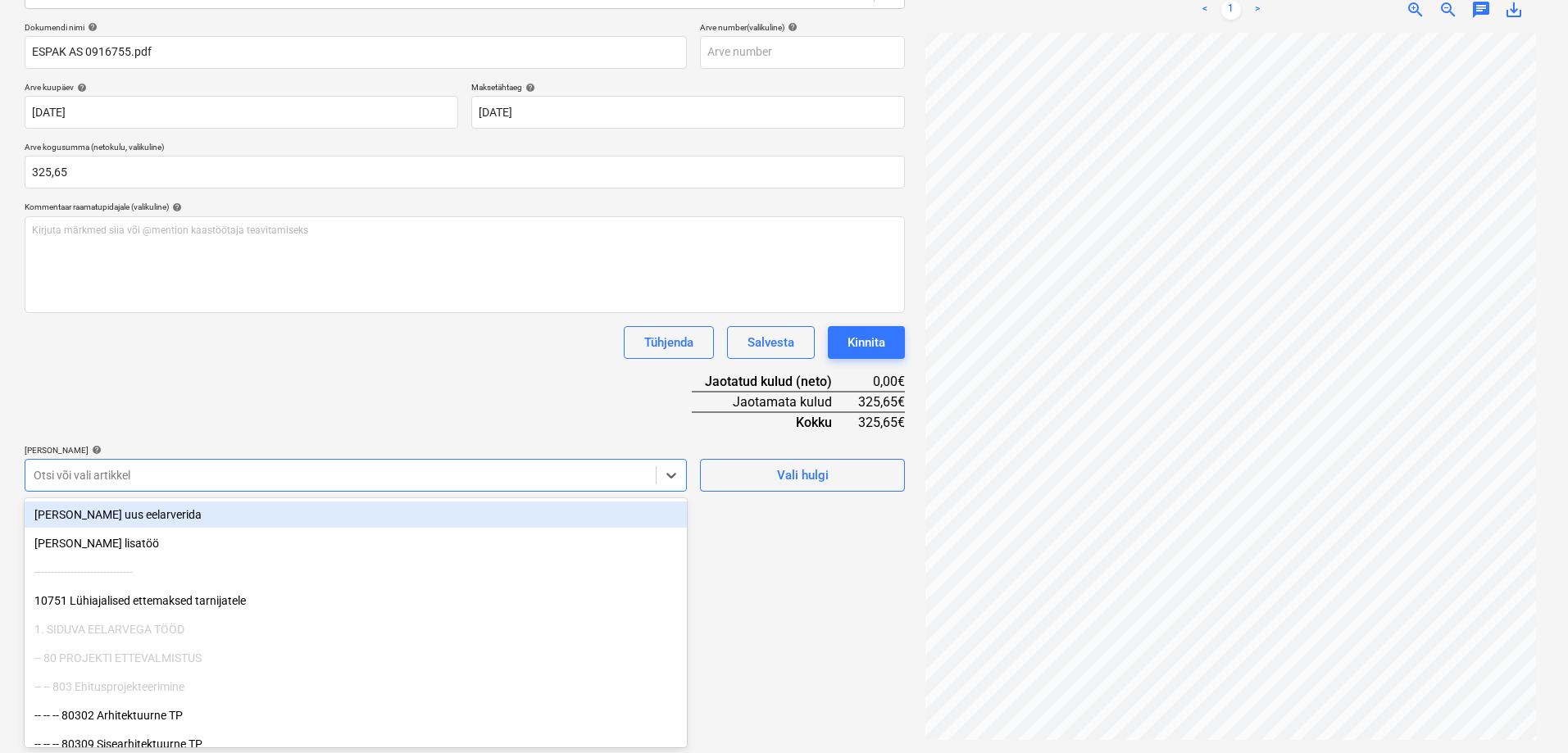
click at [124, 476] on div at bounding box center [340, 475] width 614 height 17
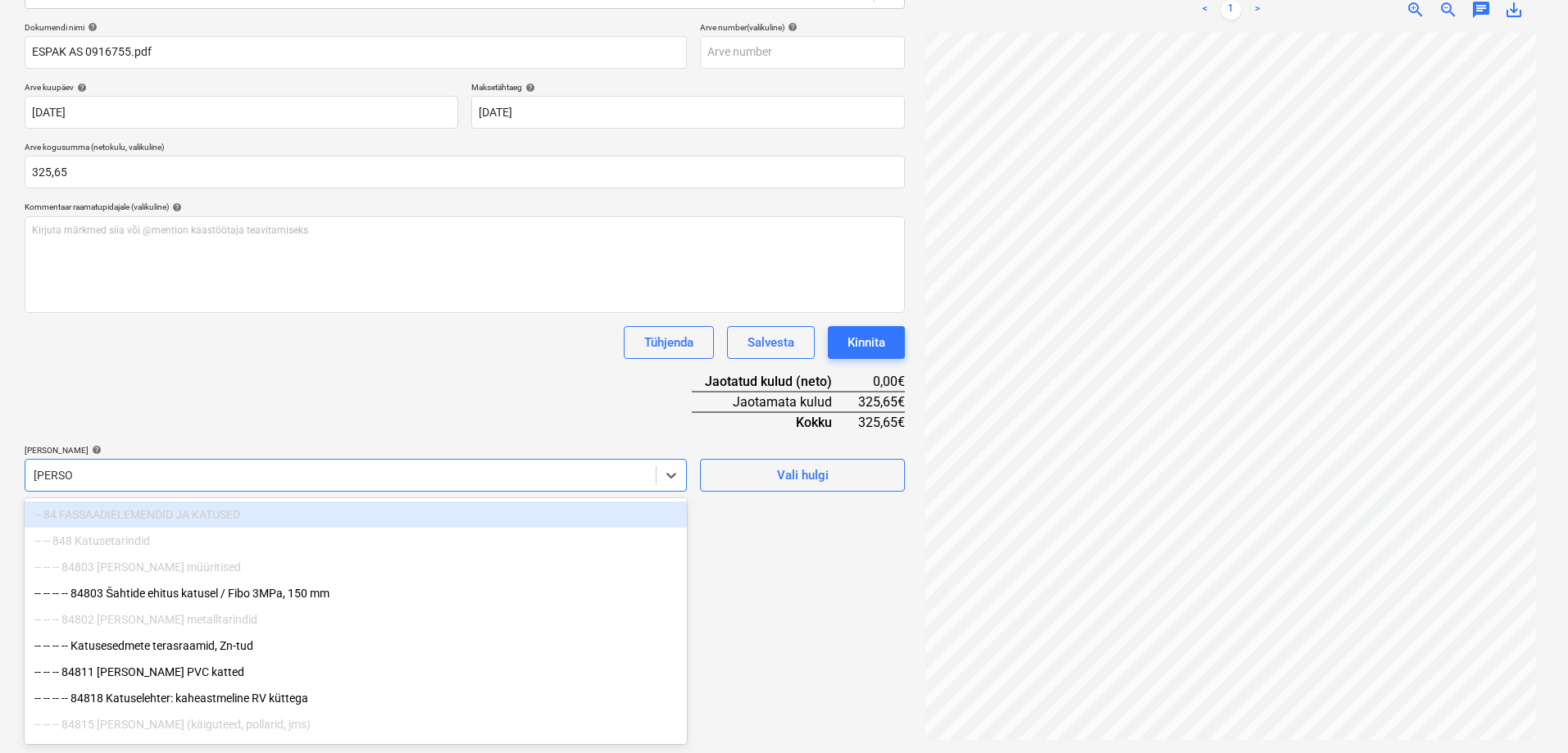
type input "[PERSON_NAME] p"
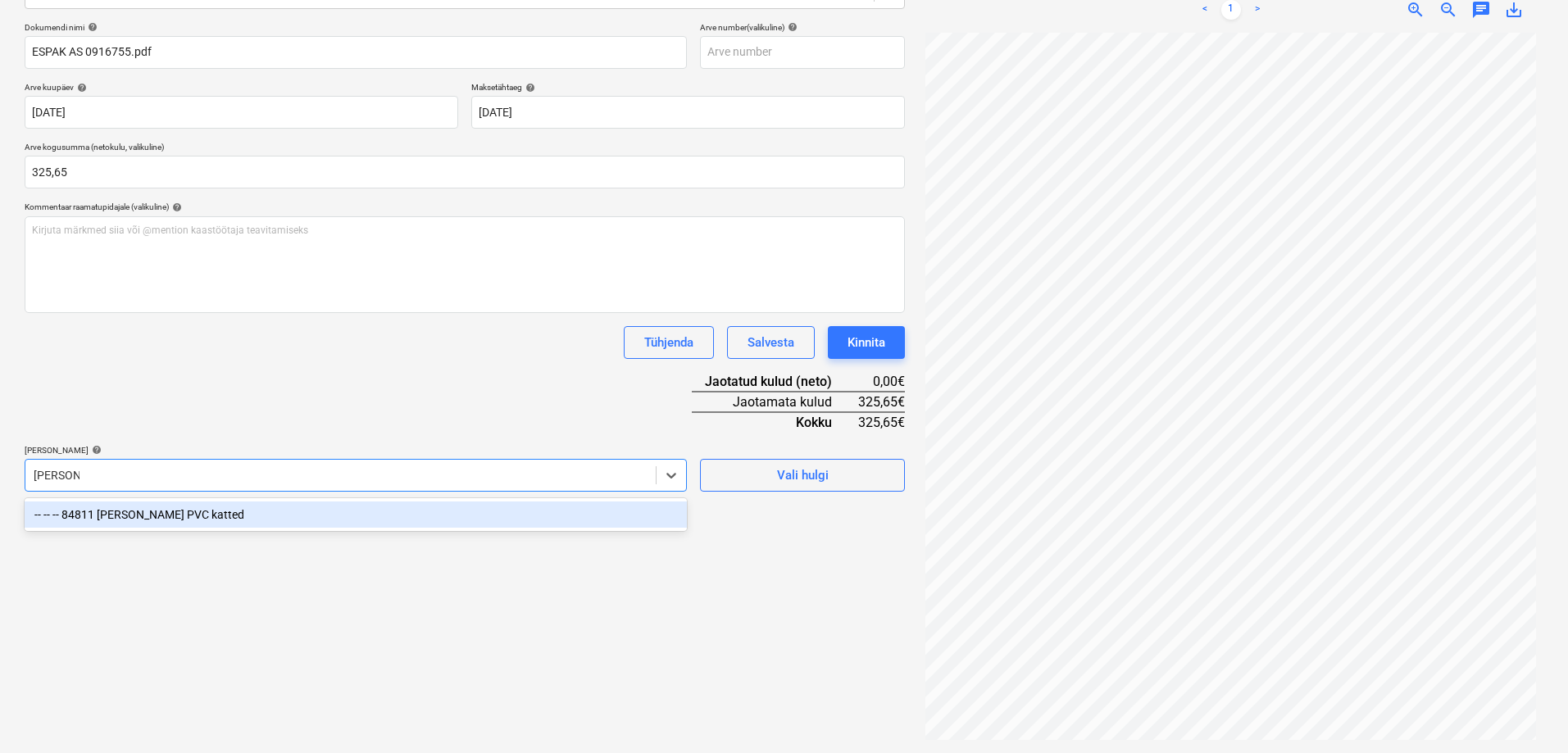
click at [140, 510] on div "-- -- -- 84811 [PERSON_NAME] PVC katted" at bounding box center [356, 514] width 662 height 26
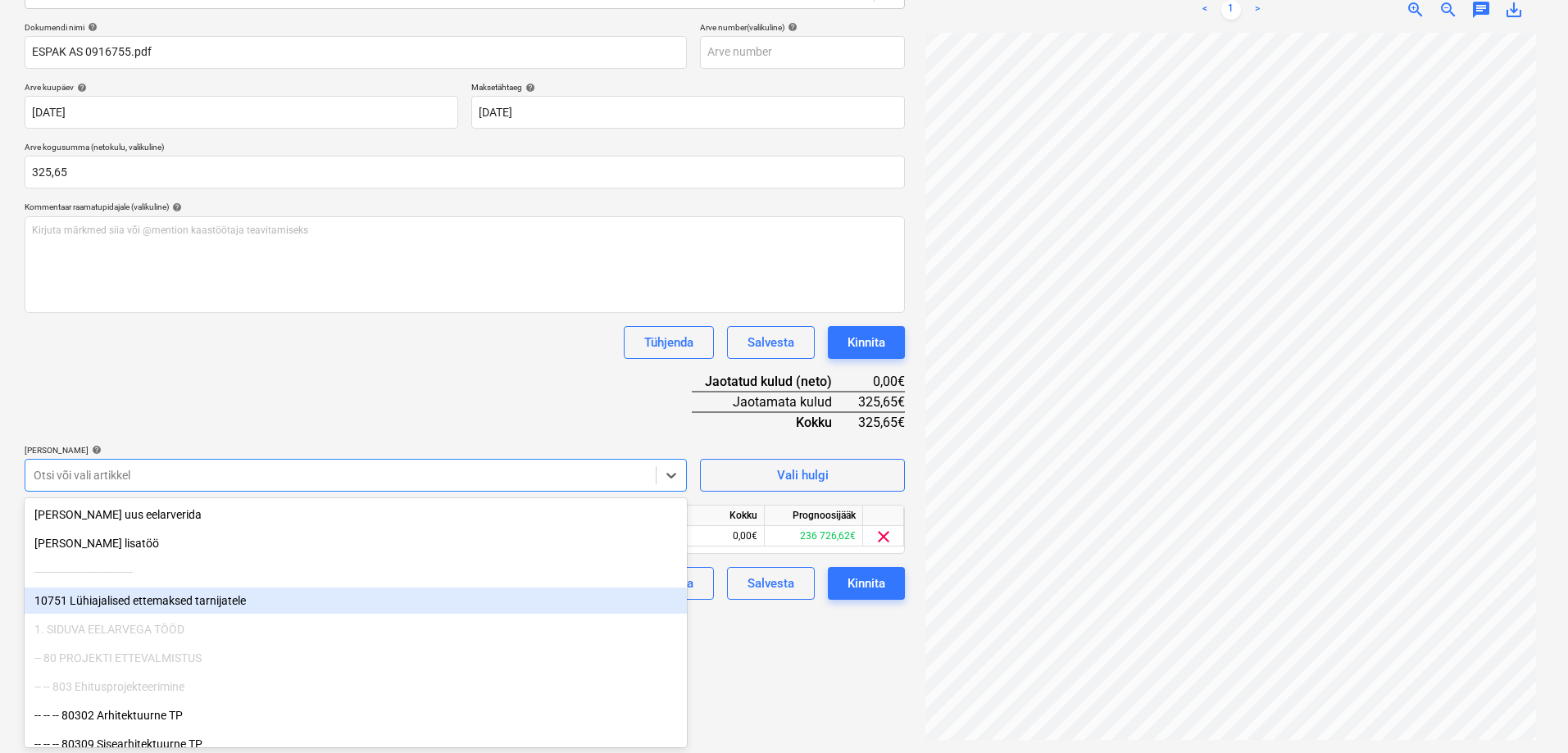
click at [743, 658] on div "Failide konteerimine Vali ettevõte Espak AS (10162) [PERSON_NAME] uus ettevõte …" at bounding box center [464, 298] width 893 height 897
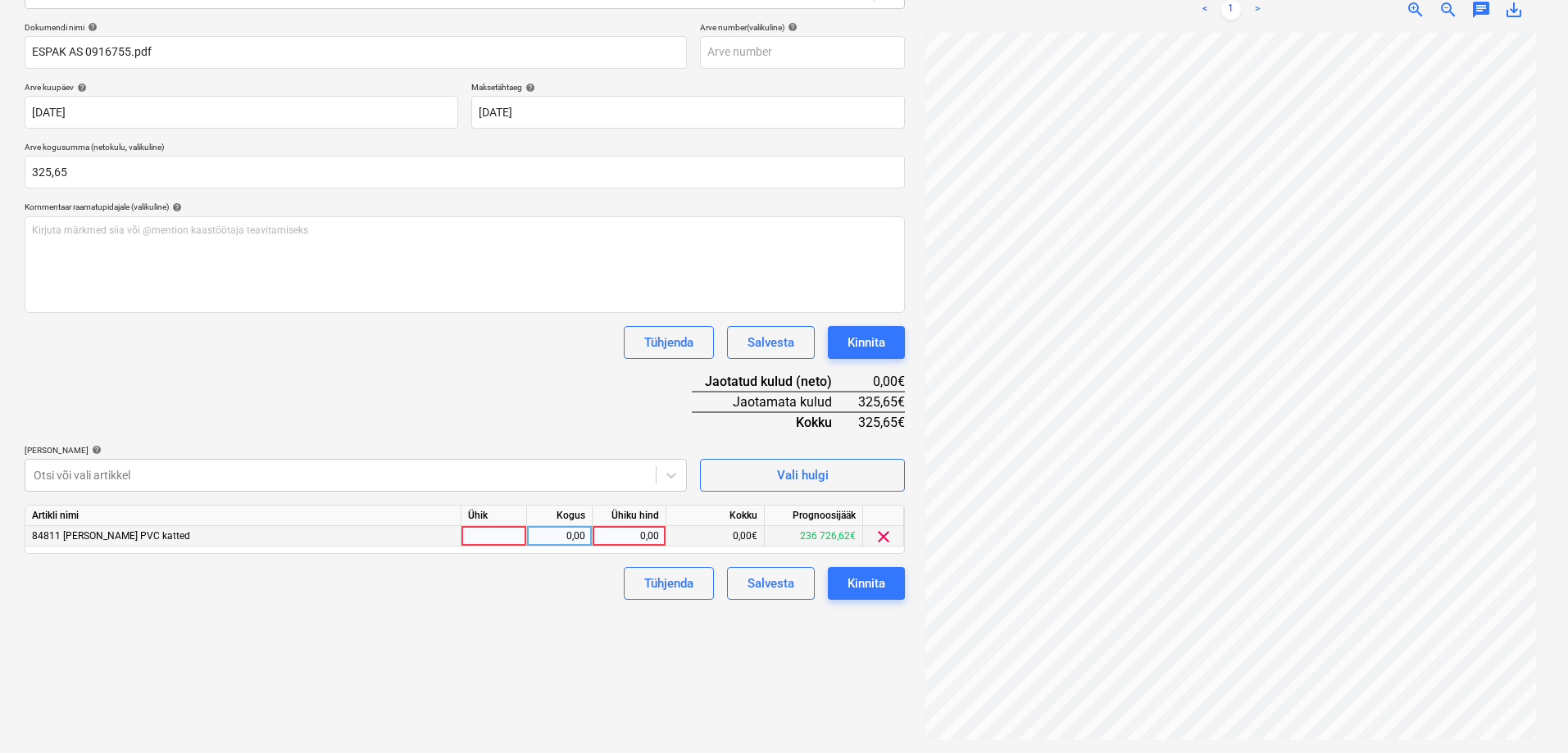
click at [623, 537] on div "0,00" at bounding box center [629, 536] width 60 height 20
type input "325,65"
click at [764, 657] on div "Failide konteerimine Vali ettevõte Espak AS (10162) [PERSON_NAME] uus ettevõte …" at bounding box center [464, 298] width 893 height 897
click at [864, 578] on div "Kinnita" at bounding box center [865, 583] width 38 height 21
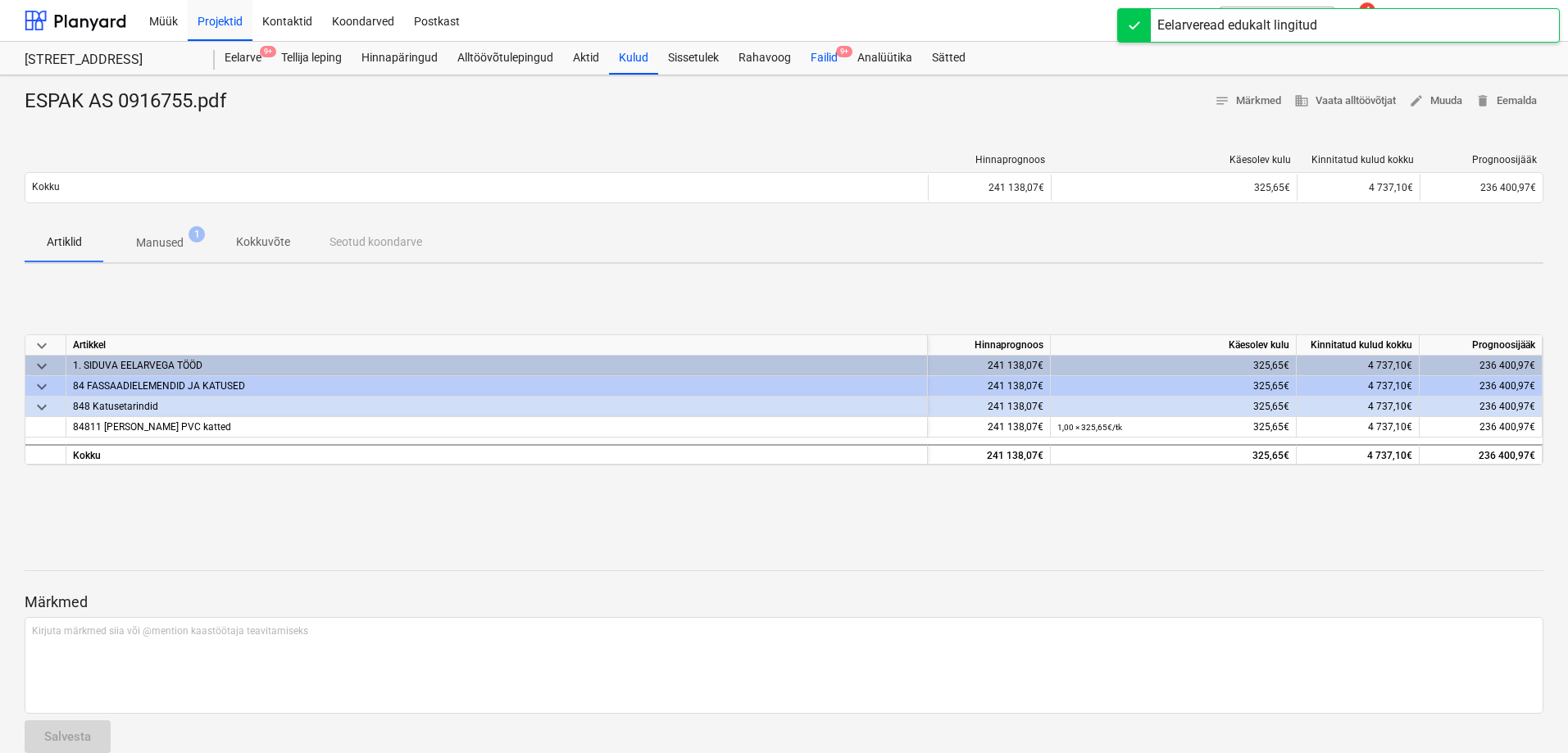
click at [836, 59] on div "Failid 9+" at bounding box center [824, 57] width 47 height 32
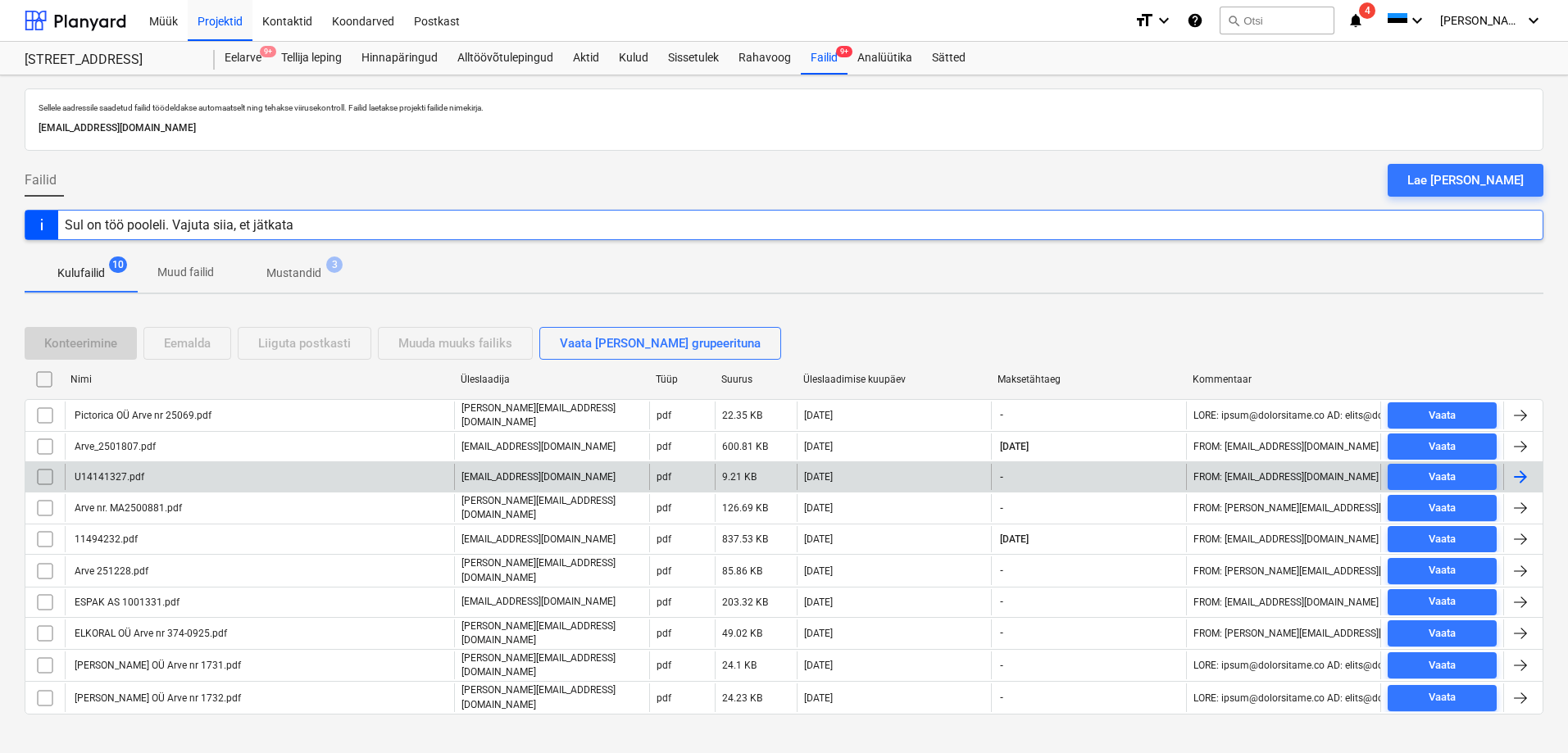
click at [124, 471] on div "U14141327.pdf" at bounding box center [108, 477] width 72 height 11
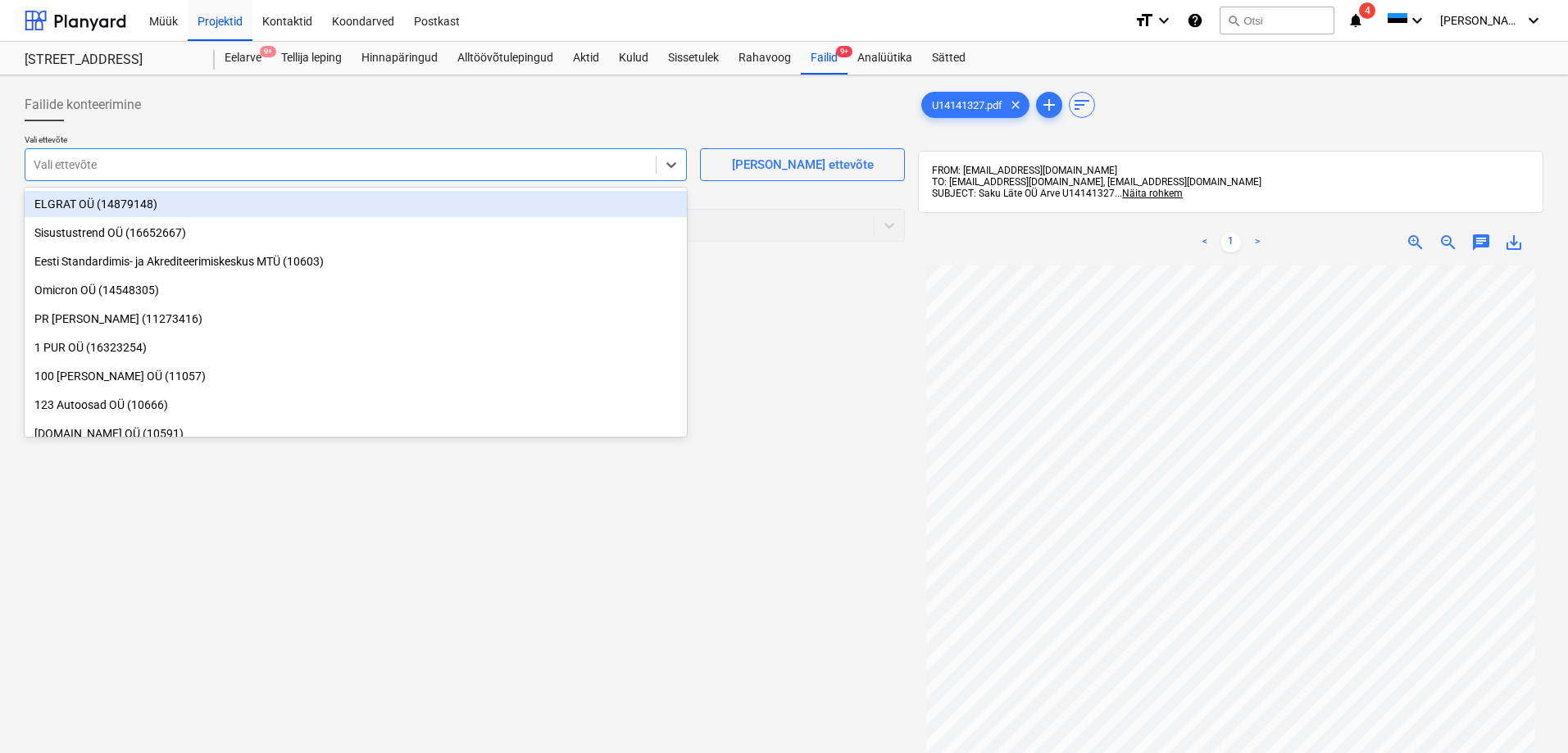
click at [171, 170] on div at bounding box center [340, 164] width 614 height 17
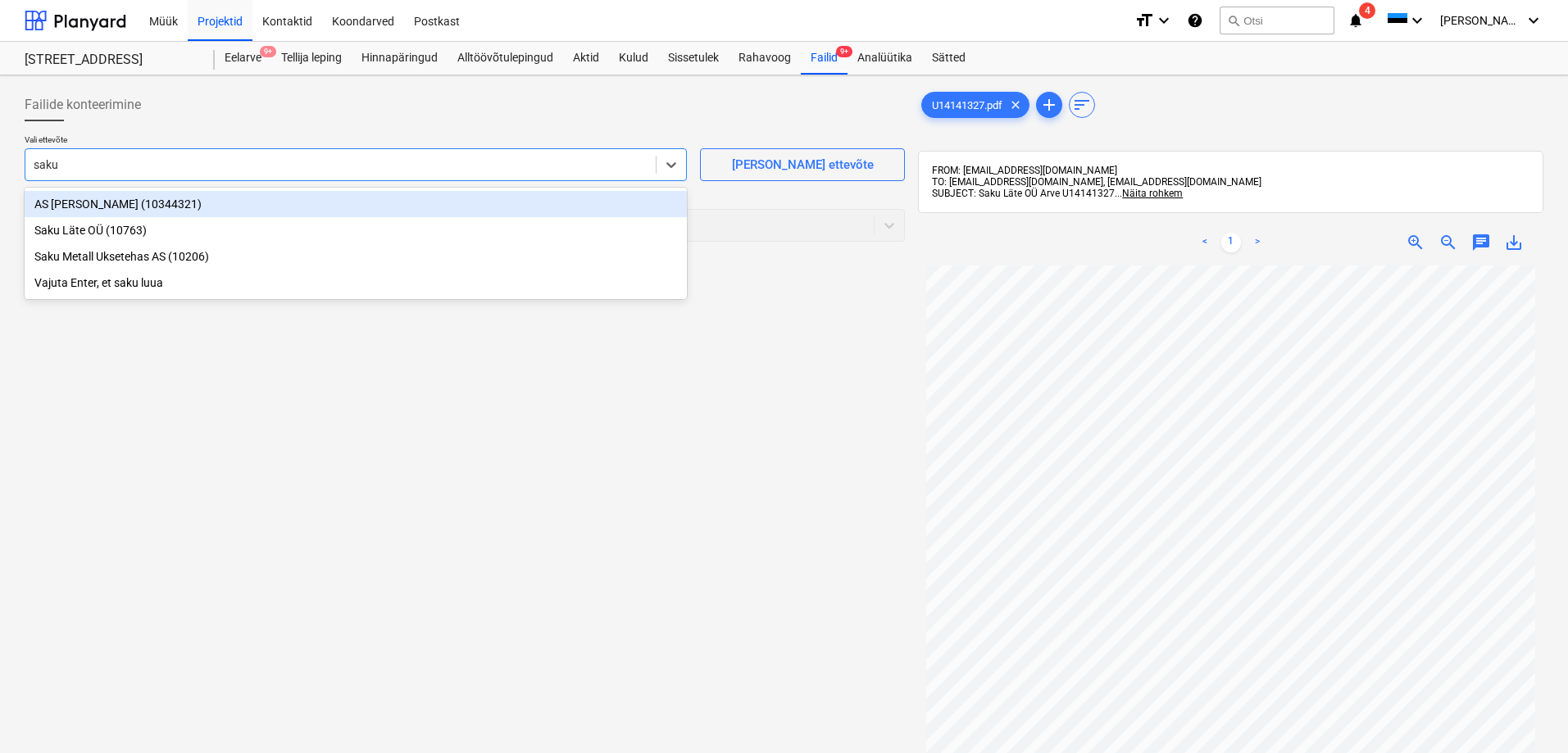
type input "saku"
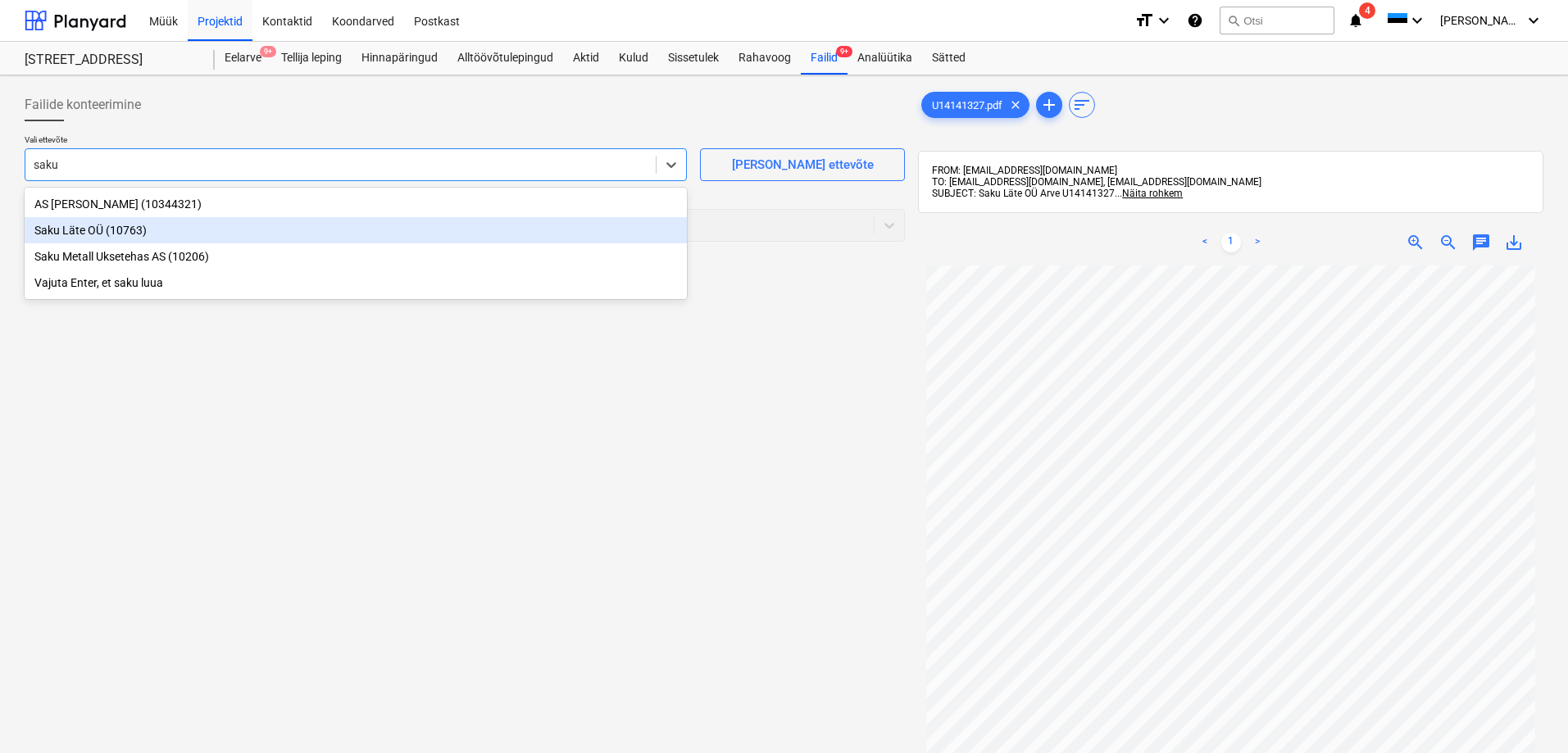
click at [83, 231] on div "Saku Läte OÜ (10763)" at bounding box center [356, 230] width 662 height 26
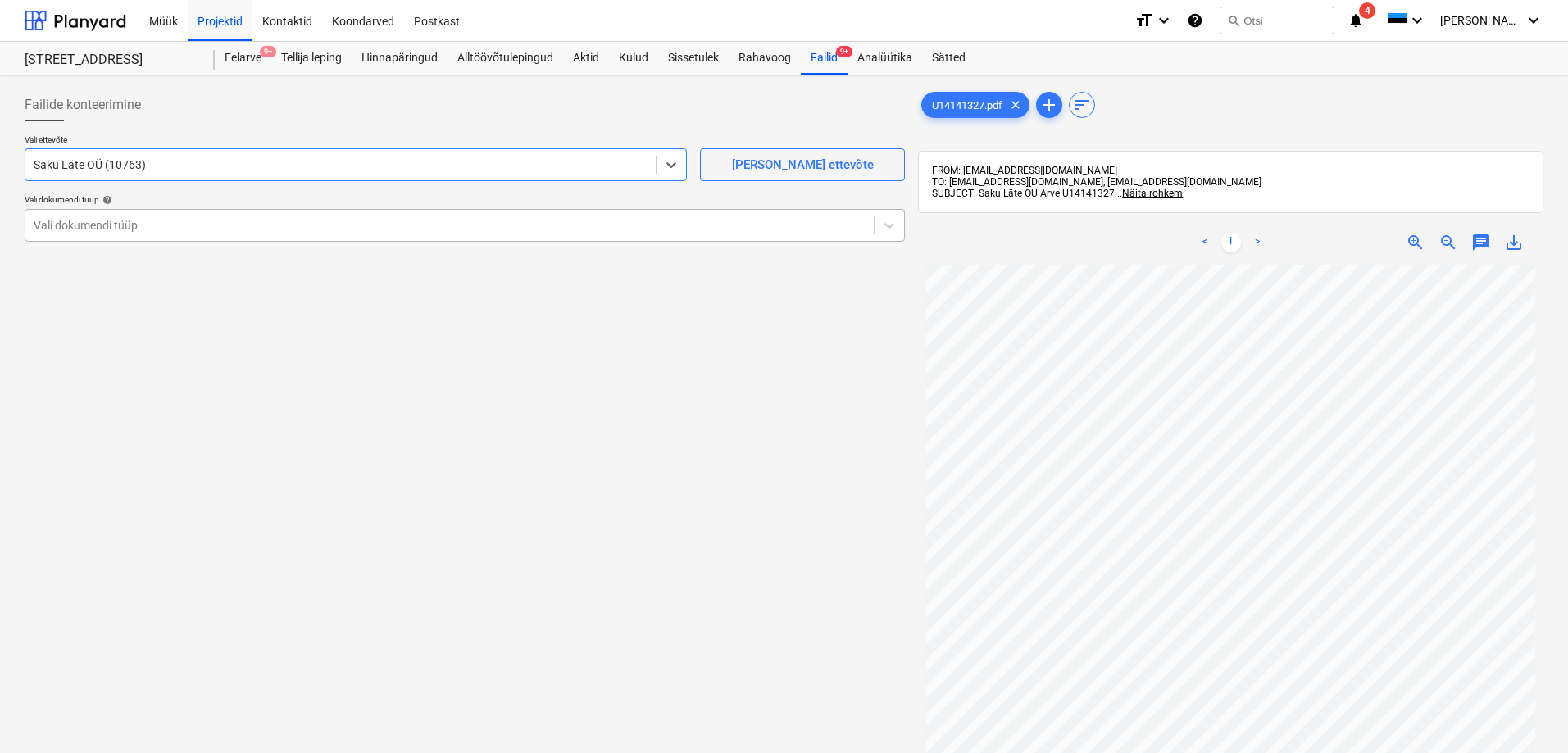
click at [84, 229] on div at bounding box center [449, 225] width 832 height 17
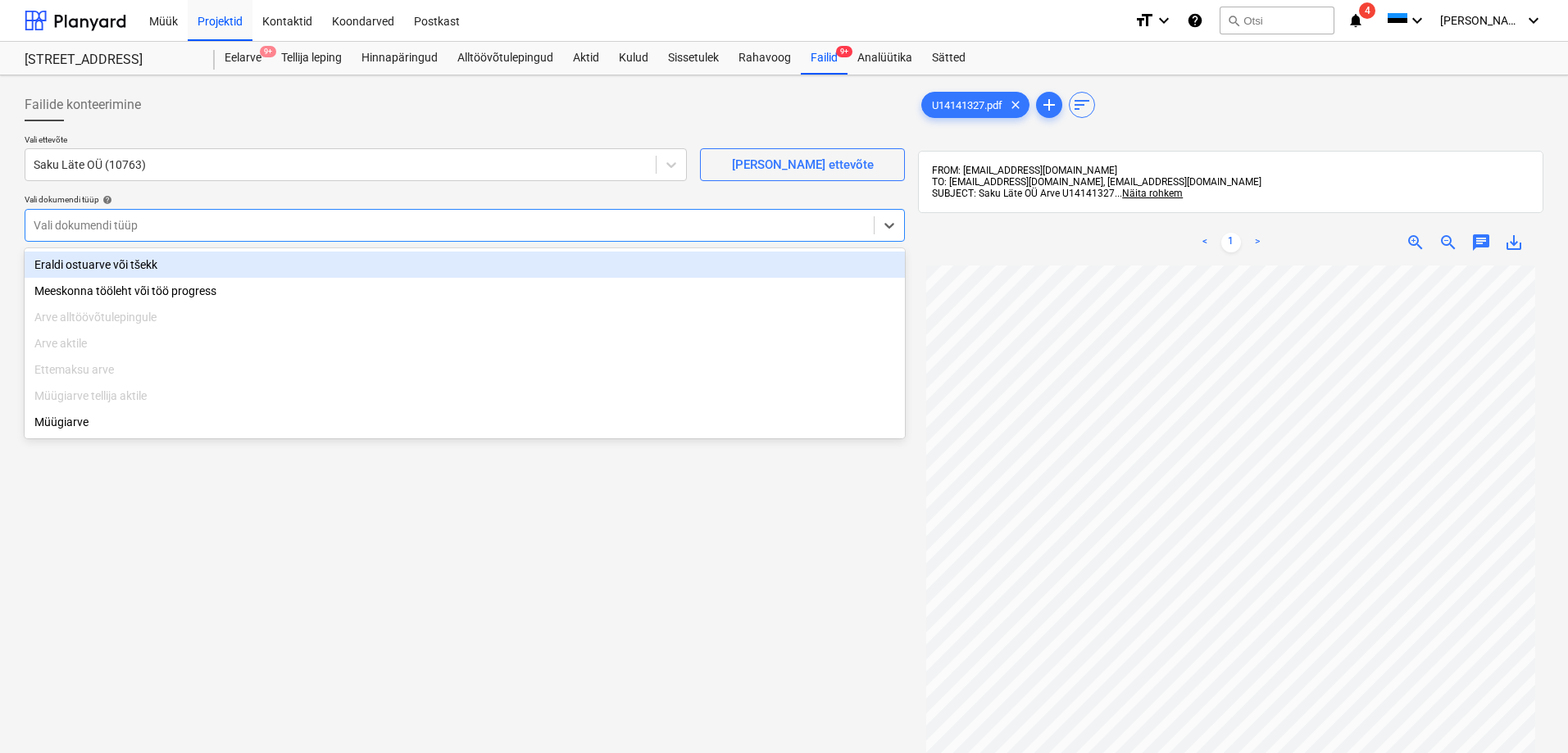
click at [91, 263] on div "Eraldi ostuarve või tšekk" at bounding box center [465, 264] width 880 height 26
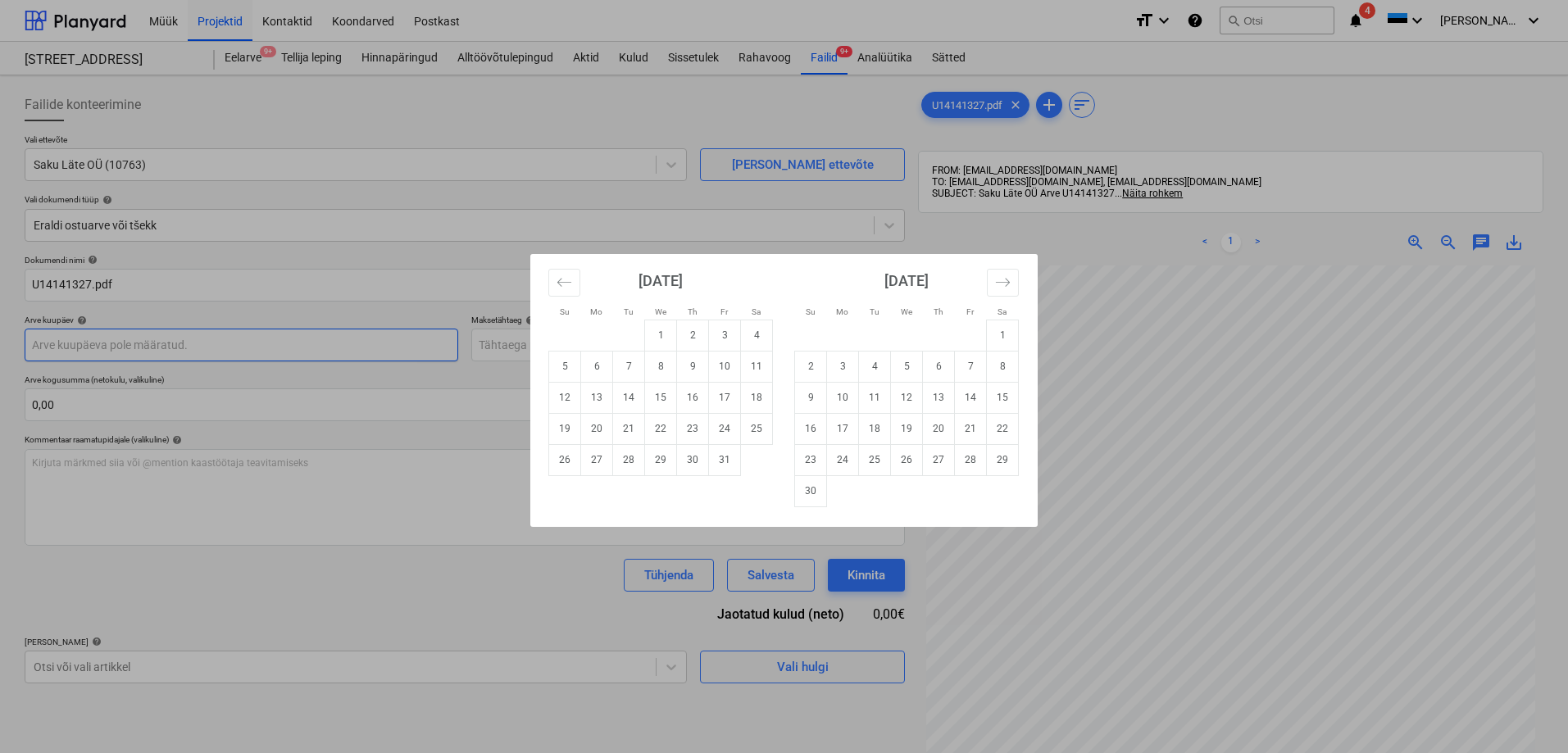
click at [141, 347] on body "Müük Projektid Kontaktid Koondarved Postkast format_size keyboard_arrow_down he…" at bounding box center [784, 376] width 1568 height 753
click at [560, 279] on icon "Move backward to switch to the previous month." at bounding box center [564, 281] width 14 height 8
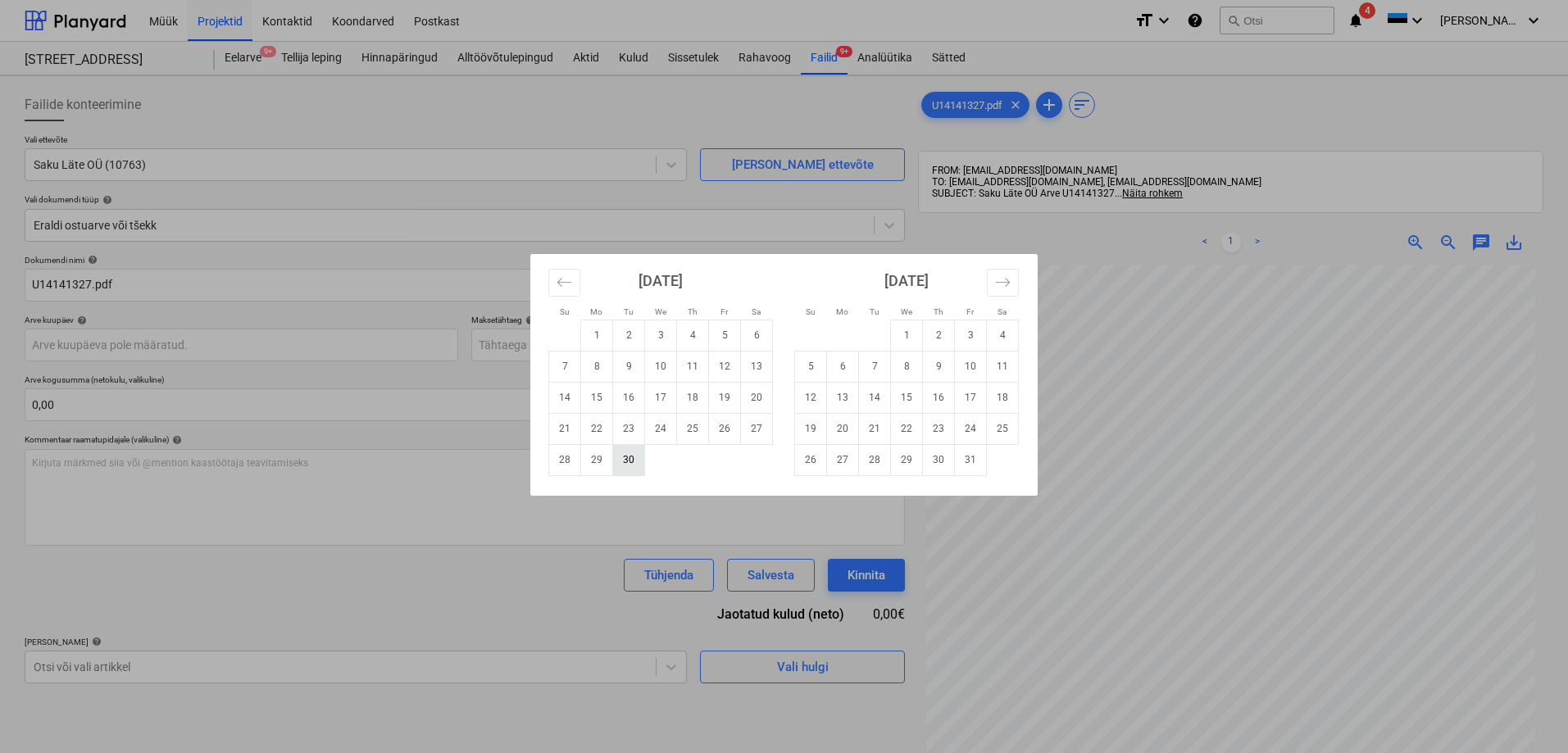
click at [623, 463] on td "30" at bounding box center [629, 459] width 32 height 31
type input "[DATE]"
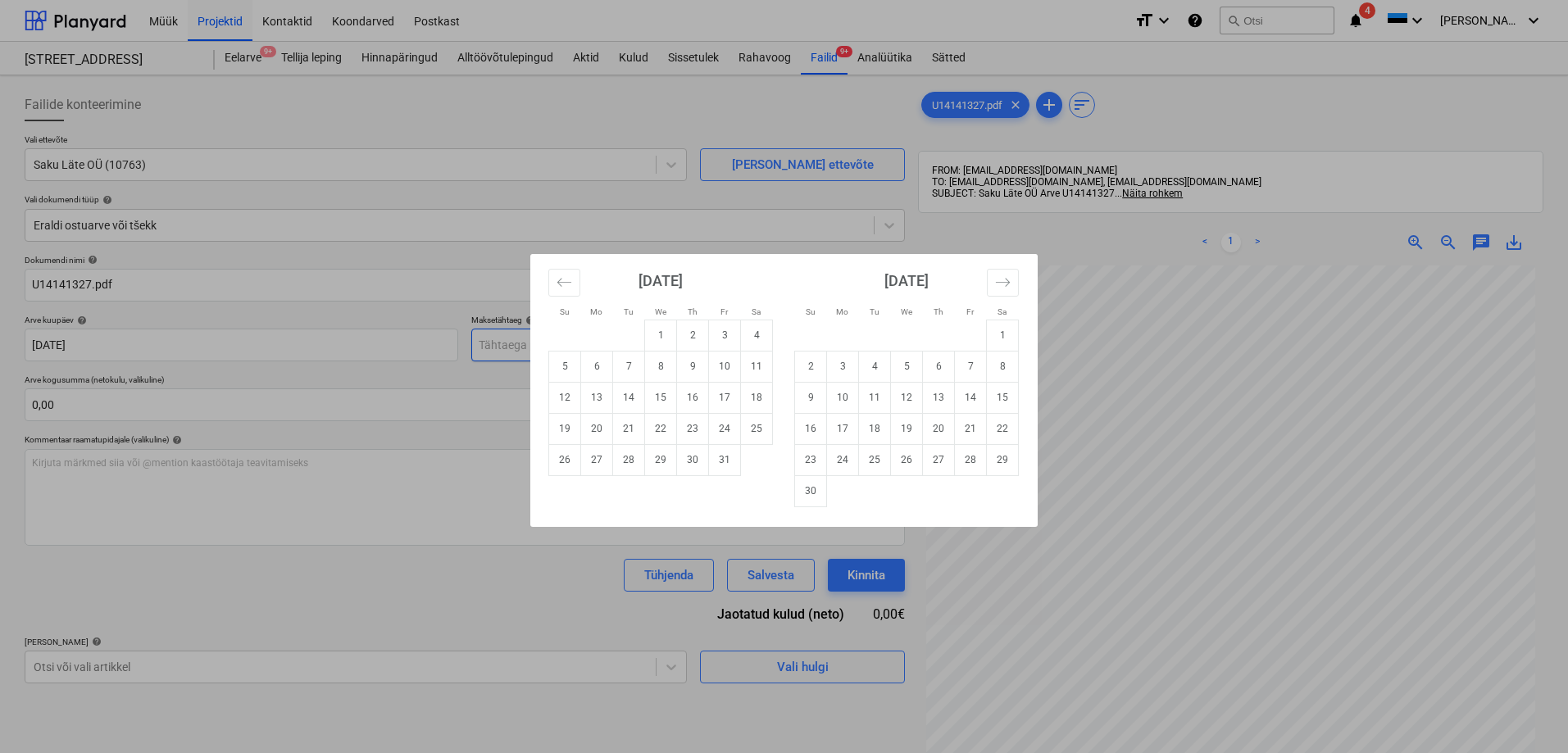
click at [570, 345] on body "Müük Projektid Kontaktid Koondarved Postkast format_size keyboard_arrow_down he…" at bounding box center [784, 376] width 1568 height 753
click at [625, 393] on td "14" at bounding box center [629, 397] width 32 height 31
type input "[DATE]"
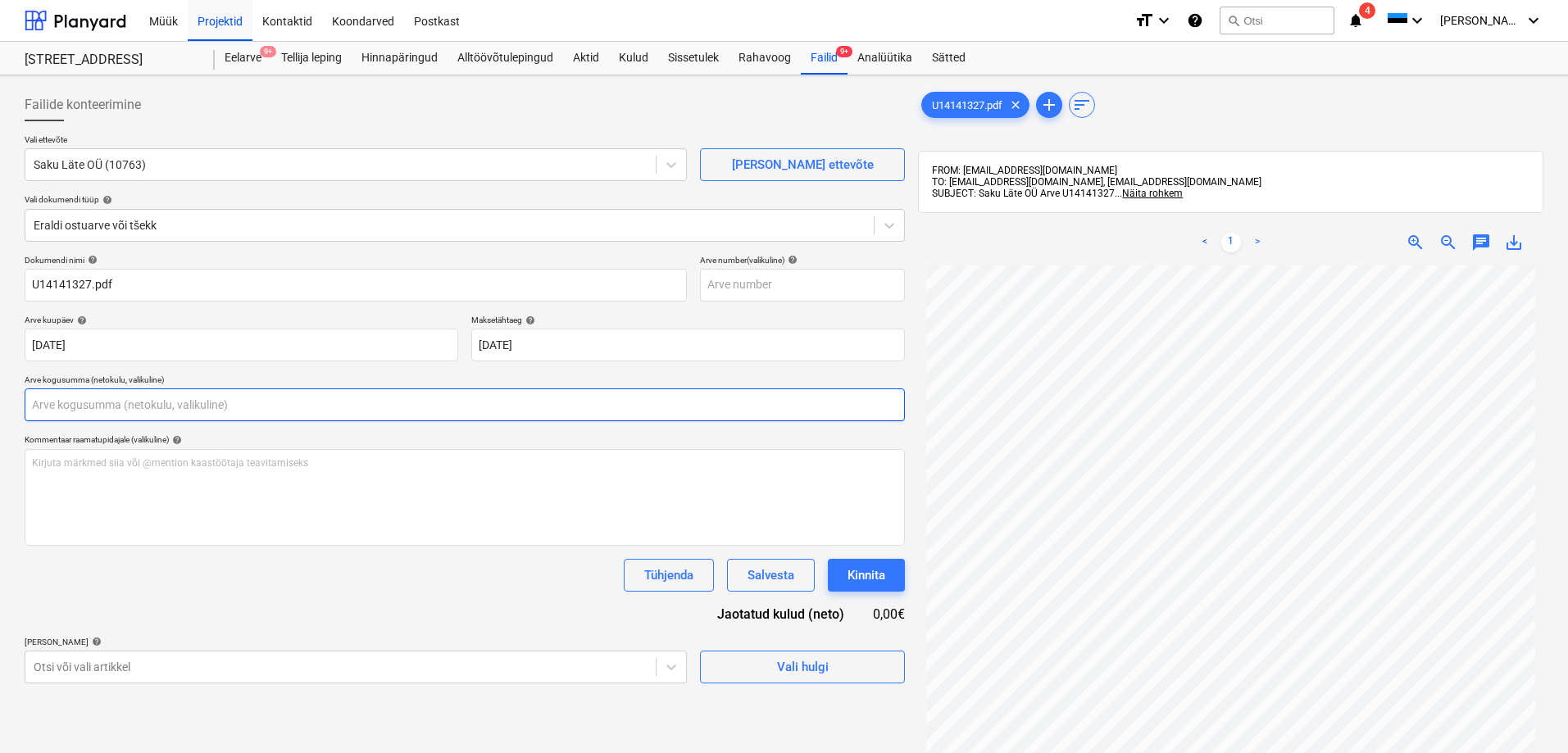
click at [286, 407] on input "text" at bounding box center [465, 404] width 880 height 32
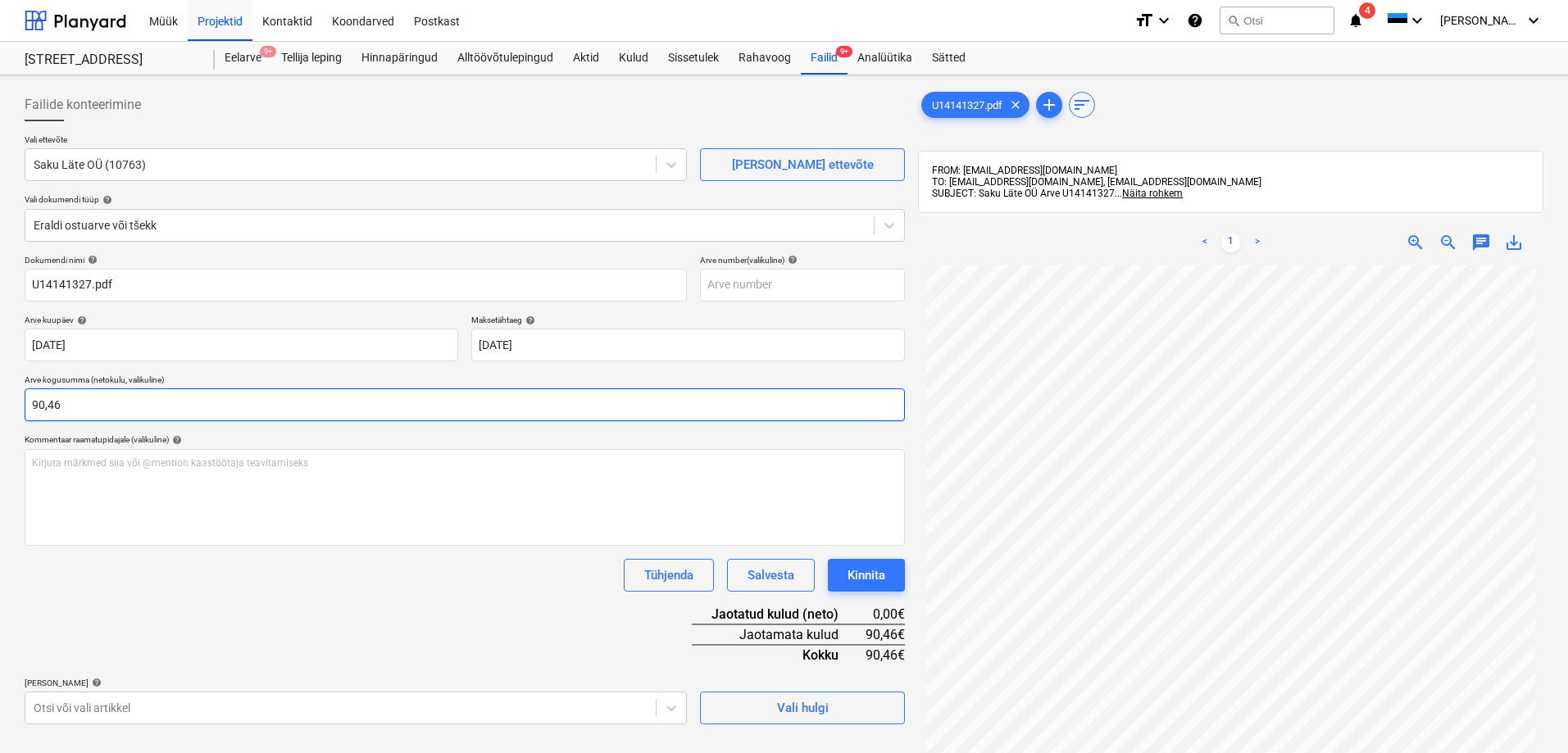
type input "90,46"
click at [220, 594] on div "Dokumendi nimi help U14141327.pdf Arve number (valikuline) help Arve kuupäev he…" at bounding box center [465, 490] width 880 height 469
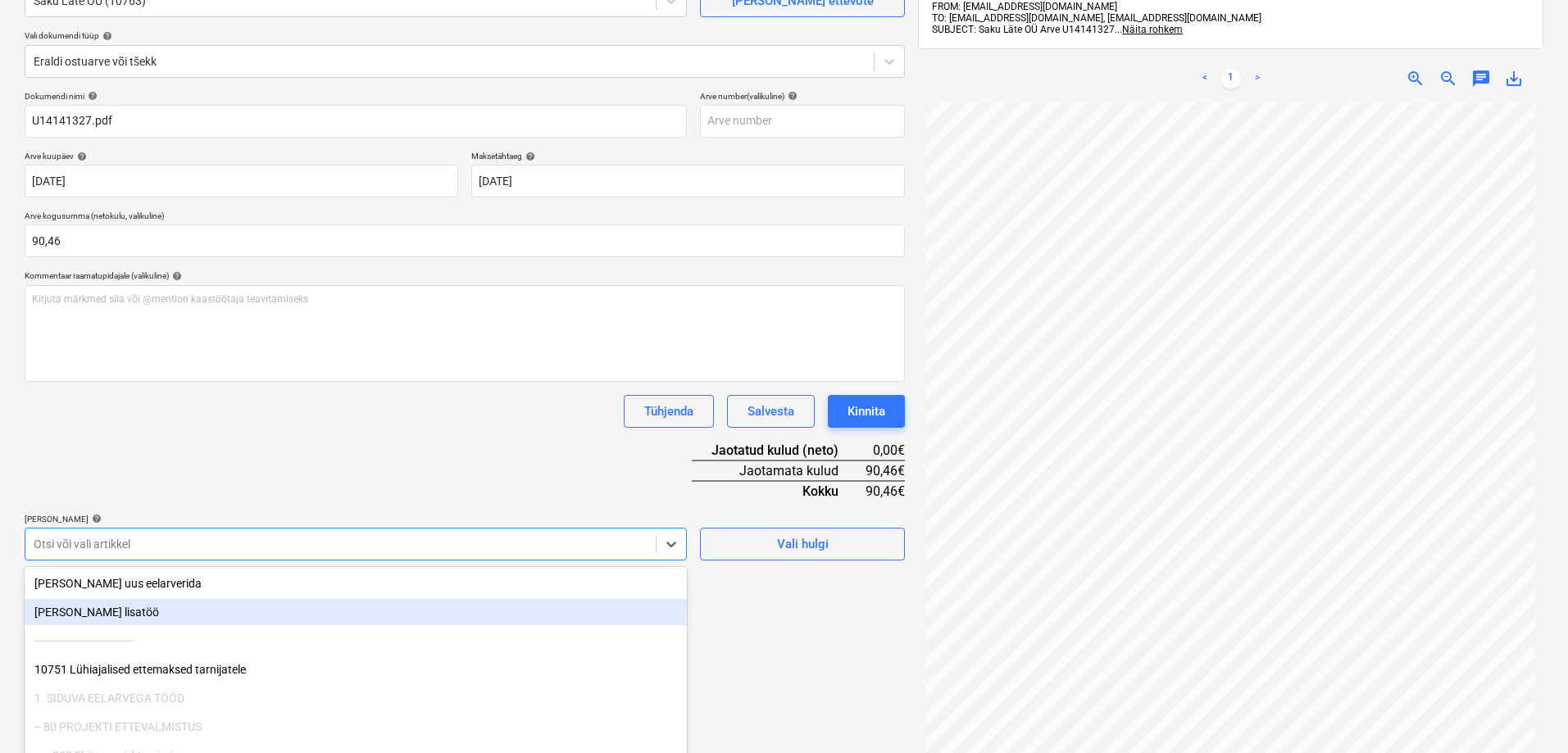
scroll to position [233, 0]
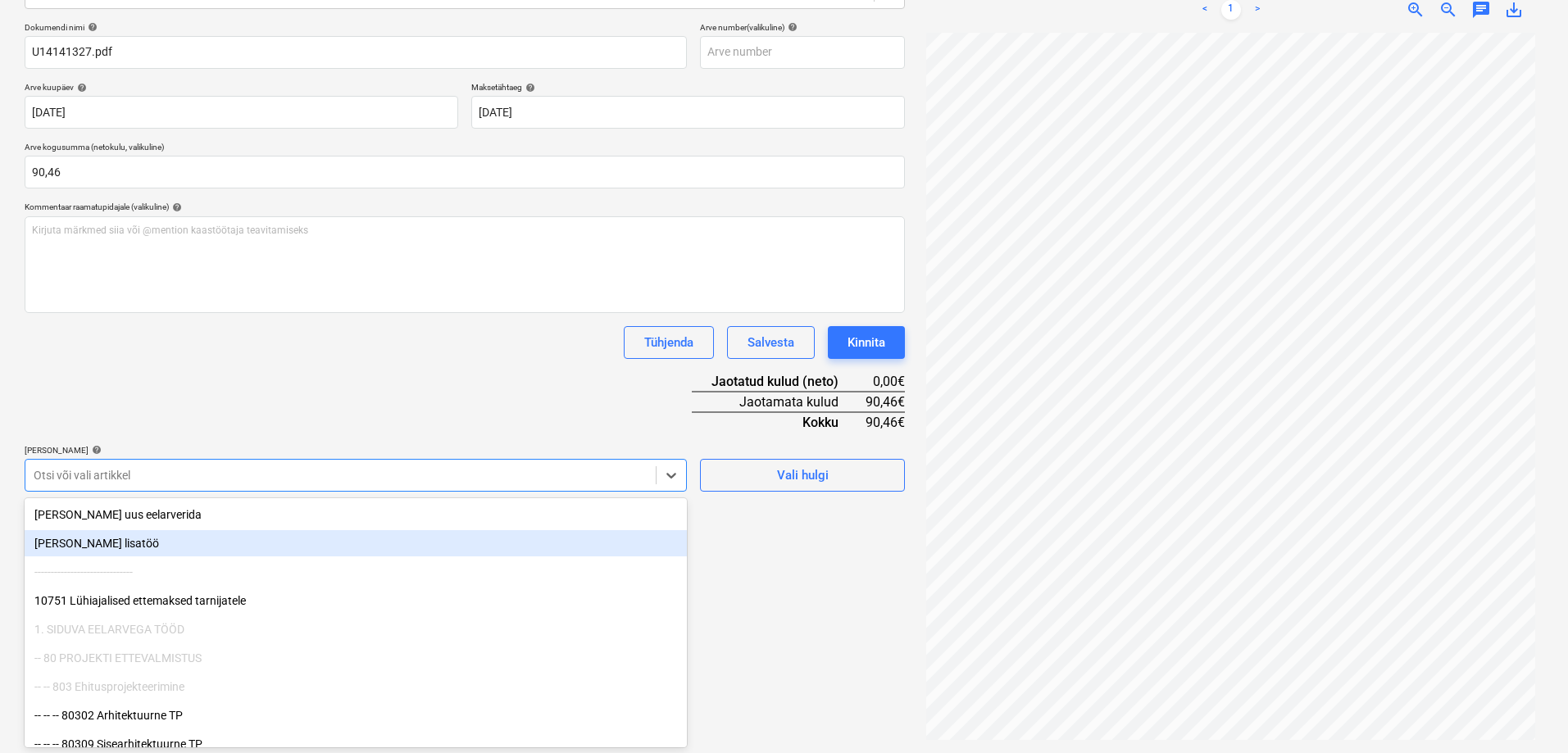
click at [116, 520] on body "Müük Projektid Kontaktid Koondarved Postkast format_size keyboard_arrow_down he…" at bounding box center [784, 143] width 1568 height 753
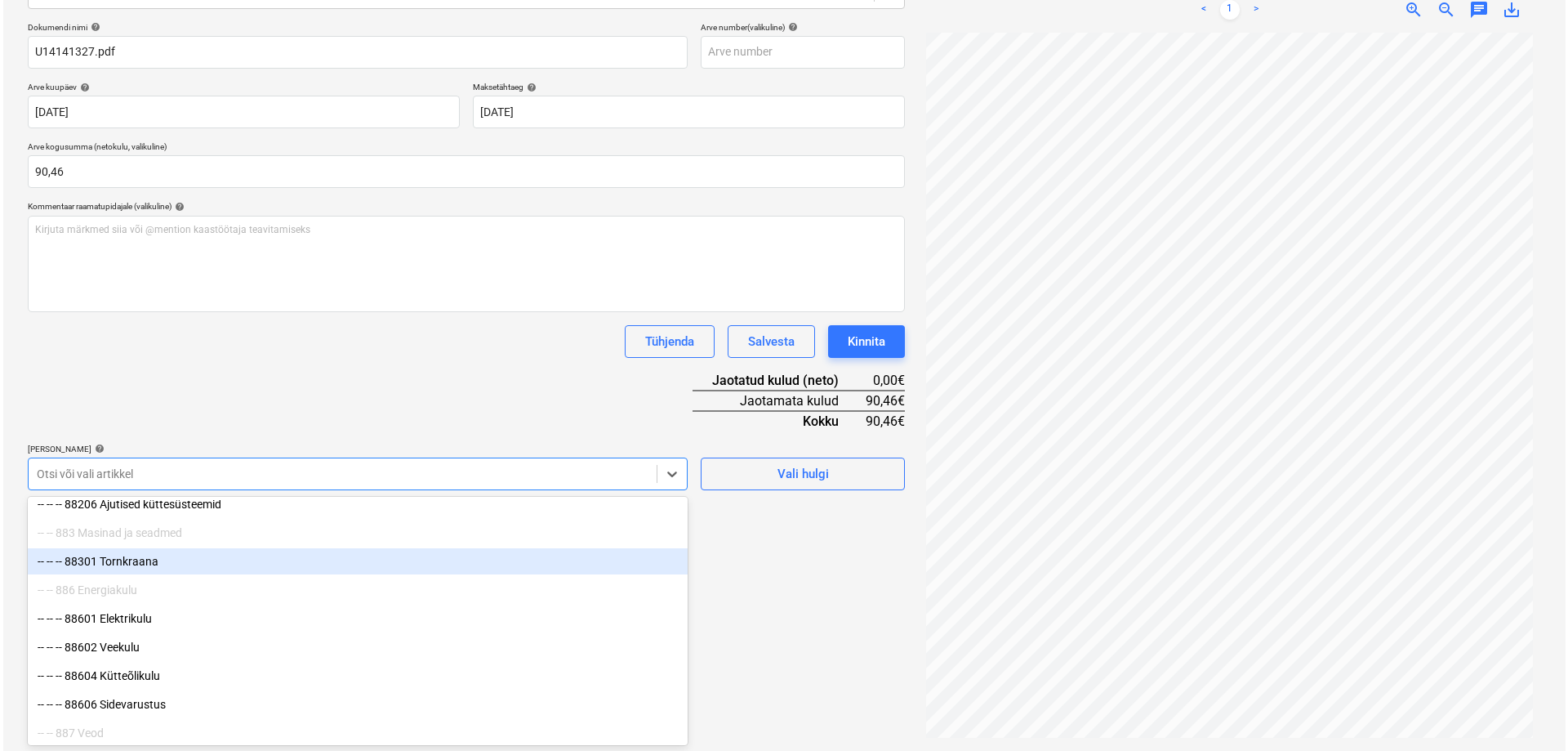
scroll to position [13701, 0]
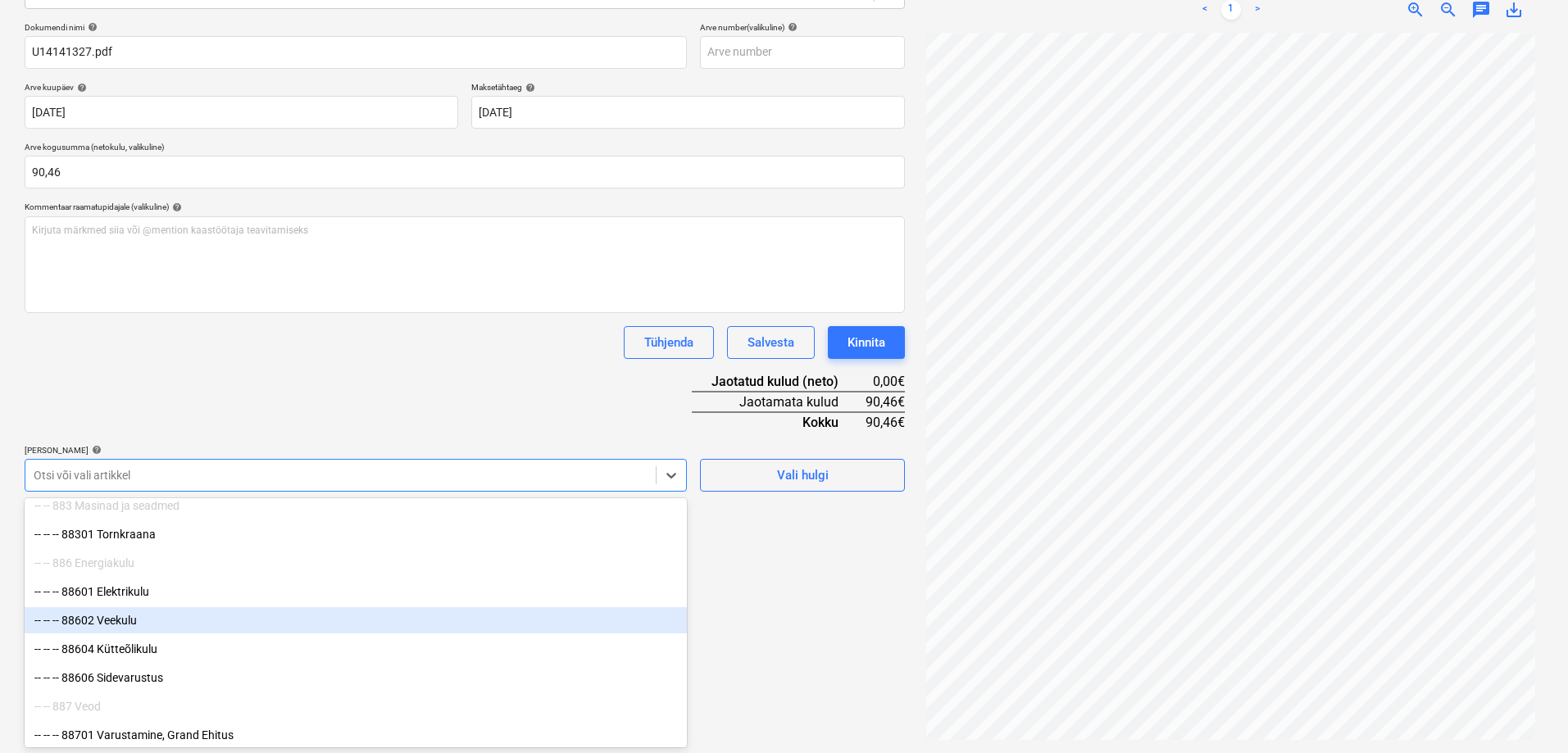
click at [111, 623] on div "-- -- -- 88602 Veekulu" at bounding box center [356, 620] width 662 height 26
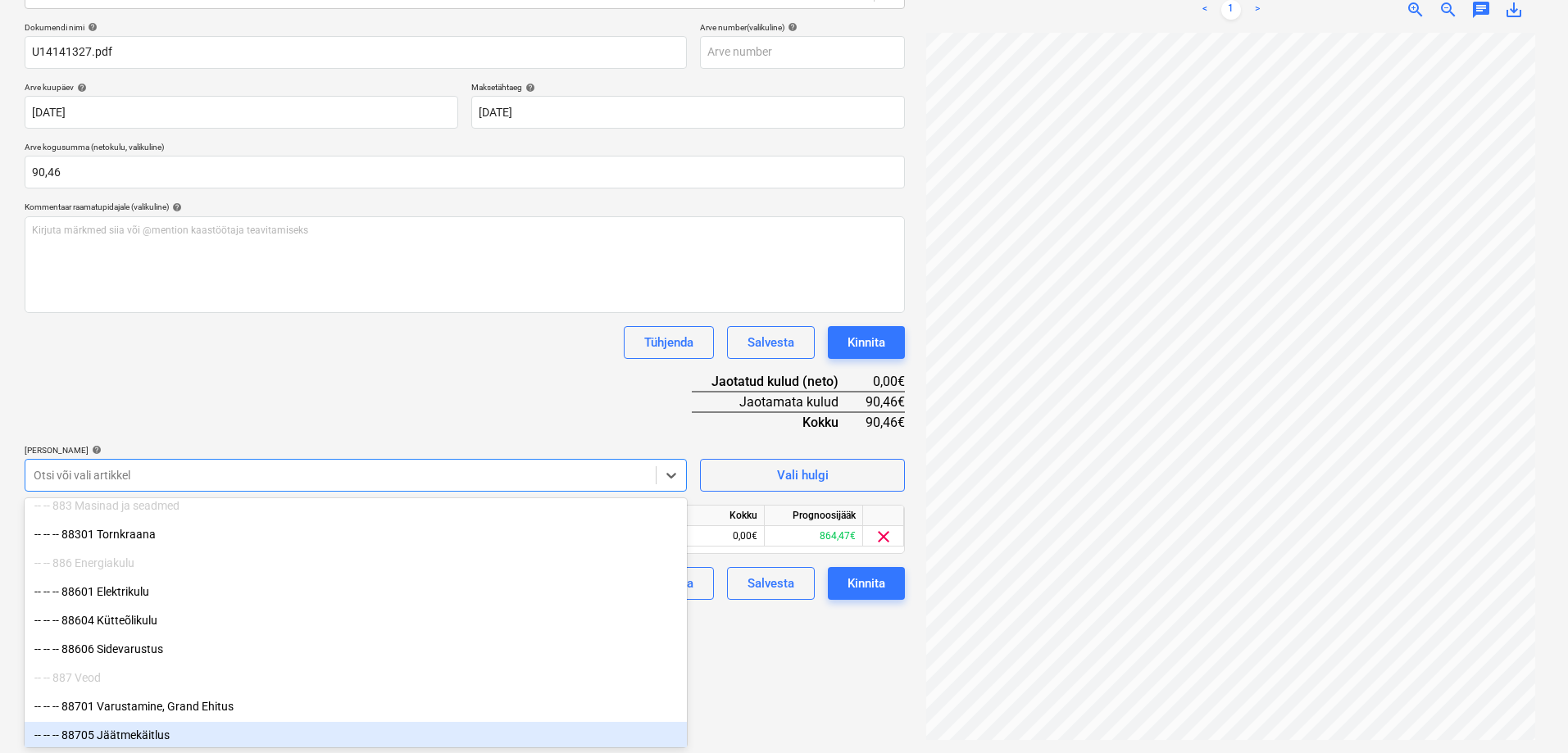
click at [741, 704] on div "Failide konteerimine Vali ettevõte Saku Läte OÜ (10763) [PERSON_NAME] uus ettev…" at bounding box center [464, 298] width 893 height 897
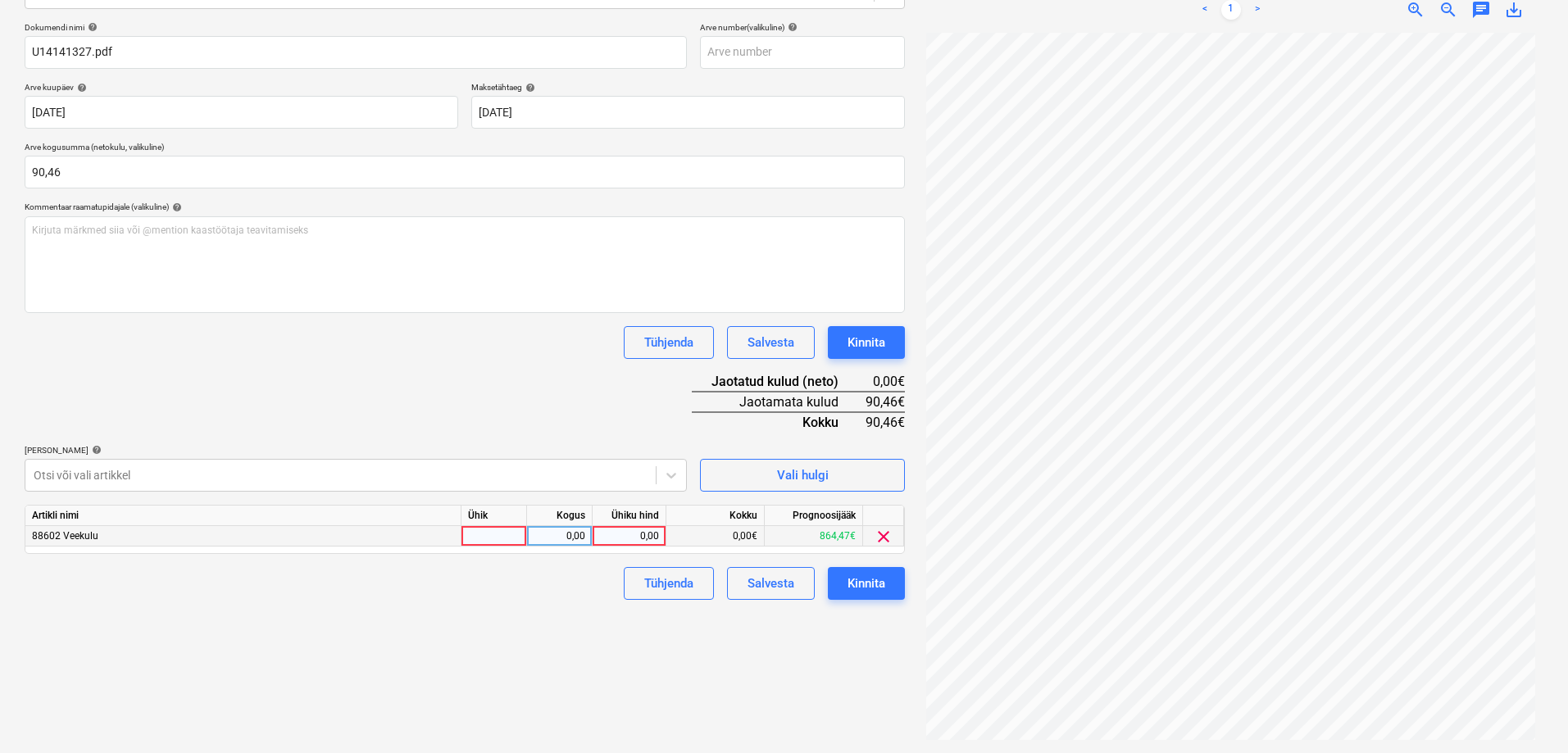
click at [634, 532] on div "0,00" at bounding box center [629, 536] width 60 height 20
type input "90,46"
click at [421, 674] on div "Failide konteerimine Vali ettevõte Saku Läte OÜ (10763) [PERSON_NAME] uus ettev…" at bounding box center [464, 298] width 893 height 897
click at [862, 583] on div "Kinnita" at bounding box center [865, 583] width 38 height 21
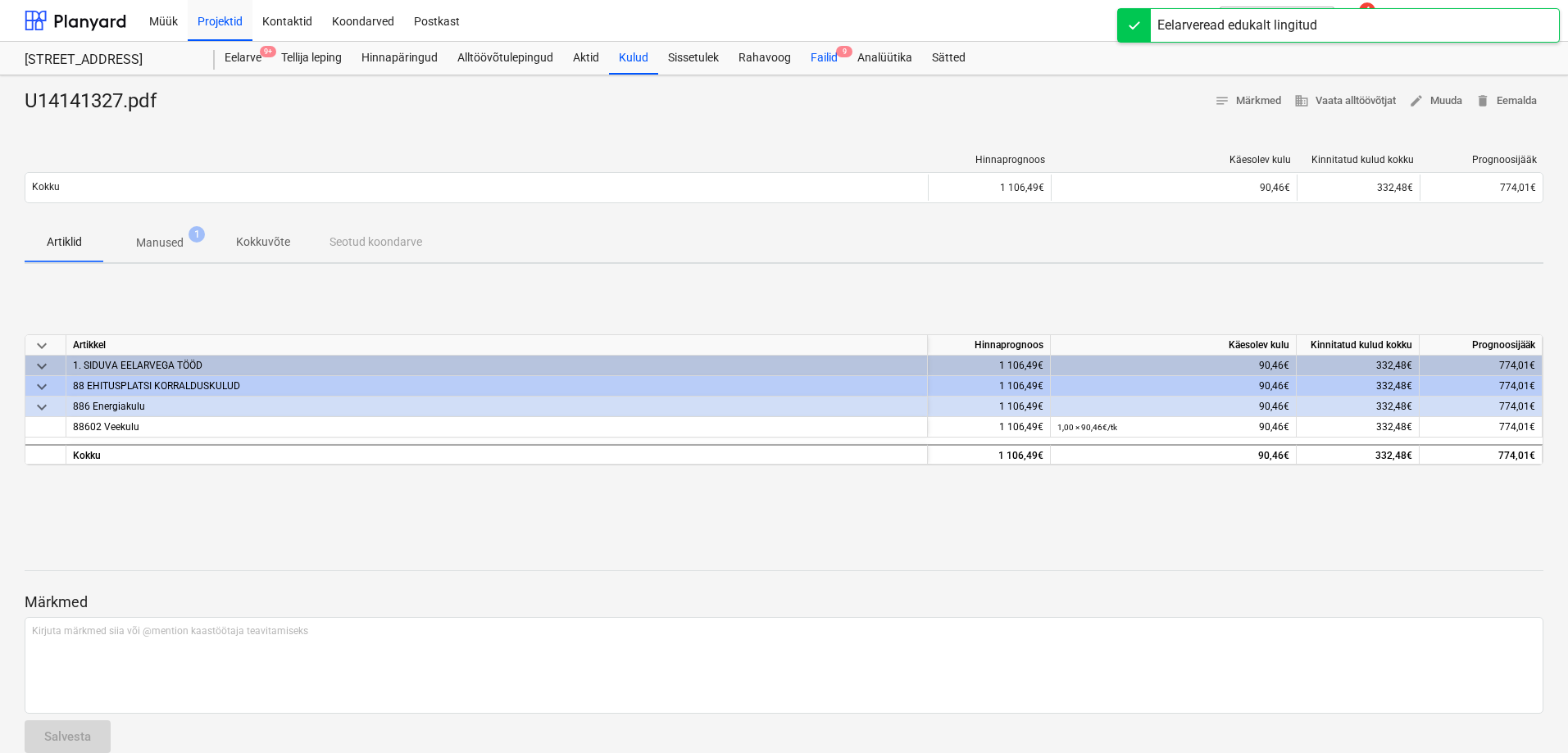
click at [830, 57] on div "Failid 9" at bounding box center [824, 57] width 47 height 32
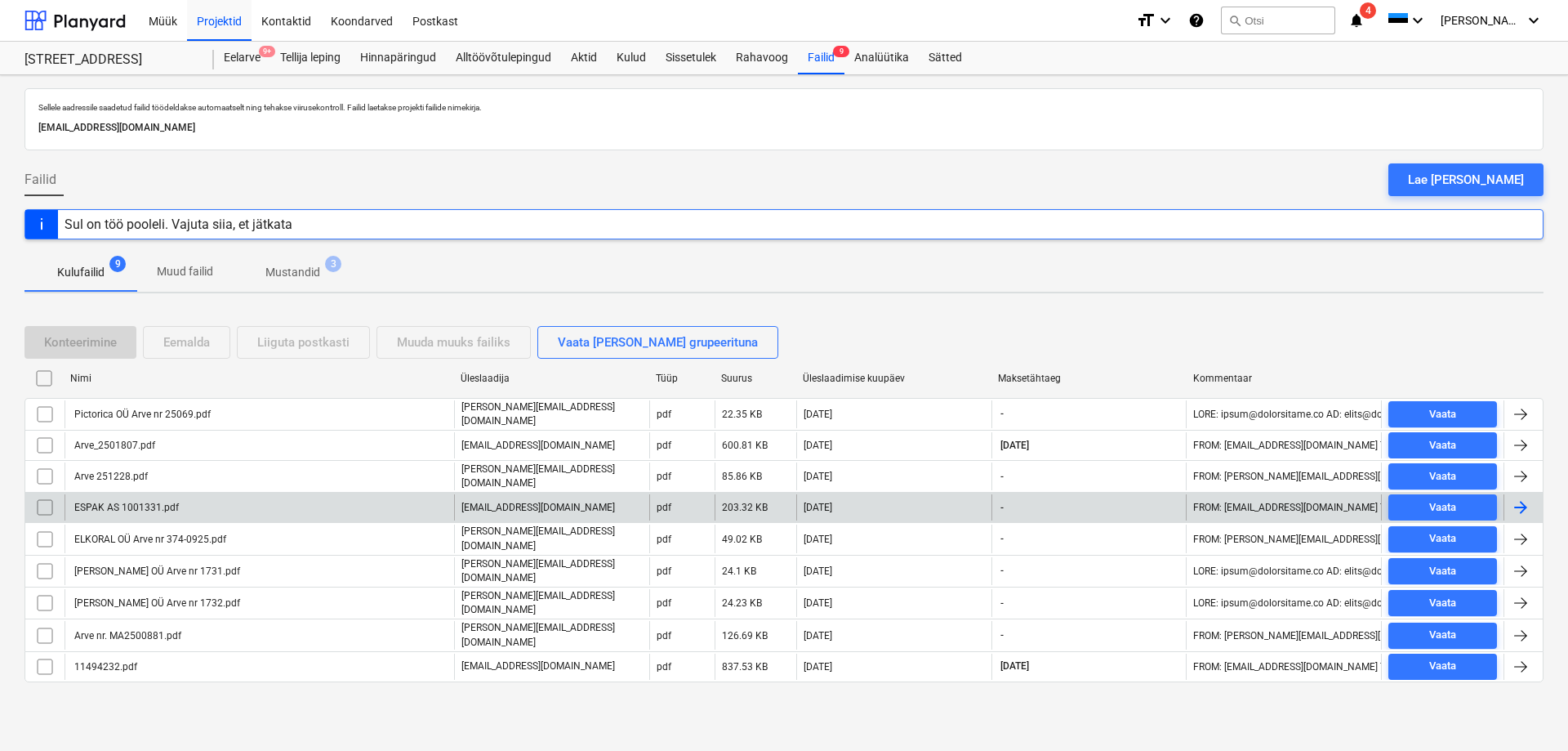
click at [138, 502] on div "ESPAK AS 1001331.pdf" at bounding box center [125, 507] width 107 height 11
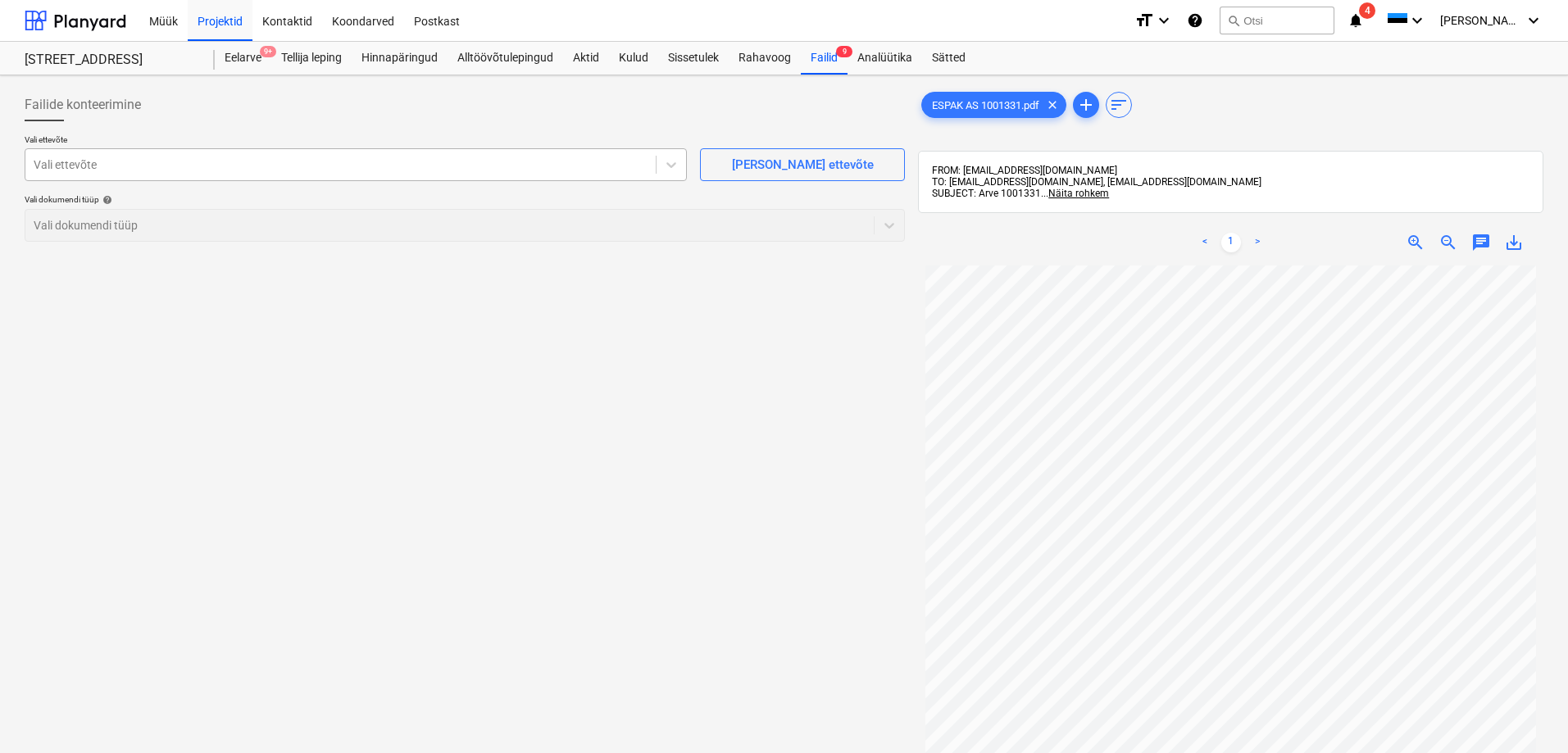
click at [68, 165] on div at bounding box center [340, 164] width 614 height 17
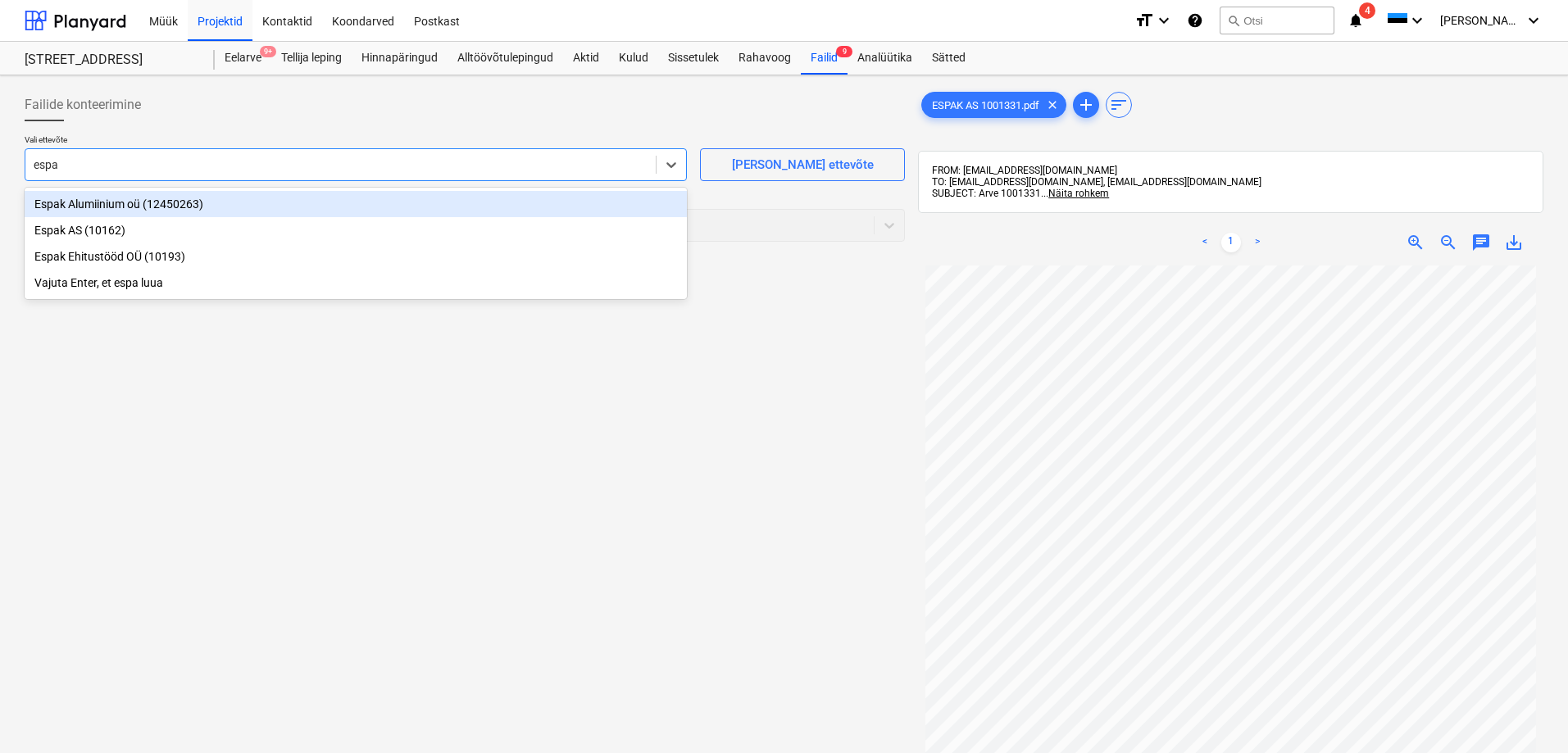
type input "espak"
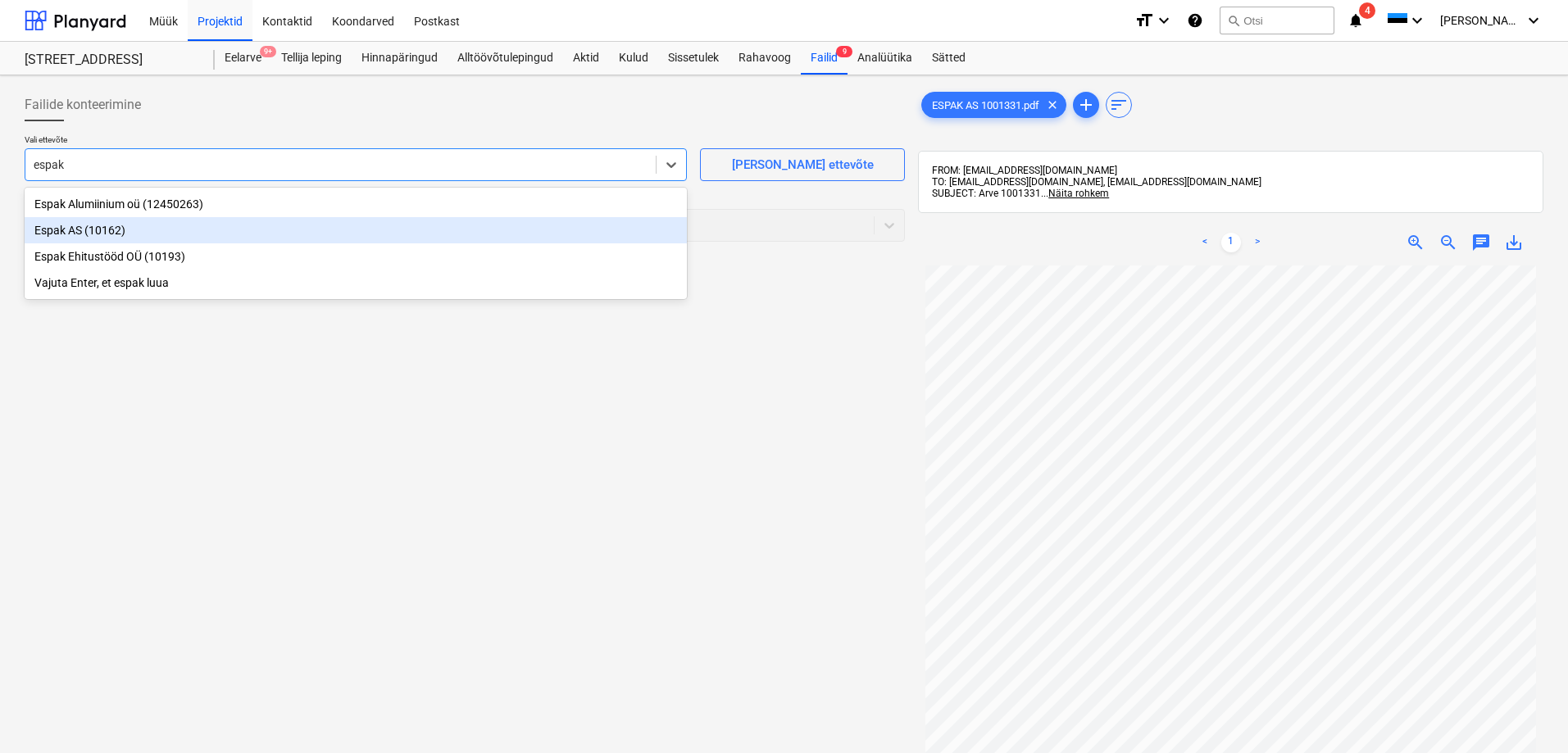
click at [67, 230] on div "Espak AS (10162)" at bounding box center [356, 230] width 662 height 26
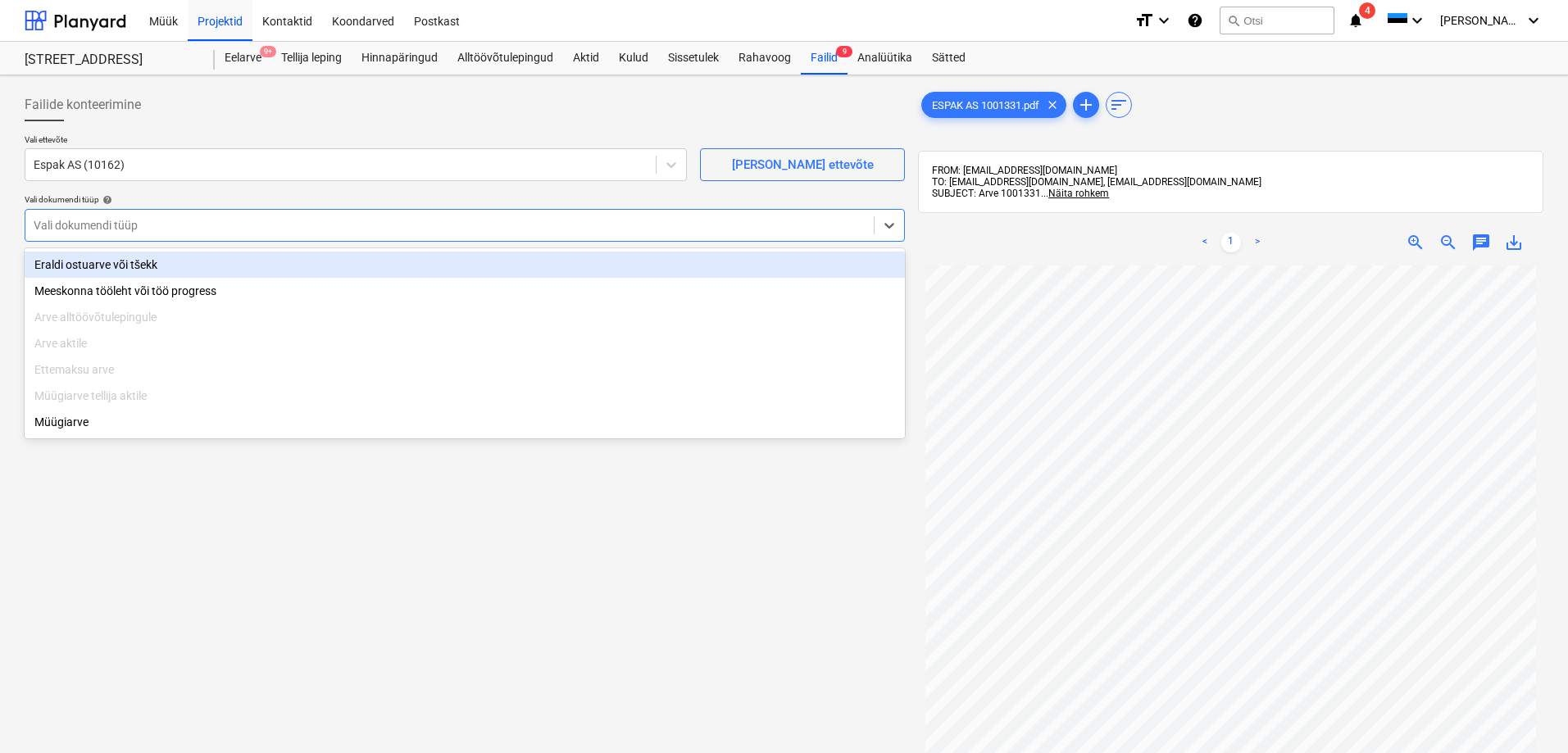
click at [78, 225] on div at bounding box center [449, 225] width 832 height 17
click at [116, 267] on div "Eraldi ostuarve või tšekk" at bounding box center [465, 264] width 880 height 26
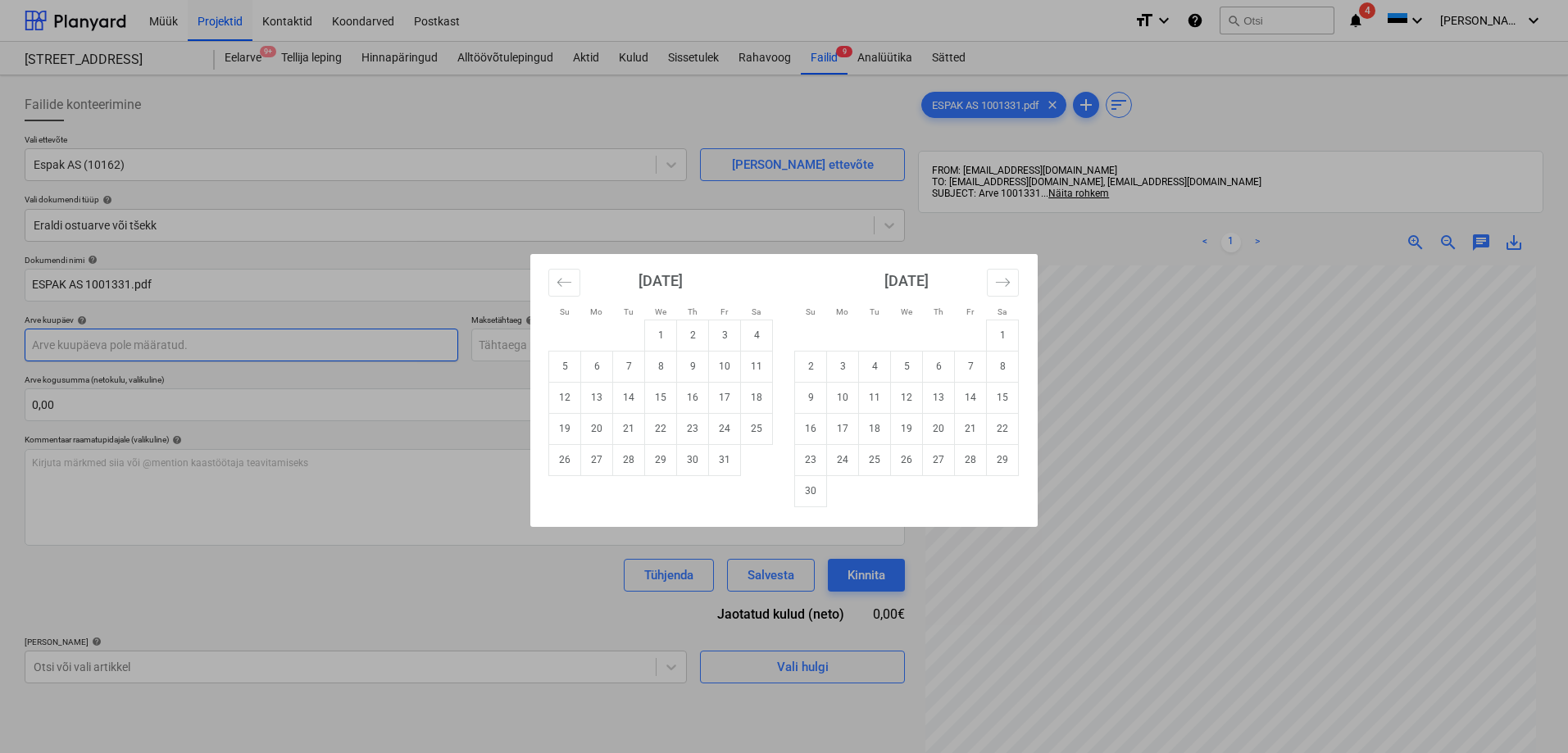
click at [90, 342] on body "Müük Projektid Kontaktid Koondarved Postkast format_size keyboard_arrow_down he…" at bounding box center [784, 376] width 1568 height 753
click at [688, 333] on td "2" at bounding box center [692, 335] width 32 height 31
type input "[DATE]"
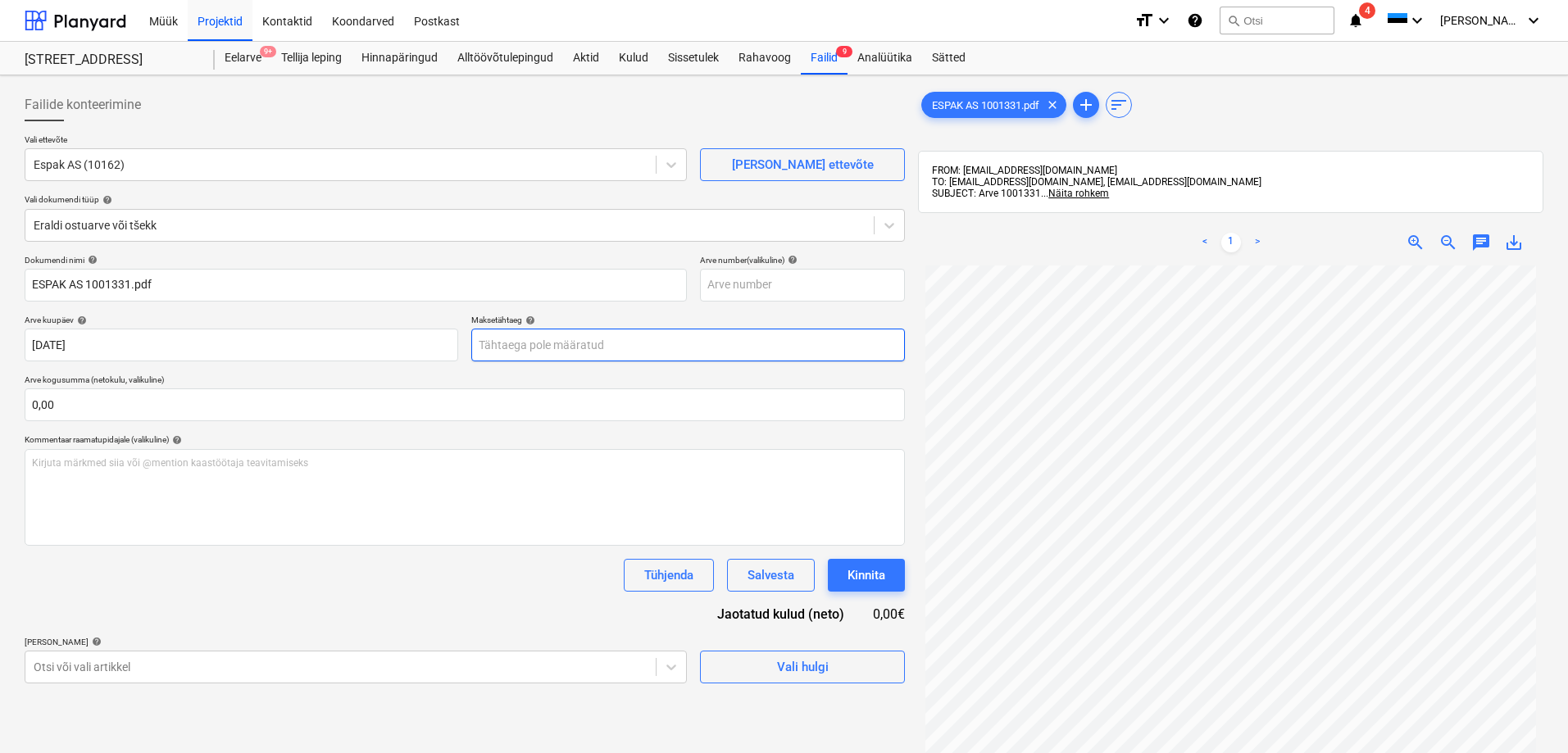
click at [537, 338] on body "Müük Projektid Kontaktid Koondarved Postkast format_size keyboard_arrow_down he…" at bounding box center [784, 376] width 1568 height 753
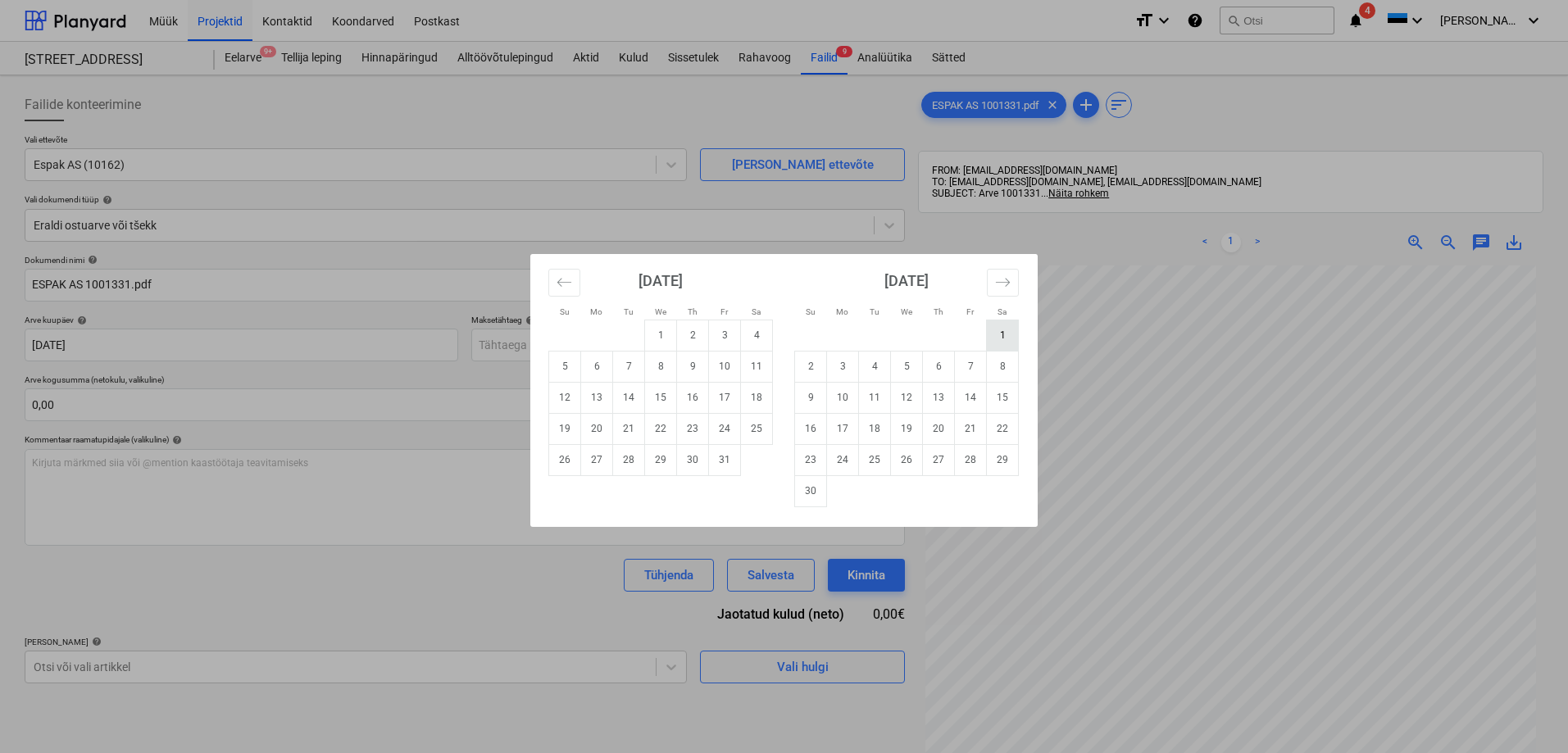
click at [999, 334] on td "1" at bounding box center [1002, 335] width 32 height 31
type input "[DATE]"
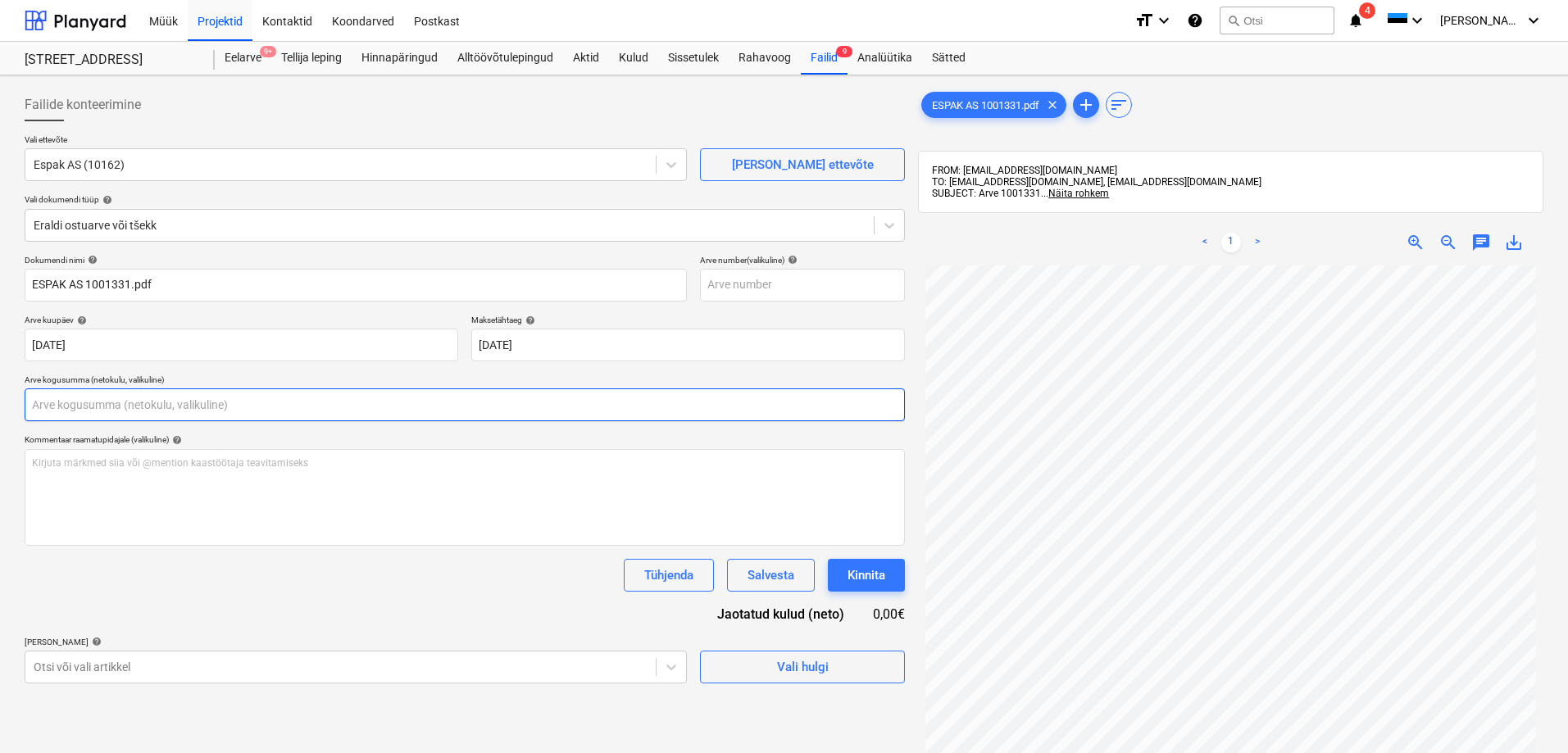
click at [323, 401] on input "text" at bounding box center [465, 404] width 880 height 32
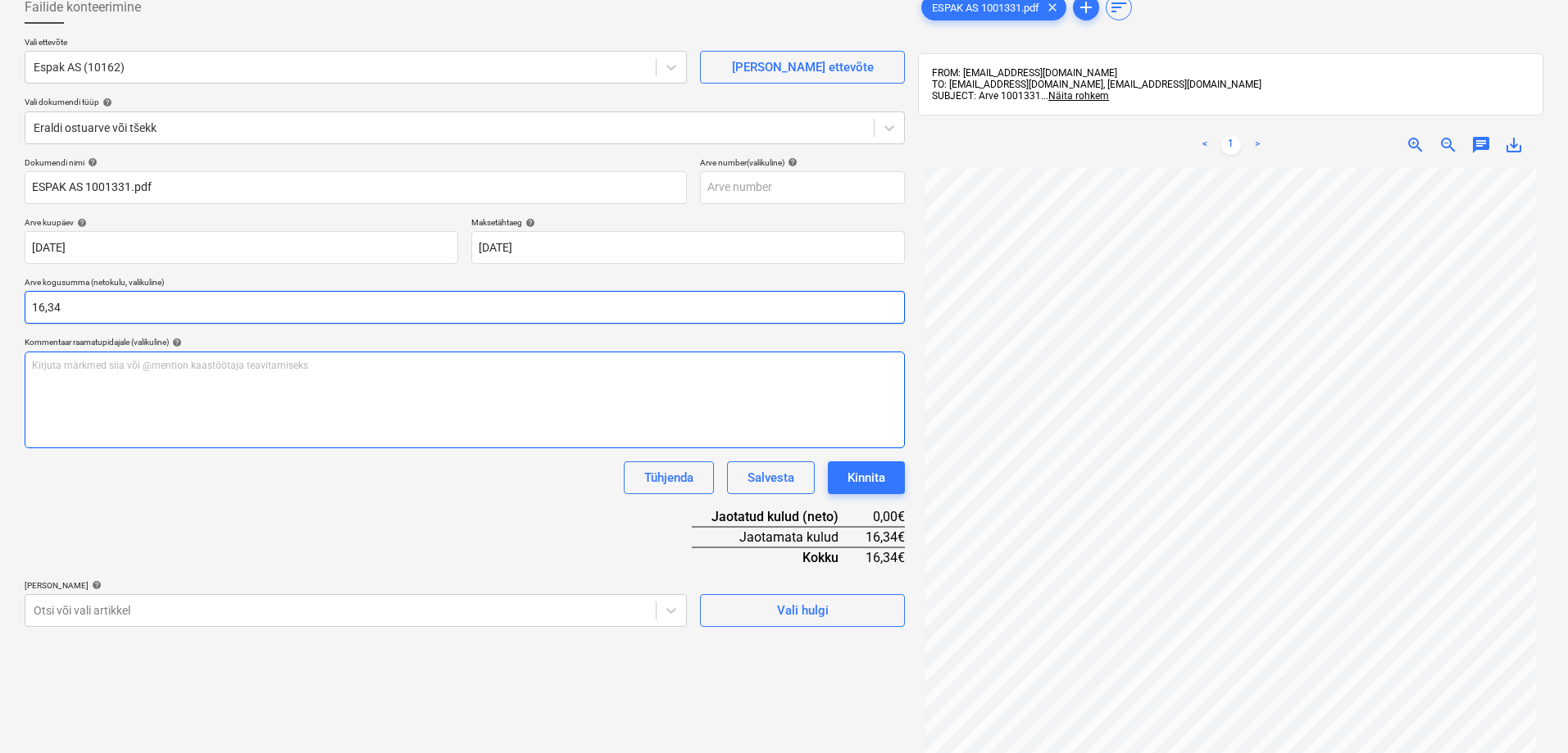
scroll to position [164, 0]
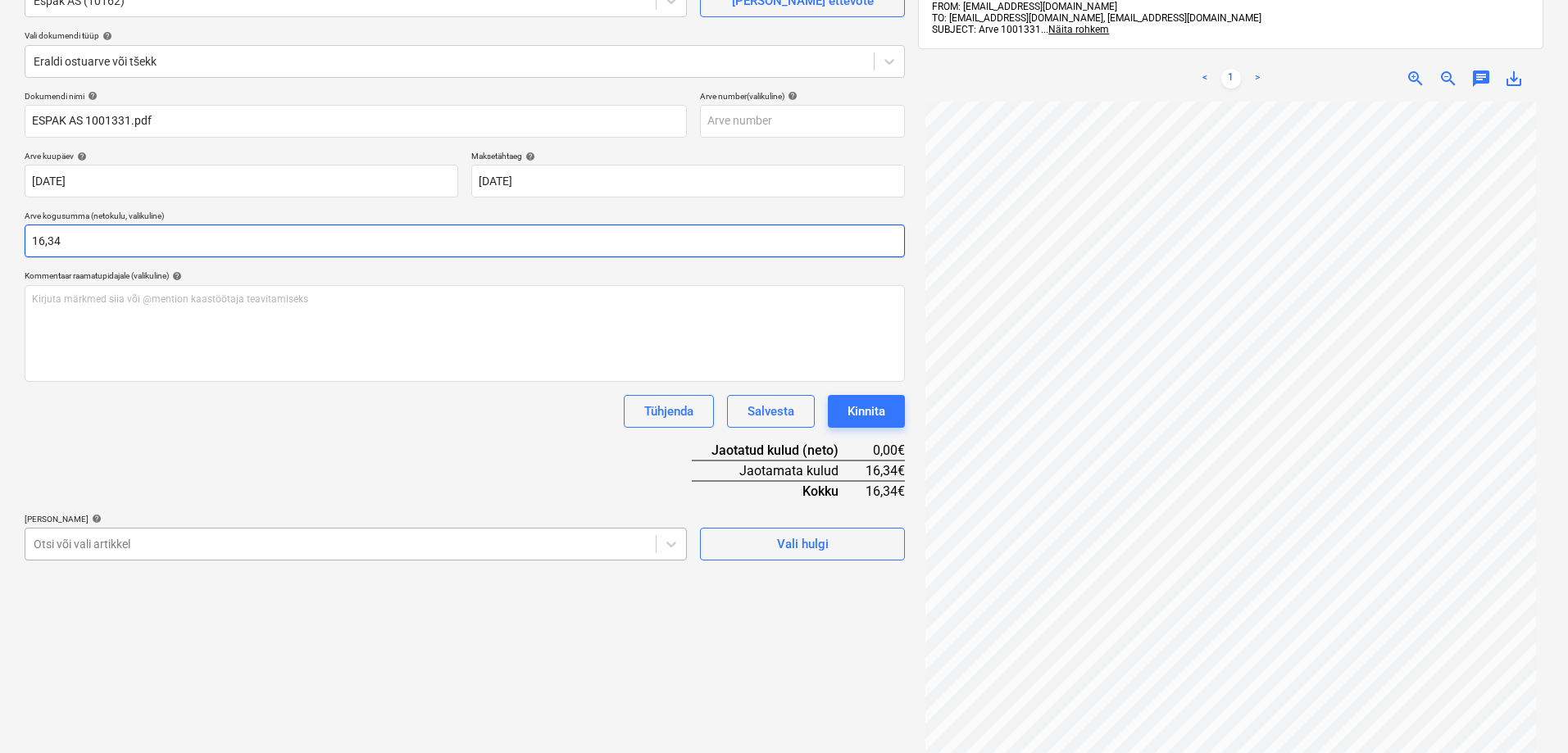
type input "16,34"
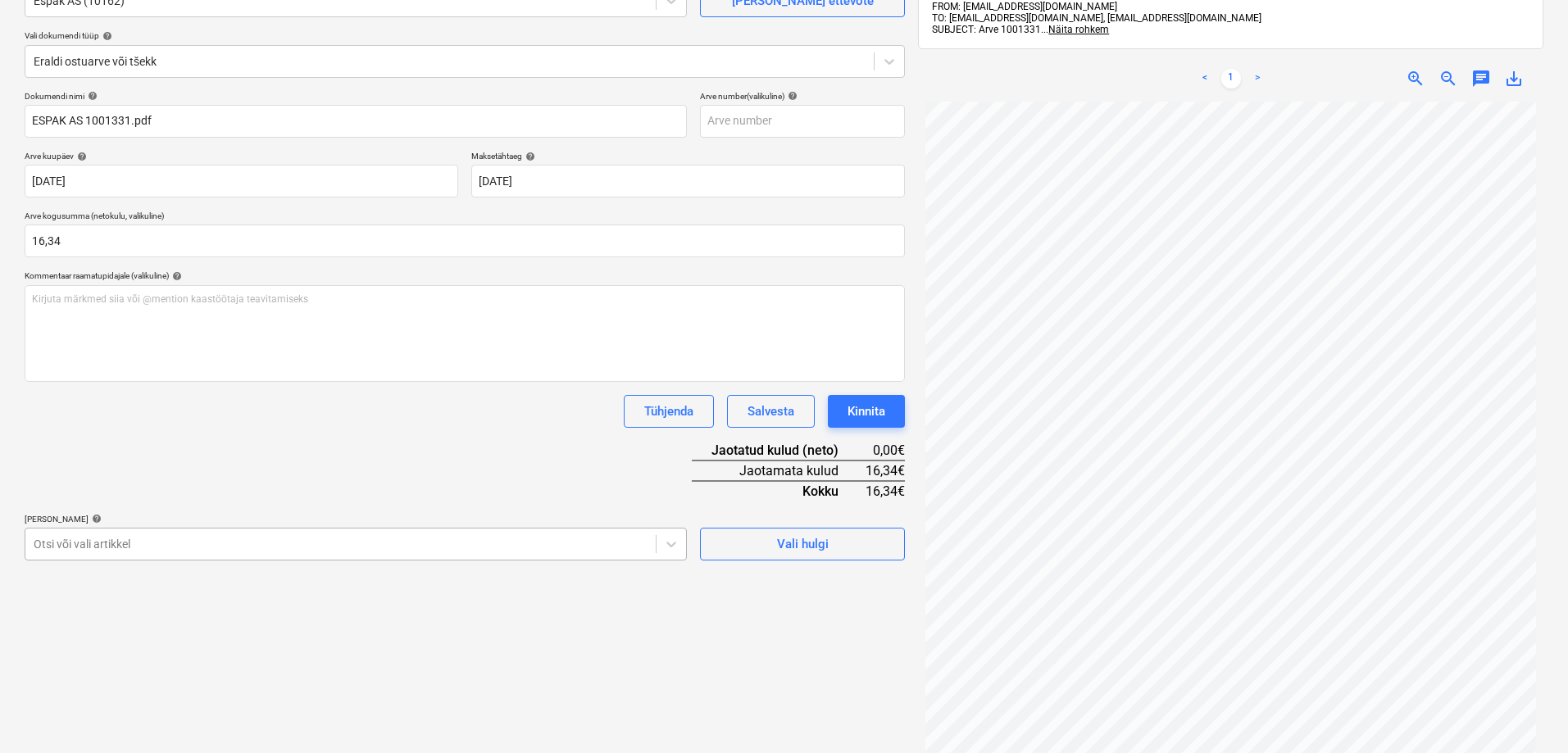
click at [107, 545] on body "Müük Projektid Kontaktid Koondarved Postkast format_size keyboard_arrow_down he…" at bounding box center [784, 213] width 1568 height 753
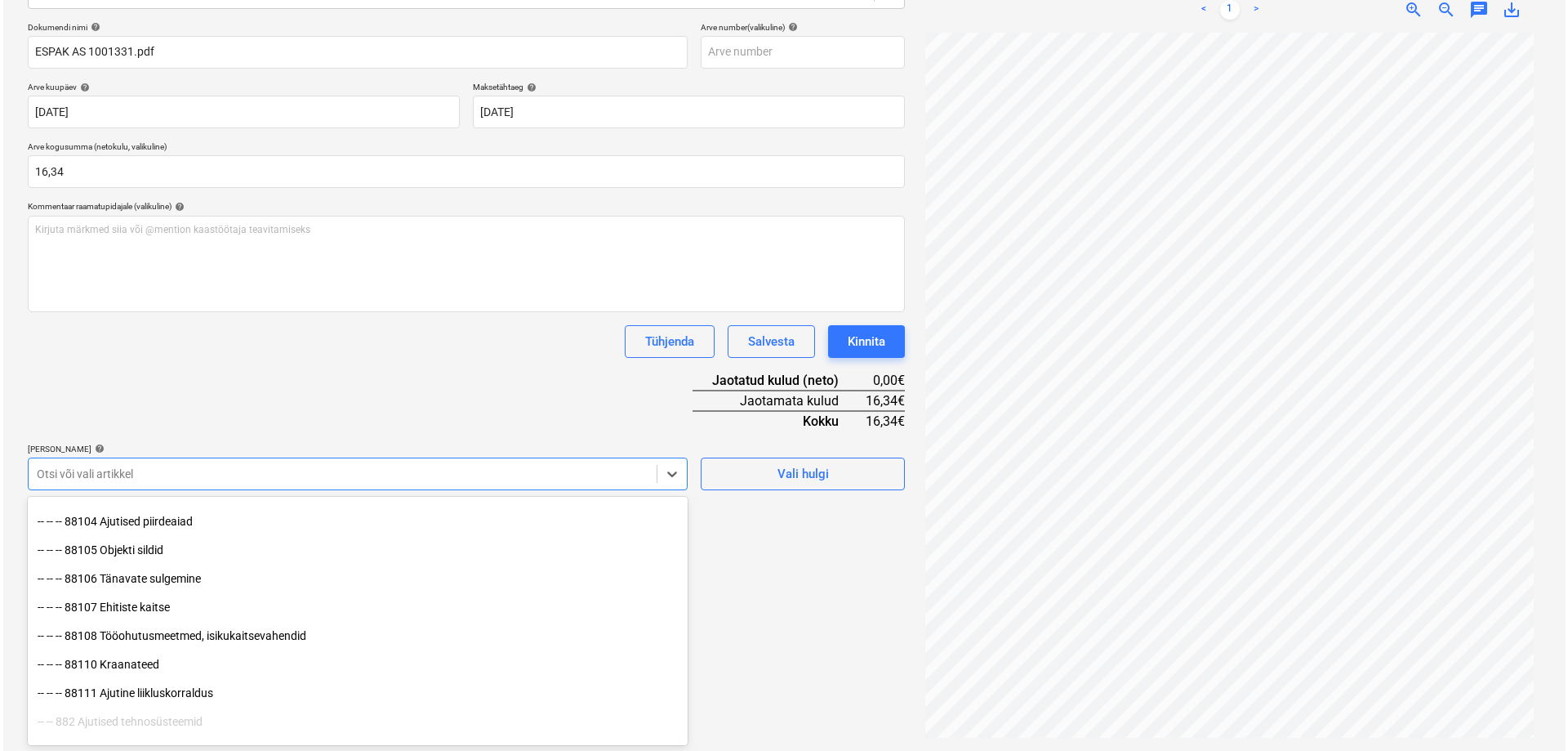
scroll to position [13272, 0]
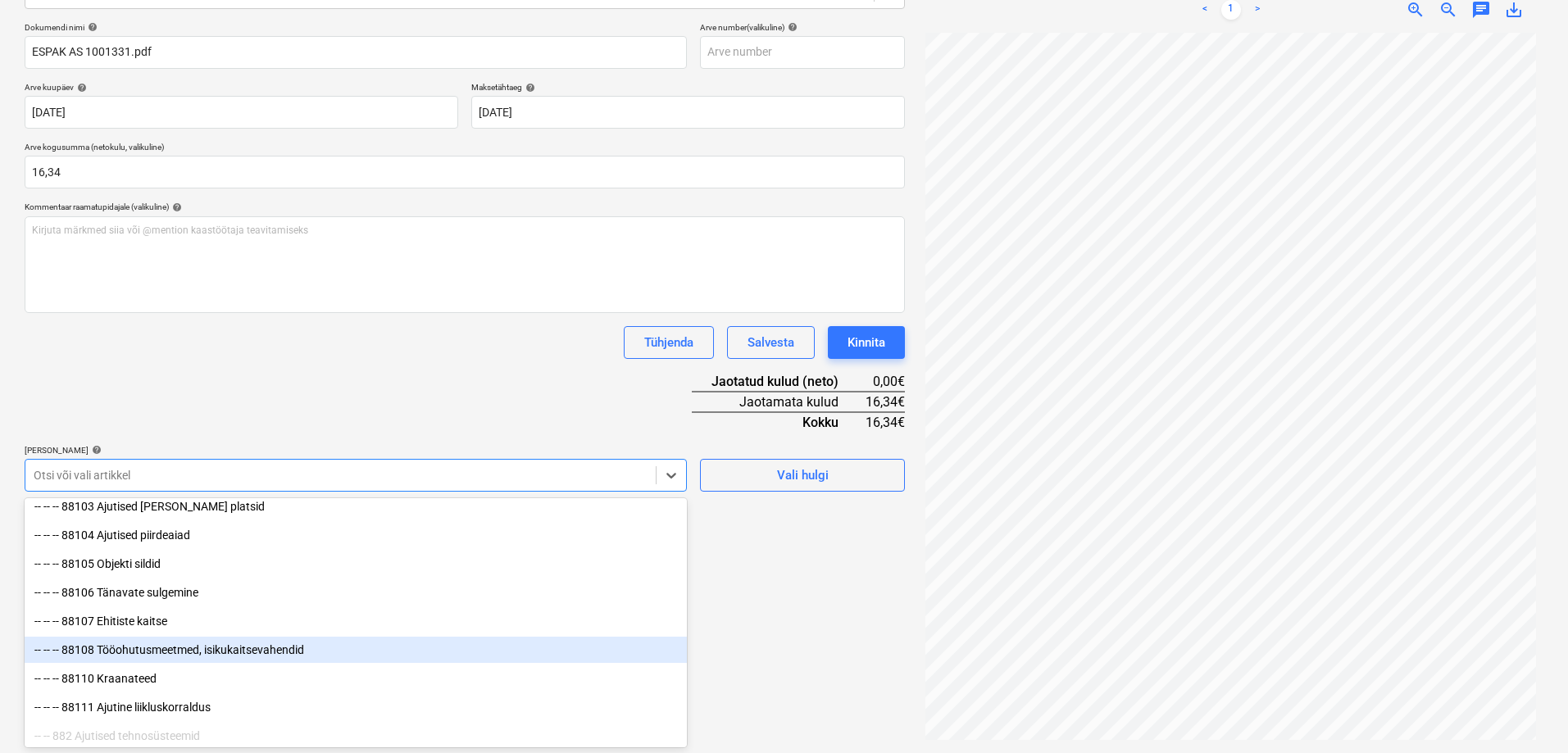
click at [213, 645] on div "-- -- -- 88108 Tööohutusmeetmed, isikukaitsevahendid" at bounding box center [356, 650] width 662 height 26
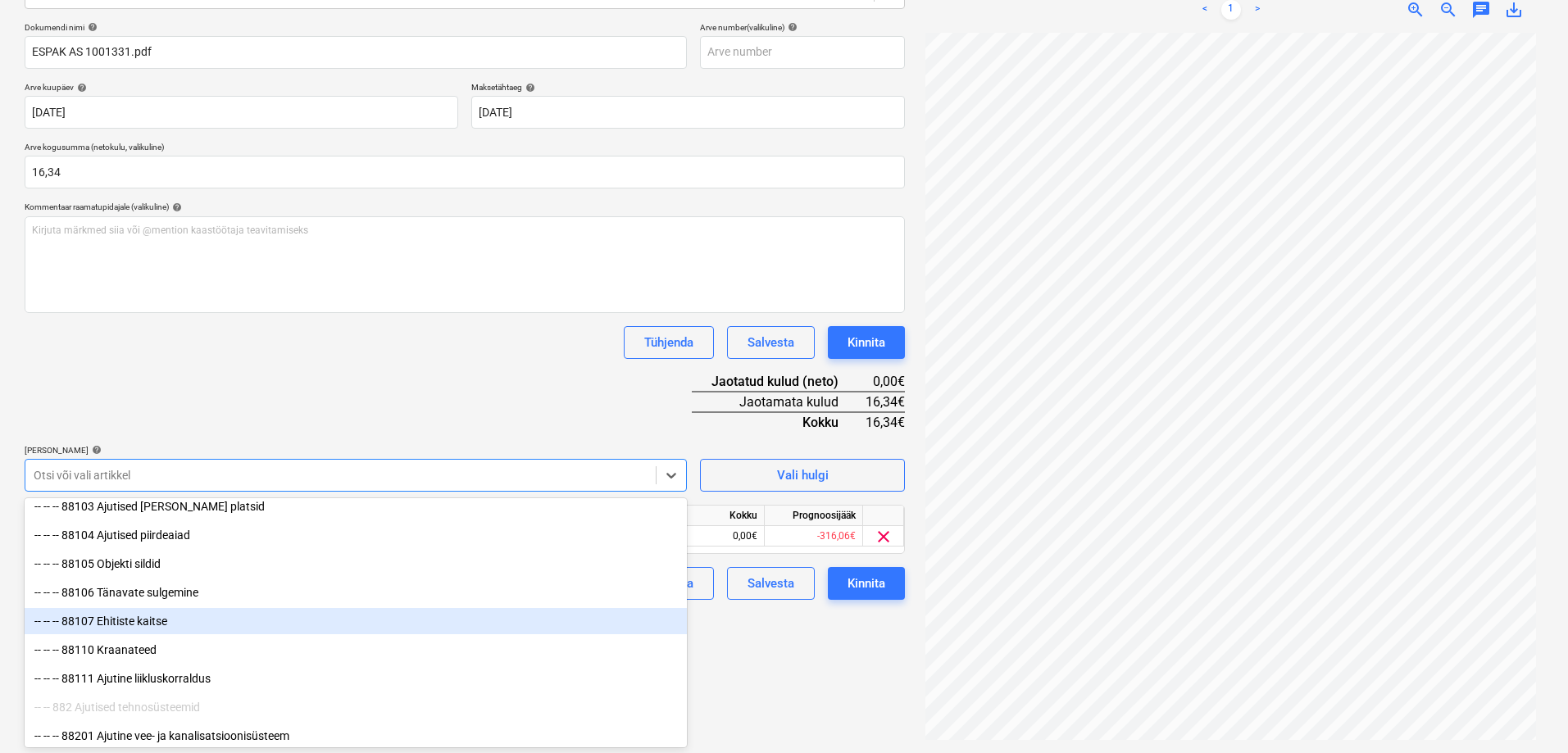
click at [181, 618] on div "-- -- -- 88107 Ehitiste kaitse" at bounding box center [356, 621] width 662 height 26
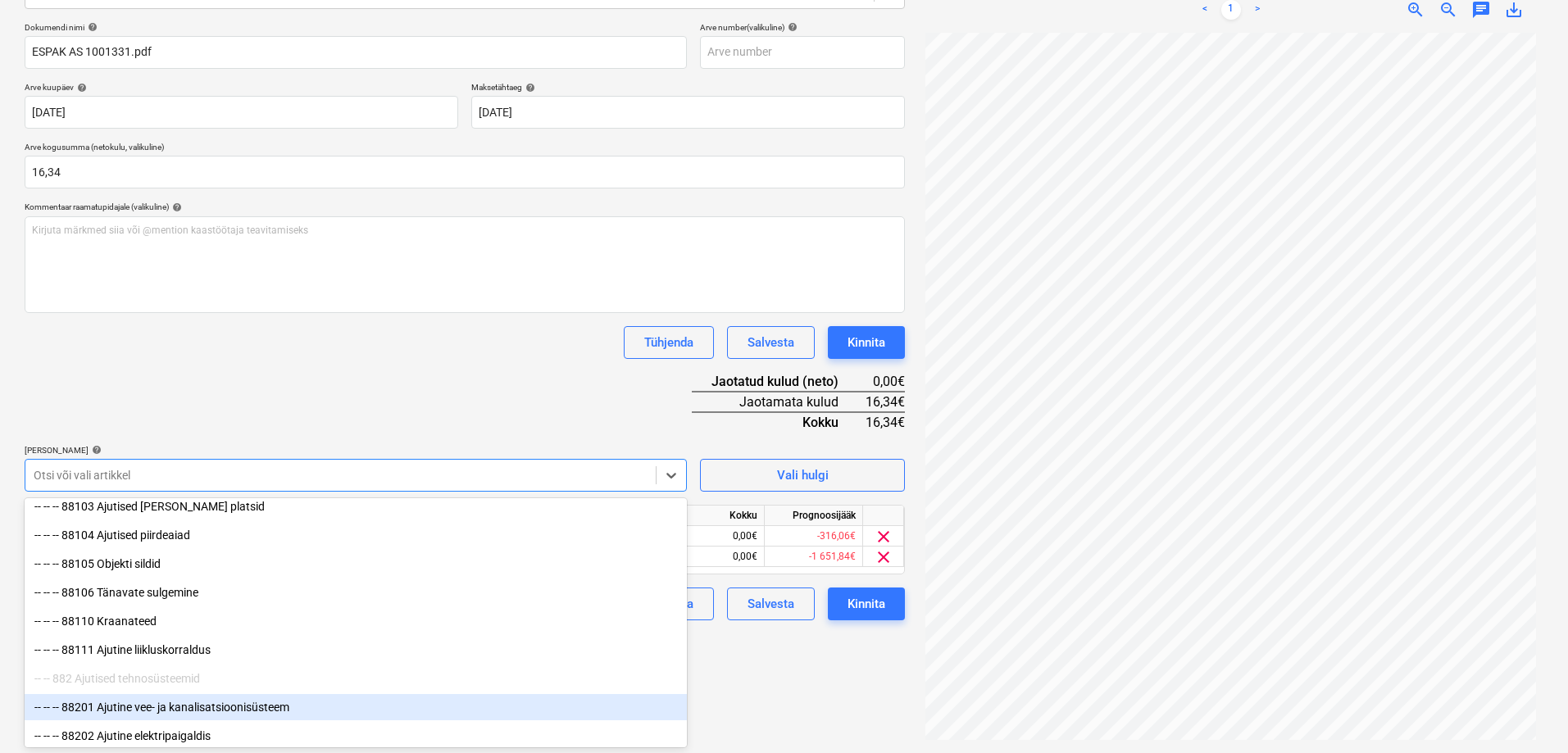
click at [739, 710] on div "Failide konteerimine Vali ettevõte Espak AS (10162) [PERSON_NAME] uus ettevõte …" at bounding box center [464, 298] width 893 height 897
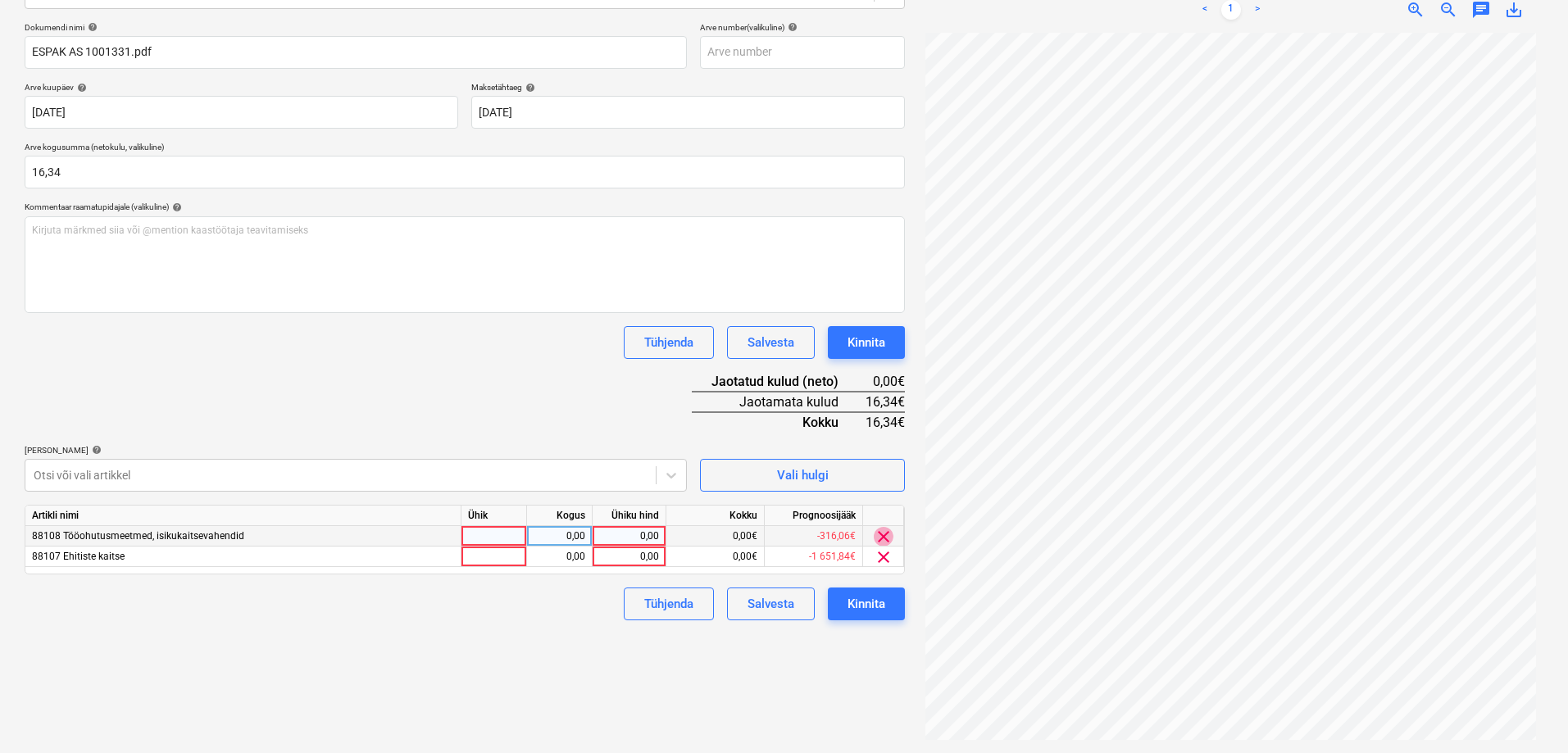
click at [878, 536] on span "clear" at bounding box center [883, 536] width 19 height 19
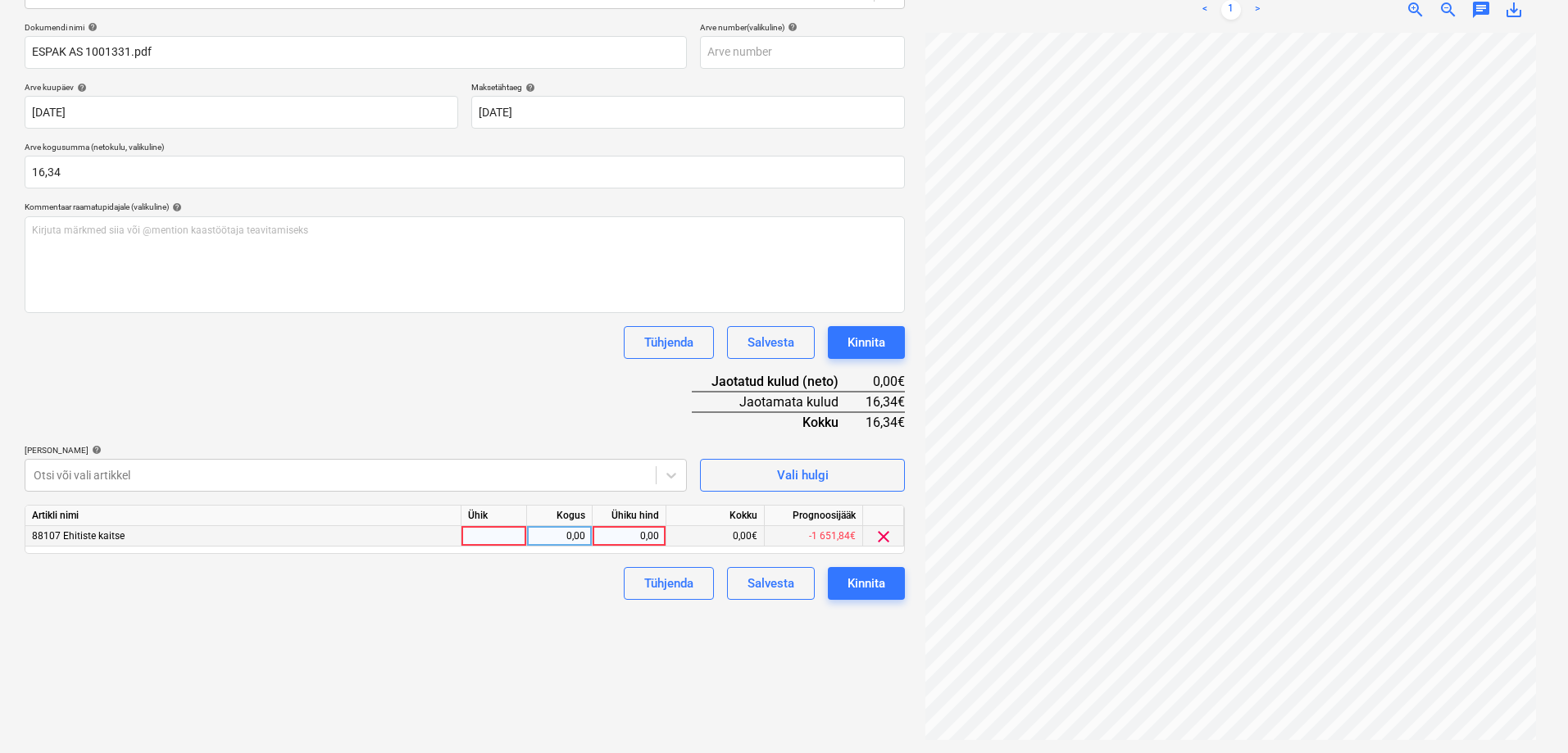
click at [645, 537] on div "0,00" at bounding box center [629, 536] width 60 height 20
type input "16,34"
click at [538, 618] on div "Failide konteerimine Vali ettevõte Espak AS (10162) [PERSON_NAME] uus ettevõte …" at bounding box center [464, 298] width 893 height 897
click at [868, 584] on div "Kinnita" at bounding box center [865, 583] width 38 height 21
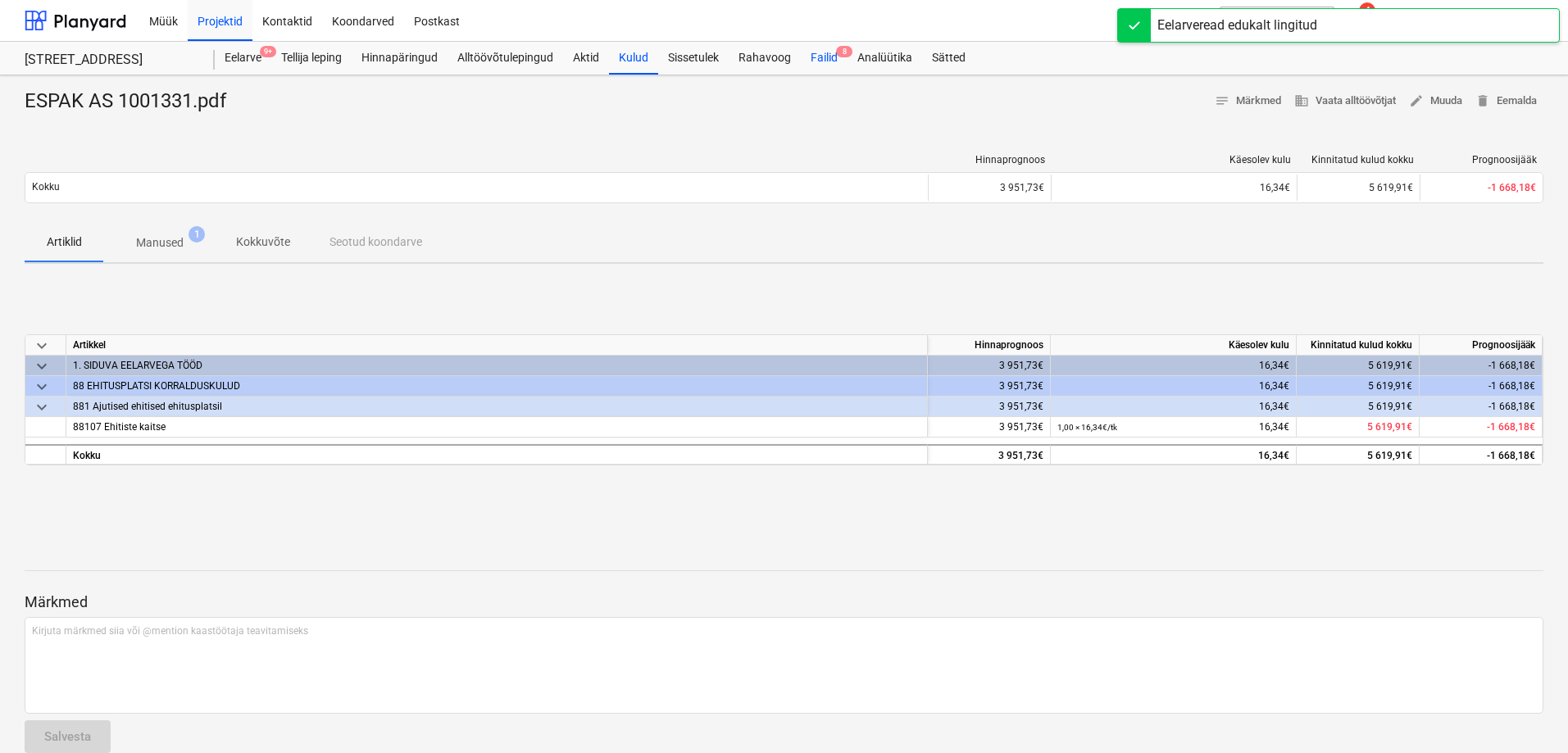
click at [827, 58] on div "Failid 8" at bounding box center [824, 57] width 47 height 32
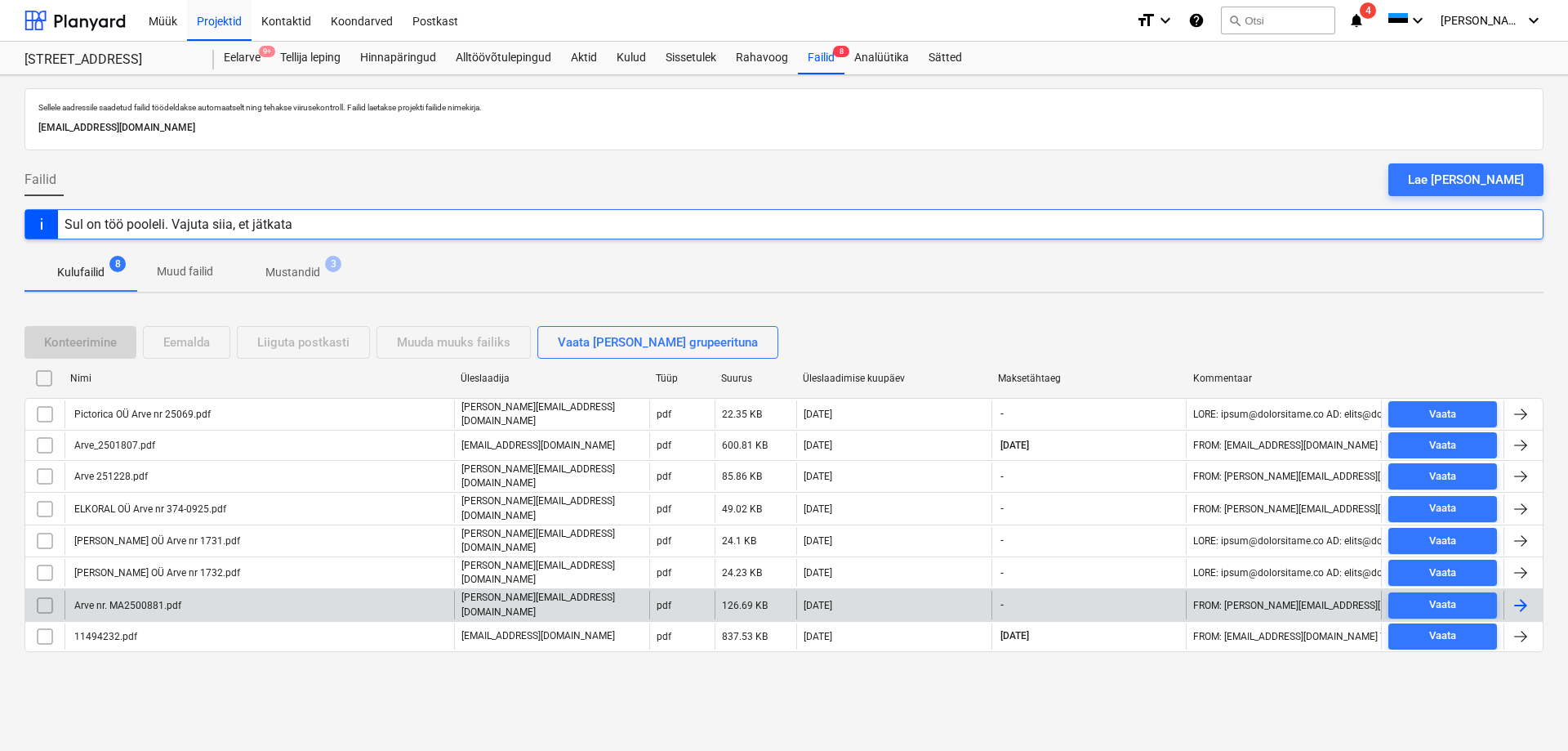
click at [125, 600] on div "Arve nr. MA2500881.pdf" at bounding box center [126, 605] width 110 height 11
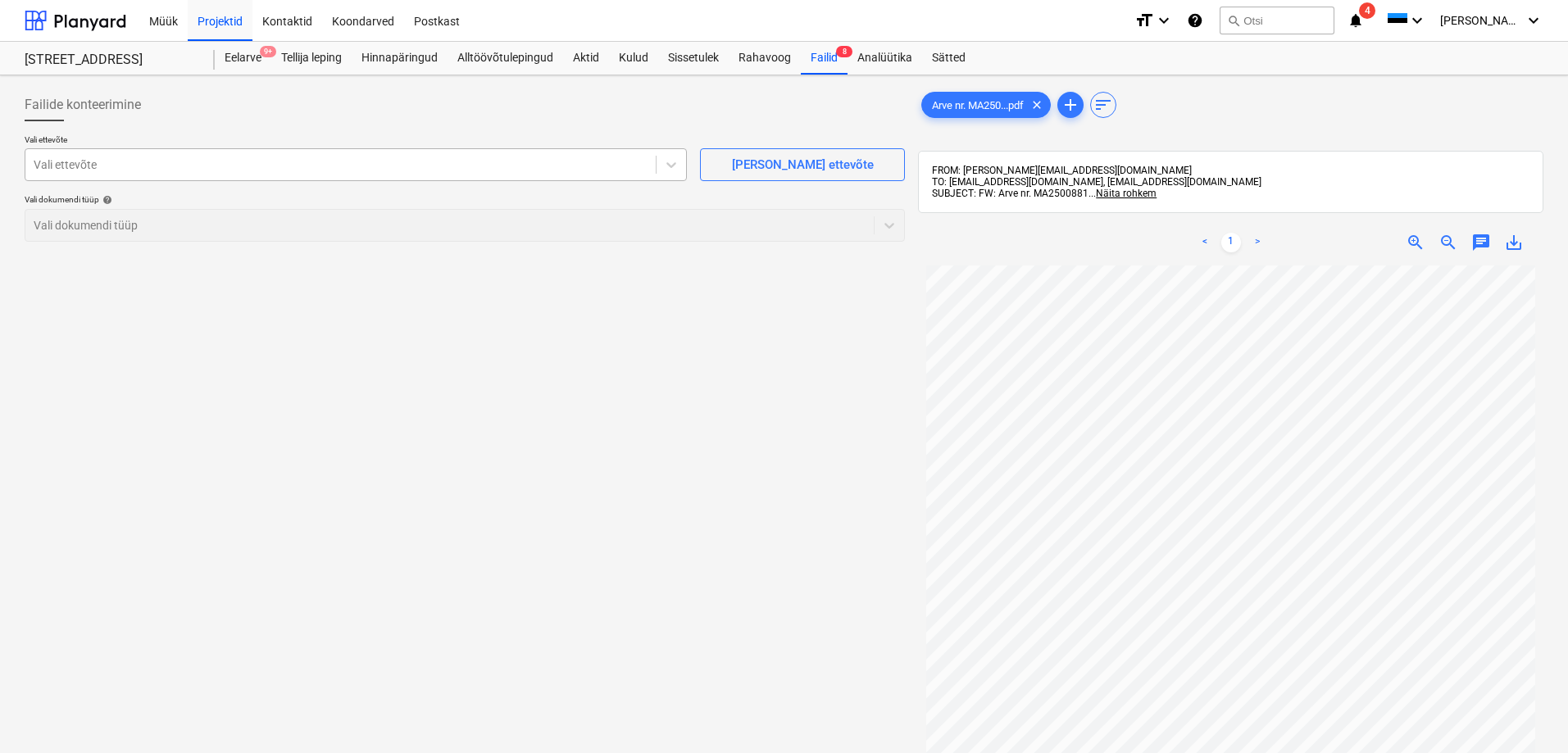
click at [165, 170] on div at bounding box center [340, 164] width 614 height 17
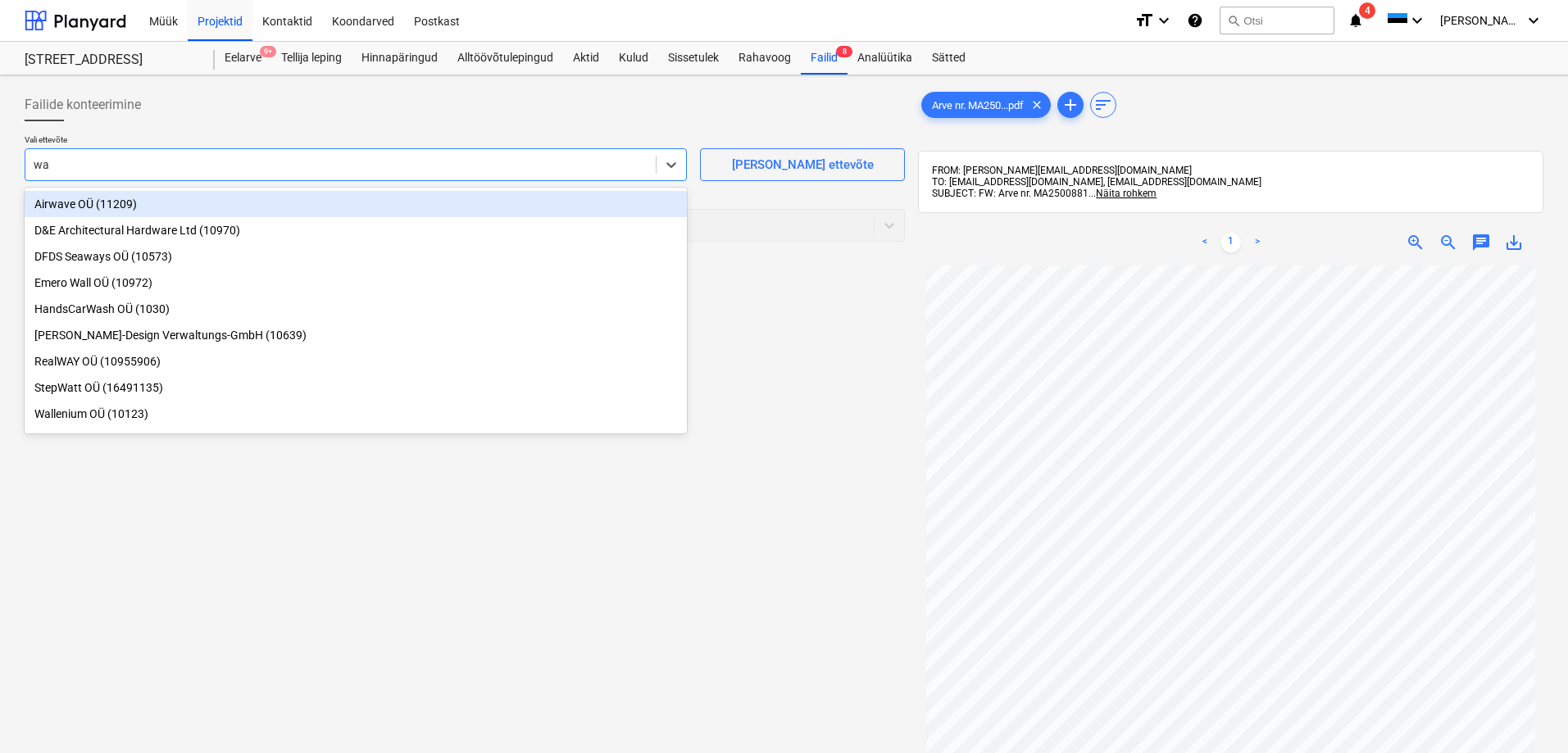
type input "way"
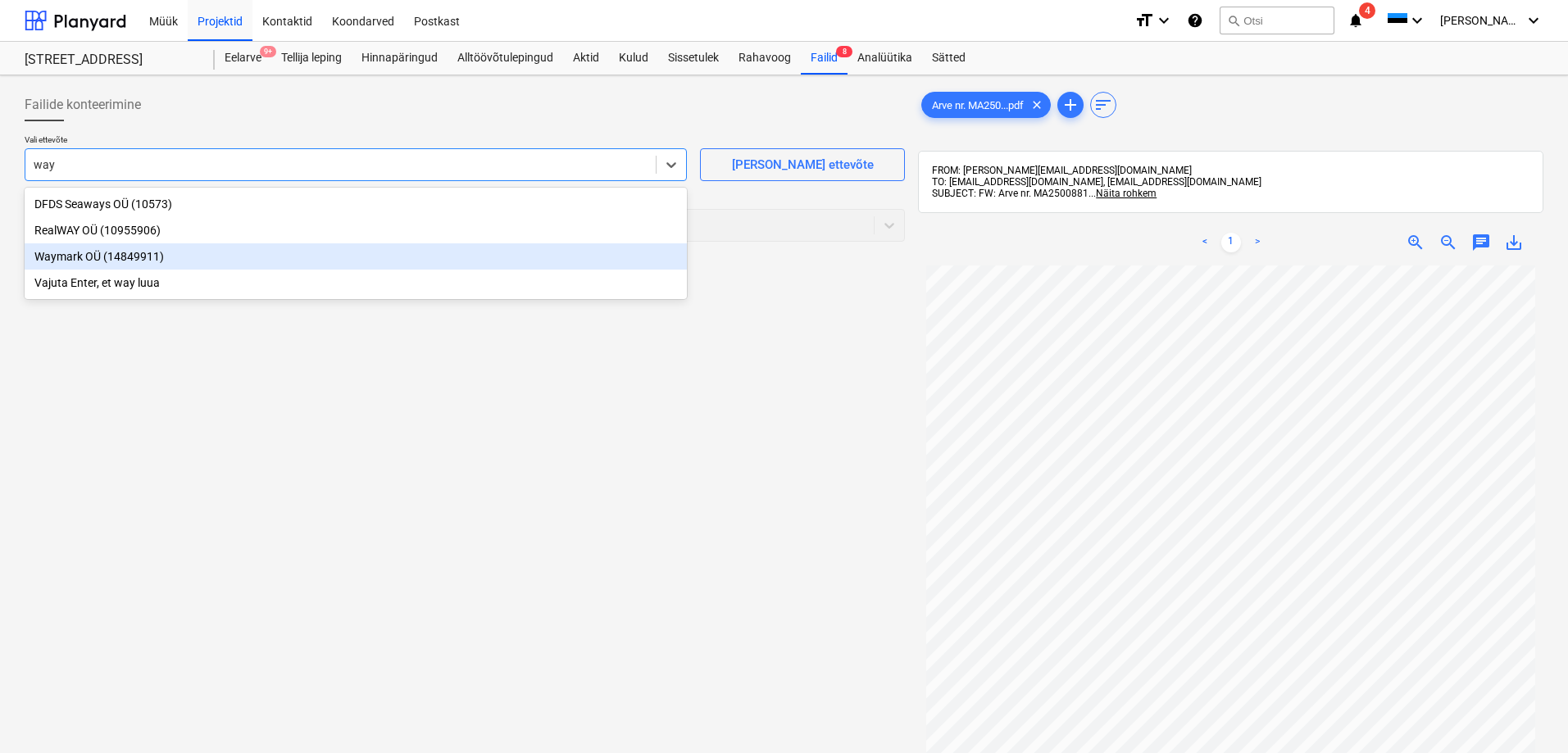
click at [72, 253] on div "Waymark OÜ (14849911)" at bounding box center [356, 256] width 662 height 26
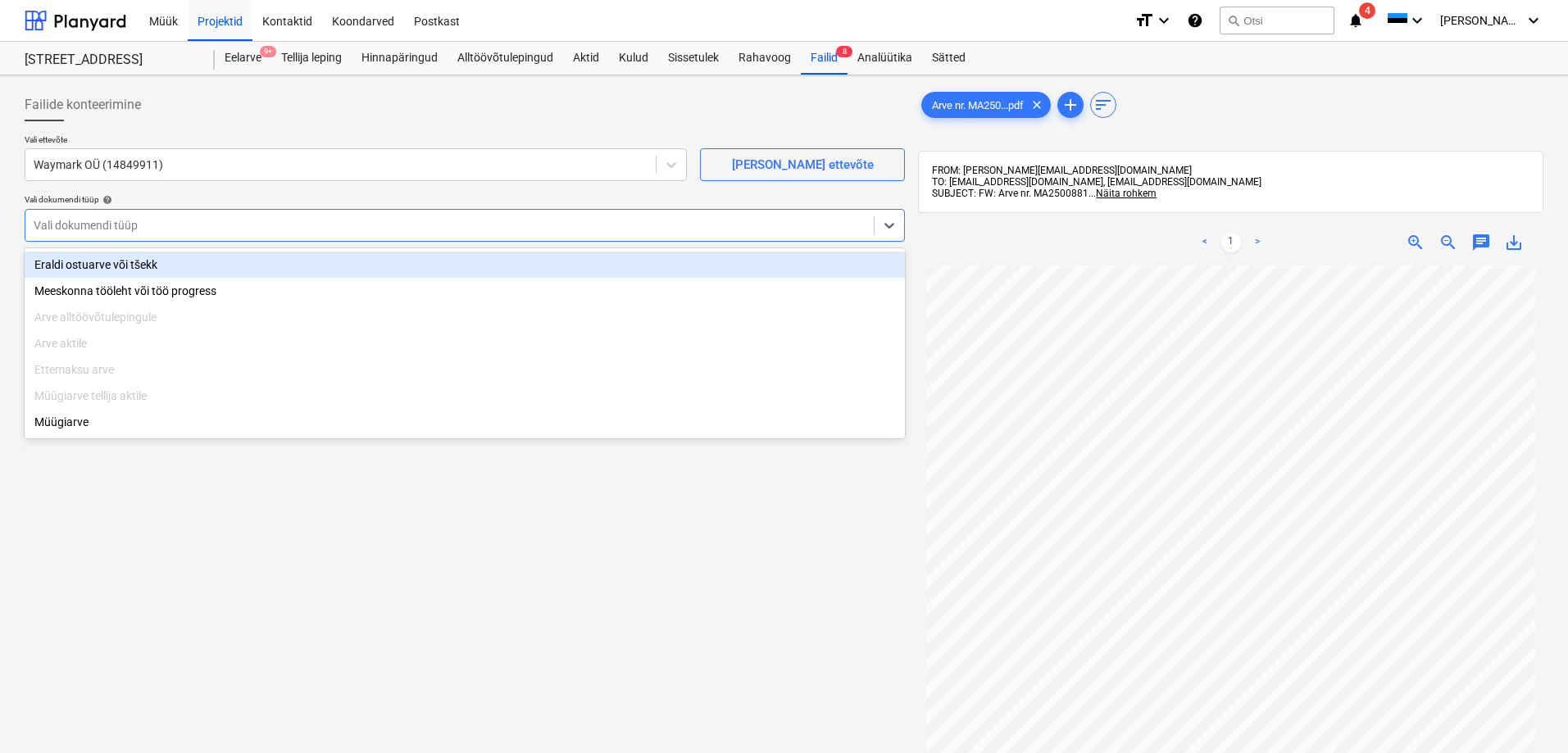
click at [86, 220] on div at bounding box center [449, 225] width 832 height 17
click at [85, 260] on div "Eraldi ostuarve või tšekk" at bounding box center [465, 264] width 880 height 26
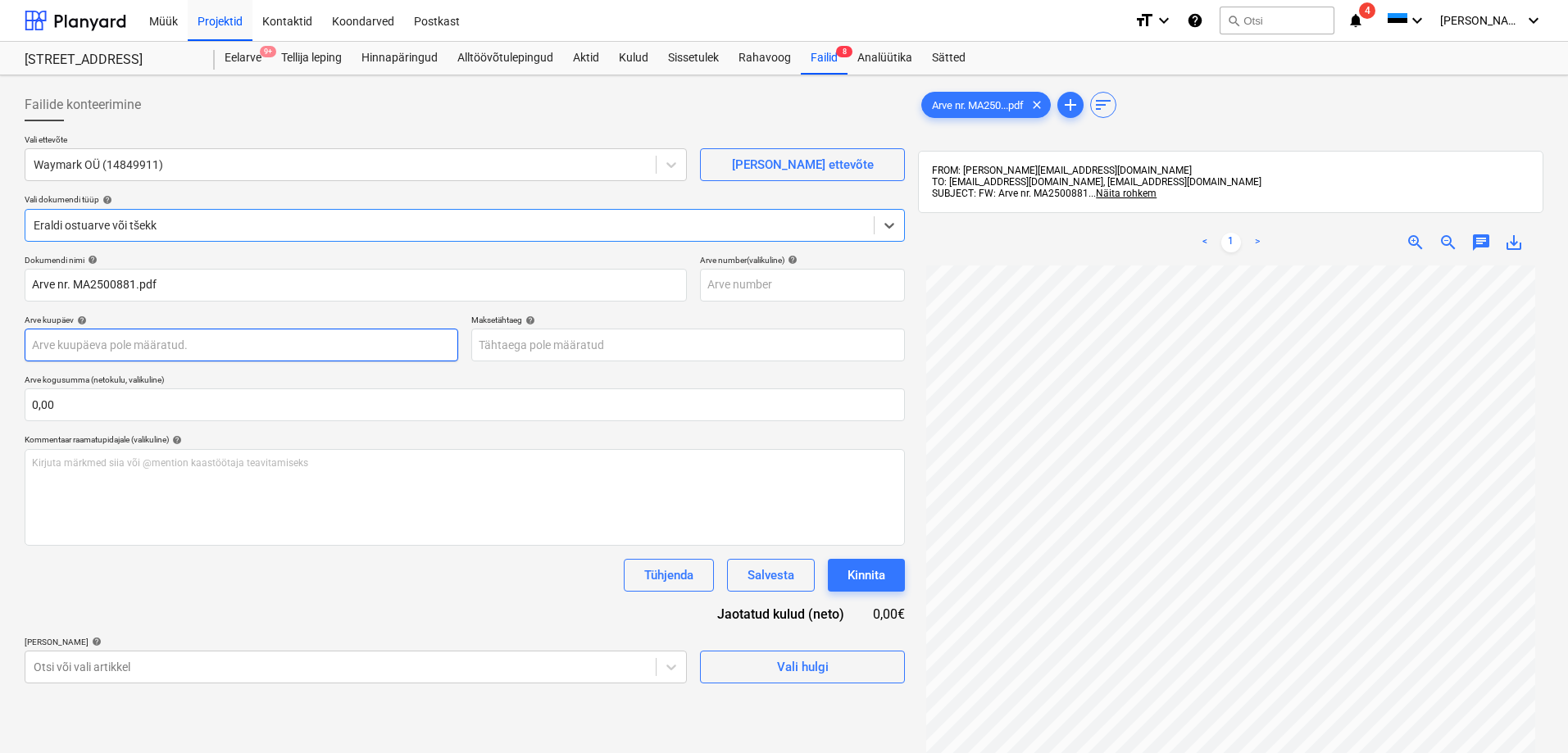
click at [93, 346] on body "Müük Projektid Kontaktid Koondarved Postkast format_size keyboard_arrow_down he…" at bounding box center [784, 376] width 1568 height 753
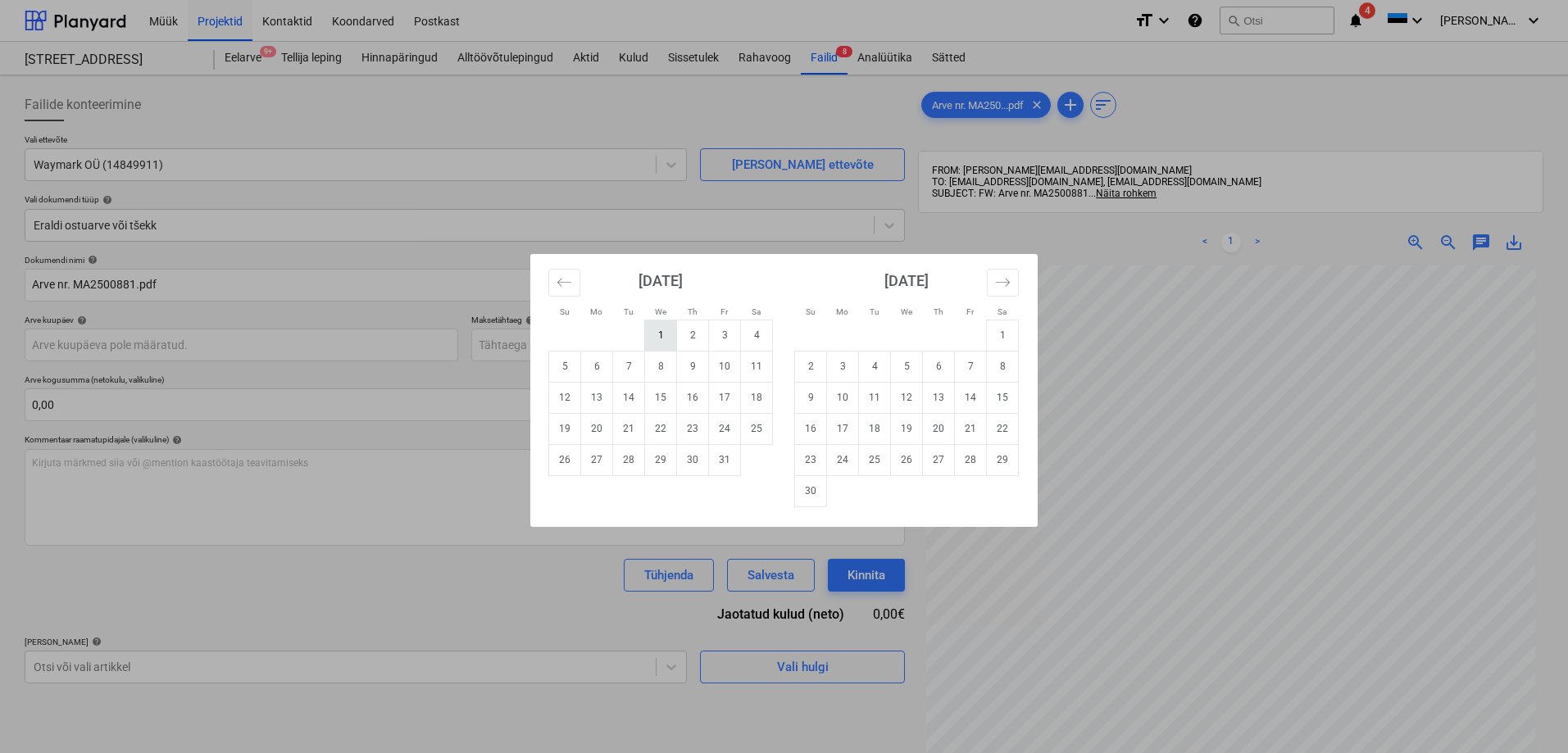
click at [654, 334] on td "1" at bounding box center [661, 335] width 32 height 31
type input "[DATE]"
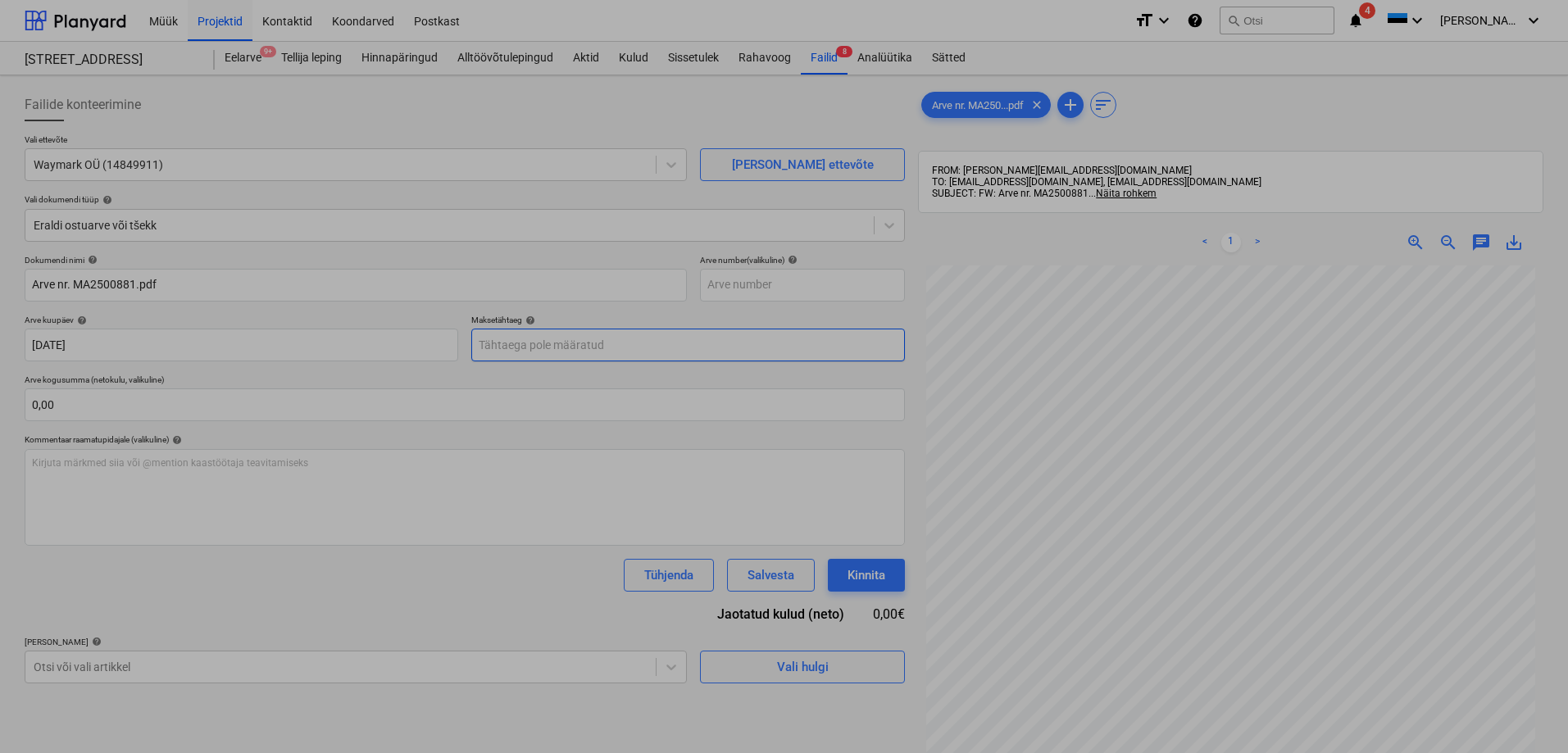
click at [536, 339] on body "Müük Projektid Kontaktid Koondarved Postkast format_size keyboard_arrow_down he…" at bounding box center [784, 376] width 1568 height 753
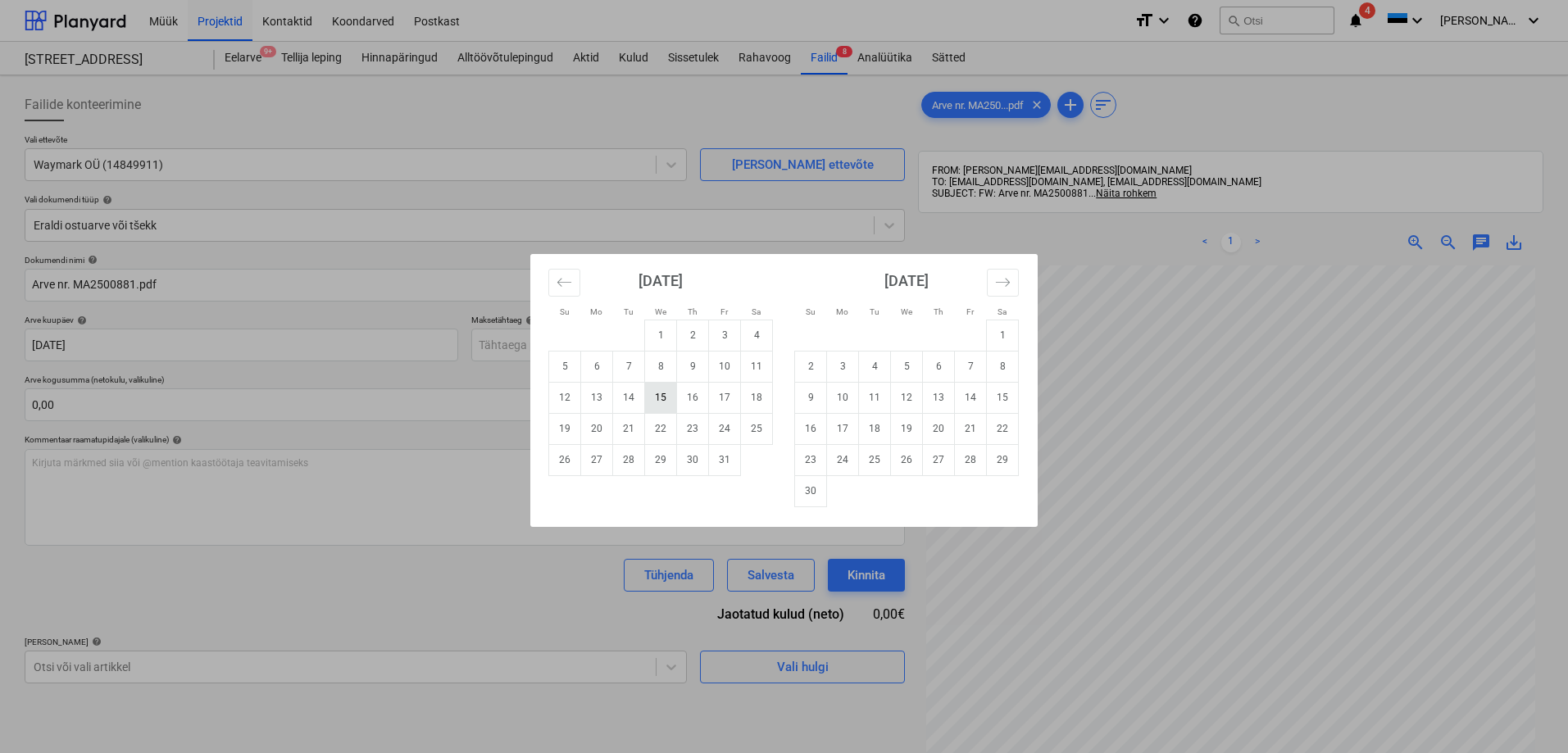
click at [659, 393] on td "15" at bounding box center [661, 397] width 32 height 31
type input "[DATE]"
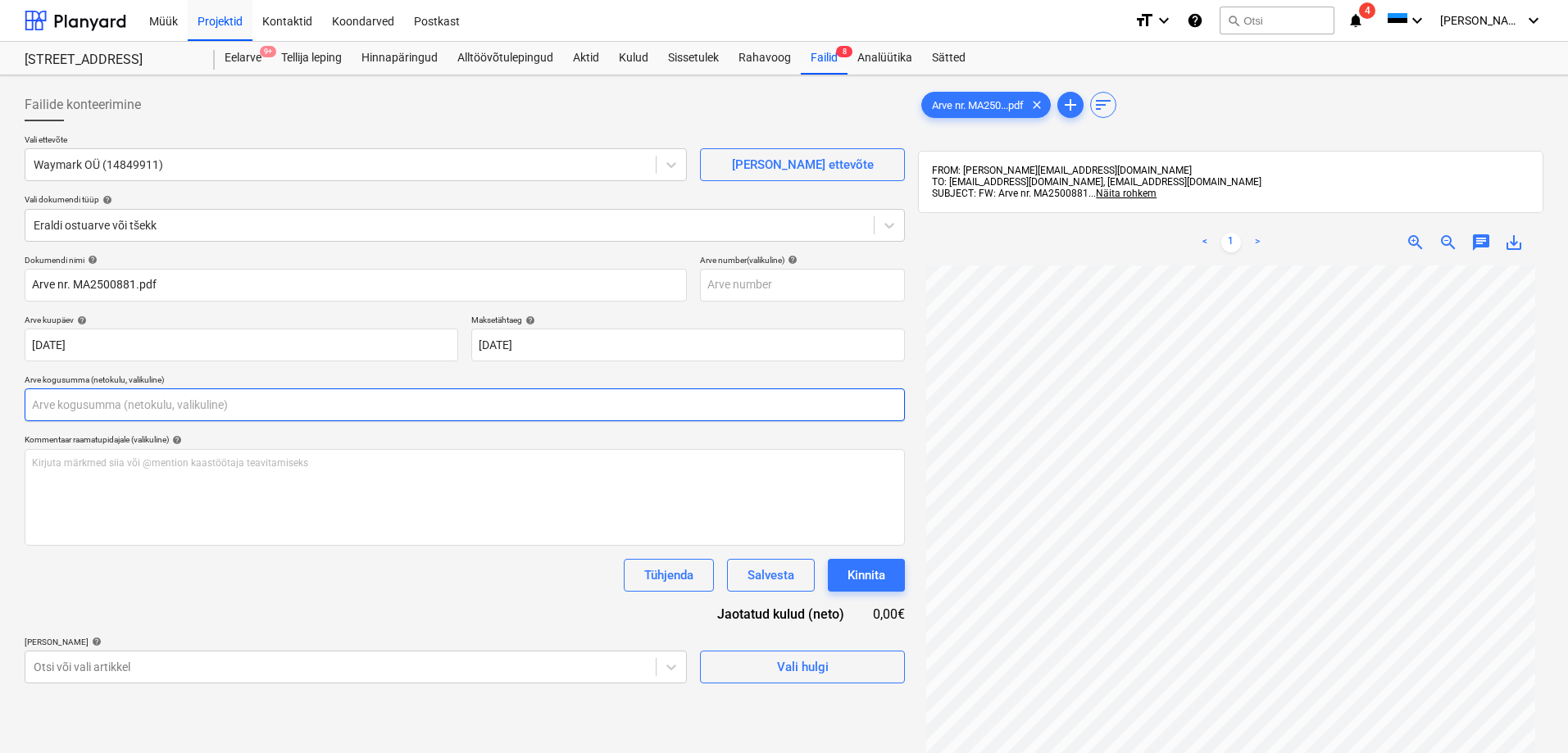
click at [321, 401] on input "text" at bounding box center [465, 404] width 880 height 32
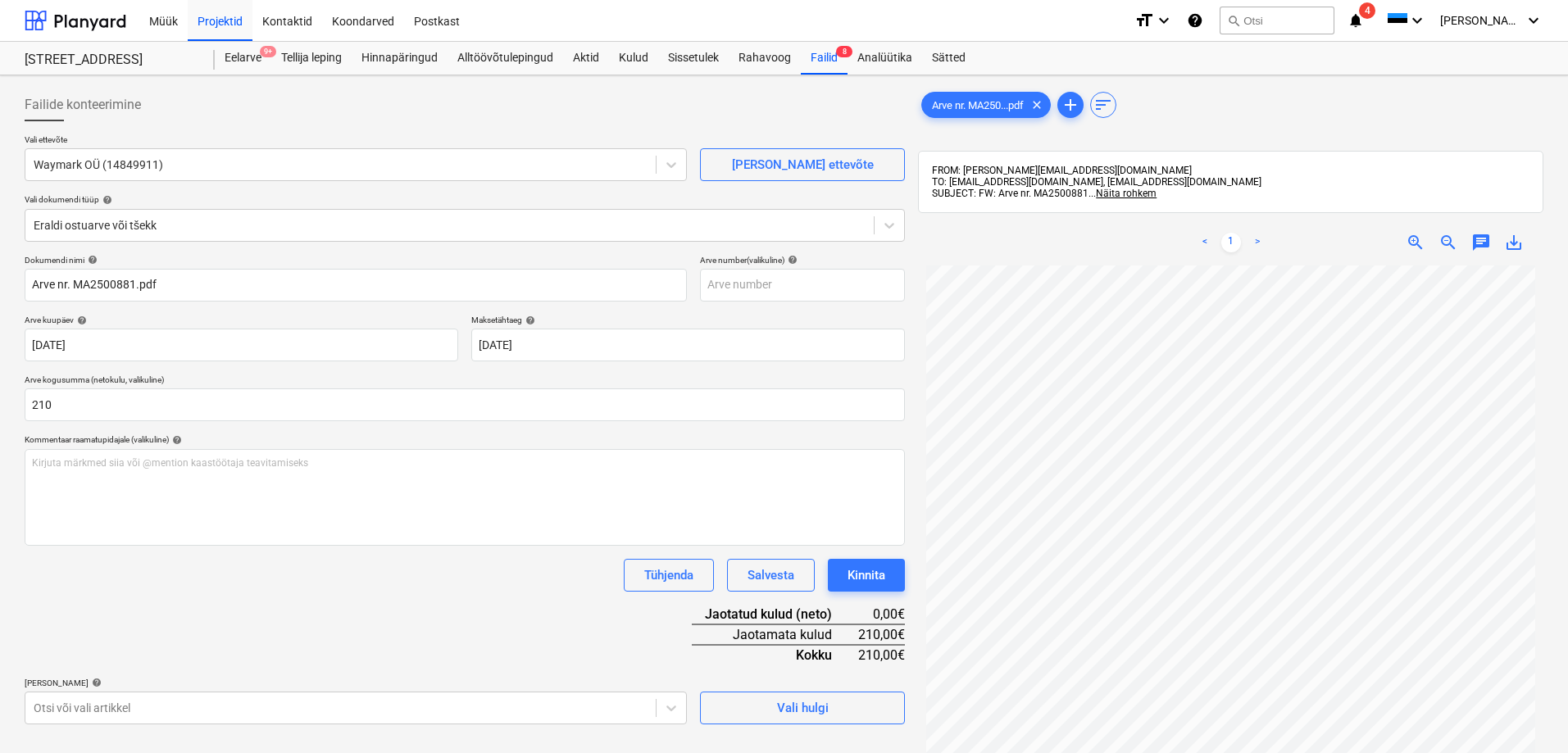
type input "210,00"
click at [298, 565] on div "Tühjenda Salvesta Kinnita" at bounding box center [465, 574] width 880 height 32
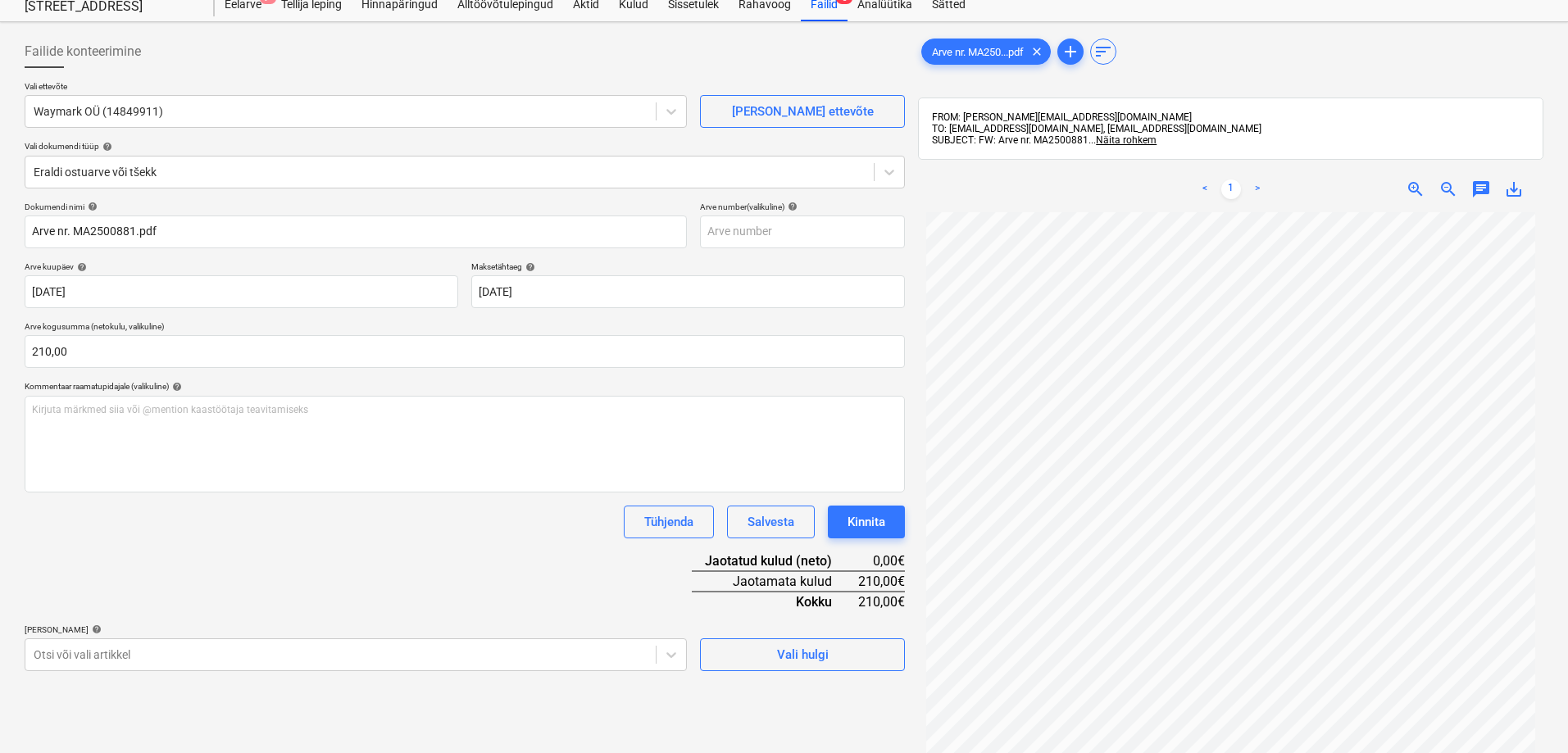
scroll to position [164, 0]
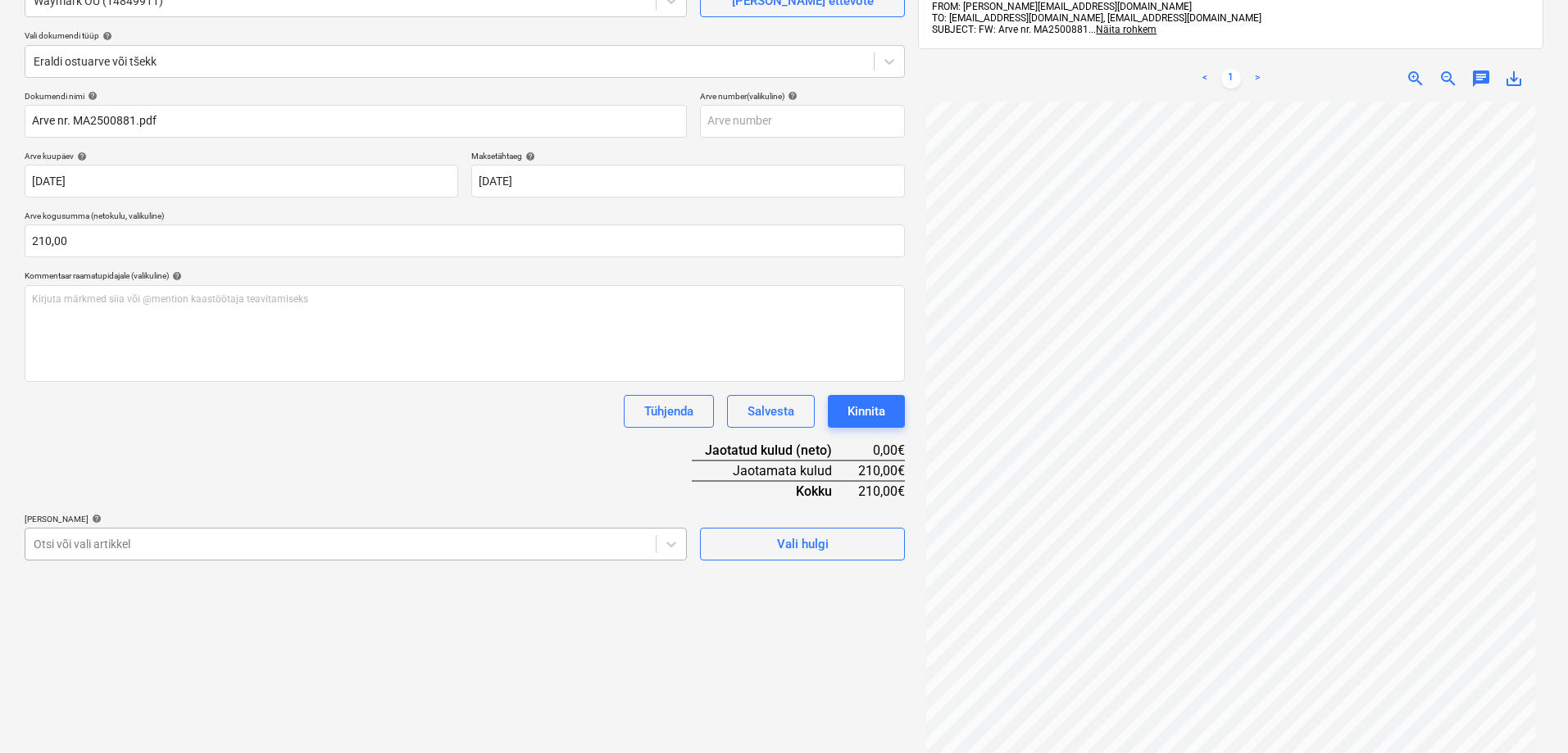
click at [125, 540] on body "Müük Projektid Kontaktid Koondarved Postkast format_size keyboard_arrow_down he…" at bounding box center [784, 213] width 1568 height 753
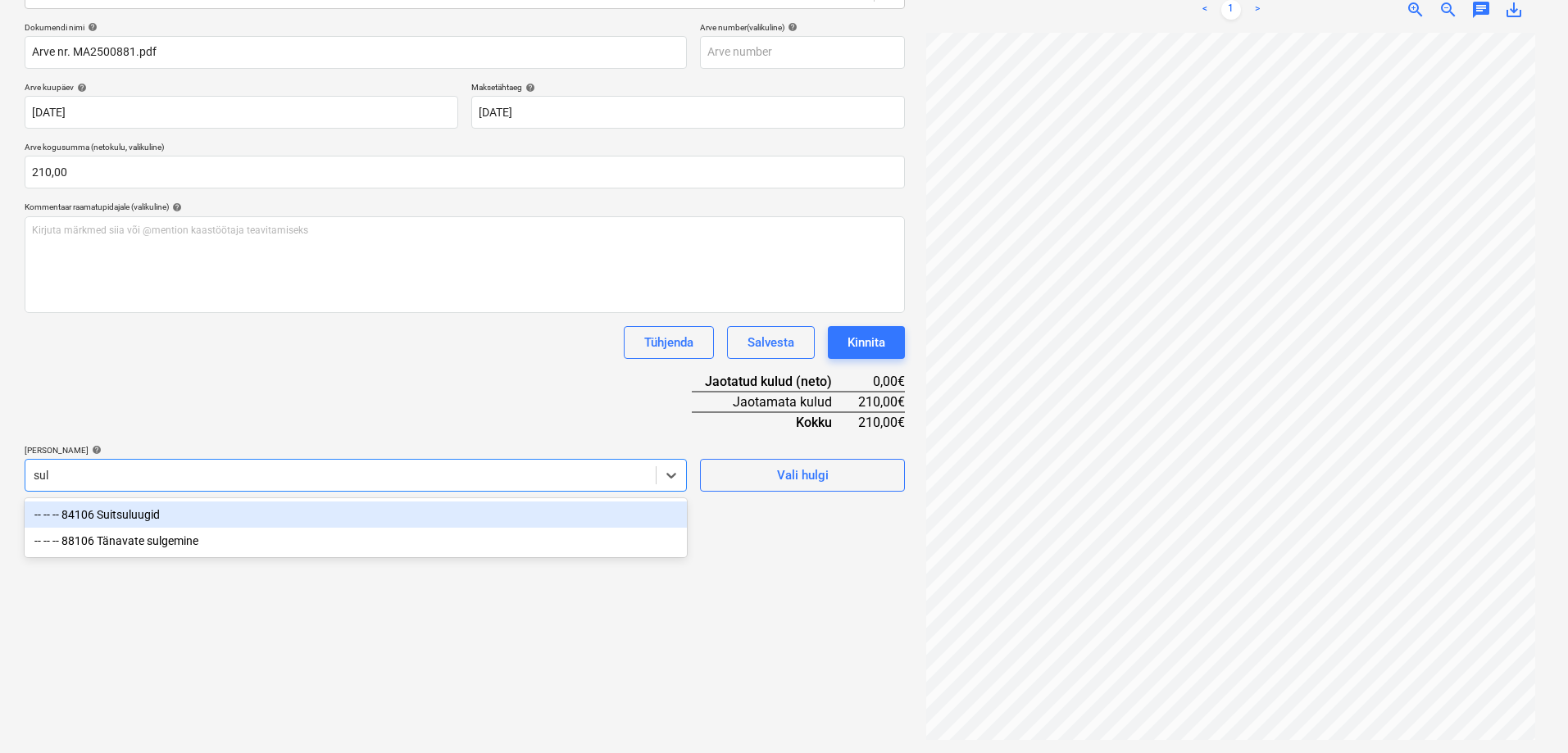
type input "sulg"
click at [156, 514] on div "-- -- -- 88106 Tänavate sulgemine" at bounding box center [356, 514] width 662 height 26
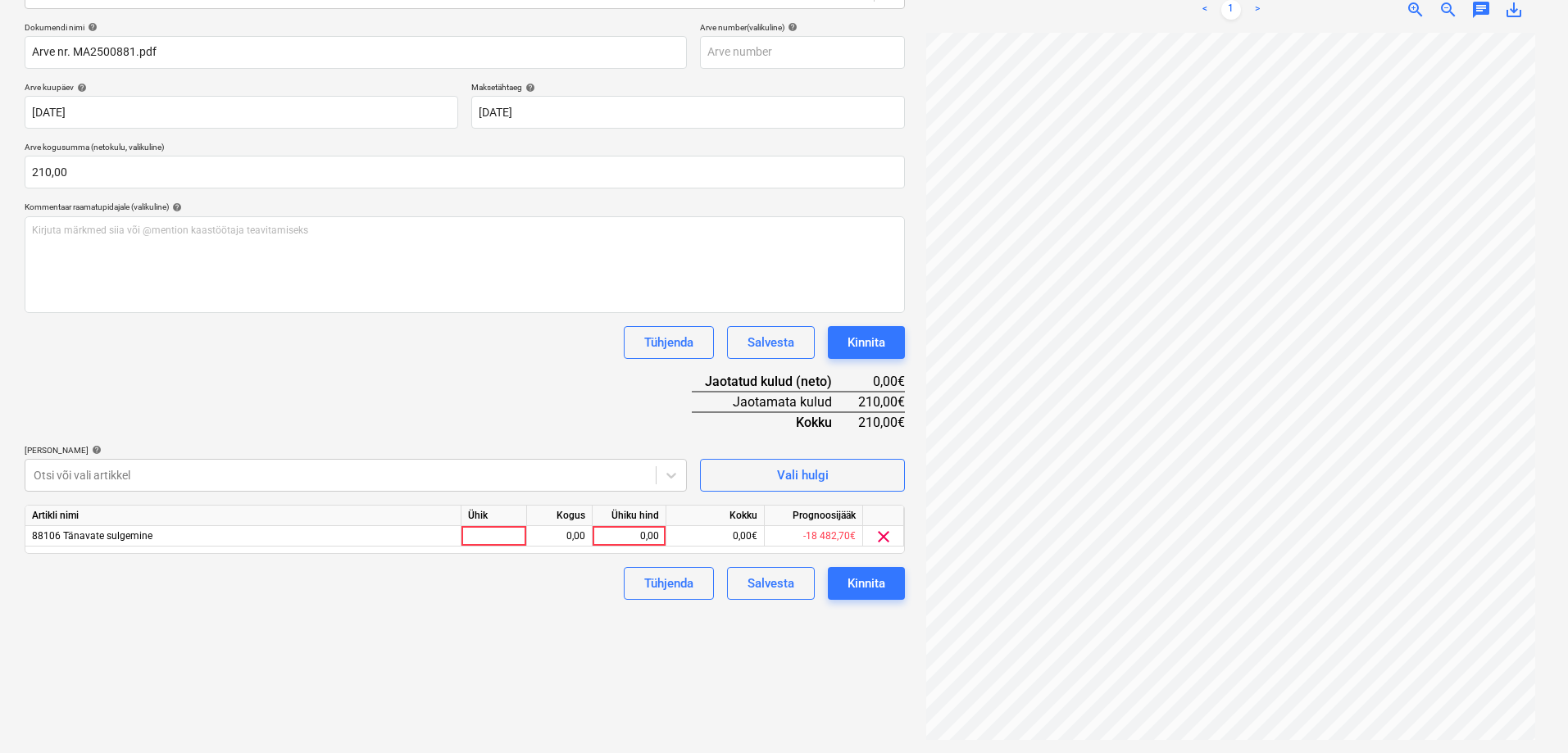
click at [760, 672] on div "Failide konteerimine Vali ettevõte Waymark OÜ (14849911) [PERSON_NAME] uus ette…" at bounding box center [464, 298] width 893 height 897
click at [638, 531] on div "0,00" at bounding box center [629, 536] width 60 height 20
type input "210"
click at [551, 629] on div "Failide konteerimine Vali ettevõte Waymark OÜ (14849911) [PERSON_NAME] uus ette…" at bounding box center [464, 298] width 893 height 897
click at [876, 580] on div "Kinnita" at bounding box center [865, 583] width 38 height 21
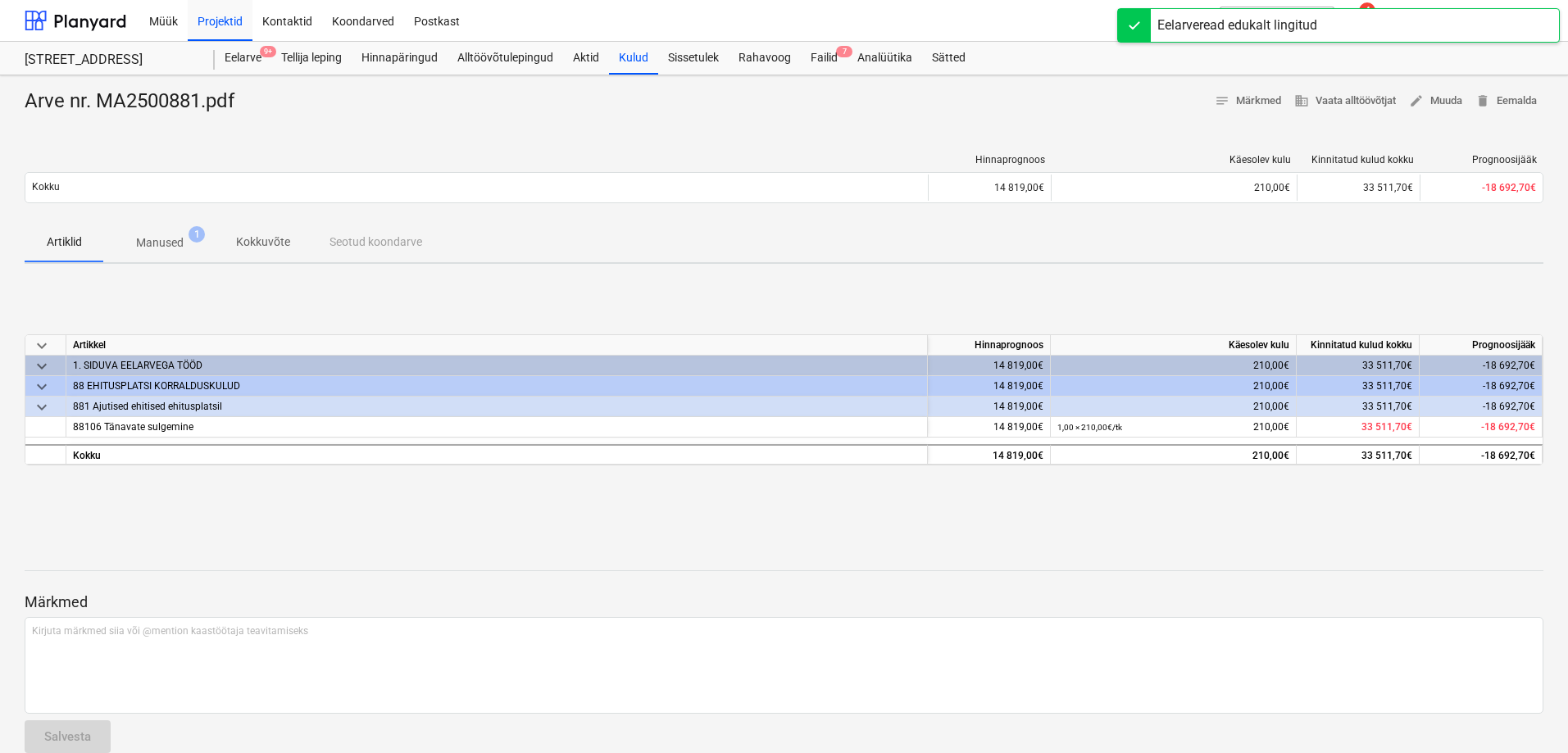
click at [904, 128] on div "Arve nr. MA2500881.pdf notes Märkmed business Vaata alltöövõtjat edit Muuda del…" at bounding box center [784, 427] width 1568 height 703
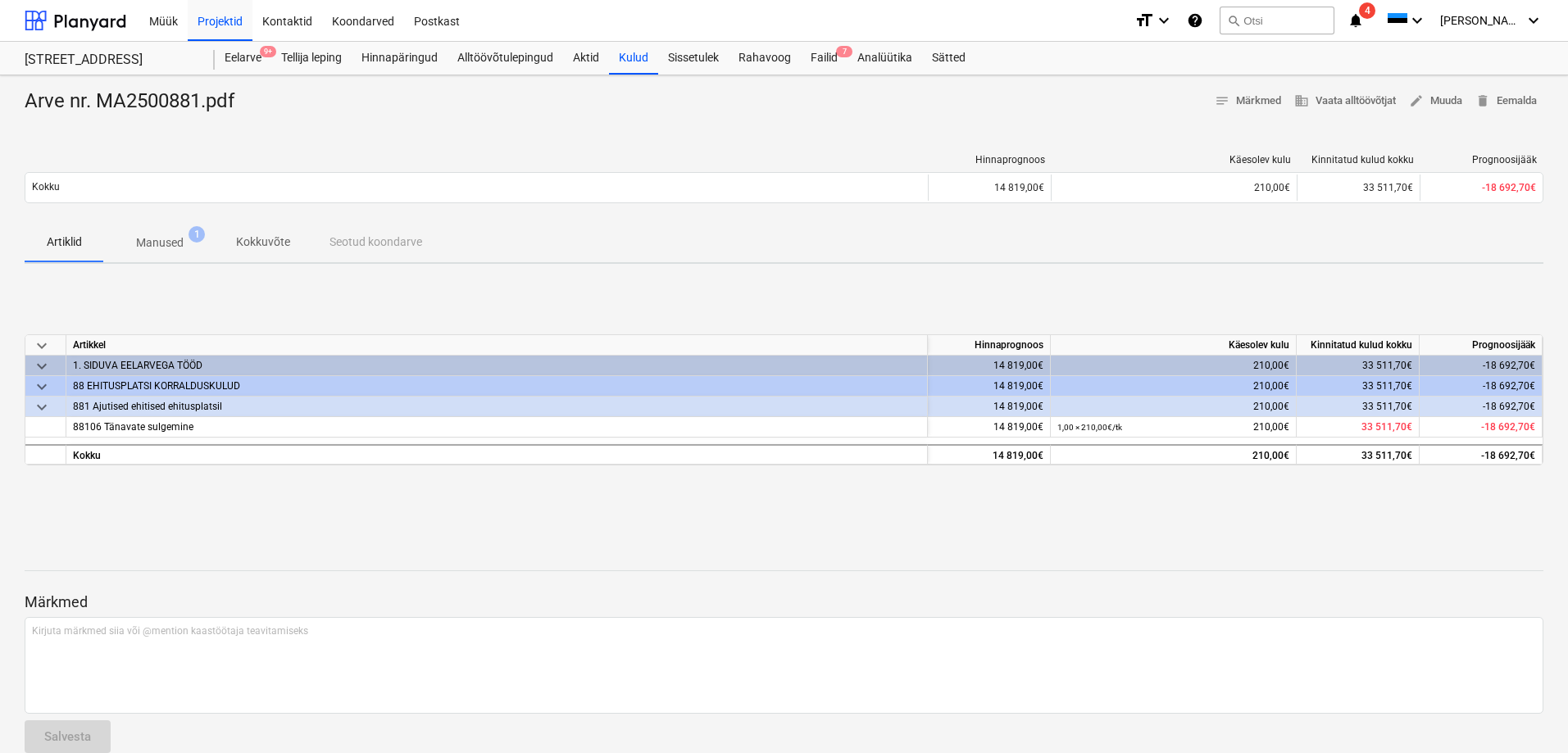
click at [1375, 10] on span "4" at bounding box center [1367, 11] width 17 height 17
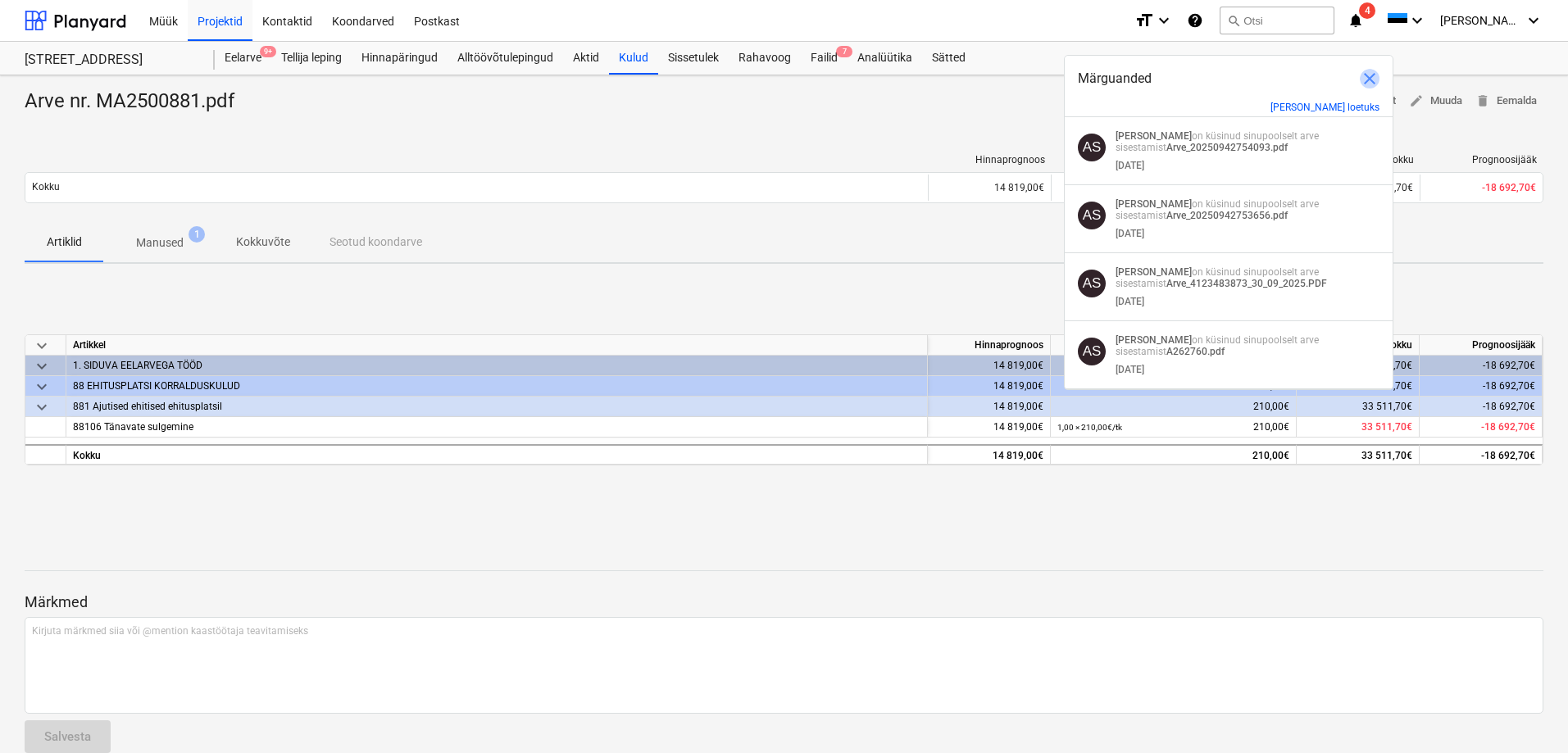
click at [1368, 78] on span "close" at bounding box center [1368, 78] width 19 height 19
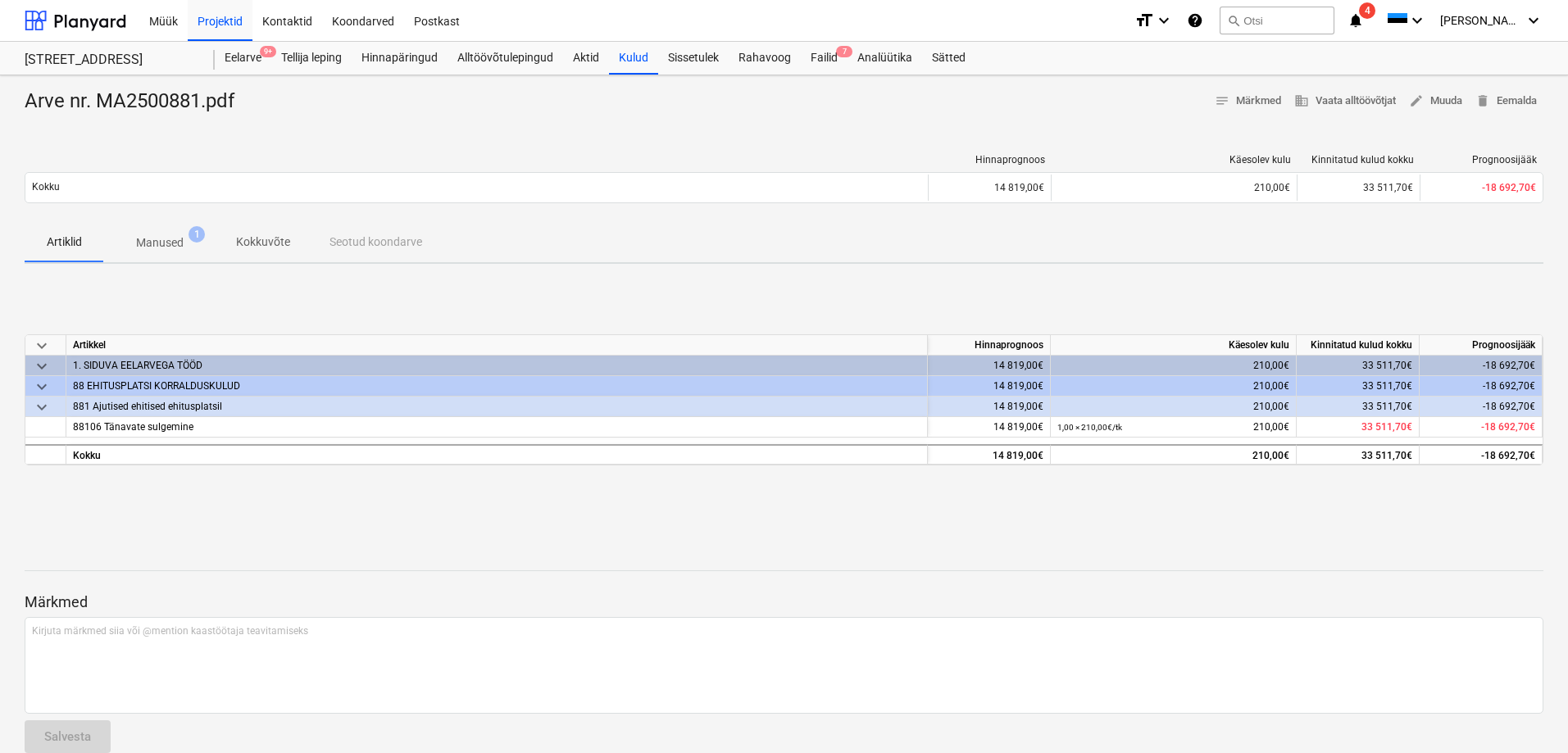
click at [1375, 12] on span "4" at bounding box center [1367, 11] width 17 height 17
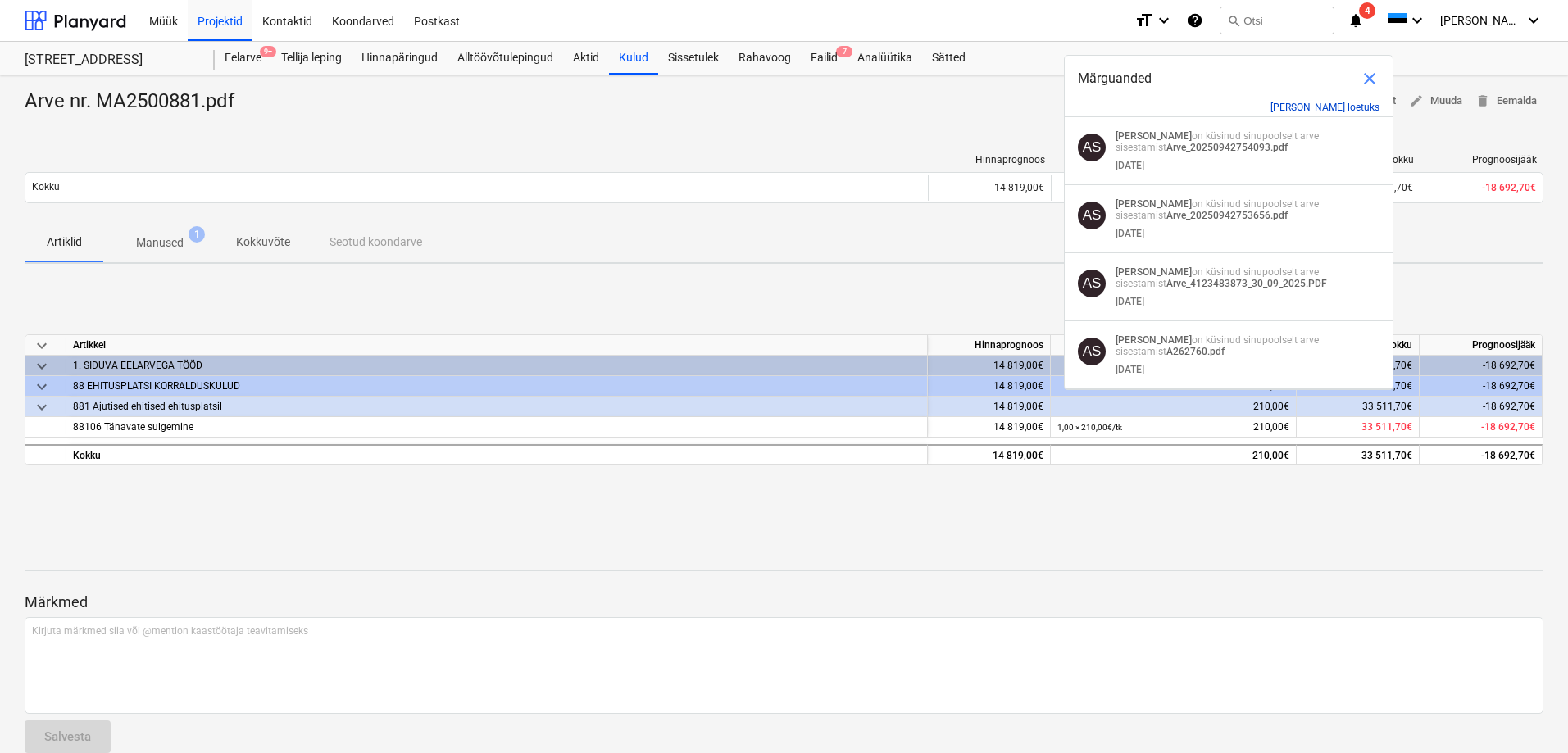
click at [1351, 108] on button "[PERSON_NAME] loetuks" at bounding box center [1325, 107] width 109 height 11
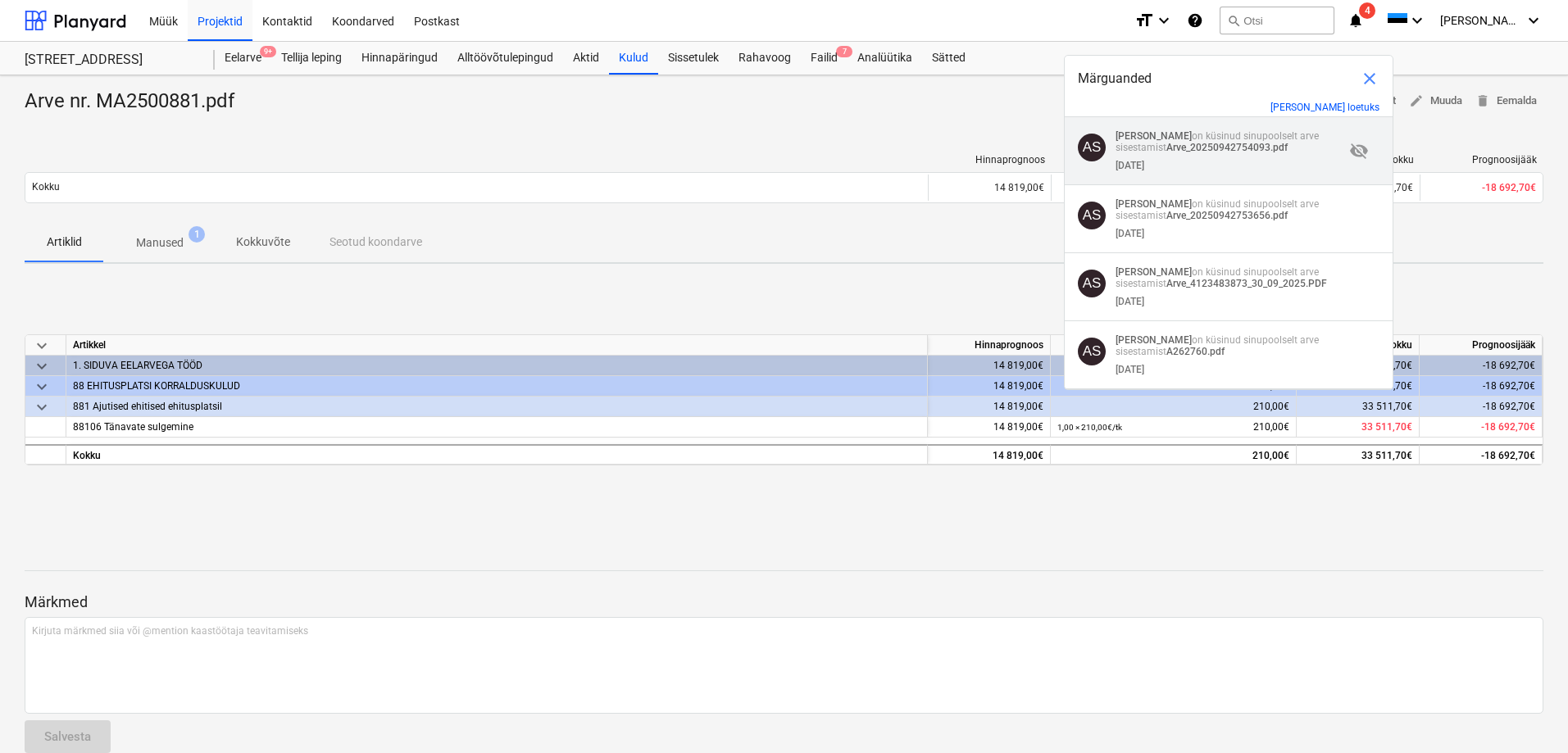
click at [1244, 143] on strong "Arve_20250942754093.pdf" at bounding box center [1226, 147] width 121 height 11
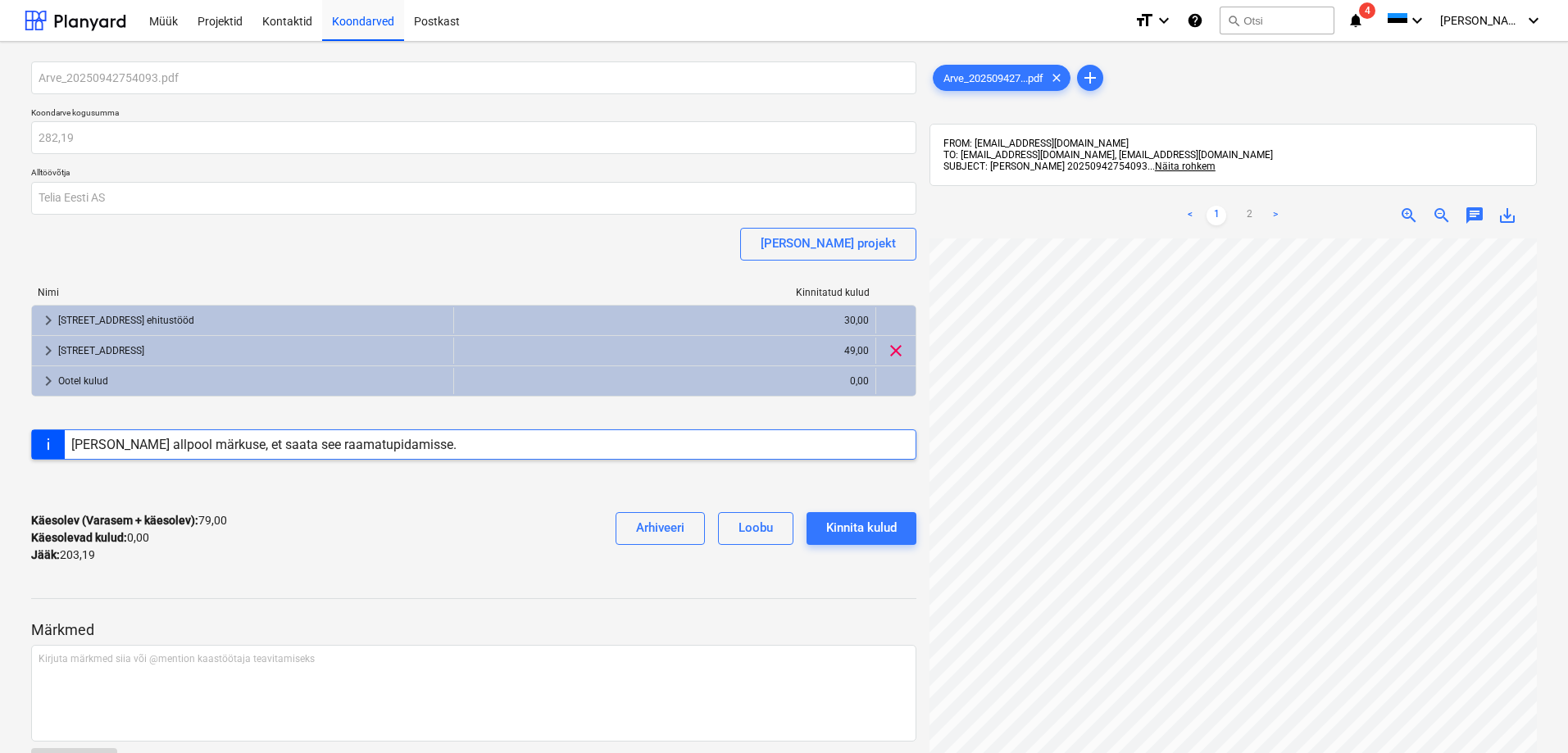
click at [1375, 11] on span "4" at bounding box center [1367, 11] width 17 height 17
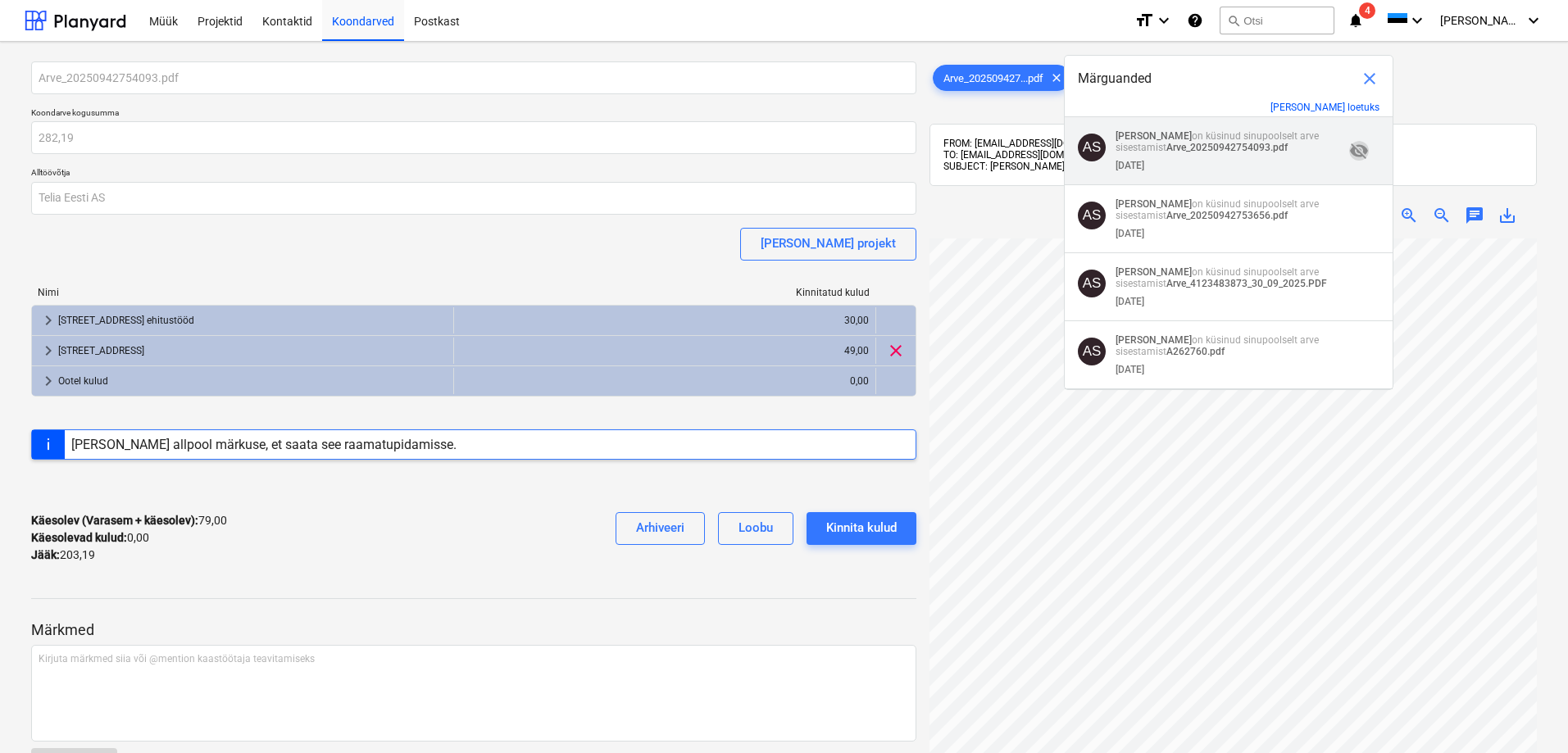
click at [1354, 151] on span "visibility_off" at bounding box center [1358, 150] width 19 height 19
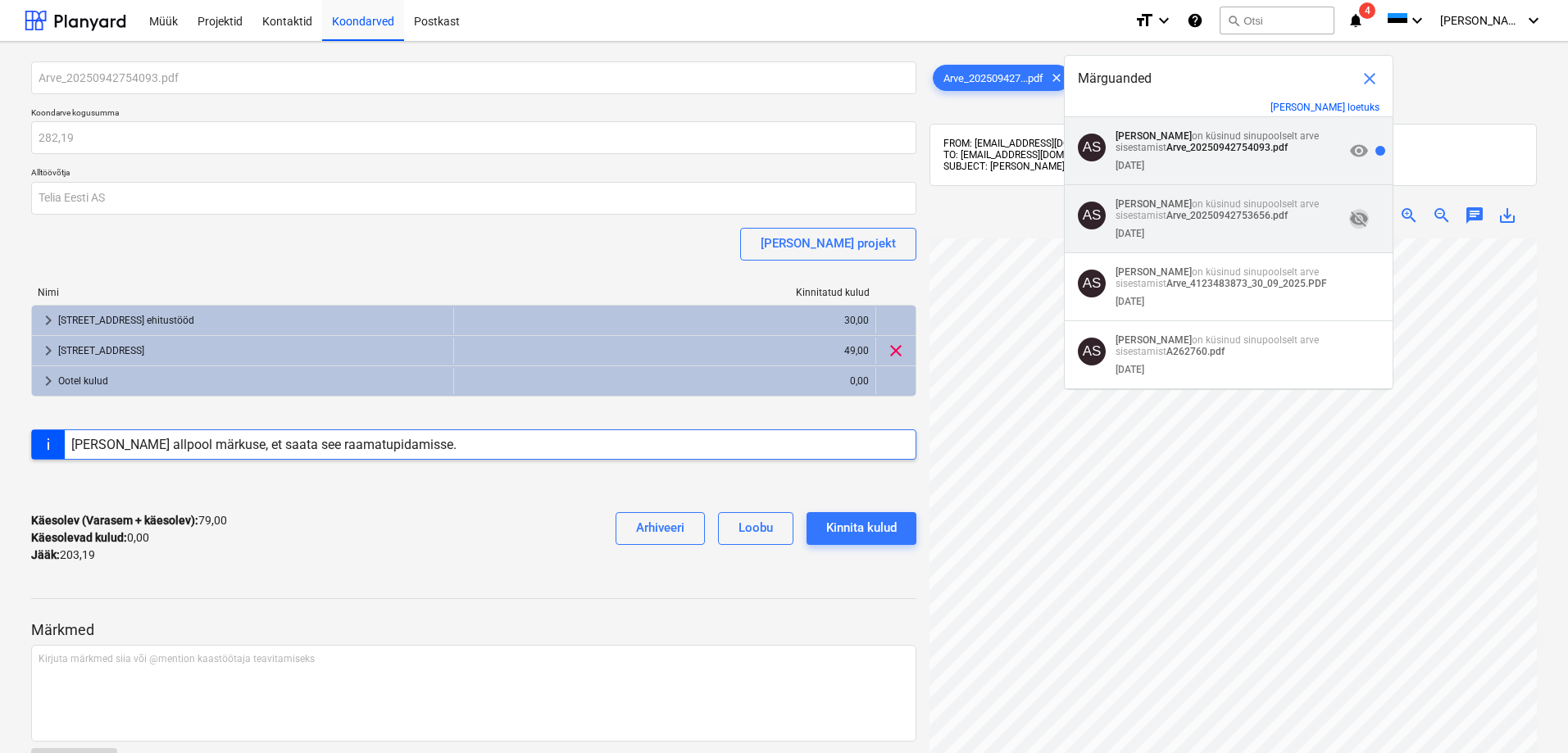
click at [1352, 217] on span "visibility_off" at bounding box center [1358, 218] width 19 height 19
click at [1350, 148] on span "visibility" at bounding box center [1358, 150] width 19 height 19
click at [1354, 218] on span "visibility" at bounding box center [1358, 218] width 19 height 19
click at [1356, 101] on div "Märguanded close" at bounding box center [1228, 79] width 328 height 46
click at [1365, 102] on button "[PERSON_NAME] loetuks" at bounding box center [1325, 107] width 109 height 11
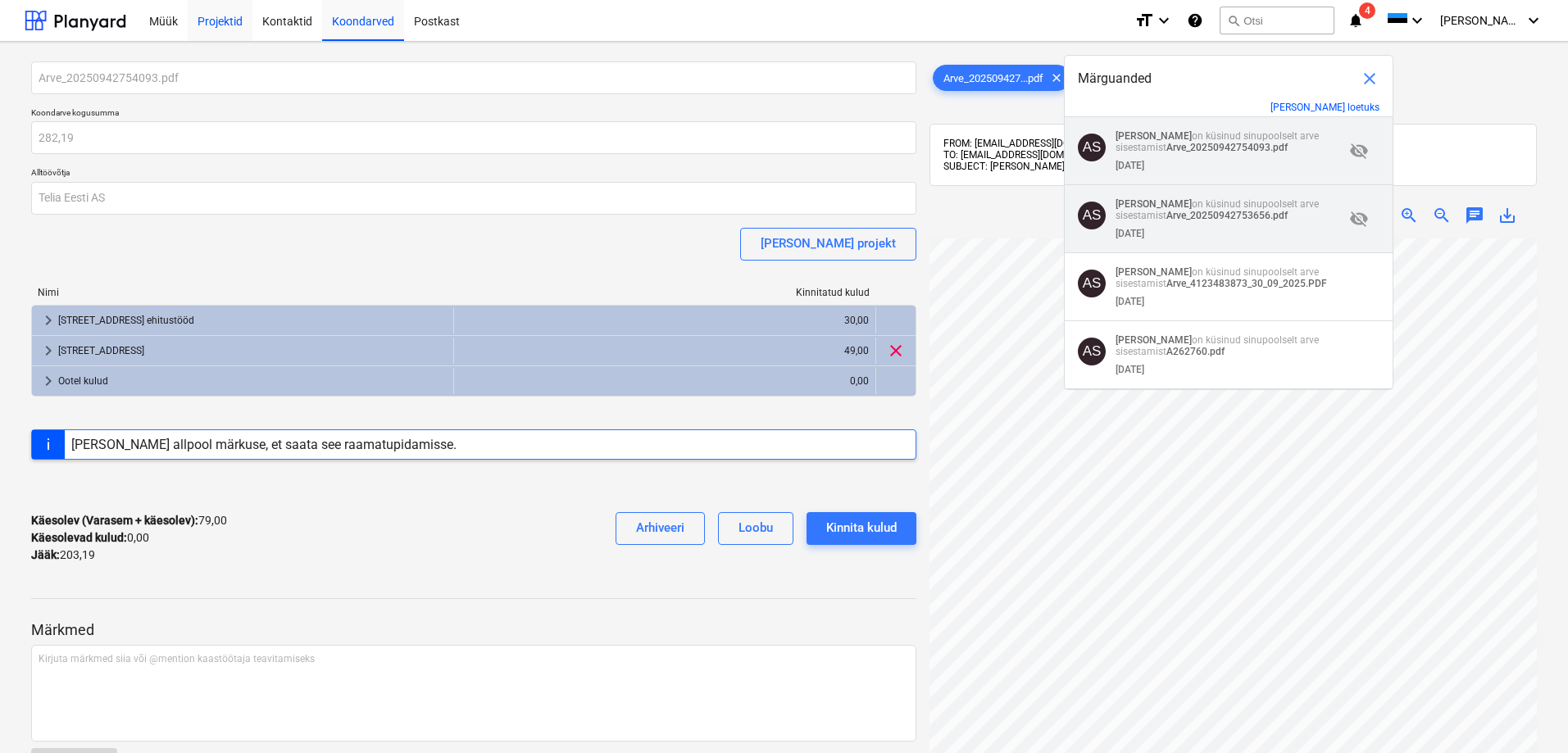
click at [224, 20] on div "Projektid" at bounding box center [220, 19] width 65 height 42
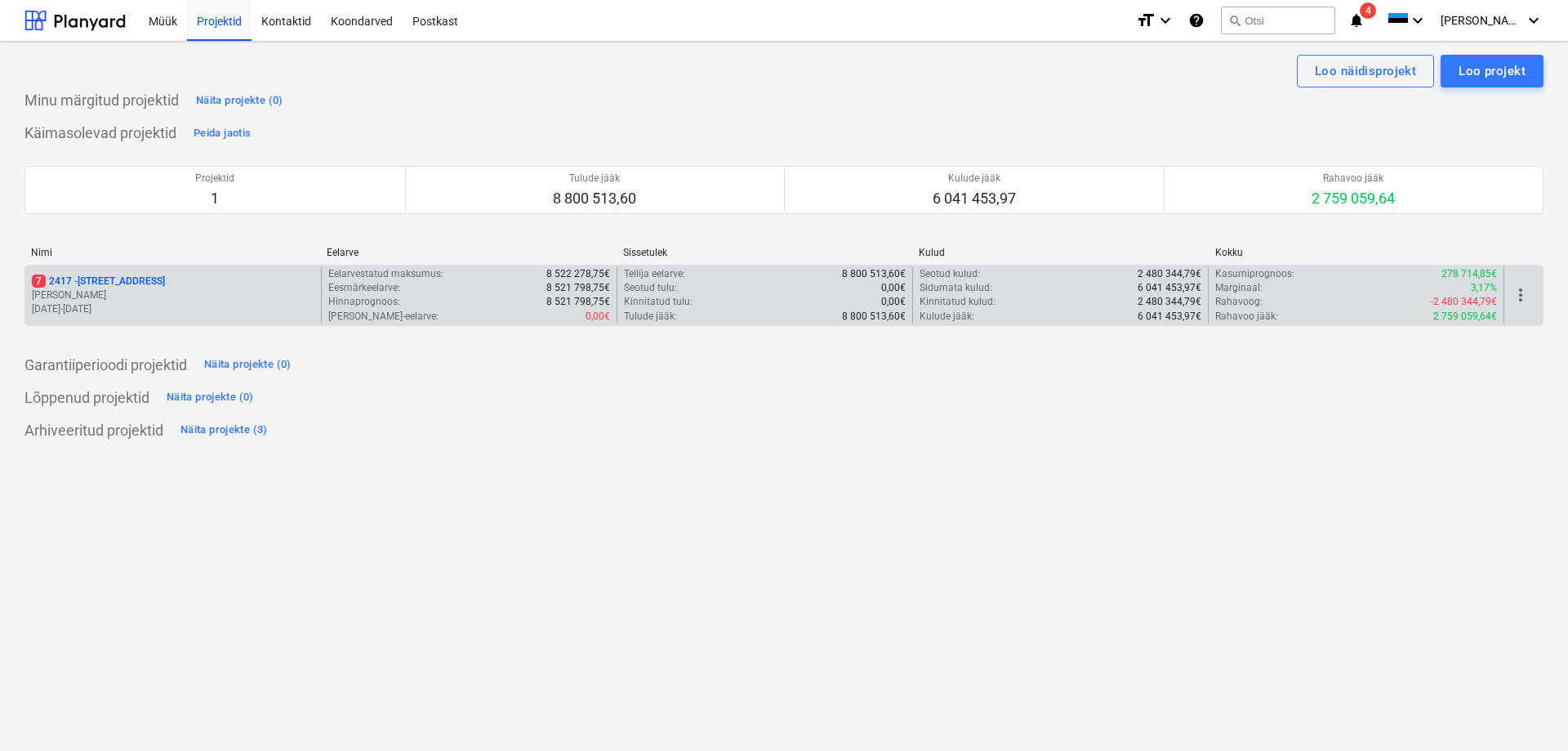
click at [94, 291] on p "[PERSON_NAME]" at bounding box center [173, 295] width 283 height 14
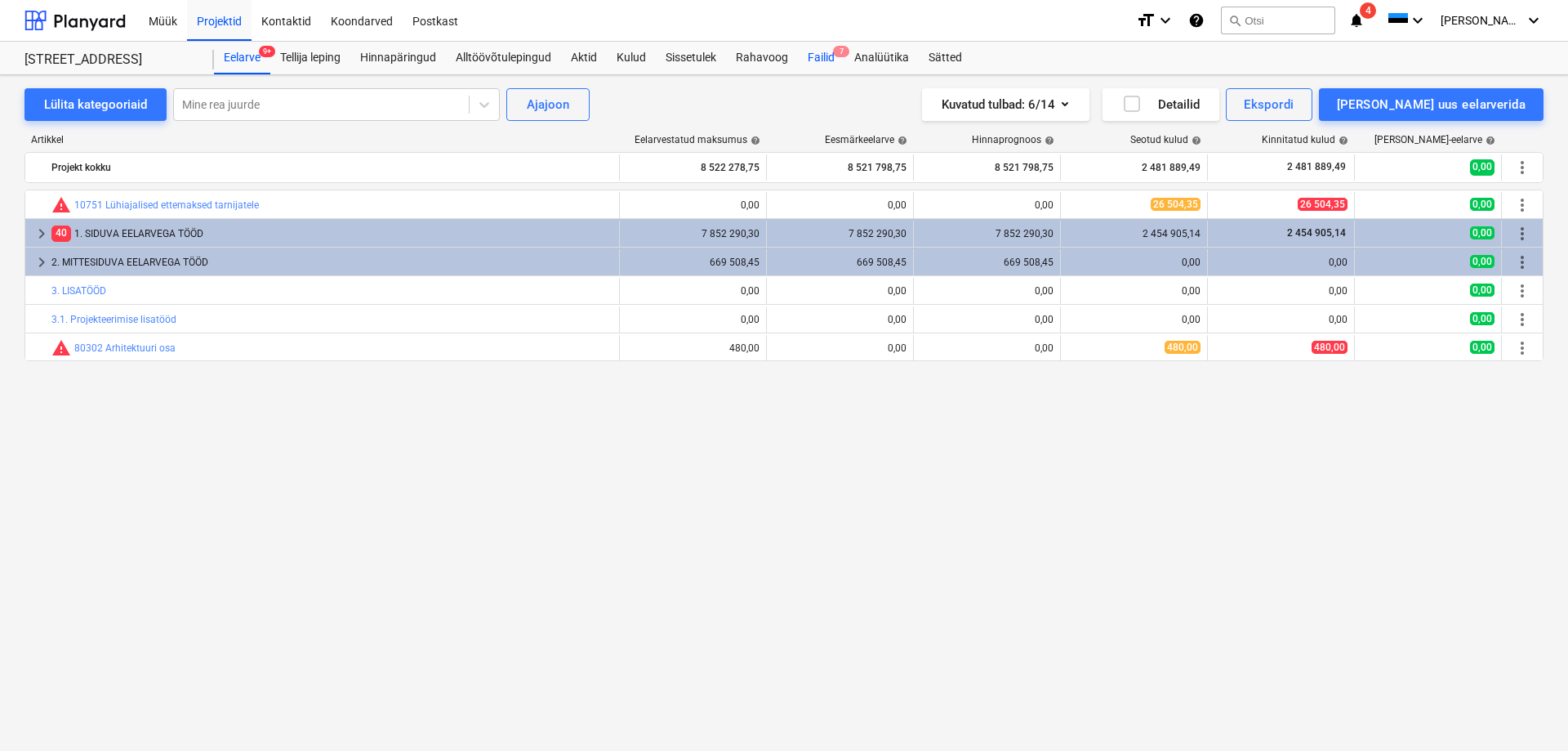
click at [815, 53] on div "Failid 7" at bounding box center [821, 57] width 47 height 32
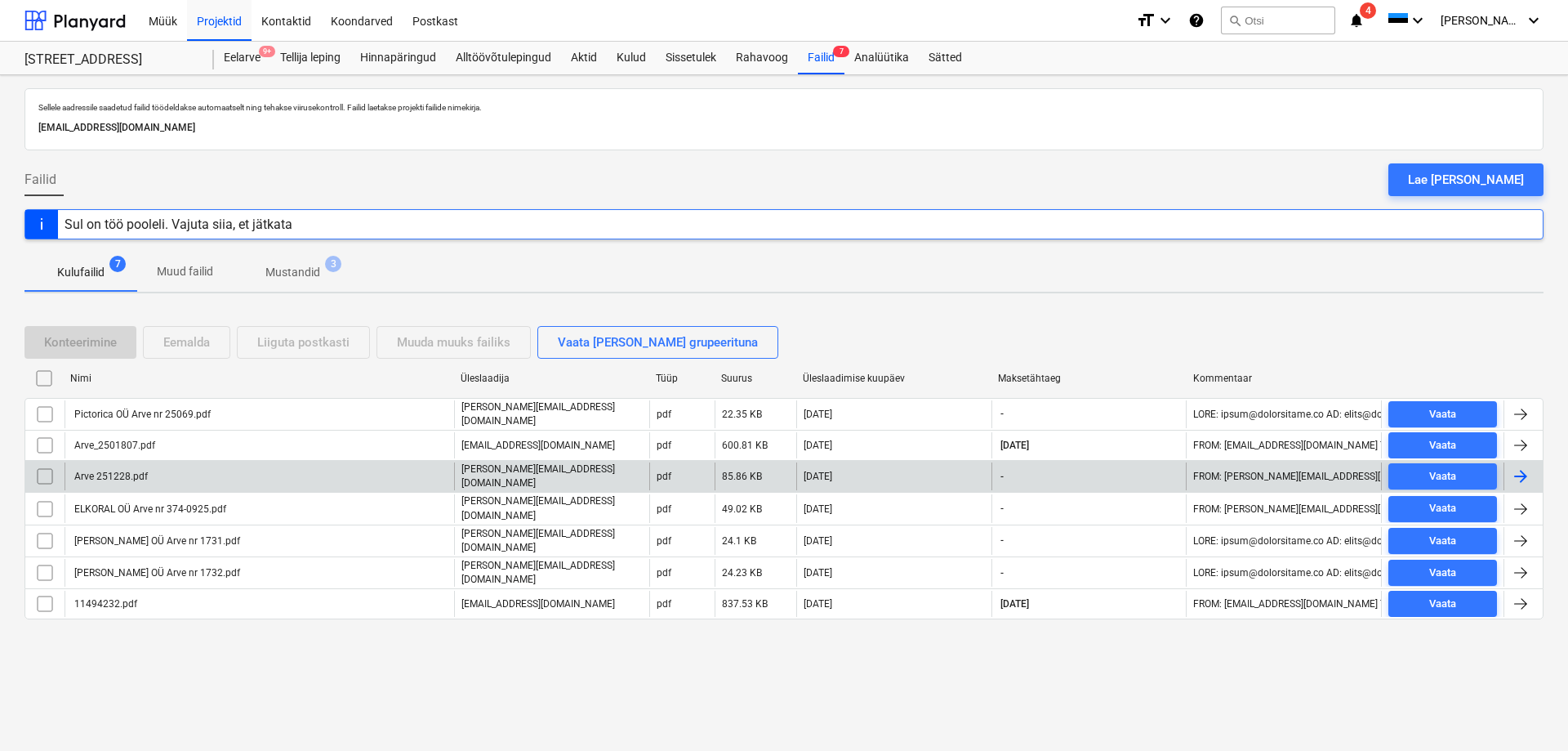
click at [121, 473] on div "Arve 251228.pdf" at bounding box center [110, 476] width 76 height 11
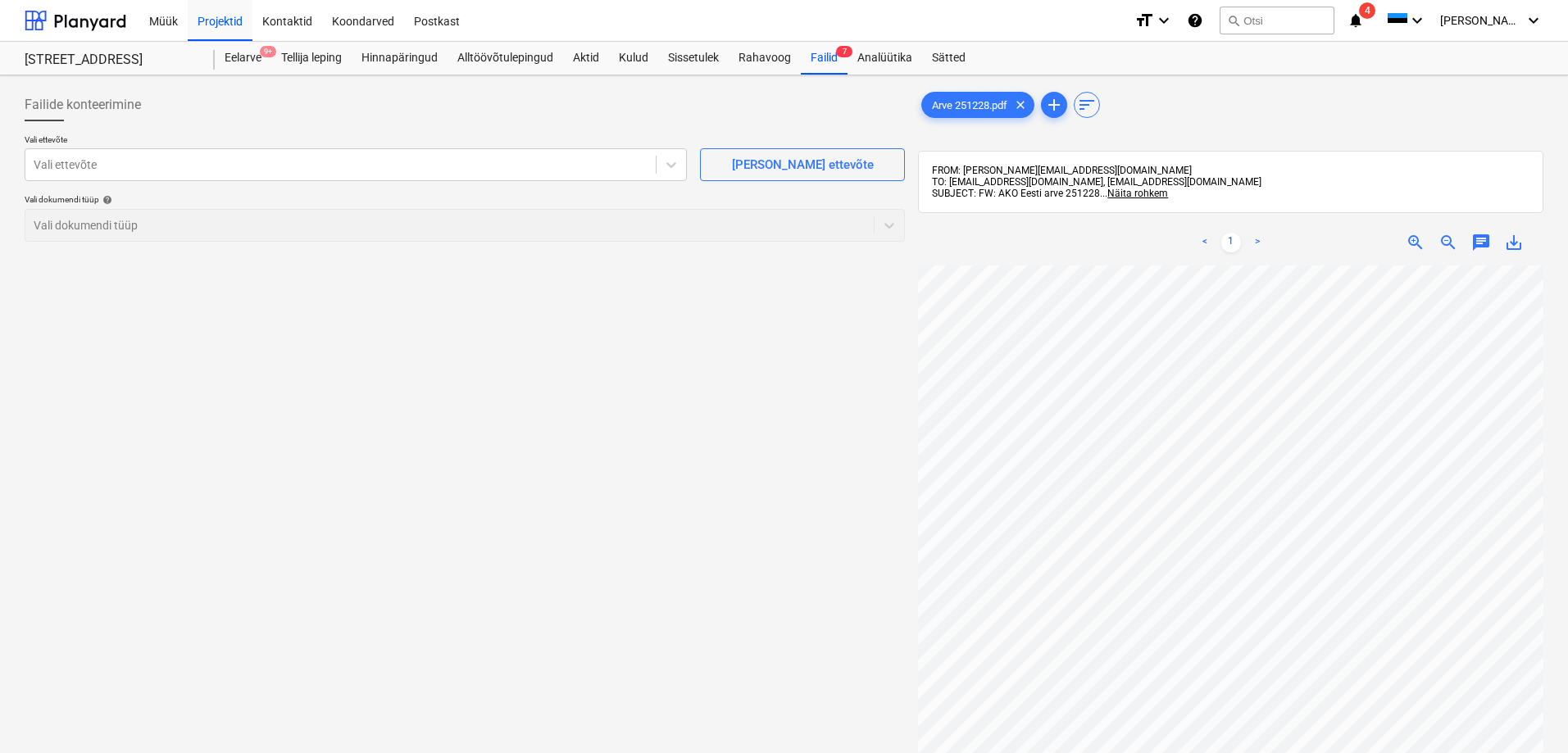
scroll to position [116, 0]
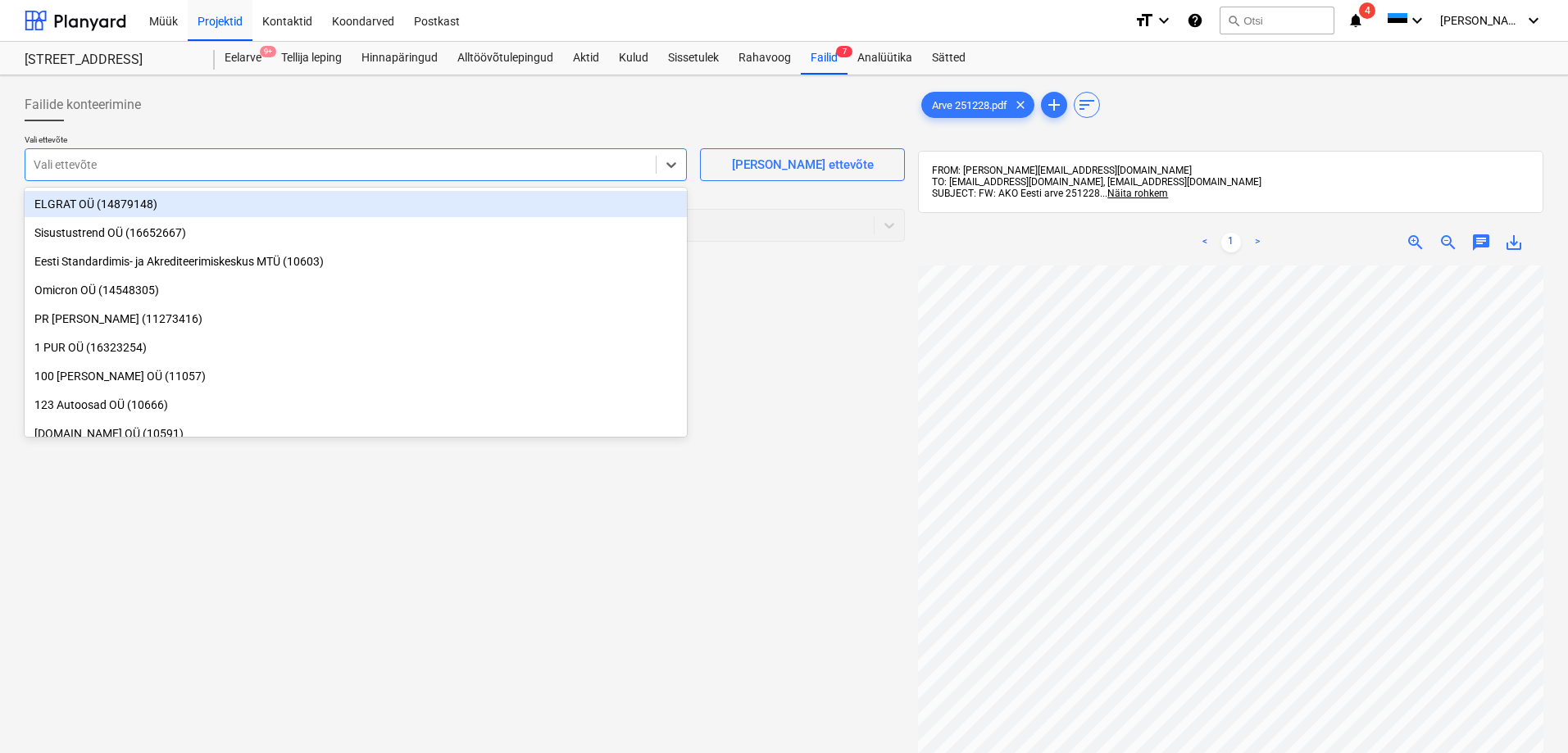
click at [83, 165] on div at bounding box center [340, 164] width 614 height 17
type input "ako"
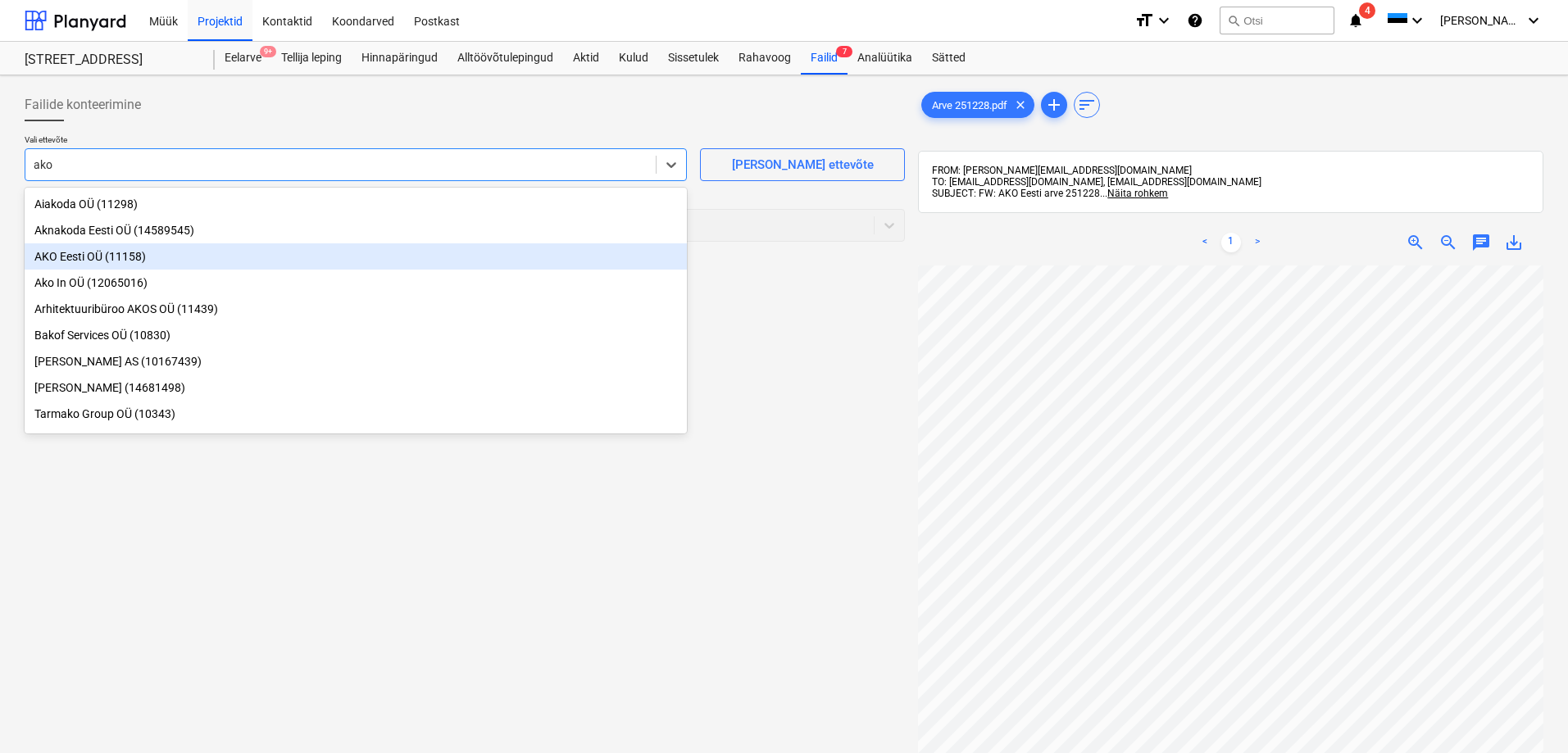
click at [47, 256] on div "AKO Eesti OÜ (11158)" at bounding box center [356, 256] width 662 height 26
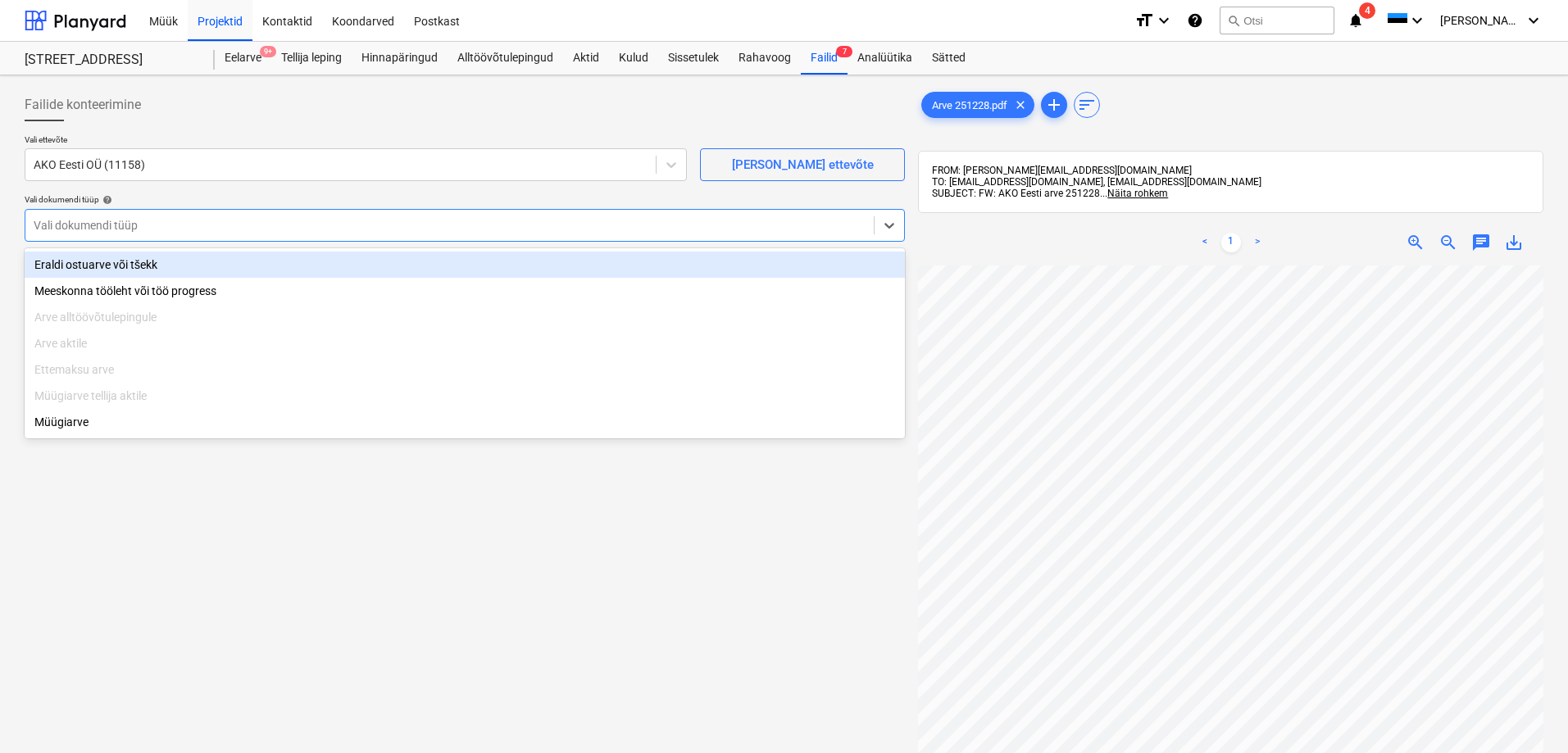
click at [63, 227] on div at bounding box center [449, 225] width 832 height 17
click at [67, 264] on div "Eraldi ostuarve või tšekk" at bounding box center [465, 264] width 880 height 26
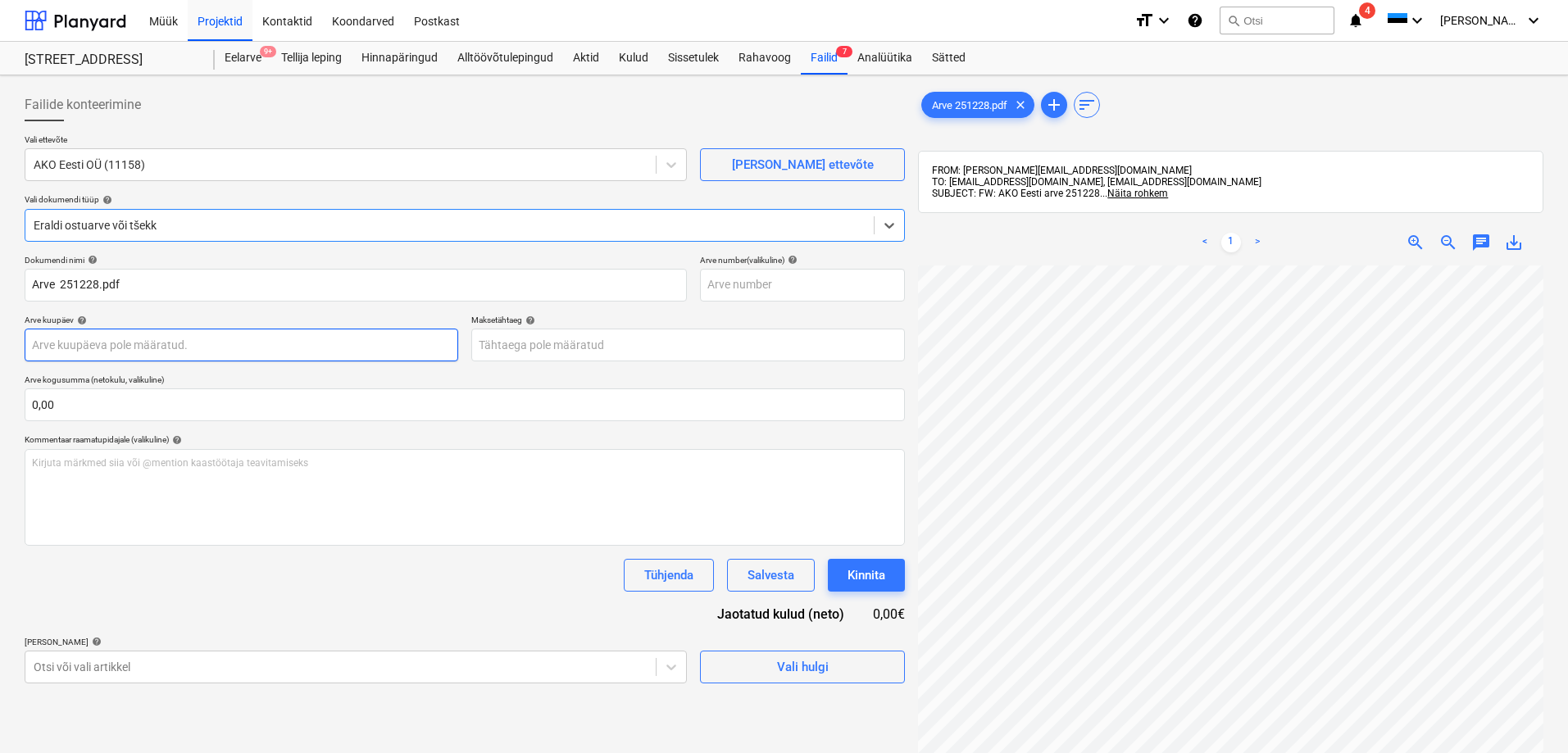
click at [96, 349] on body "Müük Projektid Kontaktid Koondarved Postkast format_size keyboard_arrow_down he…" at bounding box center [784, 376] width 1568 height 753
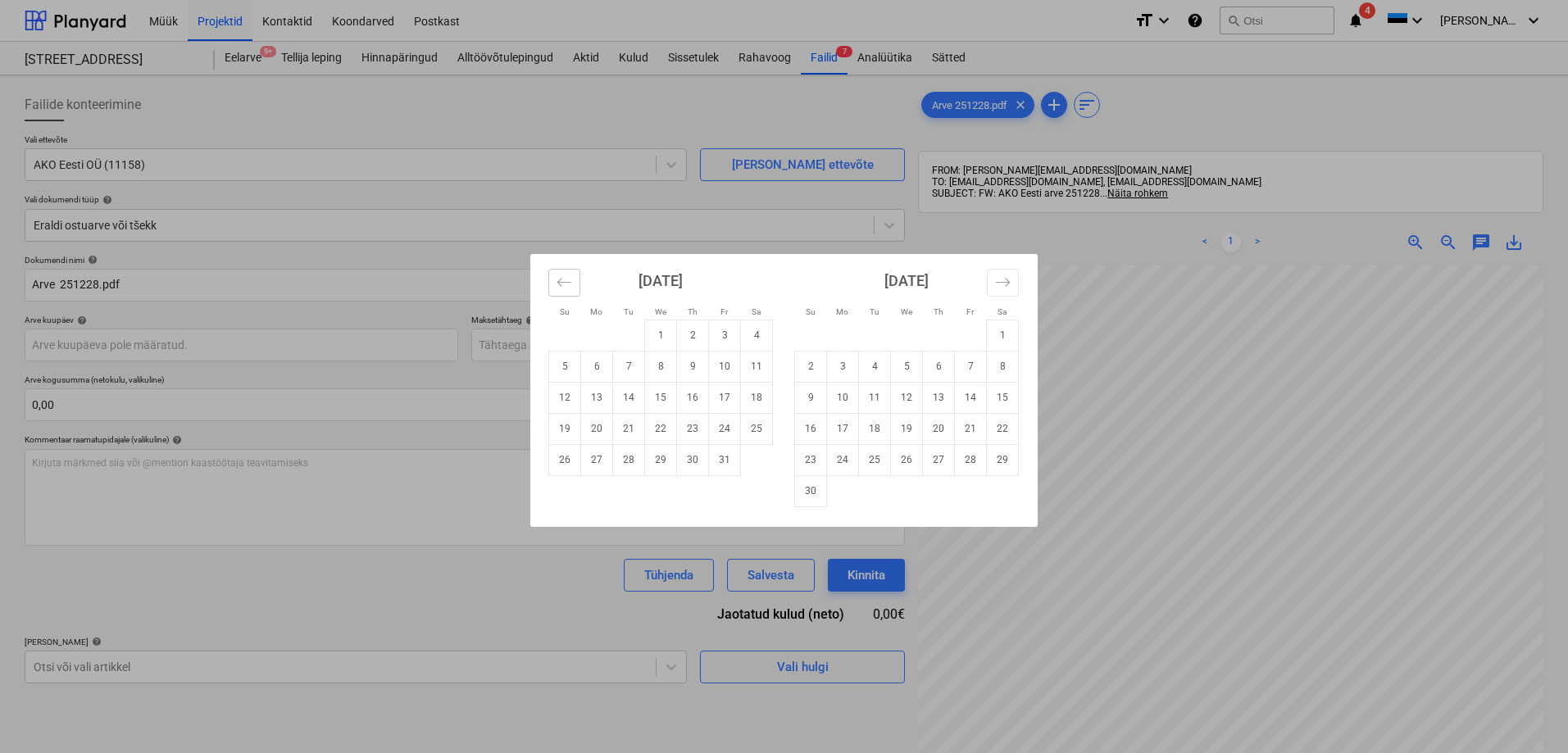
click at [565, 285] on icon "Move backward to switch to the previous month." at bounding box center [564, 282] width 16 height 16
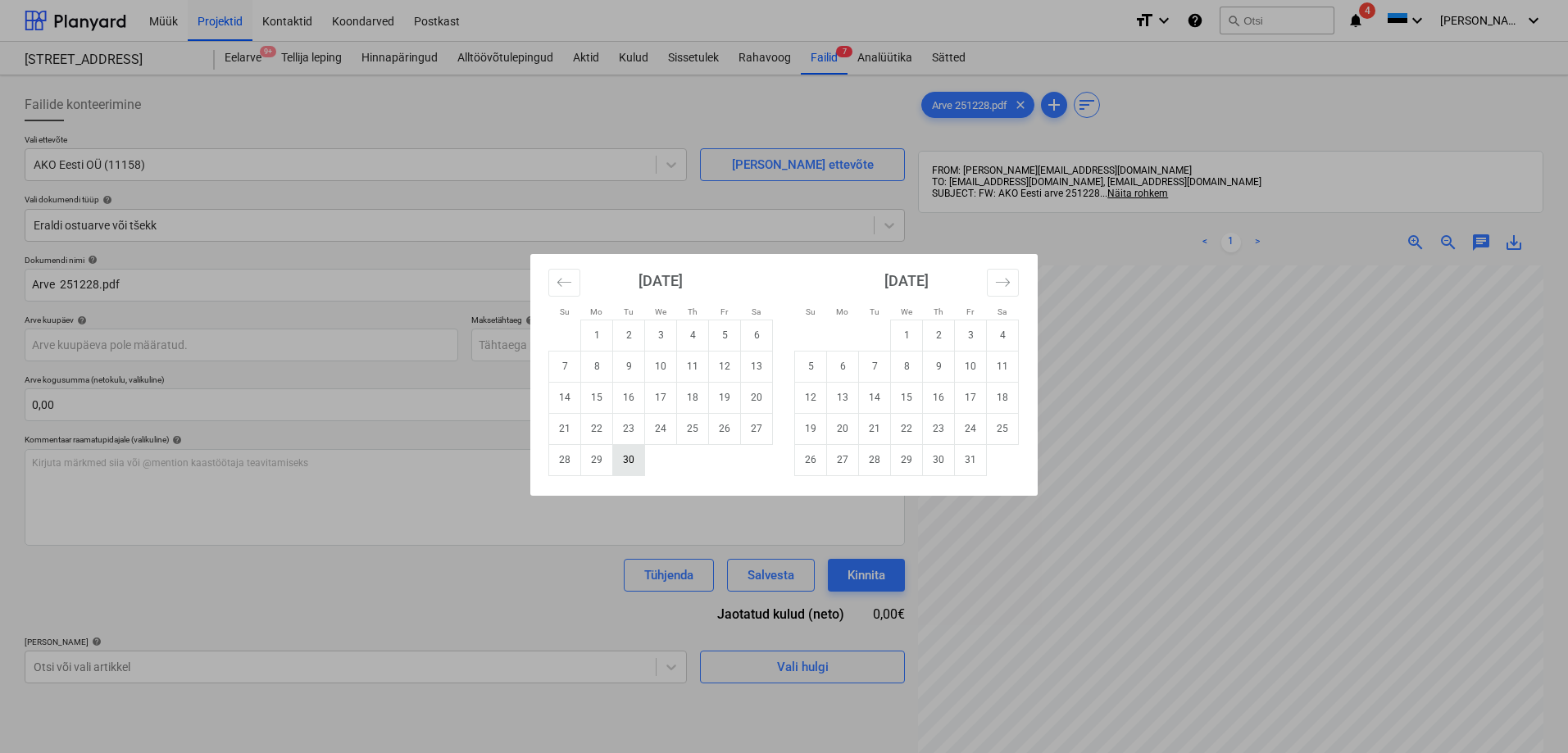
click at [624, 462] on td "30" at bounding box center [629, 459] width 32 height 31
type input "[DATE]"
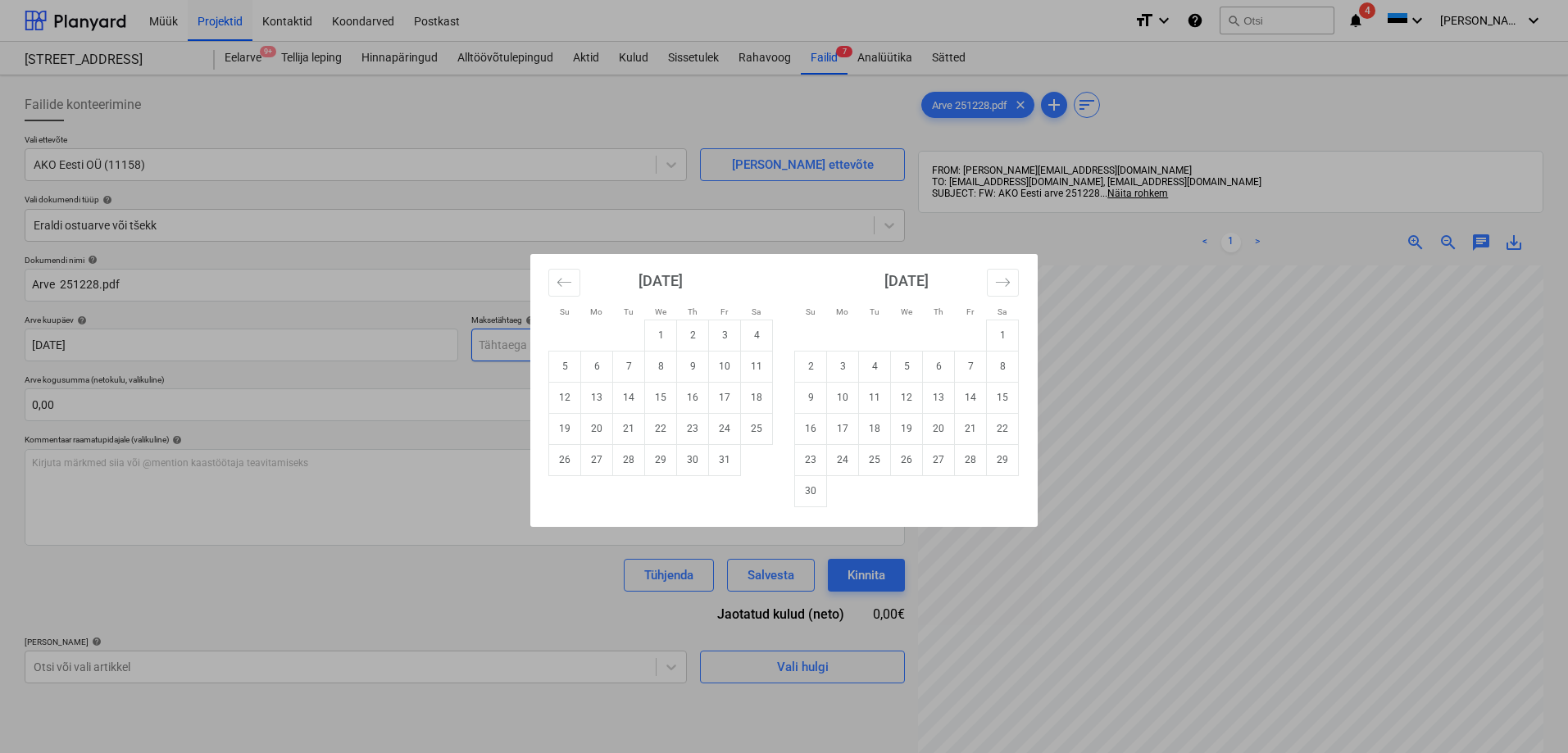
click at [566, 343] on body "Müük Projektid Kontaktid Koondarved Postkast format_size keyboard_arrow_down he…" at bounding box center [784, 376] width 1568 height 753
click at [626, 398] on td "14" at bounding box center [629, 397] width 32 height 31
type input "[DATE]"
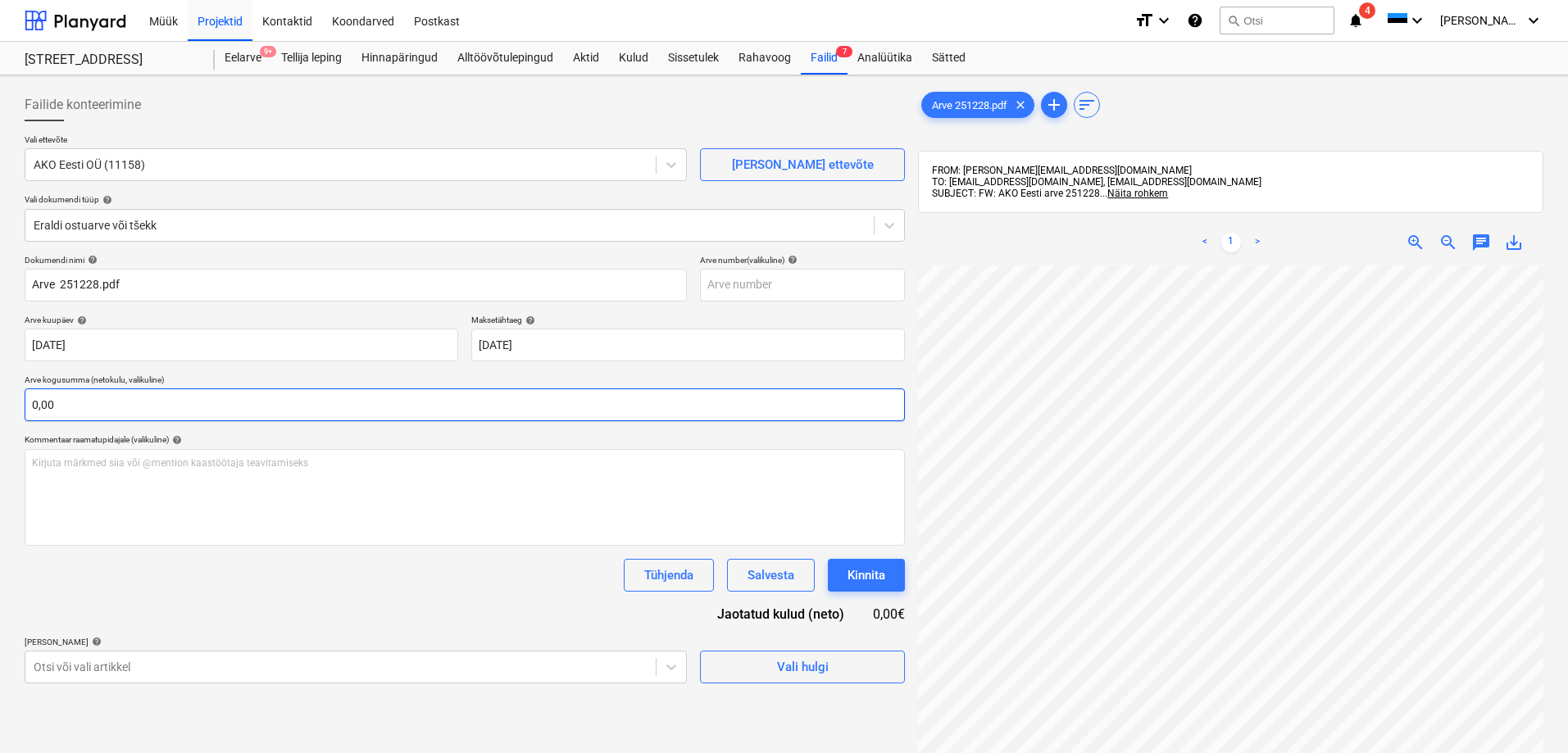
click at [283, 407] on input "0,00" at bounding box center [465, 404] width 880 height 32
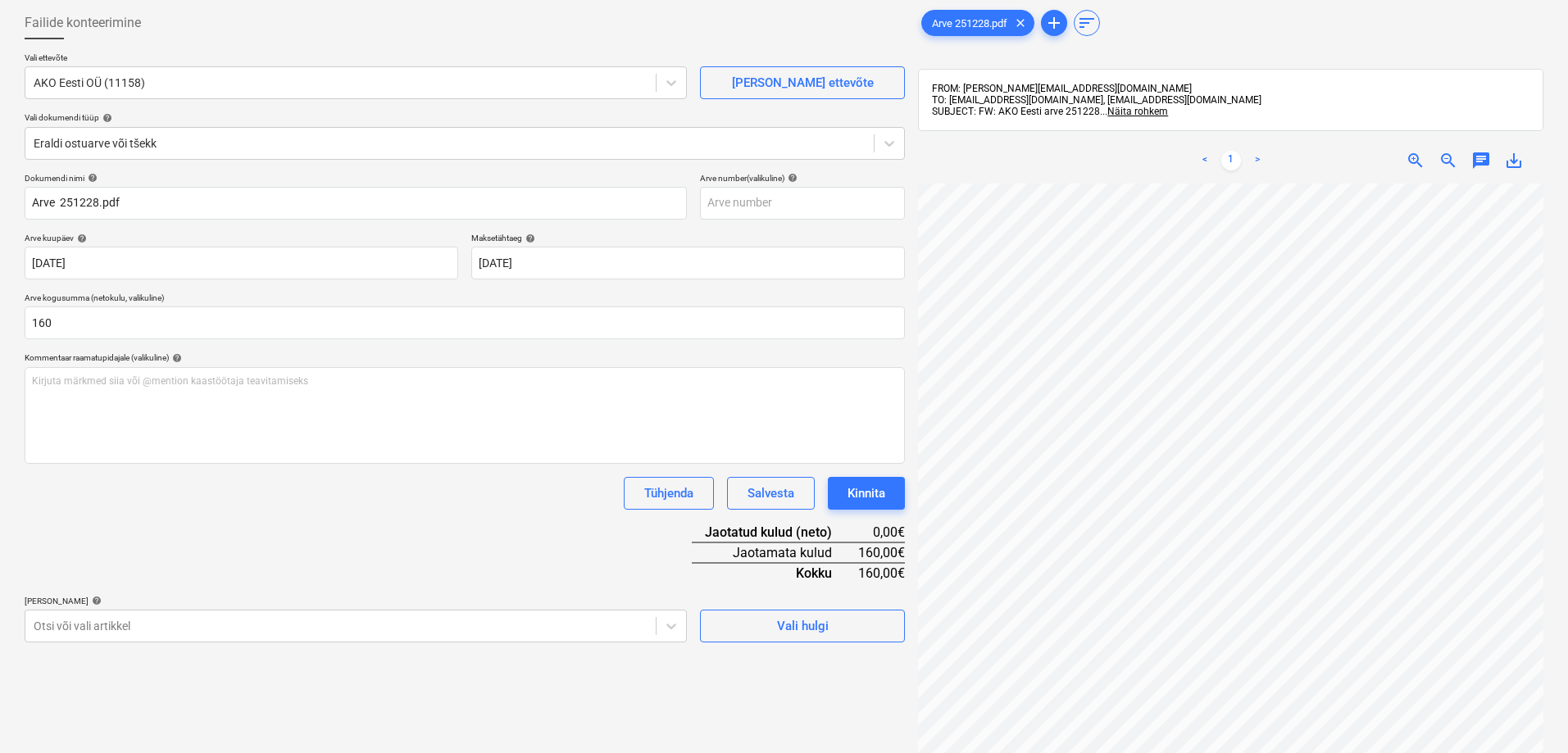
type input "160,00"
click at [76, 492] on div "Tühjenda Salvesta Kinnita" at bounding box center [465, 492] width 880 height 32
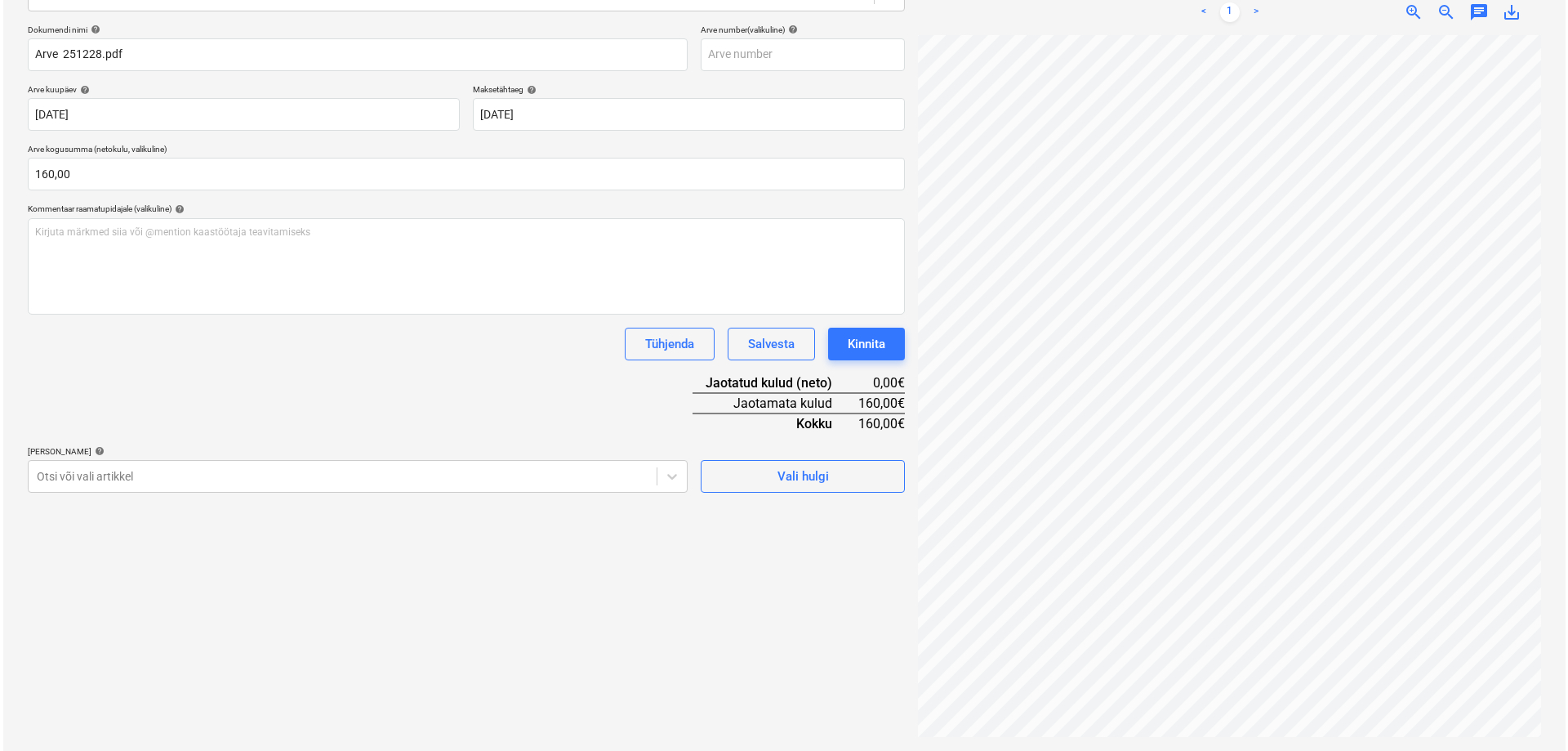
scroll to position [232, 0]
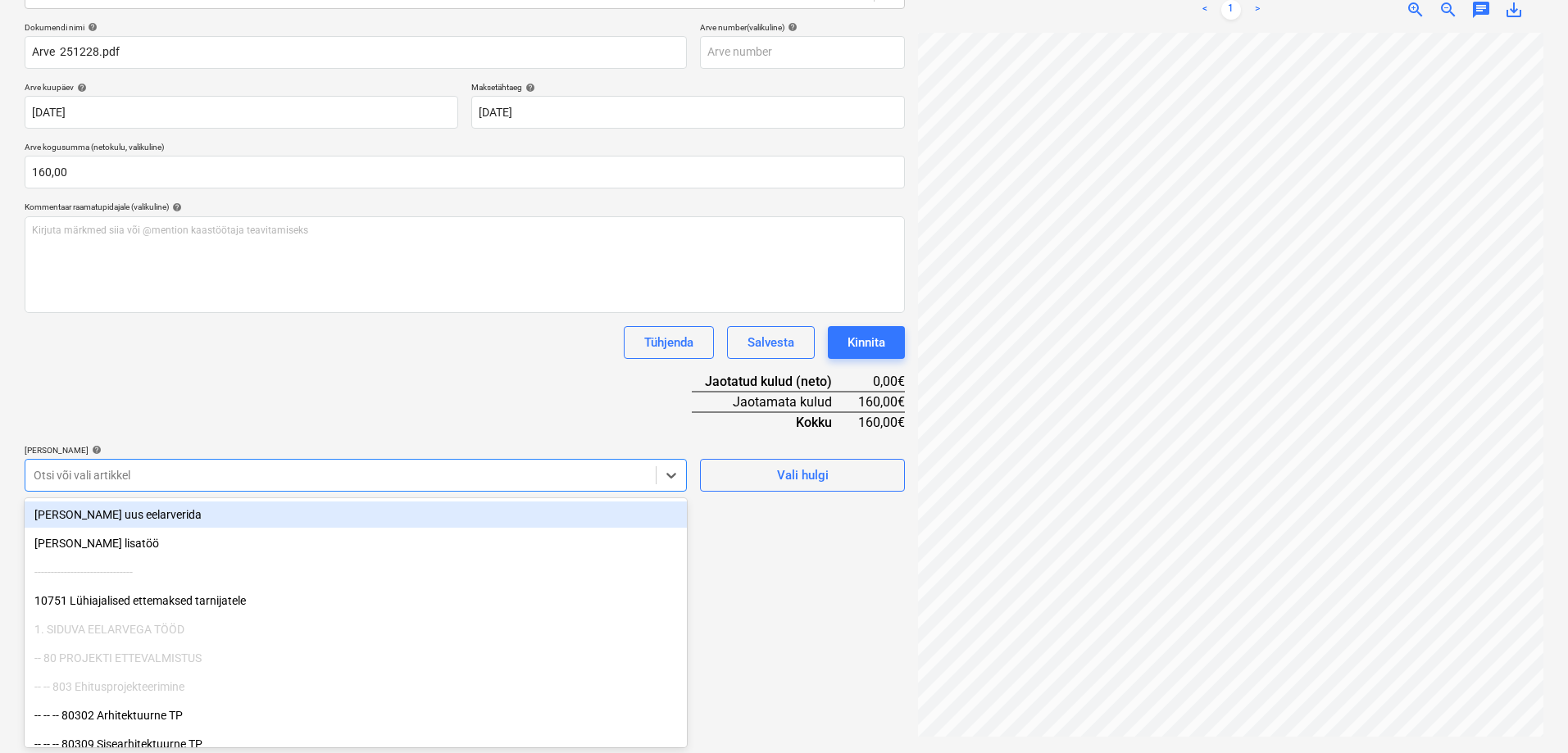
click at [94, 478] on div at bounding box center [340, 475] width 614 height 17
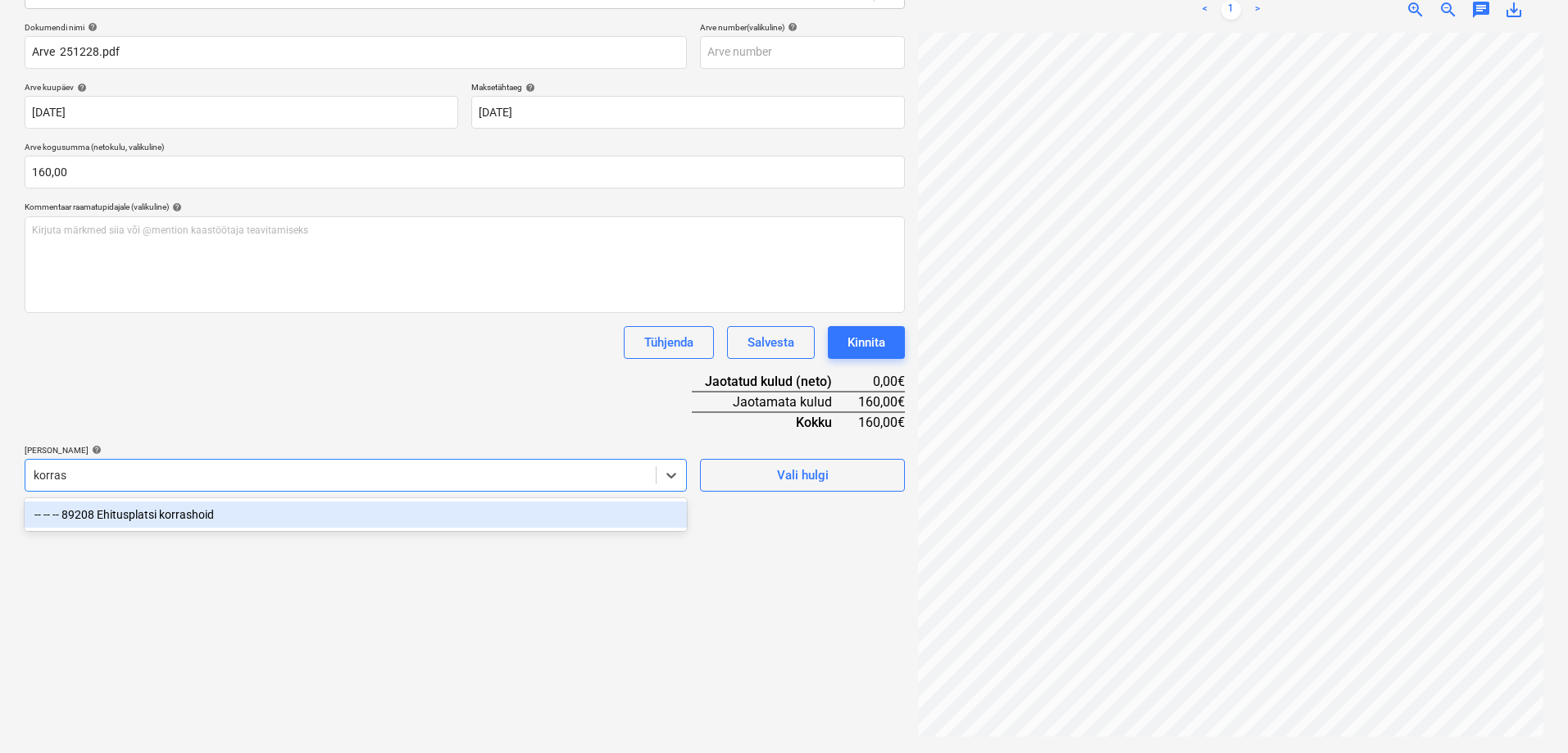
type input "korrash"
click at [159, 514] on div "-- -- -- 89208 Ehitusplatsi korrashoid" at bounding box center [356, 514] width 662 height 26
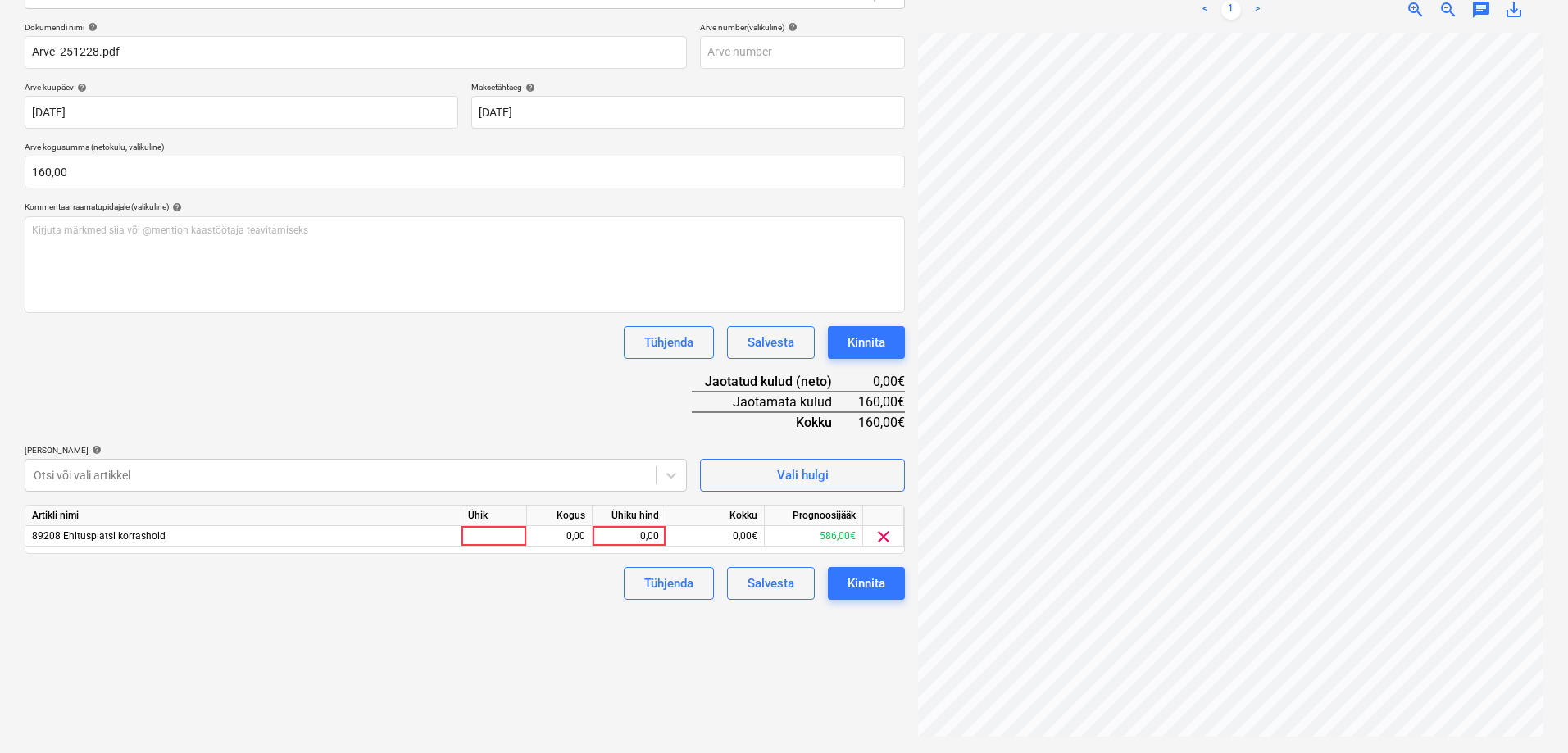
click at [779, 652] on div "Failide konteerimine Vali ettevõte AKO Eesti OÜ (11158) [PERSON_NAME] uus ettev…" at bounding box center [464, 298] width 893 height 897
click at [631, 531] on div "0,00" at bounding box center [629, 536] width 60 height 20
type input "160"
click at [564, 601] on div "Failide konteerimine Vali ettevõte AKO Eesti OÜ (11158) [PERSON_NAME] uus ettev…" at bounding box center [464, 298] width 893 height 897
click at [863, 580] on div "Kinnita" at bounding box center [865, 583] width 38 height 21
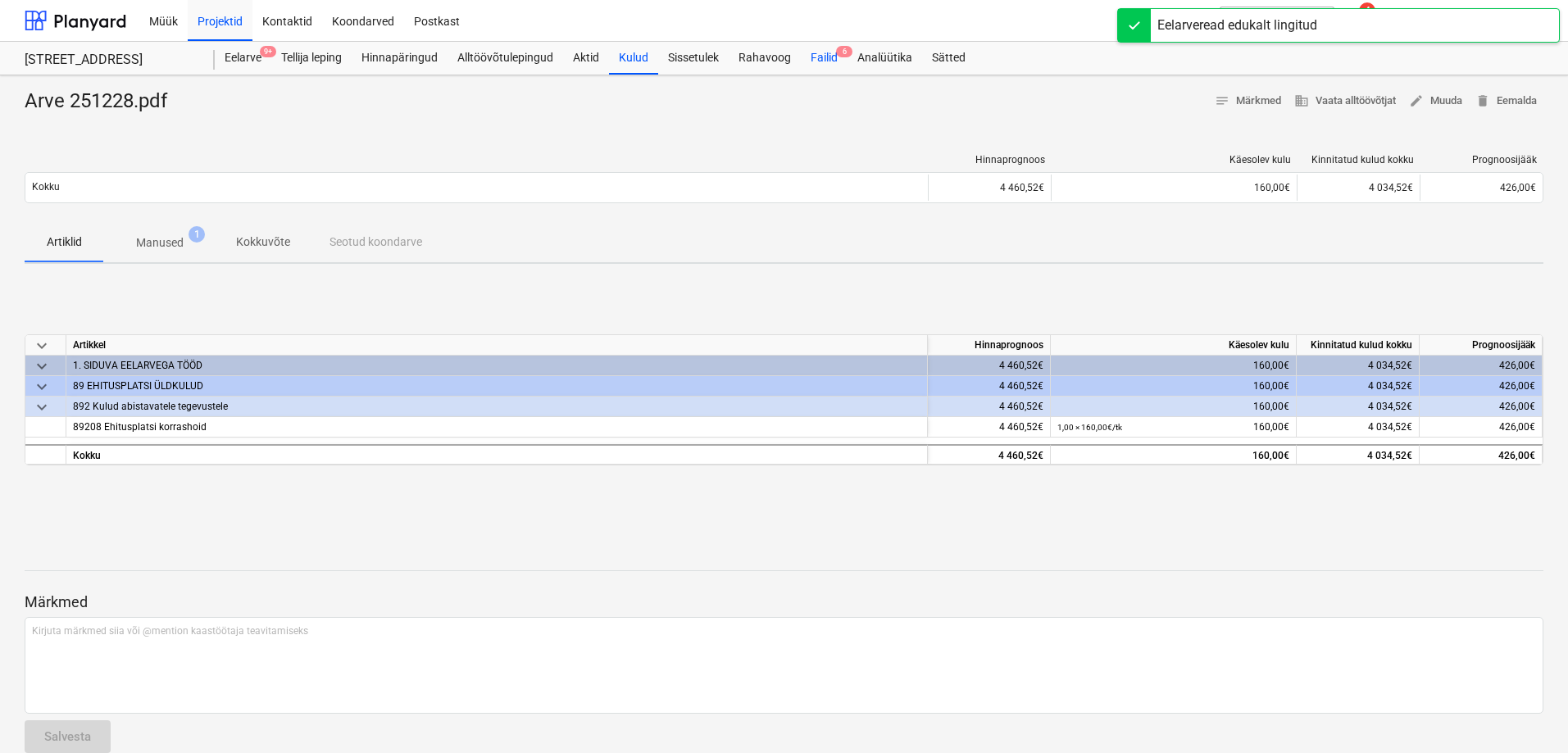
click at [827, 54] on div "Failid 6" at bounding box center [824, 57] width 47 height 32
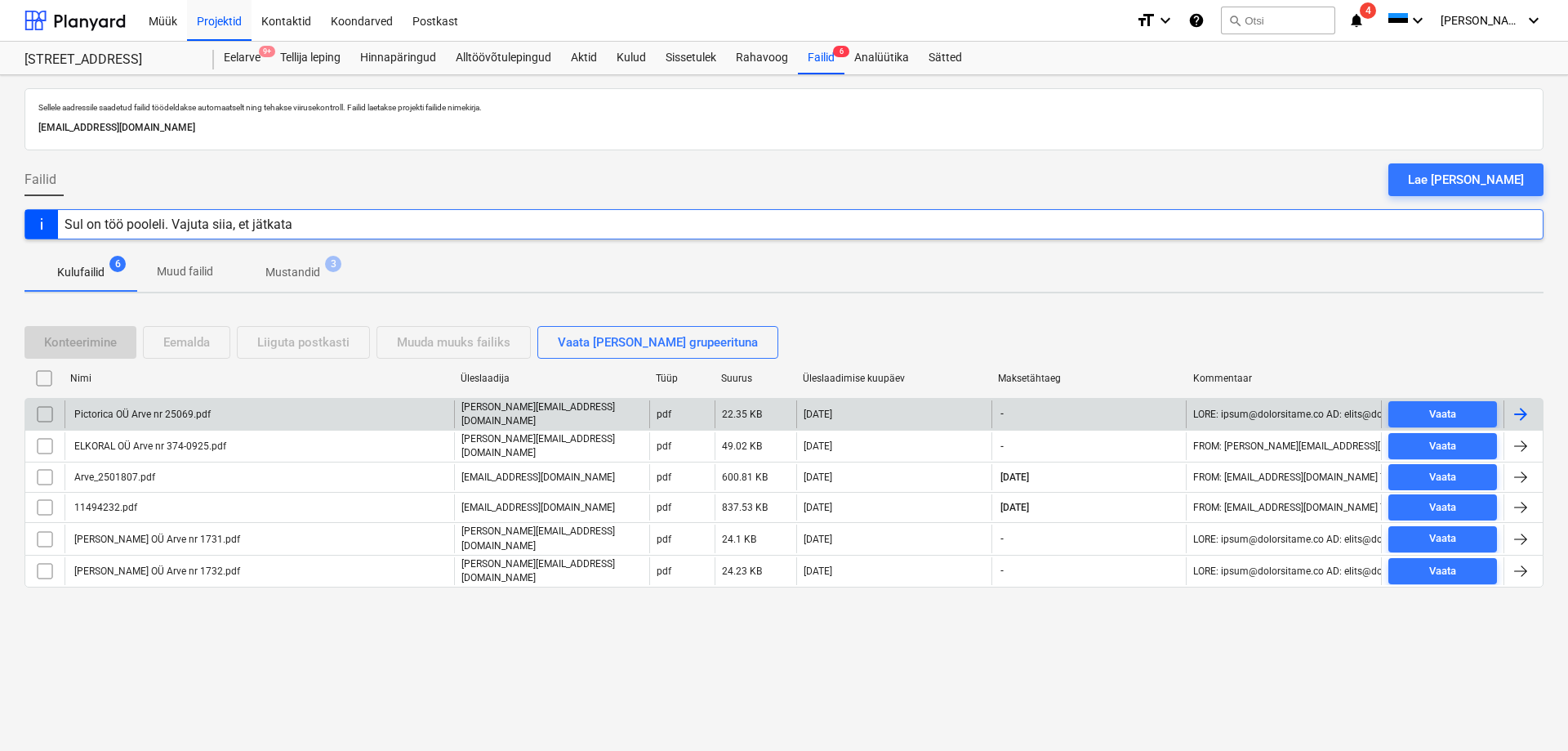
click at [105, 412] on div "Pictorica OÜ Arve nr 25069.pdf" at bounding box center [141, 414] width 139 height 11
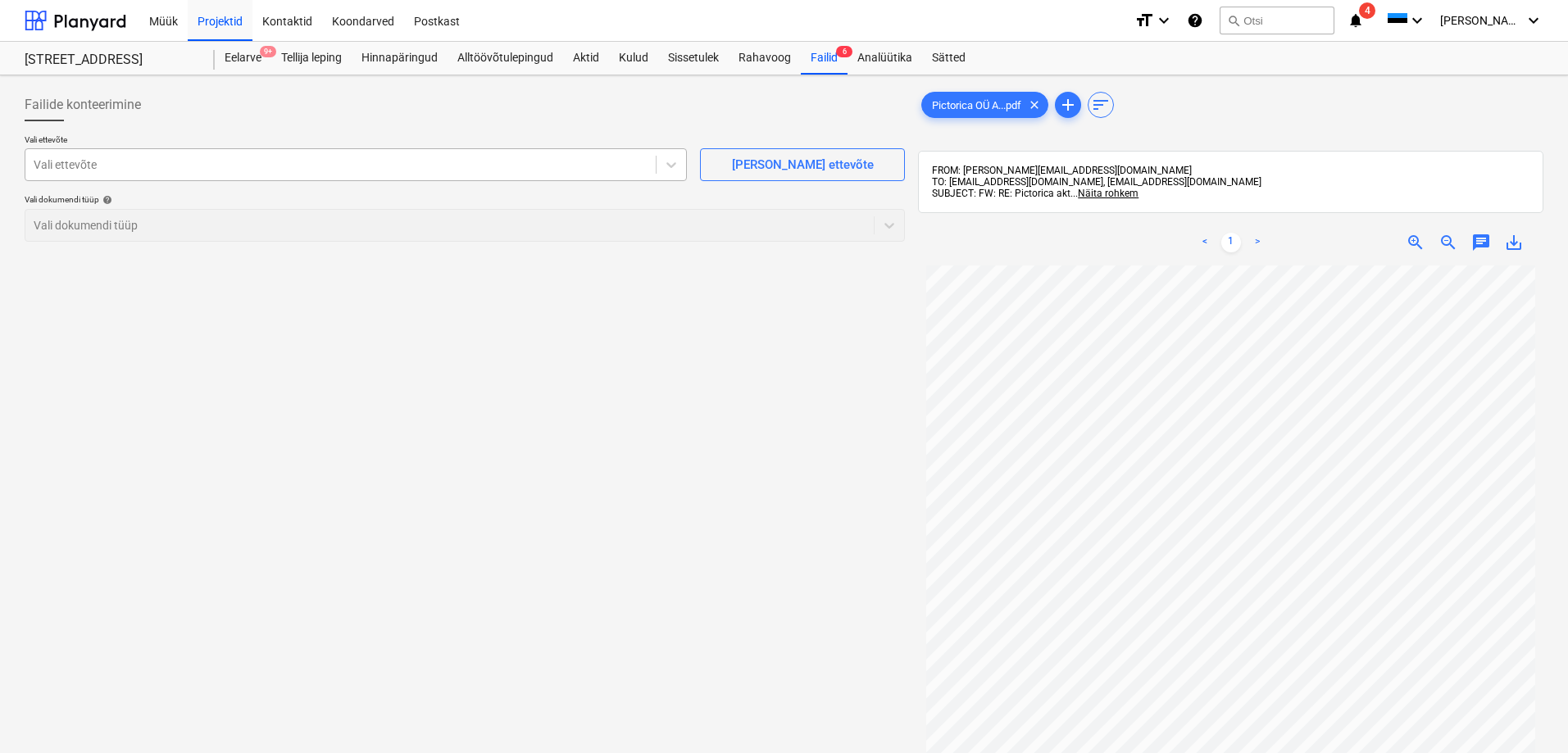
click at [256, 166] on div at bounding box center [340, 164] width 614 height 17
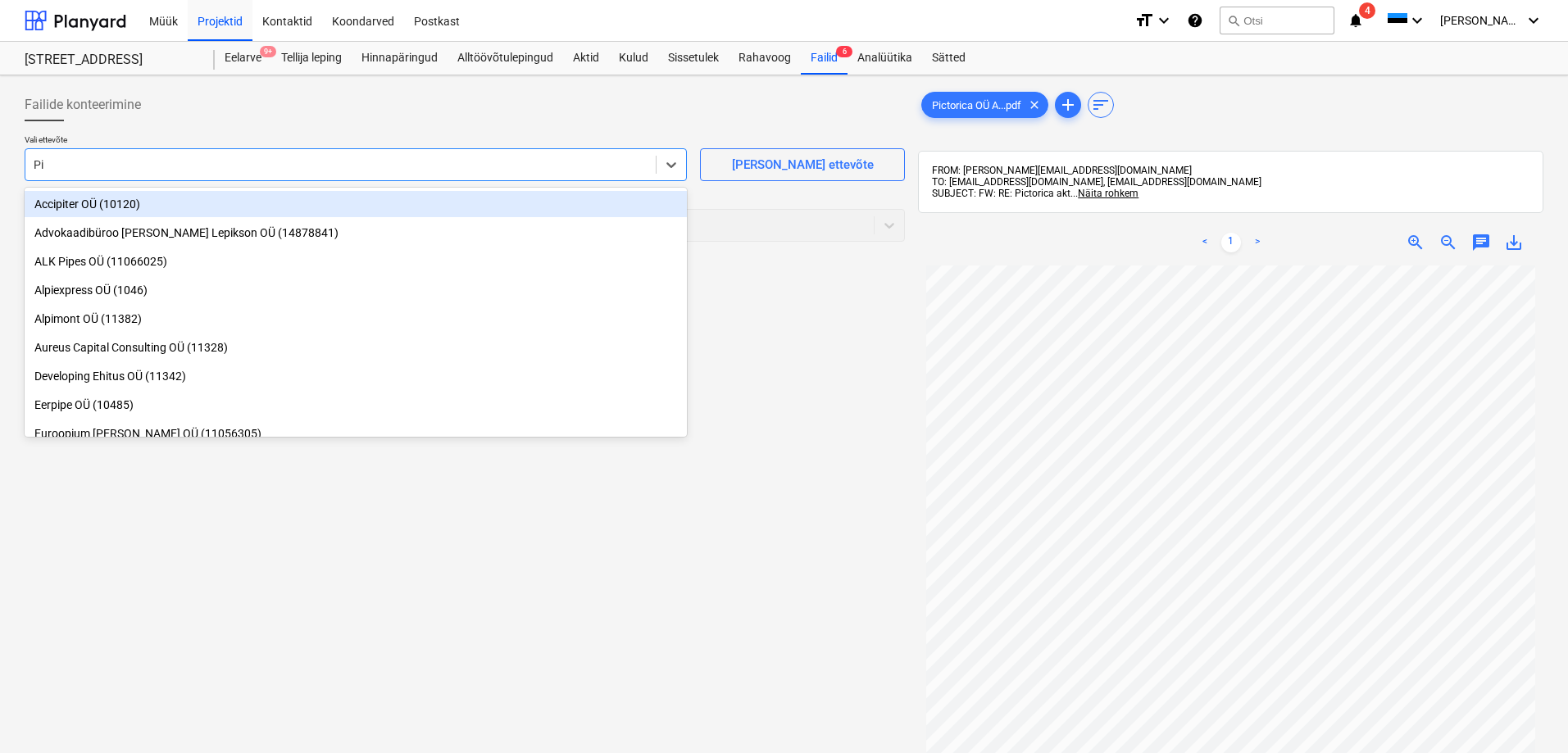
type input "P"
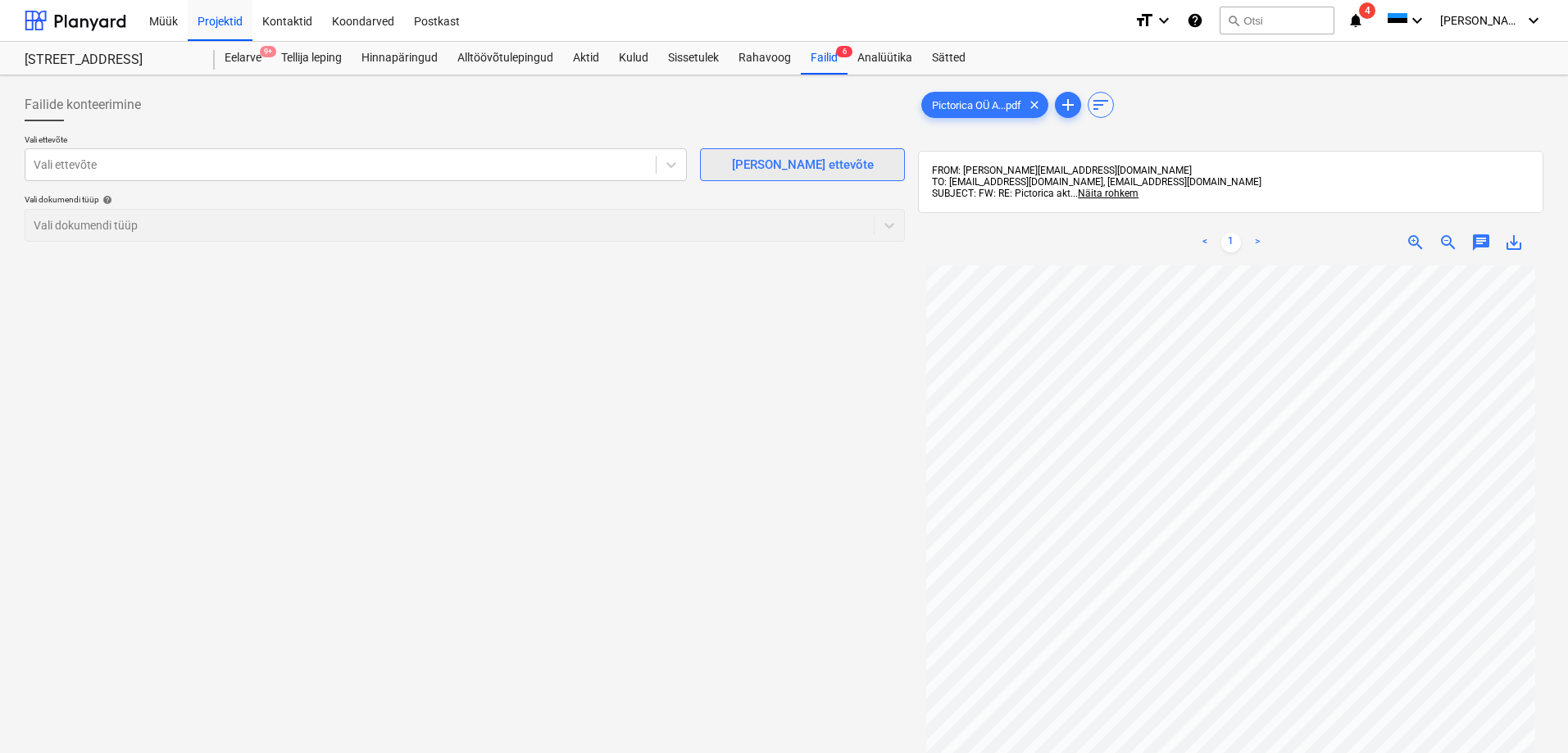
click at [788, 166] on div "[PERSON_NAME] ettevõte" at bounding box center [802, 164] width 141 height 21
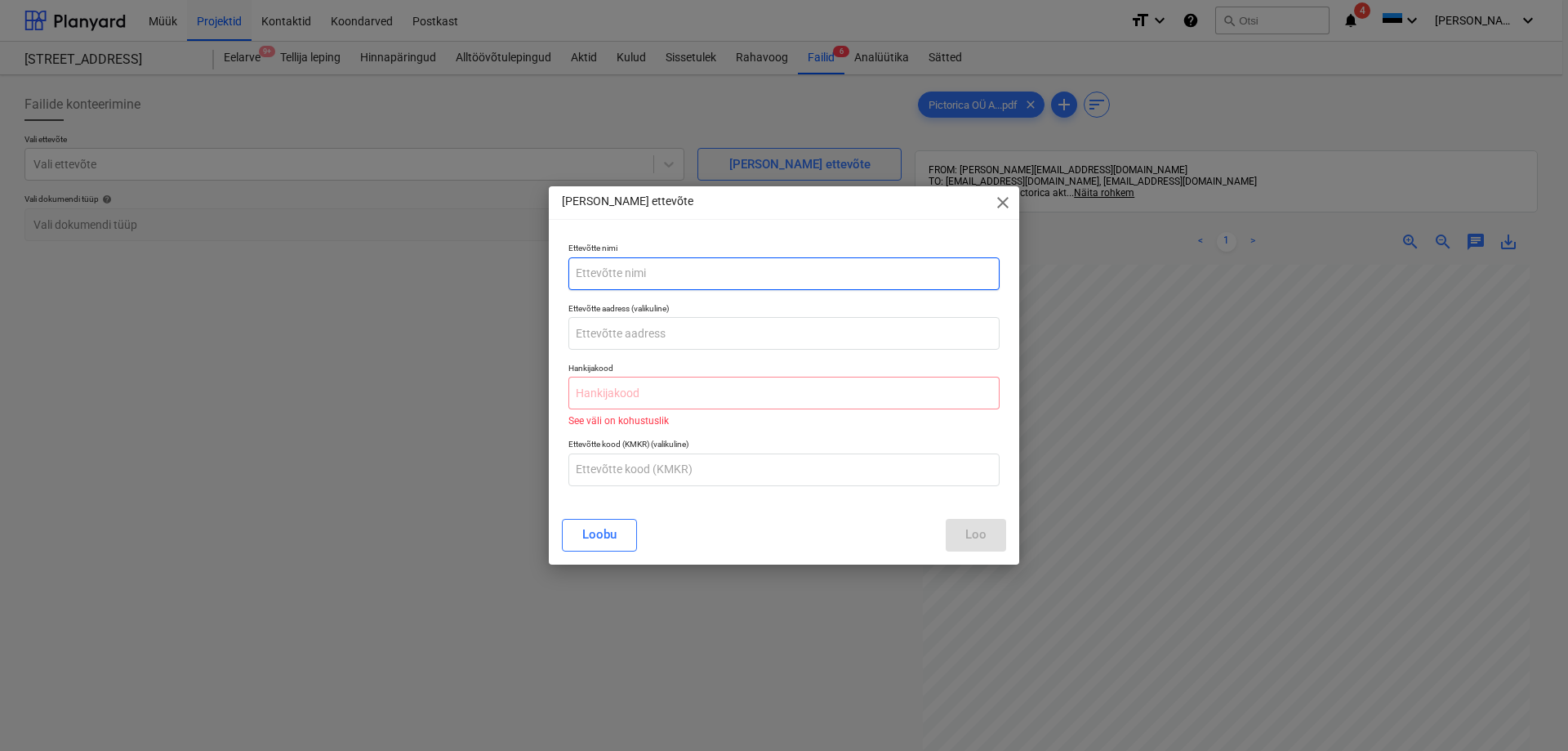
click at [658, 278] on input "text" at bounding box center [784, 273] width 431 height 32
paste input "PICTORICA OÜ"
type input "PICTORICA OÜ"
click at [618, 389] on input "text" at bounding box center [784, 393] width 431 height 32
paste input "16509266"
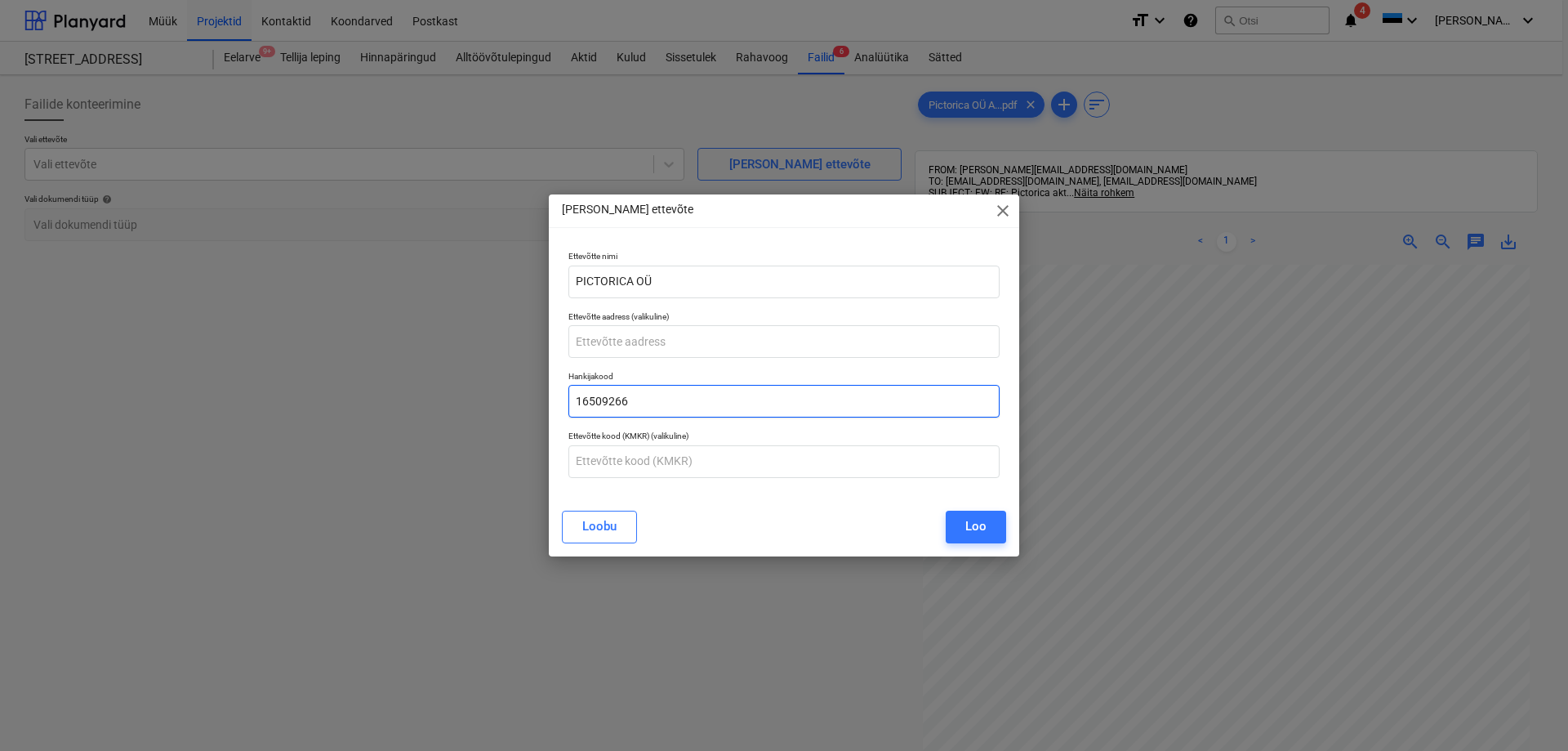
click at [598, 397] on input "16509266" at bounding box center [784, 400] width 431 height 32
type input "16509266"
click at [823, 604] on div "[PERSON_NAME] uus ettevõte close Ettevõtte nimi PICTORICA OÜ Ettevõtte aadress …" at bounding box center [784, 375] width 1568 height 751
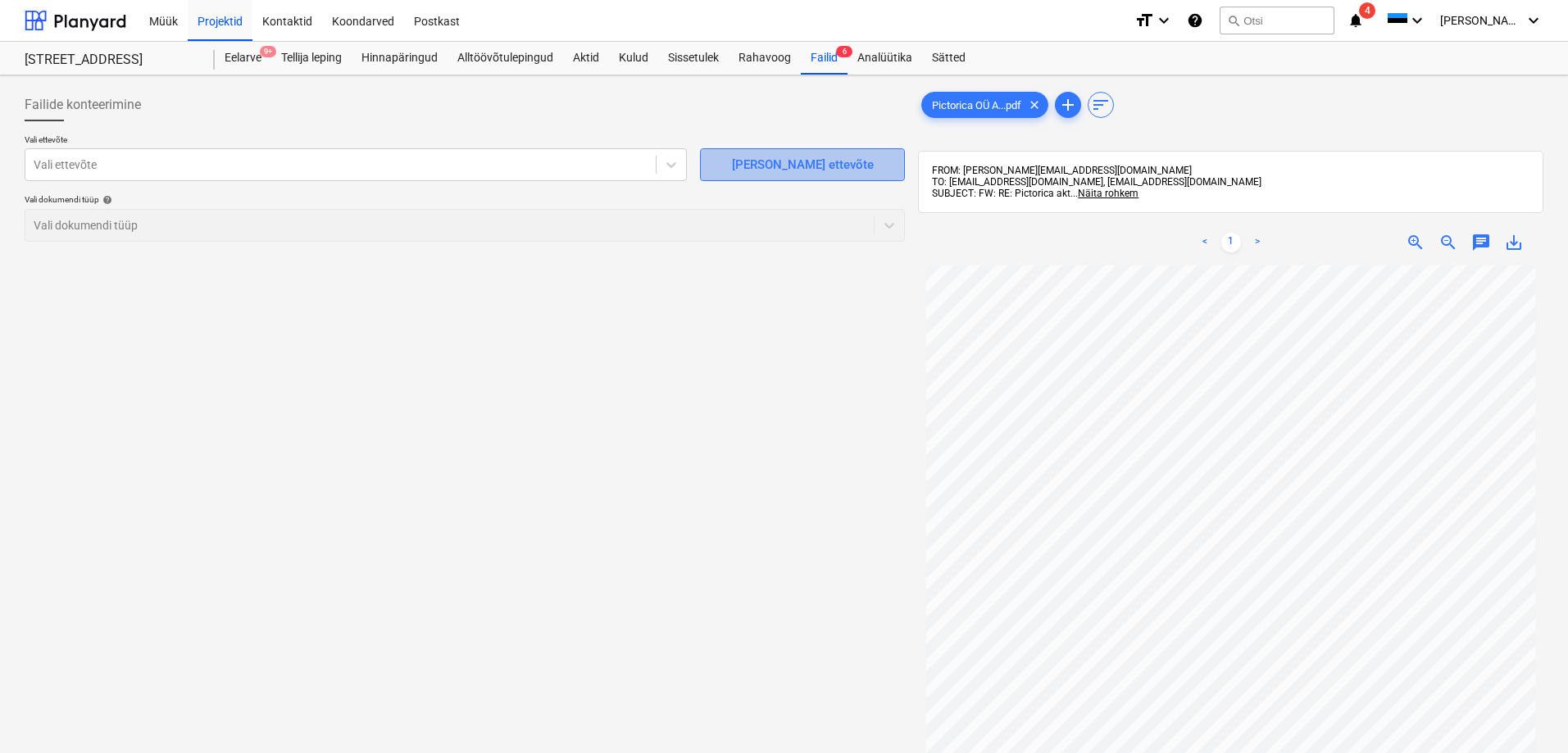
click at [779, 161] on div "[PERSON_NAME] ettevõte" at bounding box center [802, 164] width 141 height 21
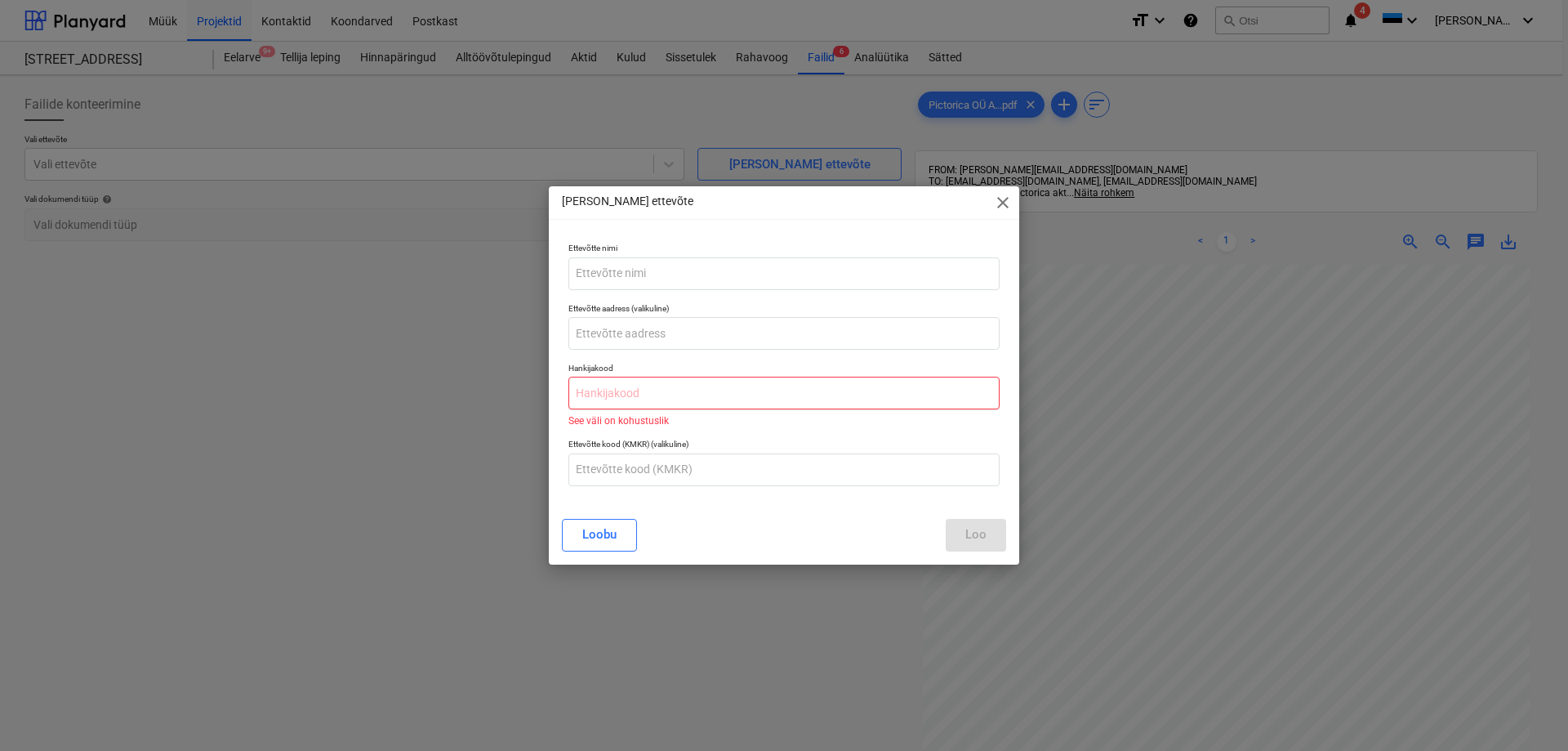
paste input "16509266"
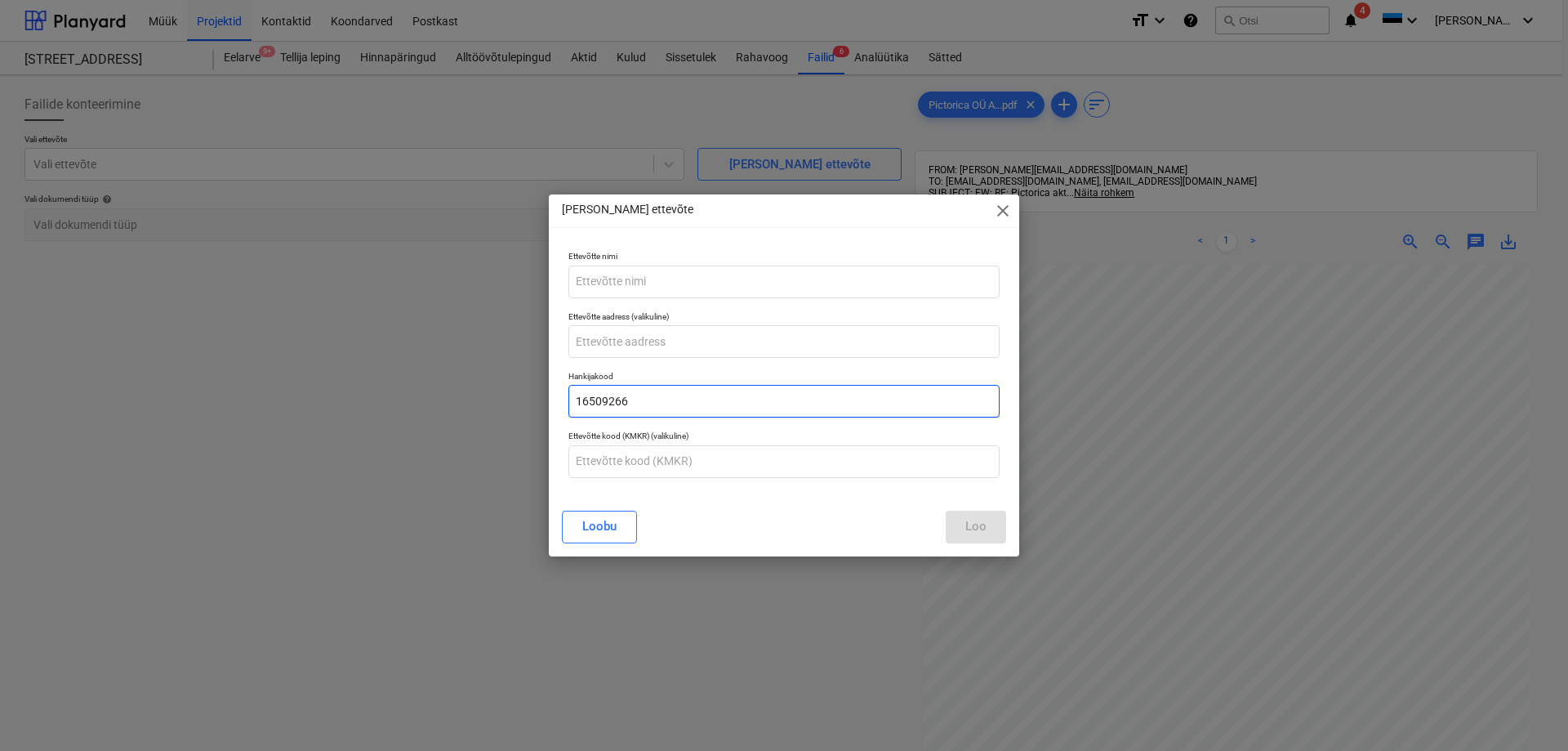
click at [599, 399] on input "16509266" at bounding box center [784, 400] width 431 height 32
type input "16509266"
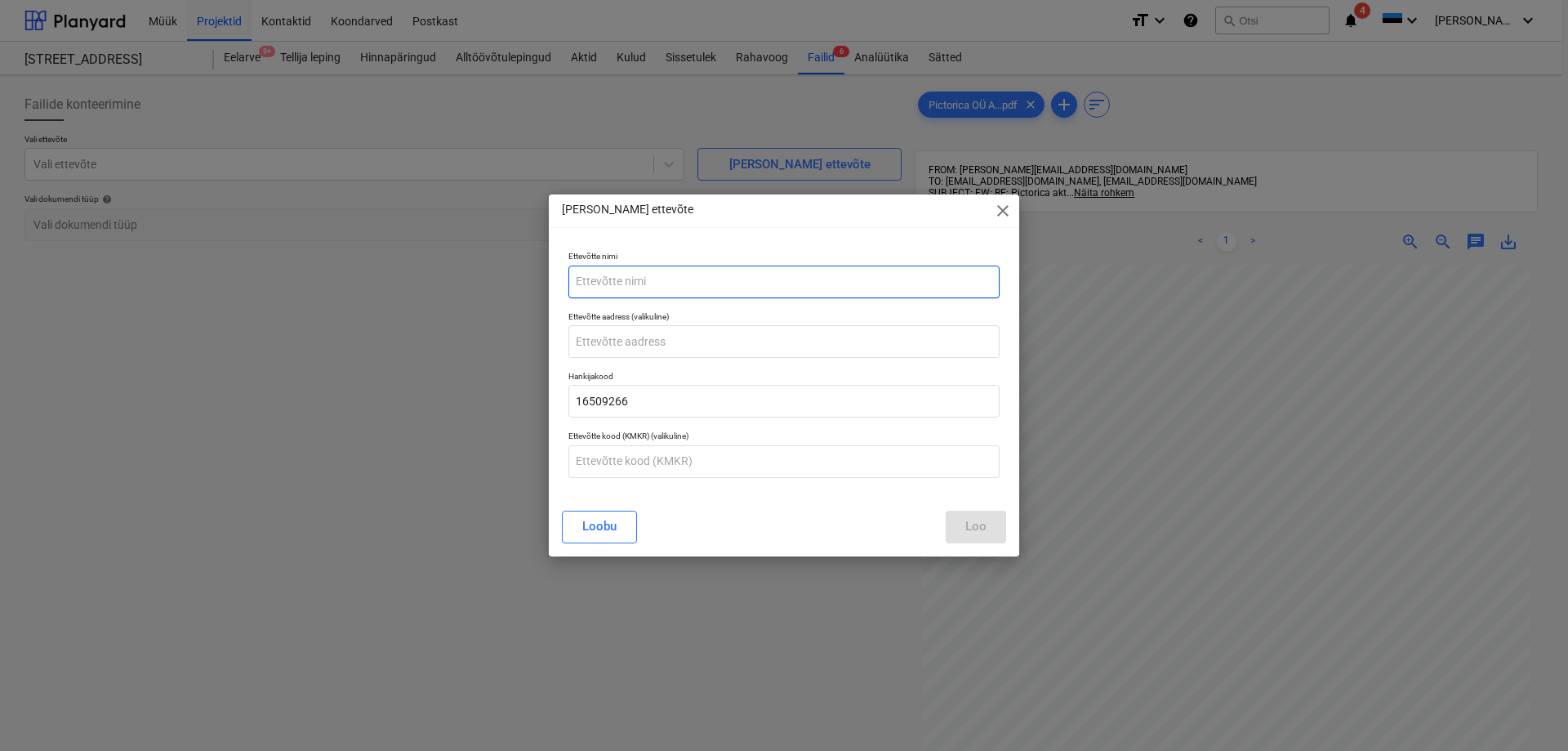
click at [607, 284] on input "text" at bounding box center [784, 281] width 431 height 32
paste input "PICTORICA OÜ"
type input "PICTORICA OÜ"
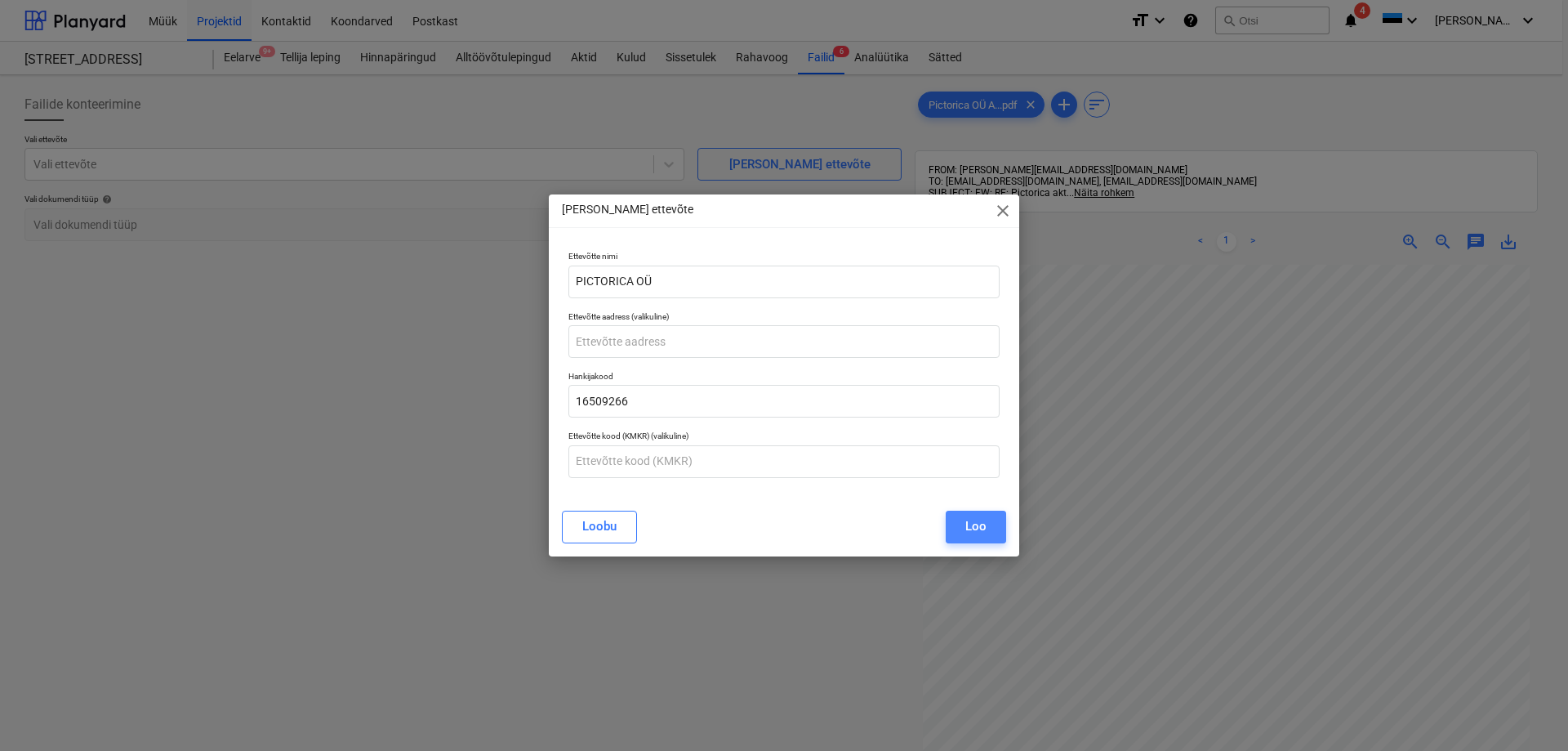
click at [969, 528] on div "Loo" at bounding box center [976, 525] width 21 height 21
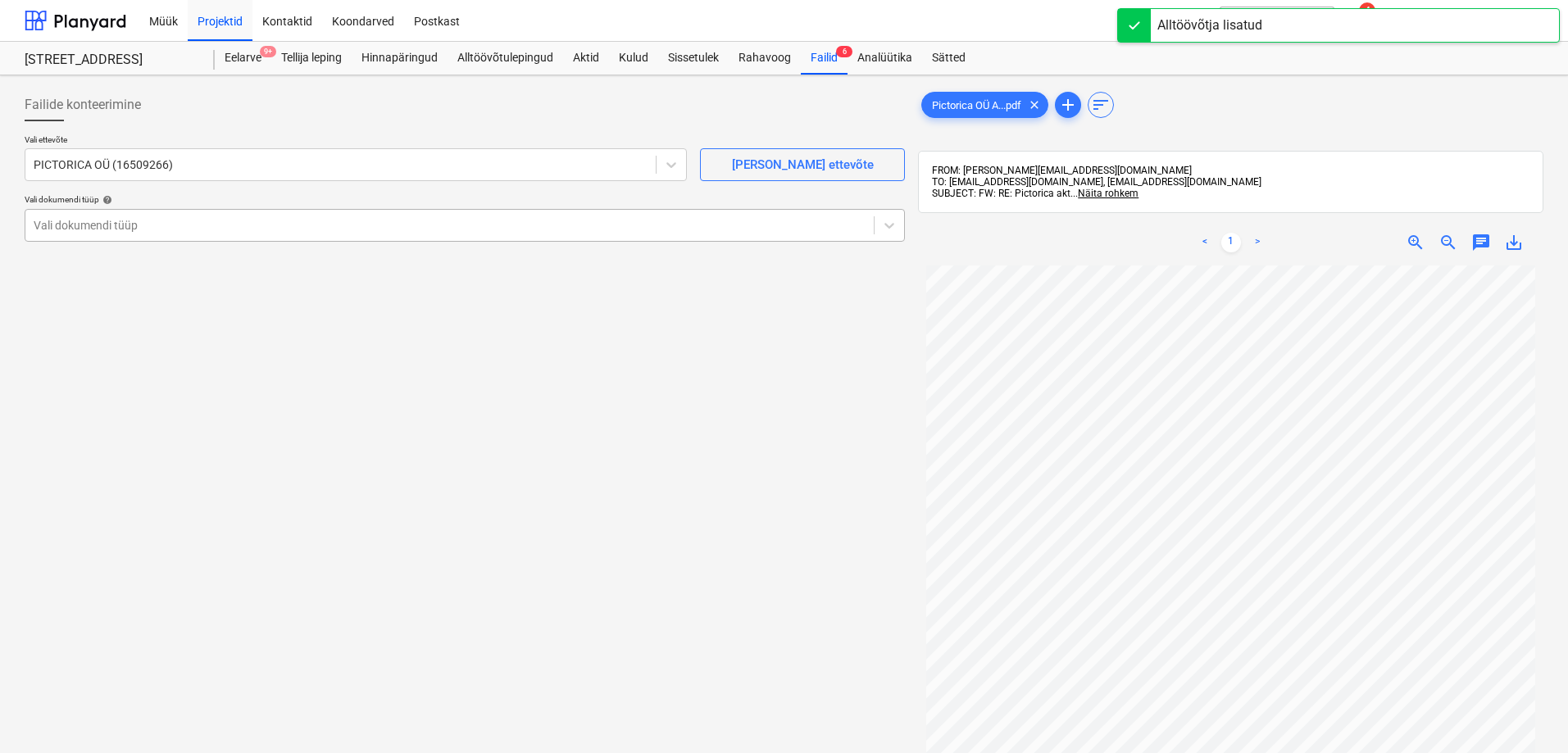
click at [61, 221] on div at bounding box center [449, 225] width 832 height 17
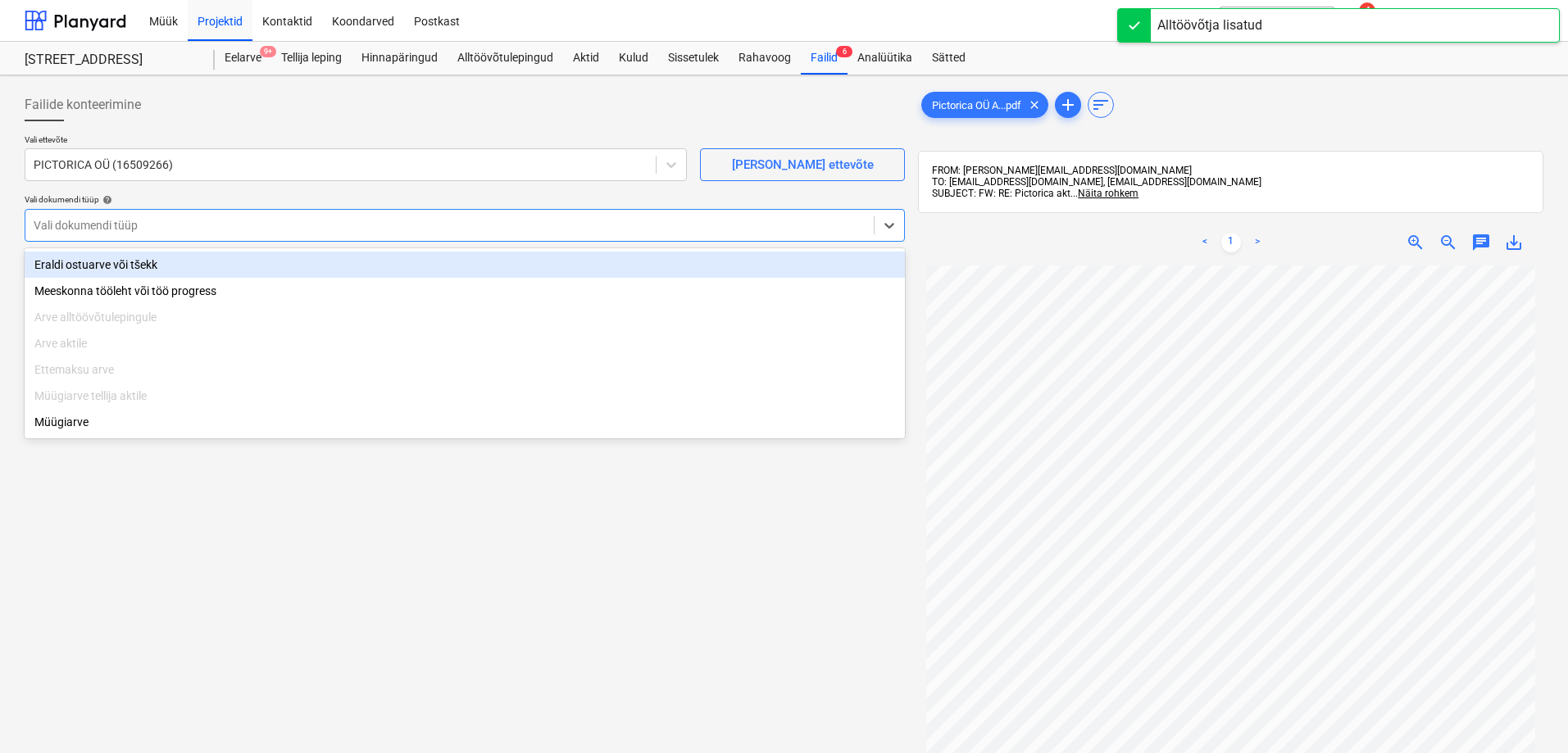
click at [72, 263] on div "Eraldi ostuarve või tšekk" at bounding box center [465, 264] width 880 height 26
